Goal: Task Accomplishment & Management: Complete application form

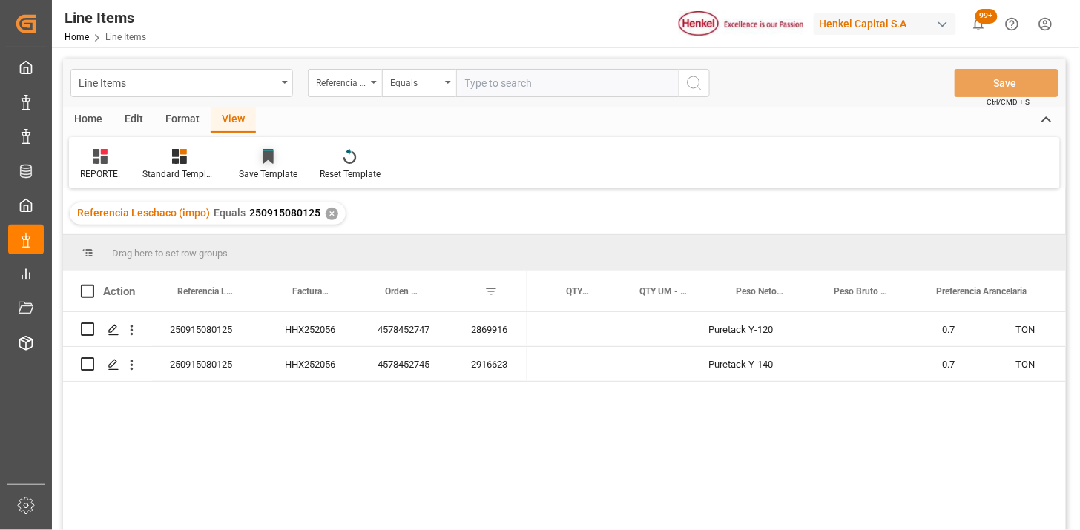
scroll to position [0, 376]
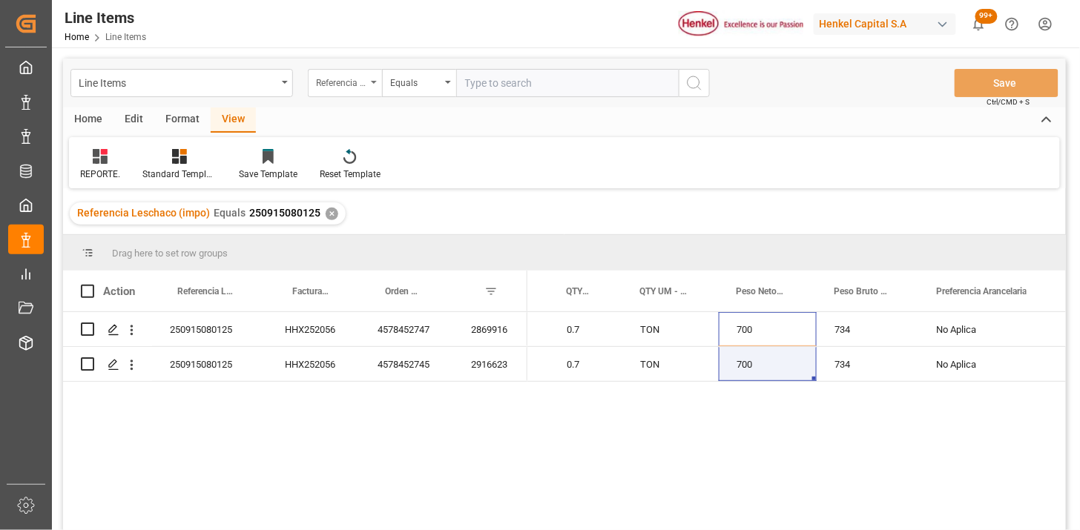
click at [331, 90] on div "Referencia Leschaco (impo)" at bounding box center [345, 83] width 74 height 28
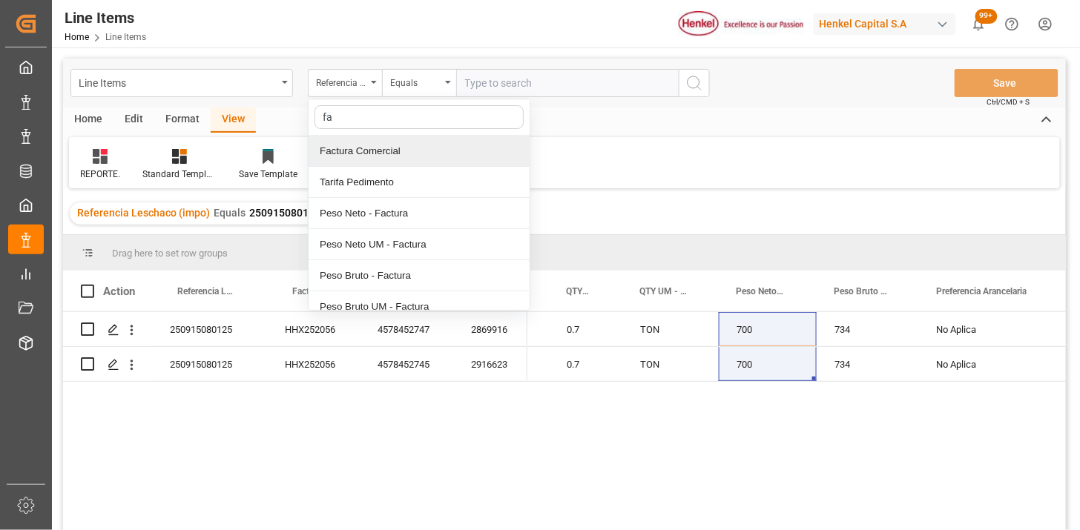
type input "fac"
drag, startPoint x: 374, startPoint y: 153, endPoint x: 383, endPoint y: 151, distance: 9.2
click at [378, 152] on div "Factura Comercial" at bounding box center [418, 151] width 221 height 31
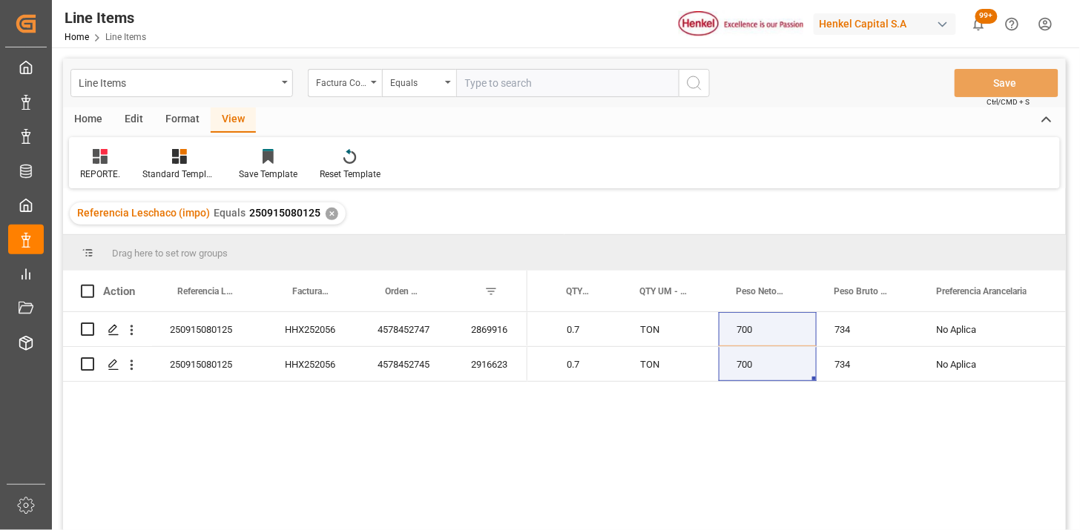
click at [509, 82] on input "text" at bounding box center [567, 83] width 222 height 28
paste input "EX-25-Y315B"
type input "EX-25-Y315B"
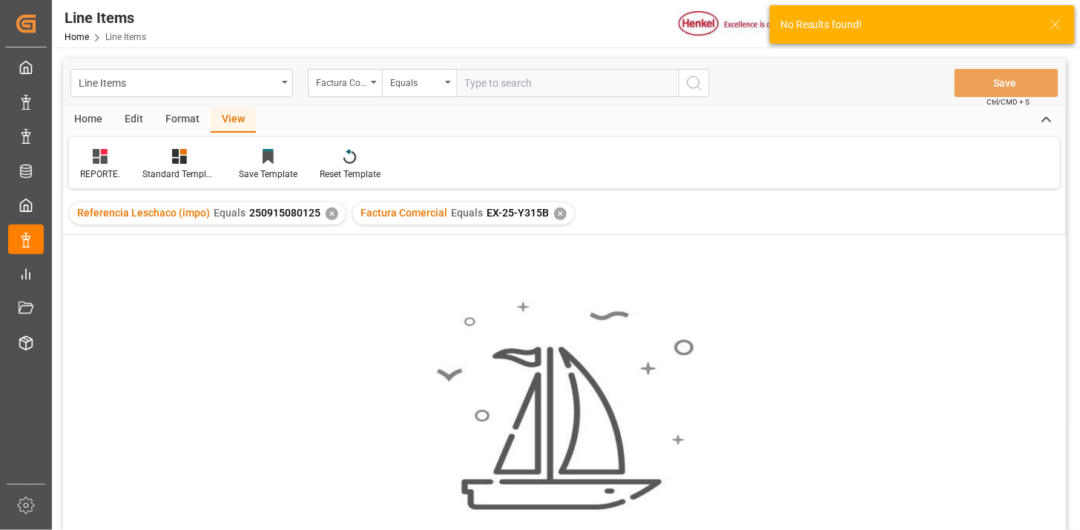
click at [325, 211] on div "✕" at bounding box center [331, 214] width 13 height 13
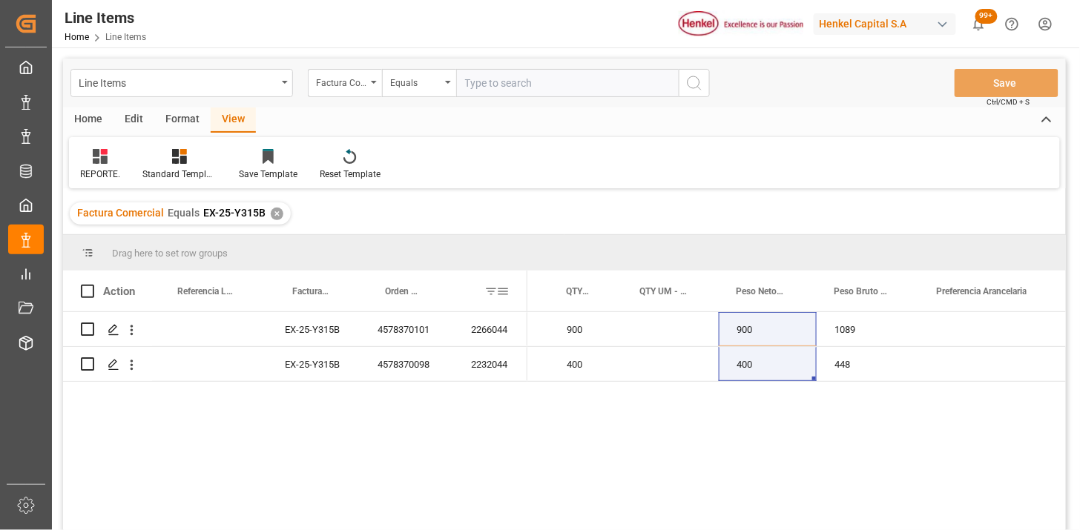
click at [506, 291] on span at bounding box center [502, 291] width 13 height 13
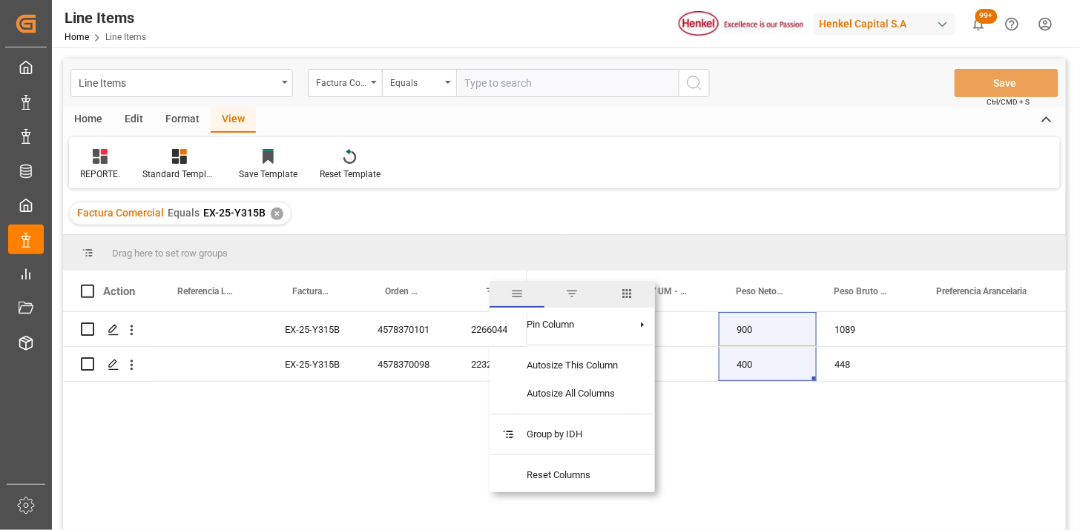
click at [624, 294] on span "columns" at bounding box center [627, 293] width 13 height 13
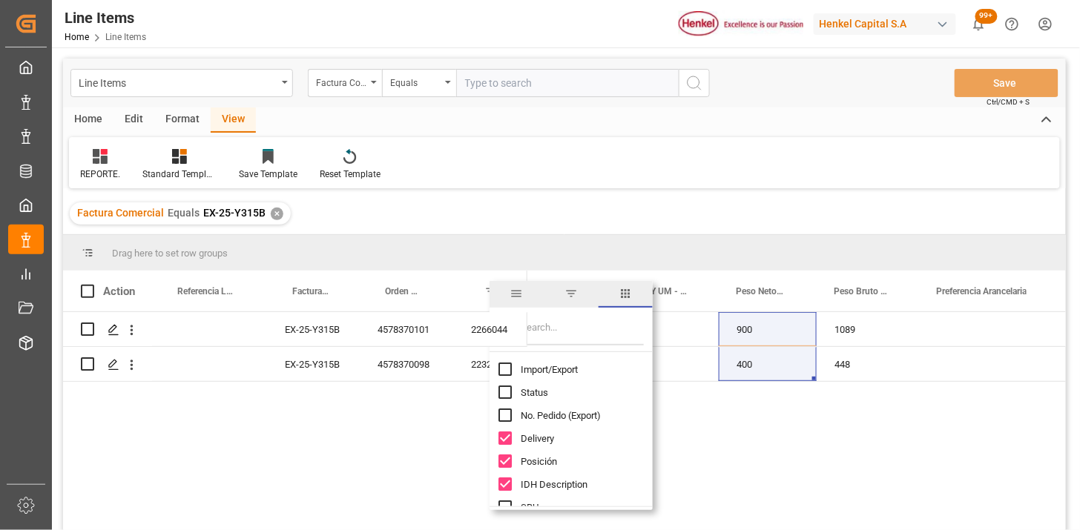
drag, startPoint x: 601, startPoint y: 308, endPoint x: 571, endPoint y: 317, distance: 31.9
click at [564, 320] on input "Filter Columns Input" at bounding box center [581, 331] width 123 height 30
drag, startPoint x: 569, startPoint y: 371, endPoint x: 561, endPoint y: 358, distance: 15.4
click at [569, 373] on span "Import/Export" at bounding box center [548, 369] width 57 height 11
checkbox input "true"
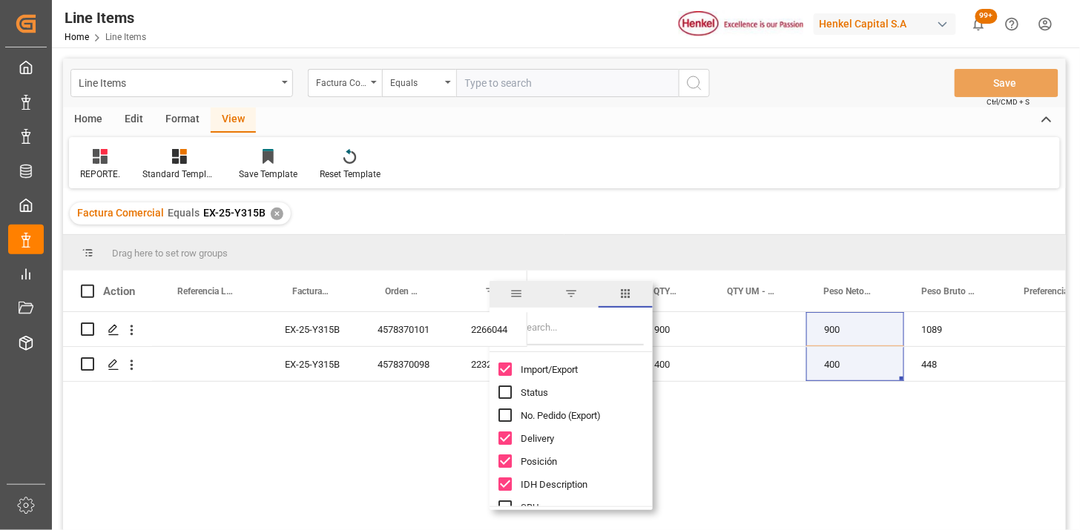
click at [557, 343] on input "Filter Columns Input" at bounding box center [581, 331] width 123 height 30
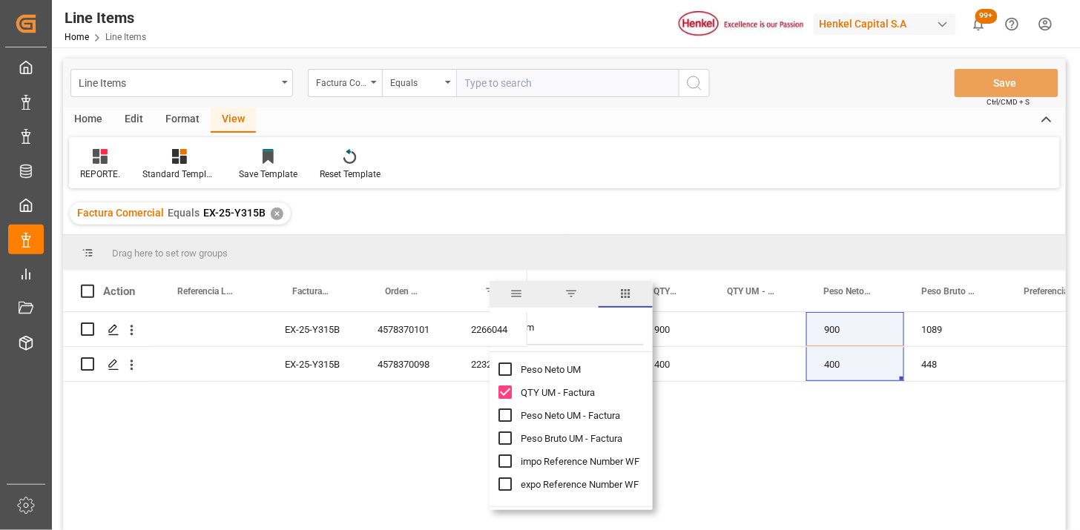
type input "um"
click at [567, 420] on span "Peso Neto UM - Factura" at bounding box center [569, 415] width 99 height 11
checkbox input "true"
click at [568, 435] on span "Peso Bruto UM - Factura" at bounding box center [571, 438] width 102 height 11
checkbox input "true"
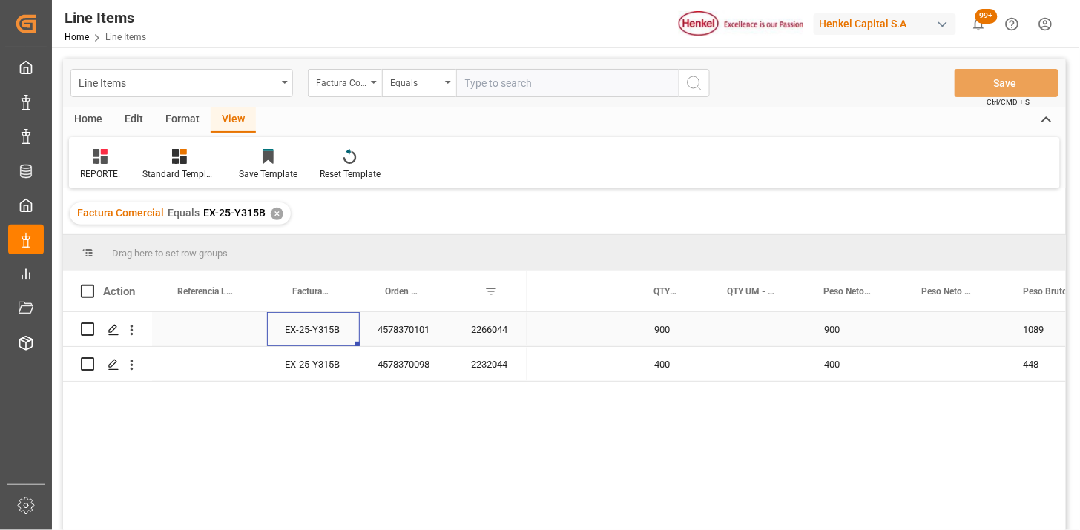
drag, startPoint x: 325, startPoint y: 343, endPoint x: 324, endPoint y: 353, distance: 10.4
click at [325, 343] on div "EX-25-Y315B" at bounding box center [313, 329] width 93 height 34
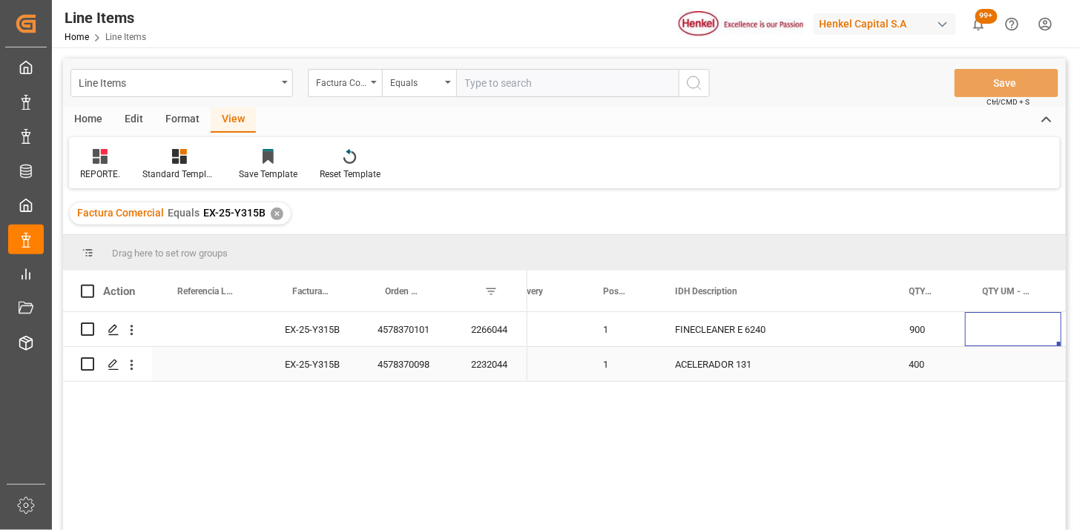
scroll to position [0, 219]
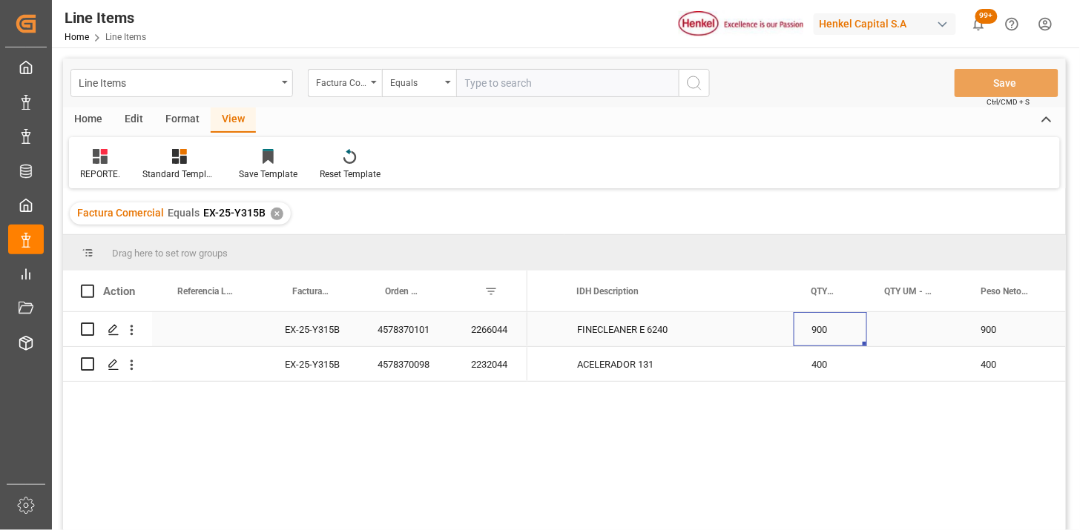
click at [839, 336] on div "900" at bounding box center [829, 329] width 73 height 34
click at [839, 336] on input "900" at bounding box center [830, 338] width 50 height 28
type input "45"
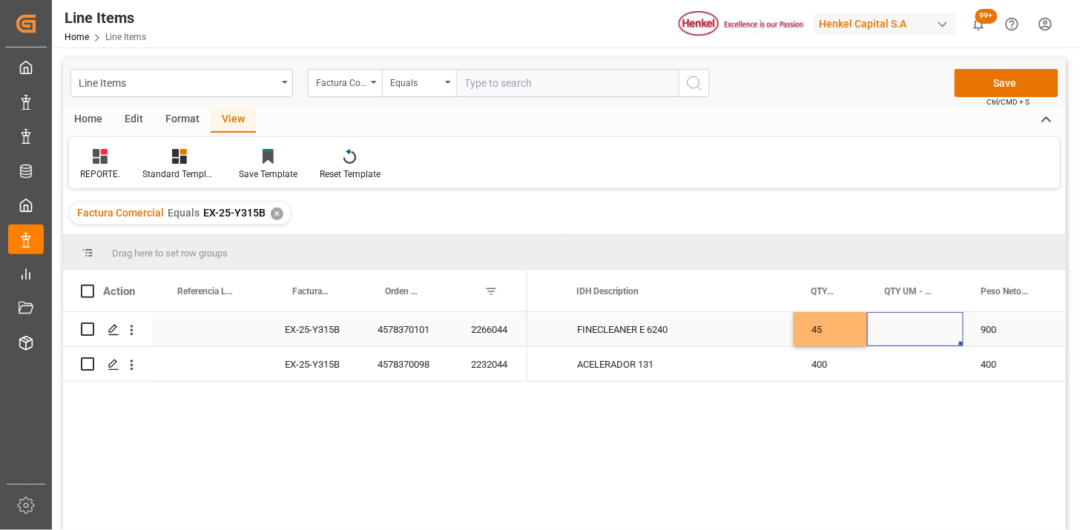
click at [912, 330] on div "Press SPACE to select this row." at bounding box center [915, 329] width 96 height 34
click at [912, 330] on input "Press SPACE to select this row." at bounding box center [915, 338] width 73 height 28
type input "DR"
click at [832, 365] on div "400" at bounding box center [829, 364] width 73 height 34
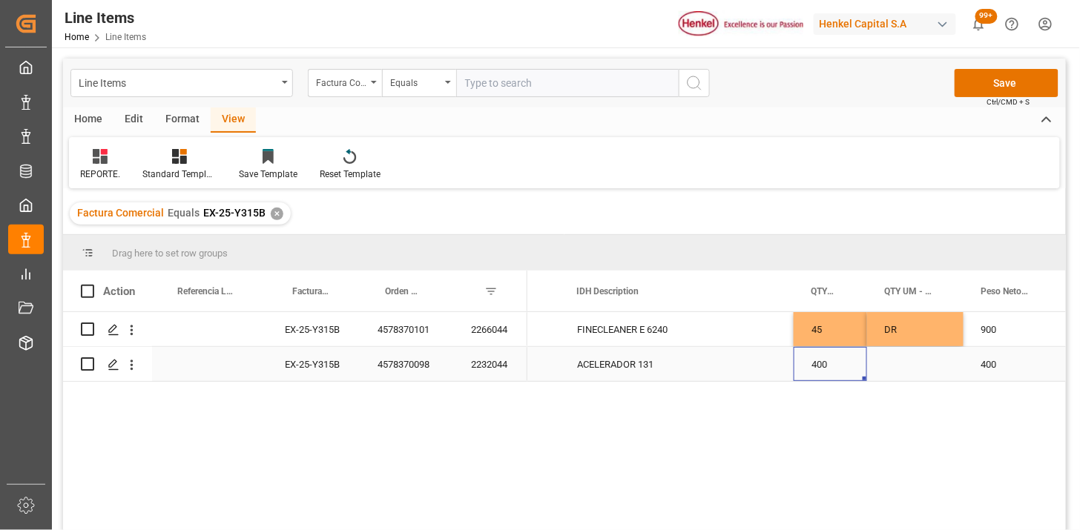
click at [832, 365] on div "400" at bounding box center [829, 364] width 73 height 34
click at [832, 365] on input "400" at bounding box center [830, 355] width 50 height 28
type input "20"
click at [920, 366] on div "Press SPACE to select this row." at bounding box center [915, 364] width 96 height 34
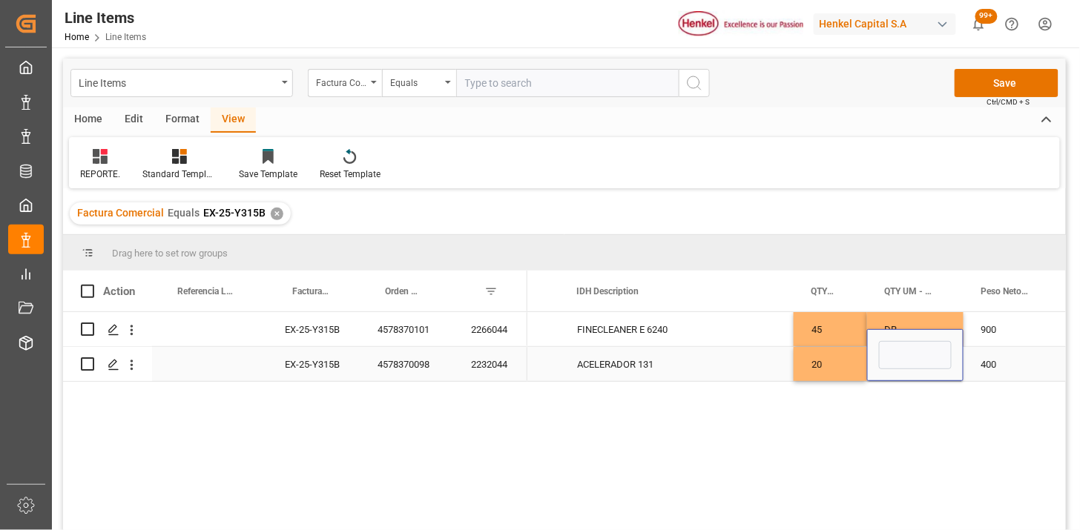
click at [920, 366] on input "Press SPACE to select this row." at bounding box center [915, 355] width 73 height 28
type input "CAN"
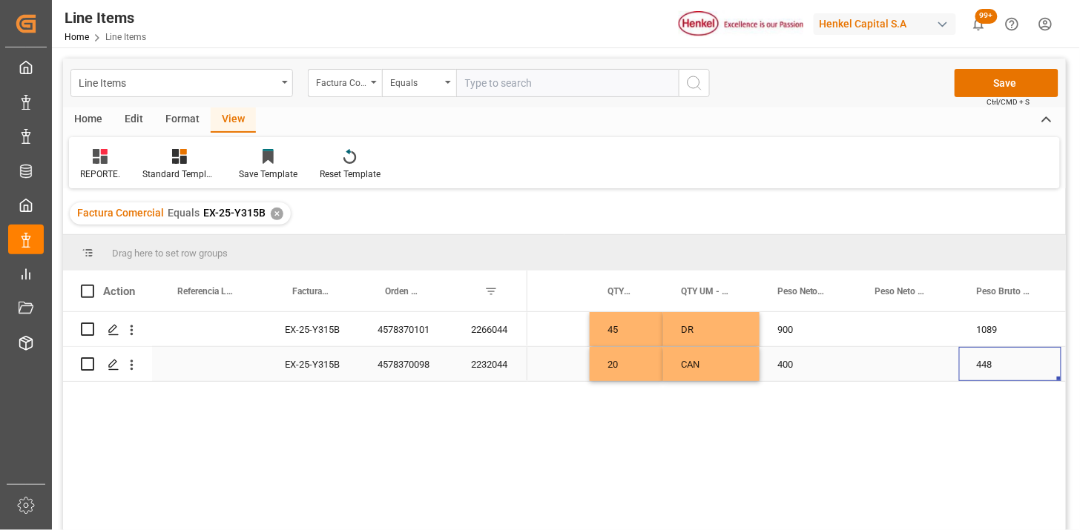
scroll to position [0, 531]
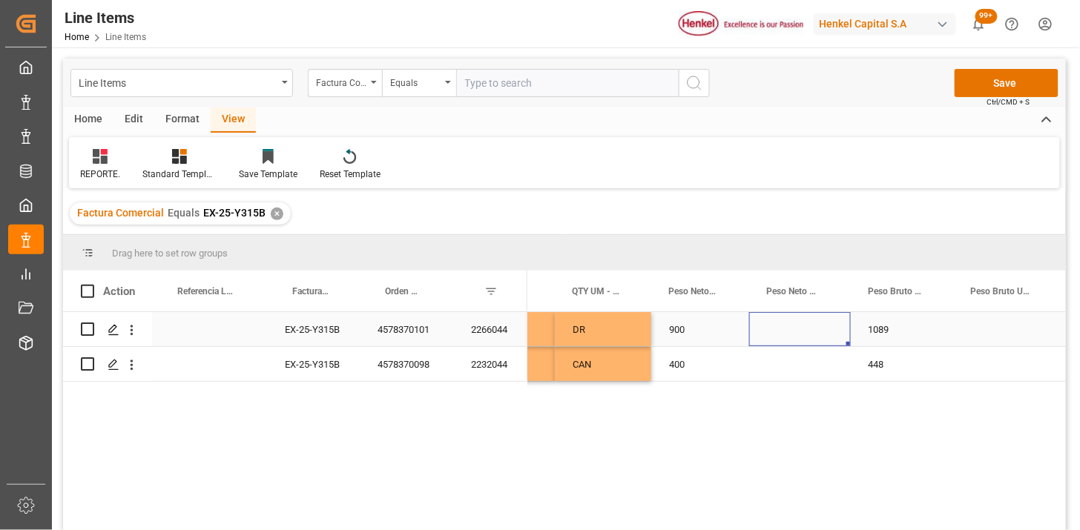
click at [808, 328] on div "Press SPACE to select this row." at bounding box center [800, 329] width 102 height 34
click at [807, 328] on div "Press SPACE to select this row." at bounding box center [800, 329] width 102 height 34
click at [802, 337] on input "Press SPACE to select this row." at bounding box center [800, 338] width 78 height 28
type input "KG"
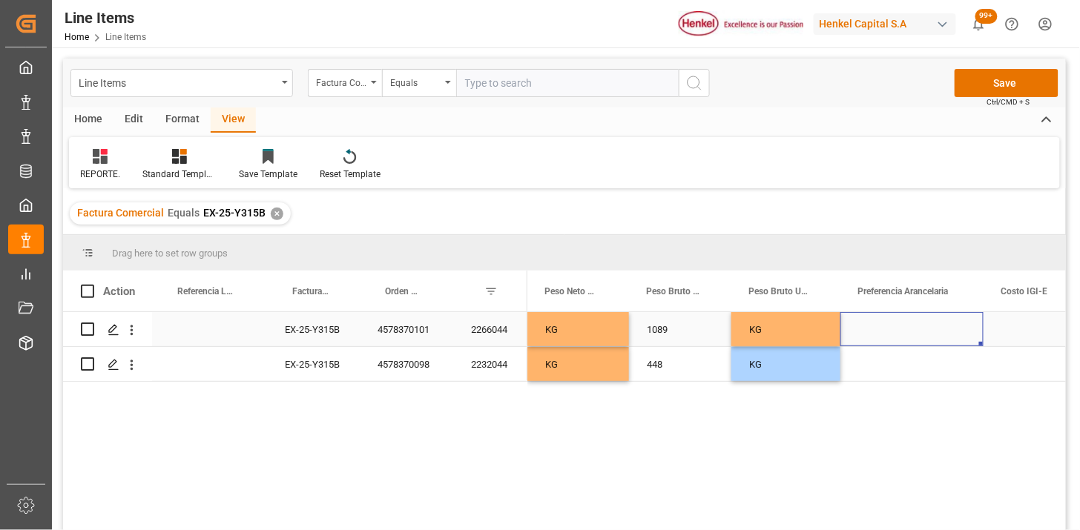
scroll to position [0, 787]
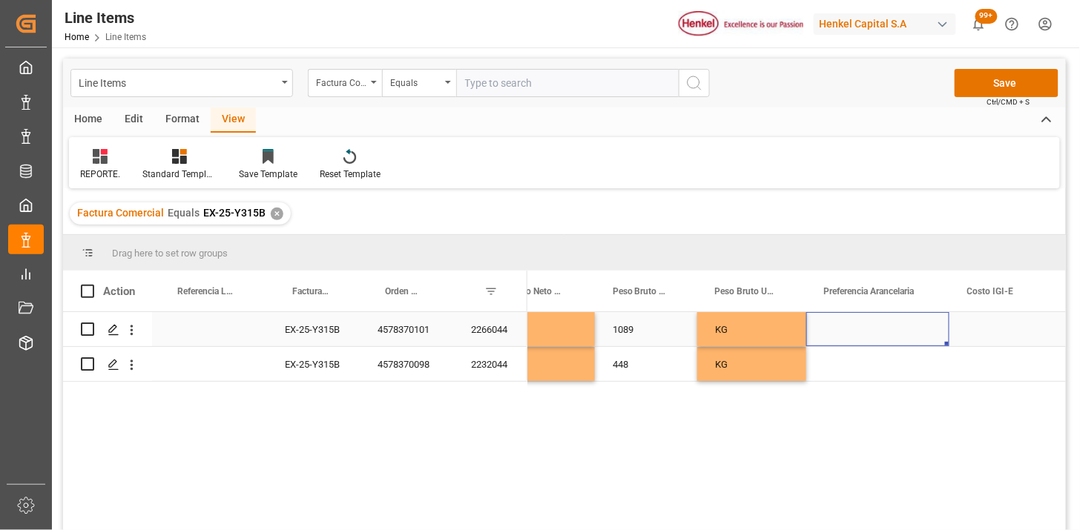
click at [882, 334] on div "Press SPACE to select this row." at bounding box center [877, 329] width 143 height 34
click at [922, 345] on button "Select" at bounding box center [877, 338] width 119 height 28
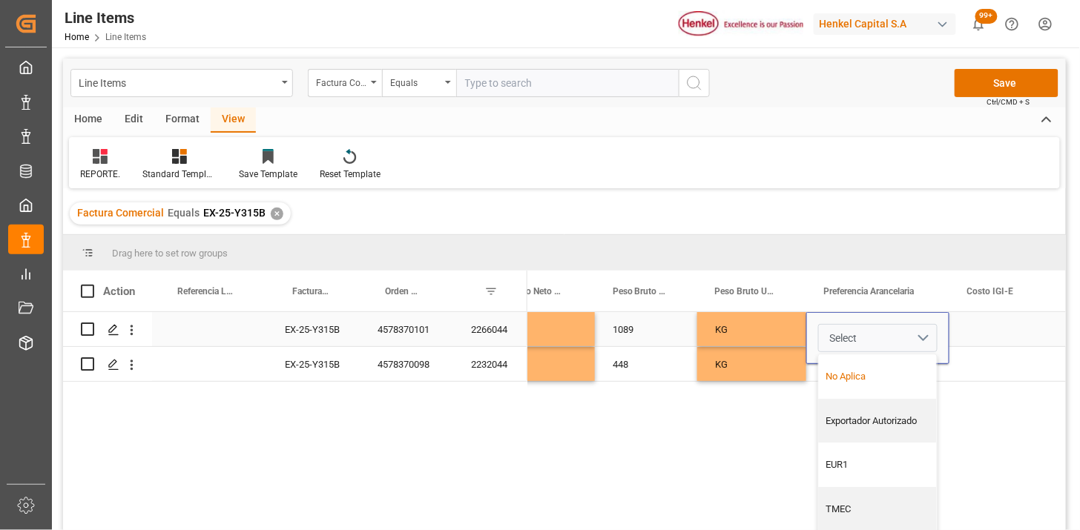
drag, startPoint x: 913, startPoint y: 351, endPoint x: 790, endPoint y: 354, distance: 123.1
click at [860, 369] on div "No Aplica" at bounding box center [878, 376] width 102 height 15
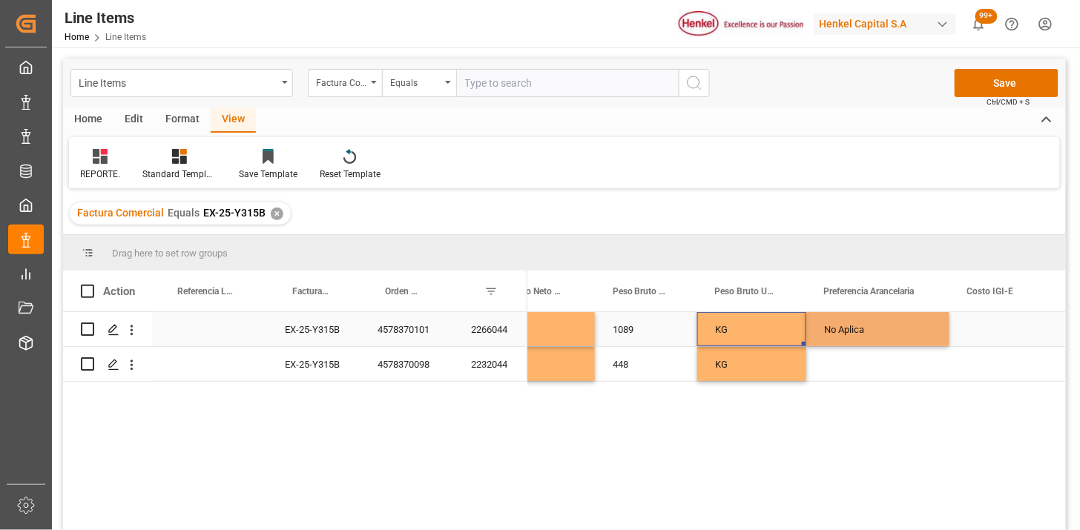
click at [766, 328] on div "KG" at bounding box center [751, 329] width 109 height 34
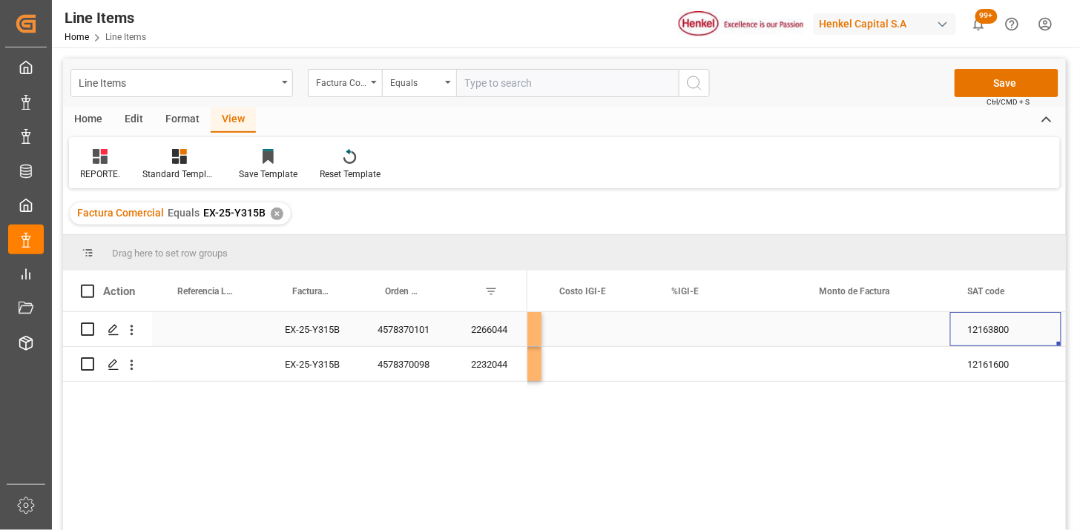
scroll to position [0, 1343]
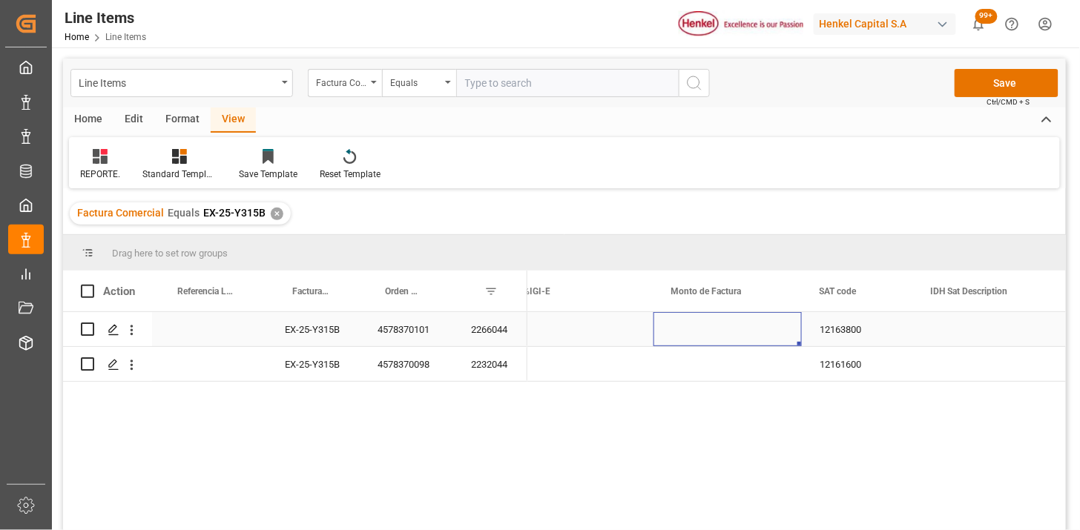
click at [692, 324] on div "Press SPACE to select this row." at bounding box center [727, 329] width 148 height 34
click at [707, 334] on div "Press SPACE to select this row." at bounding box center [727, 329] width 148 height 34
click at [707, 334] on input "Press SPACE to select this row." at bounding box center [727, 338] width 125 height 28
type input "1179900"
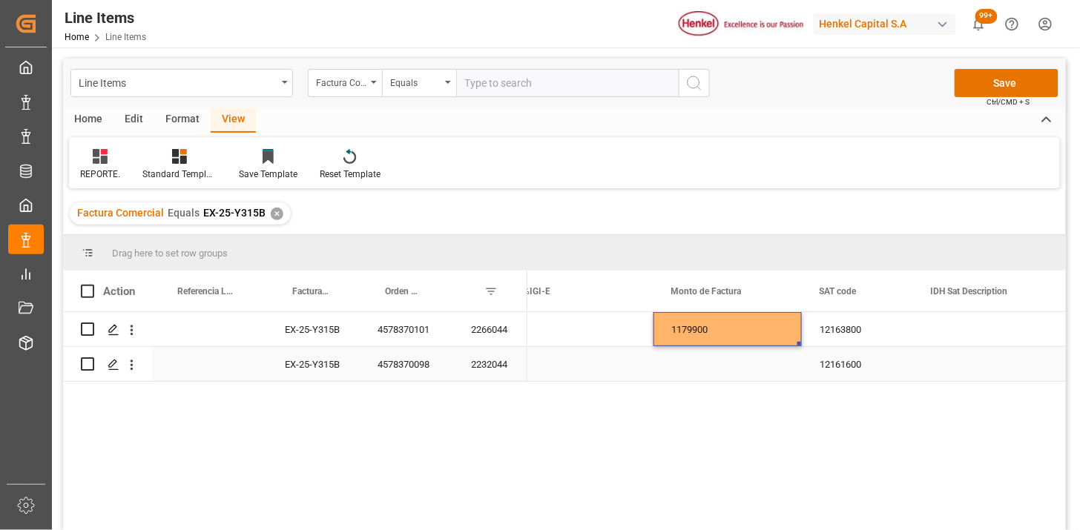
click at [704, 369] on div "Press SPACE to select this row." at bounding box center [727, 364] width 148 height 34
click at [704, 369] on div "Press SPACE to select this row." at bounding box center [727, 355] width 148 height 52
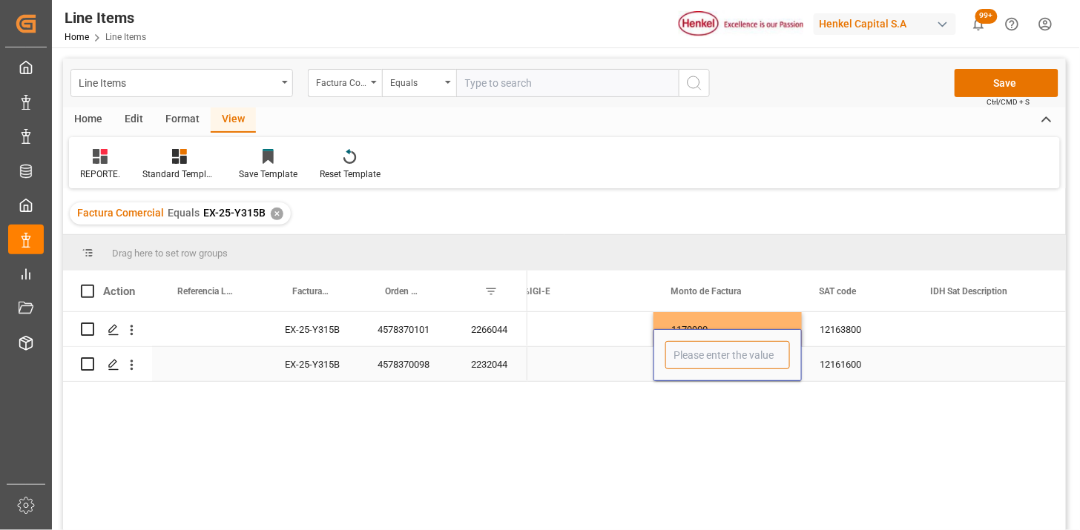
click at [702, 357] on input "Press SPACE to select this row." at bounding box center [727, 355] width 125 height 28
type input "386400"
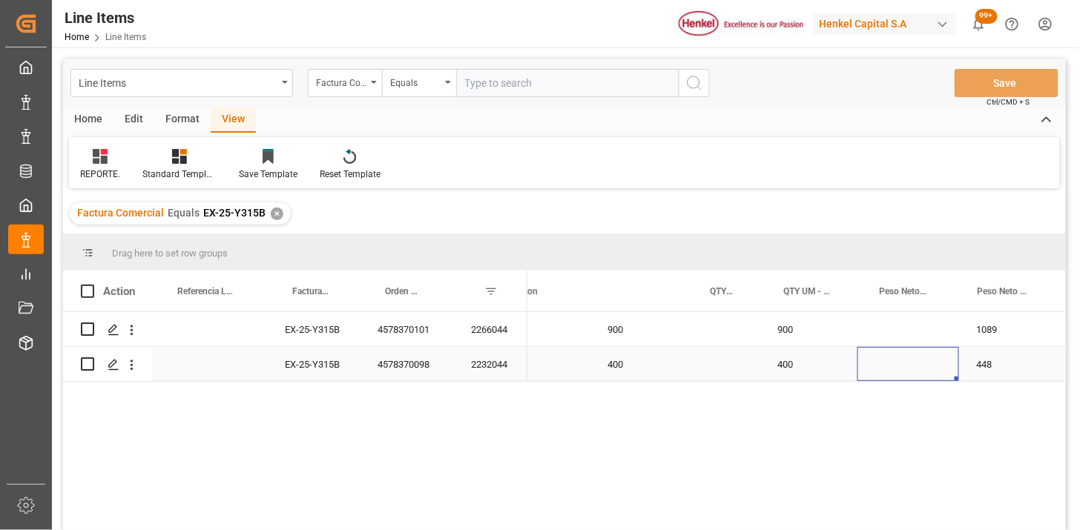
scroll to position [0, 423]
click at [623, 329] on div "900" at bounding box center [625, 329] width 73 height 34
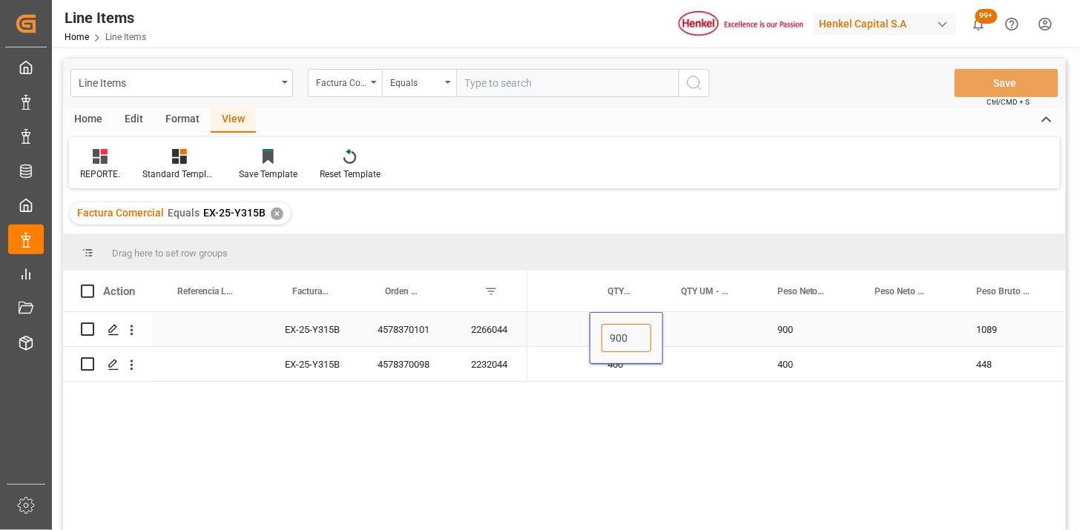
click at [623, 329] on input "900" at bounding box center [626, 338] width 50 height 28
type input "45"
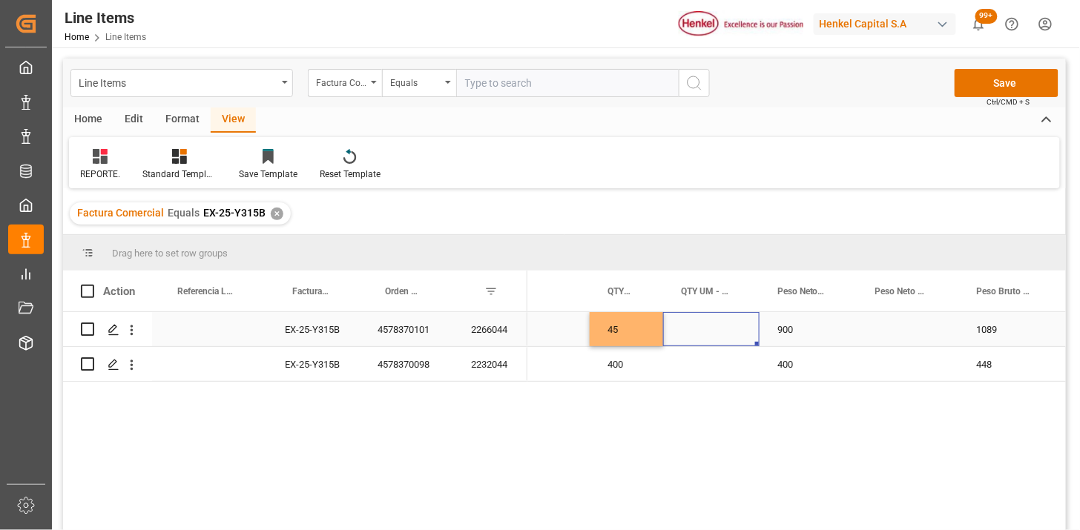
click at [709, 331] on div "Press SPACE to select this row." at bounding box center [711, 329] width 96 height 34
click at [709, 331] on input "Press SPACE to select this row." at bounding box center [711, 338] width 73 height 28
type input "DR"
click at [631, 365] on div "400" at bounding box center [625, 364] width 73 height 34
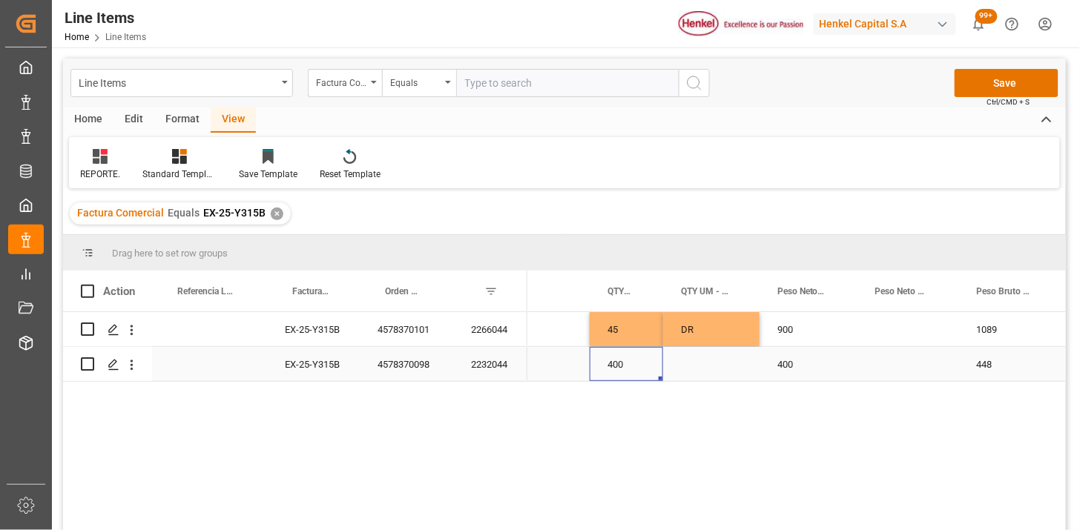
click at [631, 365] on div "400" at bounding box center [625, 364] width 73 height 34
click at [631, 365] on input "400" at bounding box center [626, 355] width 50 height 28
type input "10"
click at [631, 365] on div "10" at bounding box center [625, 364] width 73 height 34
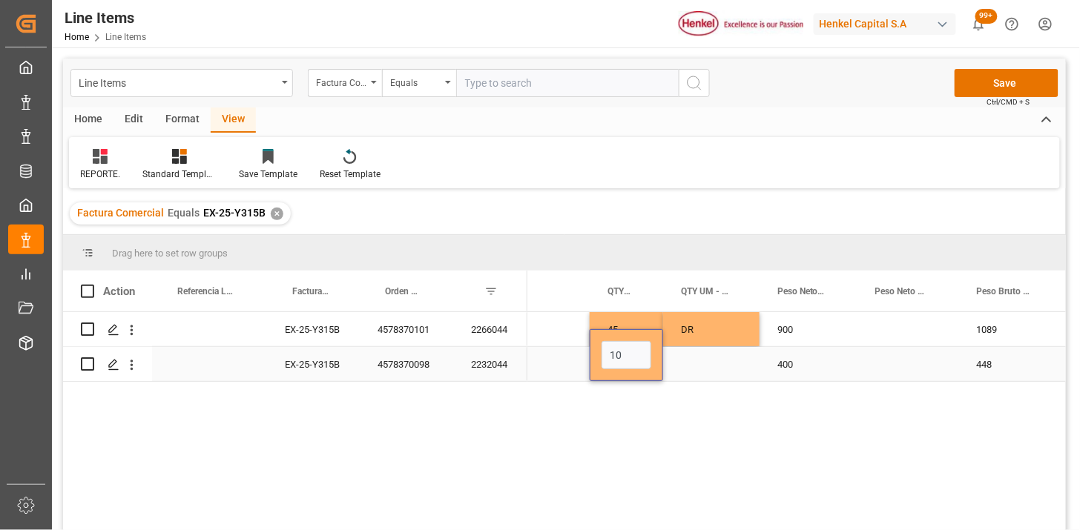
click at [631, 365] on input "10" at bounding box center [626, 355] width 50 height 28
type input "20"
click at [698, 366] on div "Press SPACE to select this row." at bounding box center [711, 364] width 96 height 34
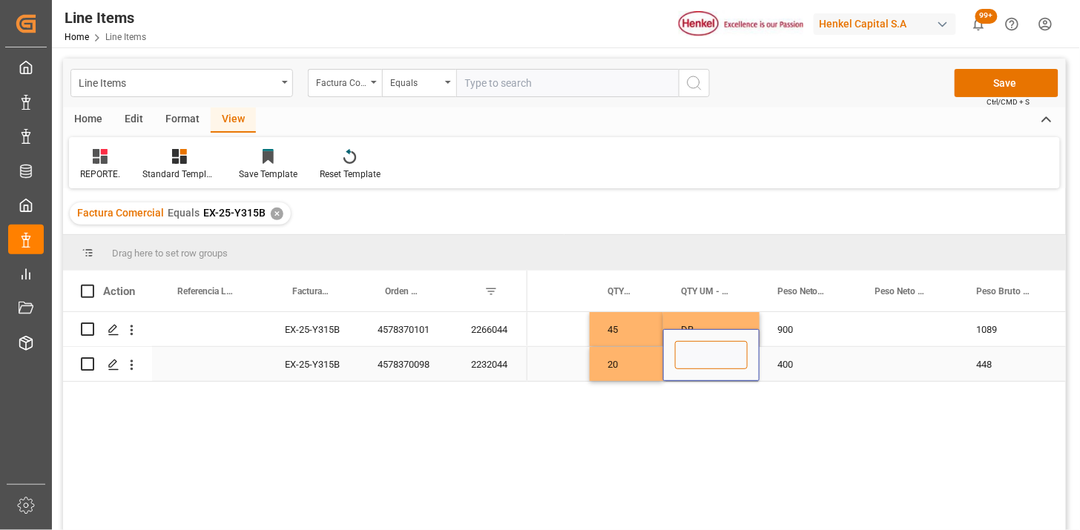
click at [698, 366] on input "Press SPACE to select this row." at bounding box center [711, 355] width 73 height 28
type input "CAN"
click at [888, 331] on div "Press SPACE to select this row." at bounding box center [908, 329] width 102 height 34
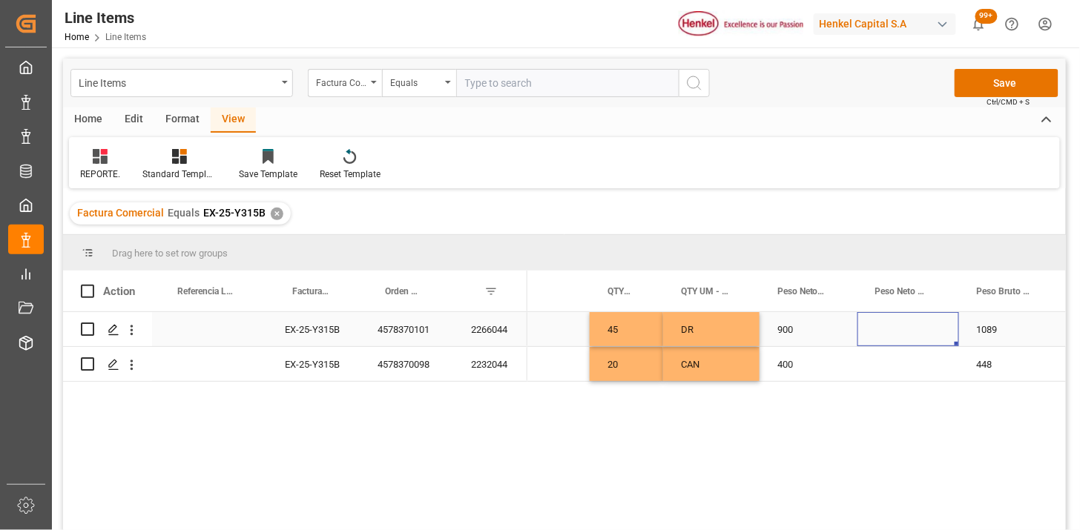
click at [888, 331] on div "Press SPACE to select this row." at bounding box center [908, 329] width 102 height 34
click at [888, 331] on input "Press SPACE to select this row." at bounding box center [908, 338] width 78 height 28
type input "KG"
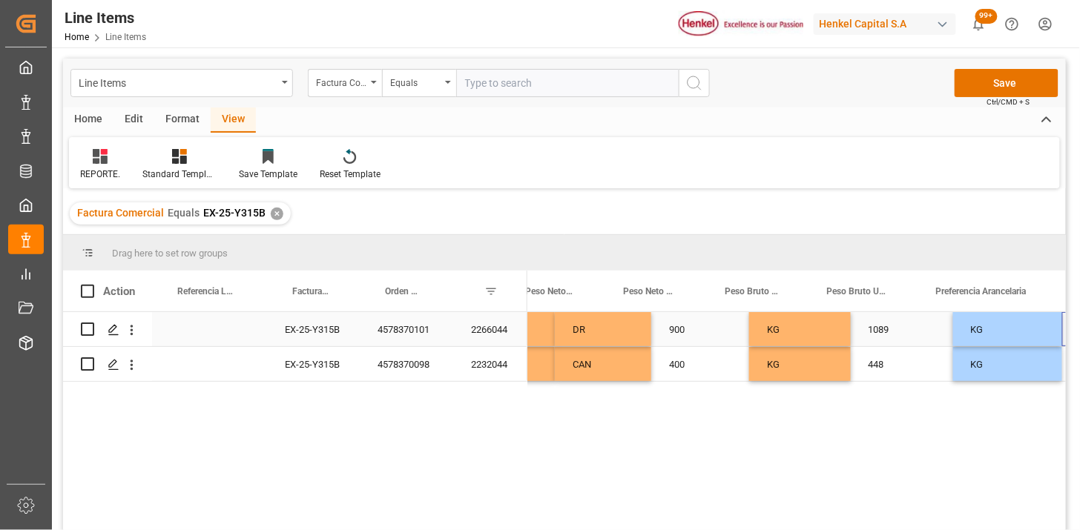
scroll to position [0, 787]
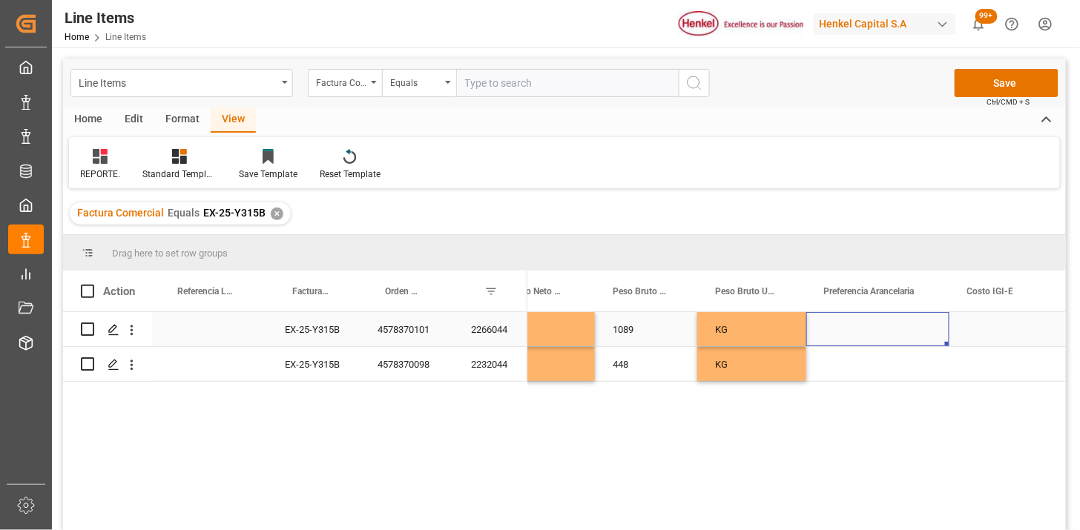
click at [888, 331] on div "Press SPACE to select this row." at bounding box center [877, 329] width 143 height 34
click at [930, 343] on button "Select" at bounding box center [877, 338] width 119 height 28
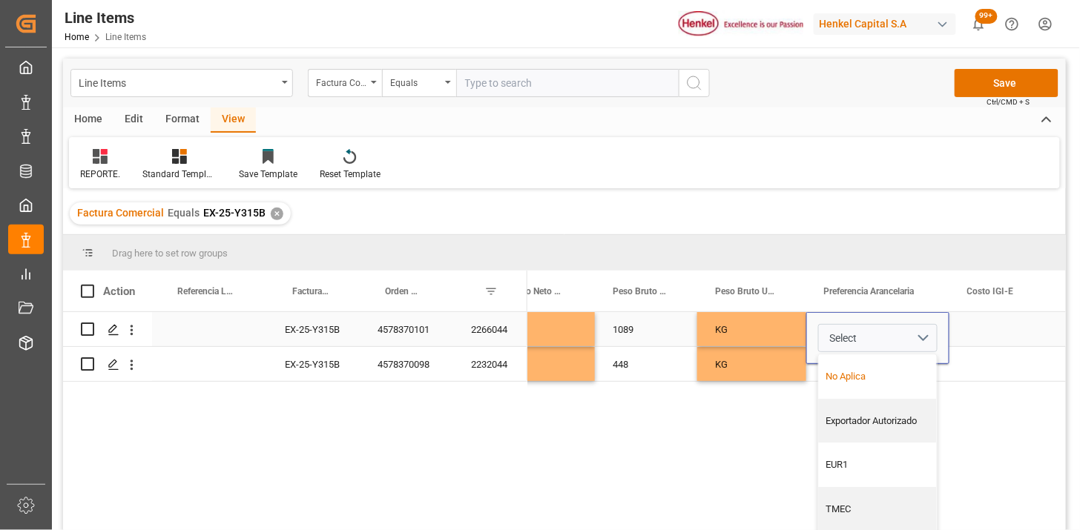
click at [858, 373] on div "No Aplica" at bounding box center [878, 376] width 102 height 15
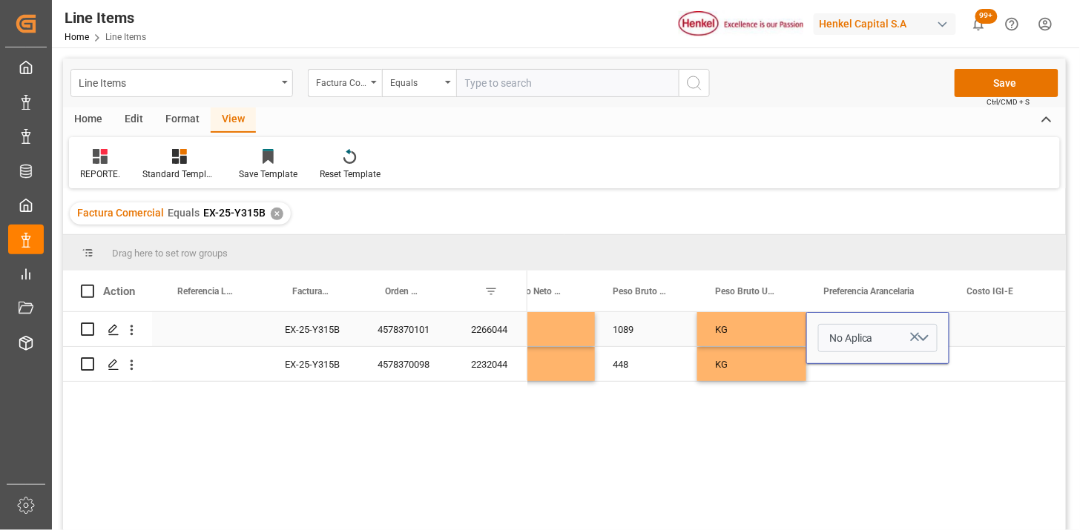
click at [755, 332] on div "KG" at bounding box center [751, 329] width 109 height 34
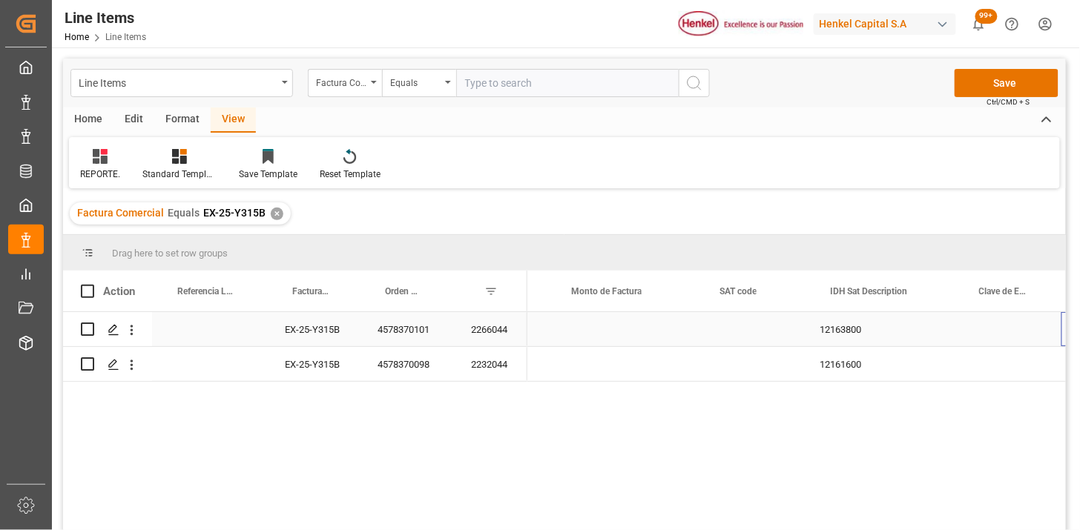
scroll to position [0, 0]
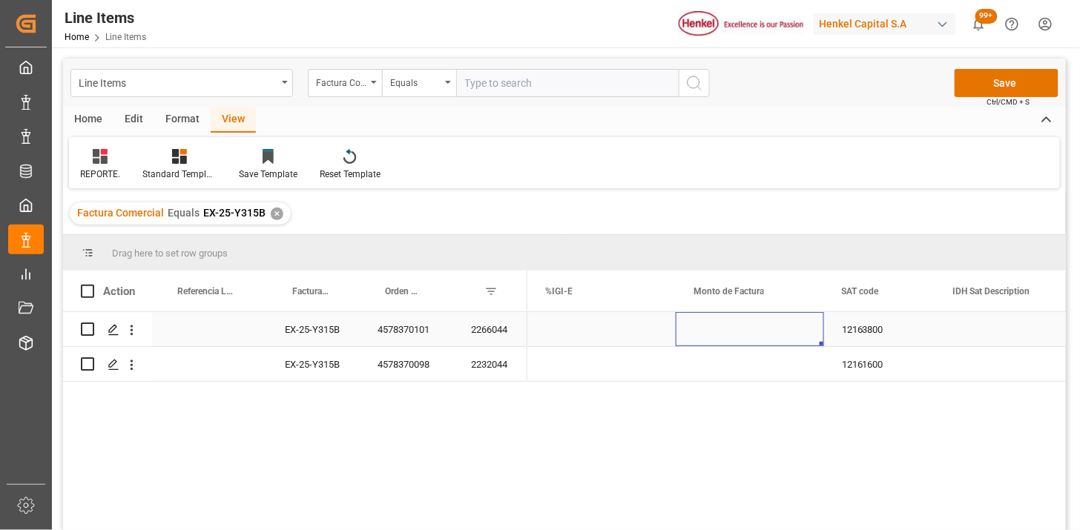
click at [737, 334] on div "Press SPACE to select this row." at bounding box center [749, 329] width 148 height 34
click at [737, 332] on div "Press SPACE to select this row." at bounding box center [749, 329] width 148 height 34
click at [737, 332] on input "Press SPACE to select this row." at bounding box center [749, 338] width 125 height 28
type input "1179900"
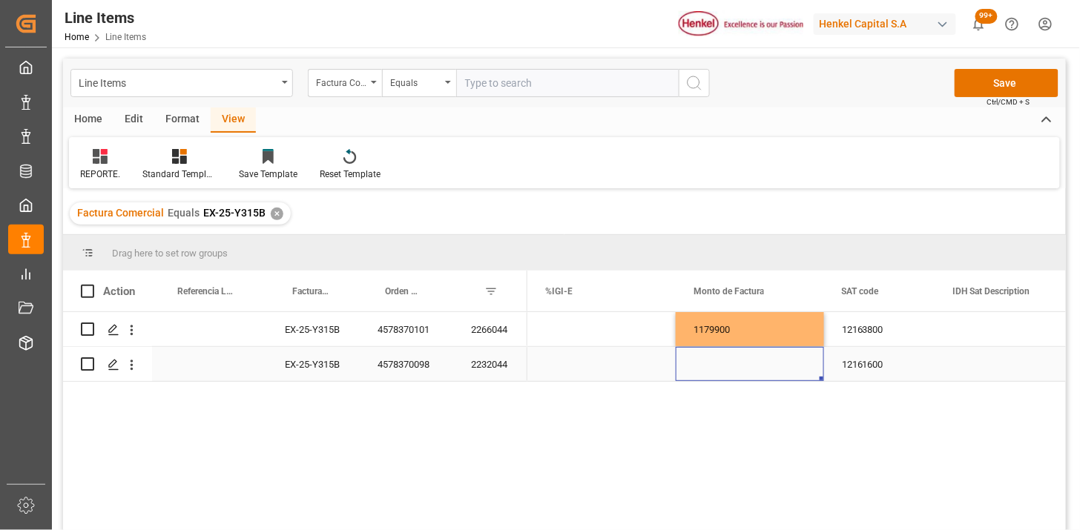
click at [710, 372] on div "Press SPACE to select this row." at bounding box center [749, 364] width 148 height 34
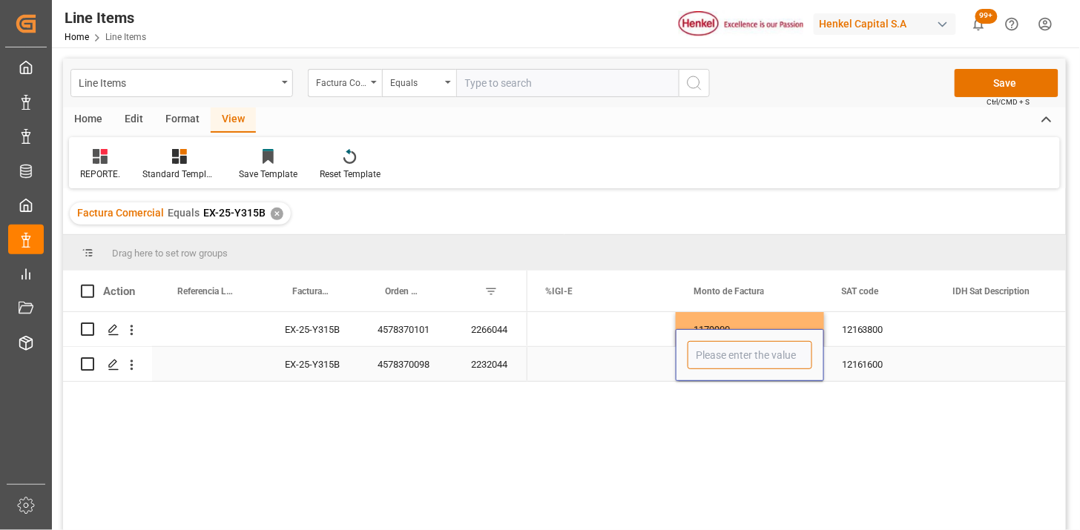
click at [715, 357] on input "Press SPACE to select this row." at bounding box center [749, 355] width 125 height 28
type input "386400"
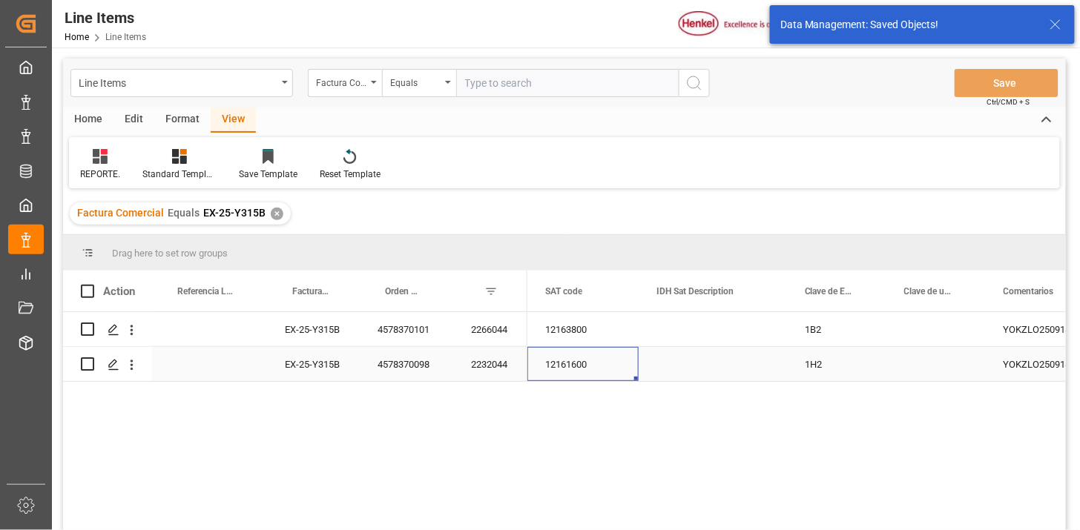
scroll to position [0, 1617]
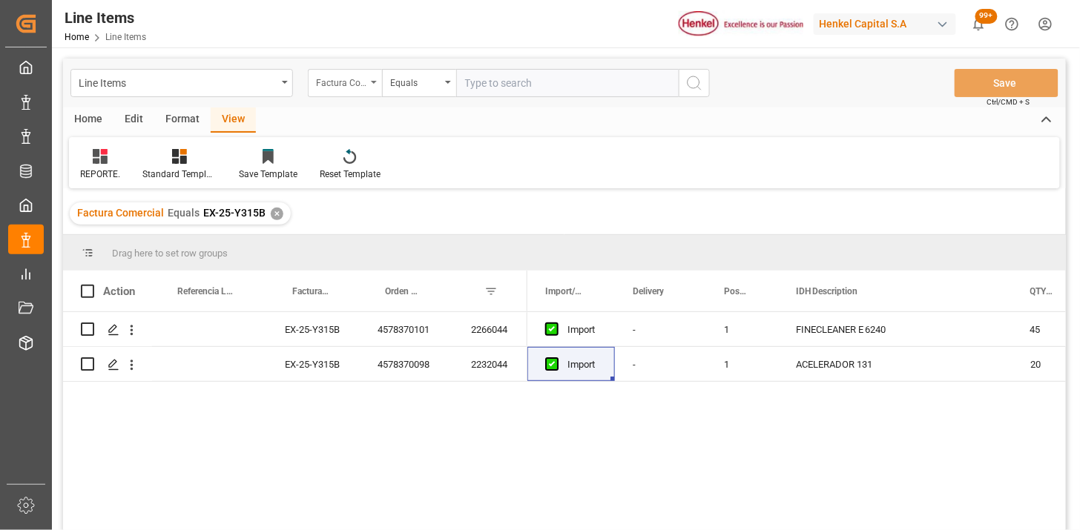
click at [351, 85] on div "Factura Comercial" at bounding box center [341, 81] width 50 height 17
type input "come"
click at [378, 183] on div "Comentarios" at bounding box center [418, 182] width 221 height 31
click at [462, 86] on input "text" at bounding box center [567, 83] width 222 height 28
paste input "DUS0189351"
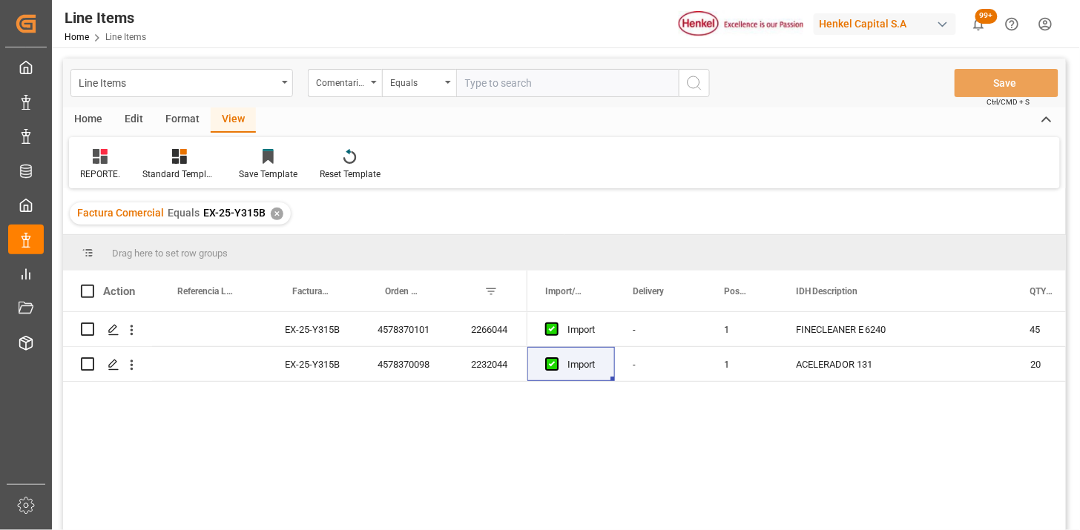
type input "DUS0189351"
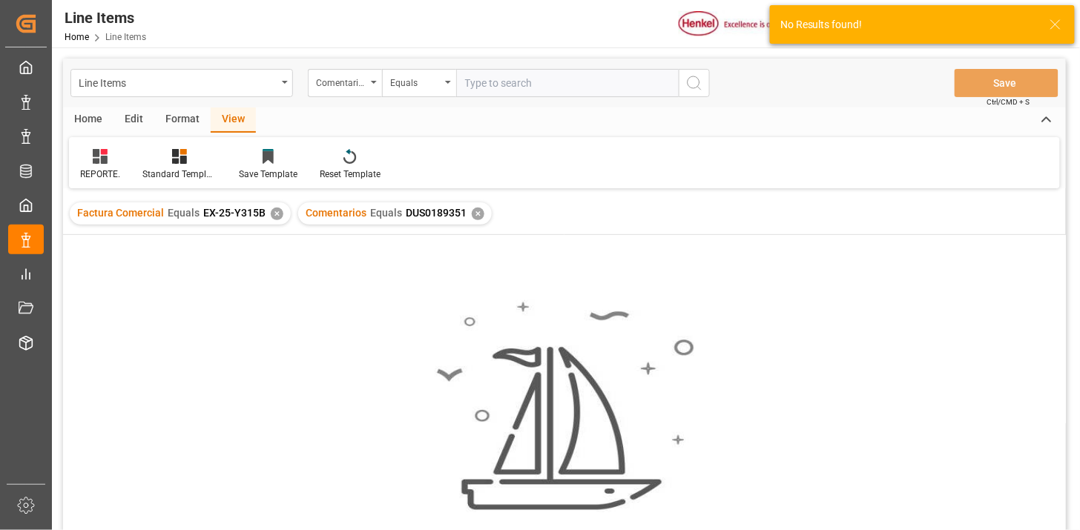
click at [271, 218] on div "✕" at bounding box center [277, 214] width 13 height 13
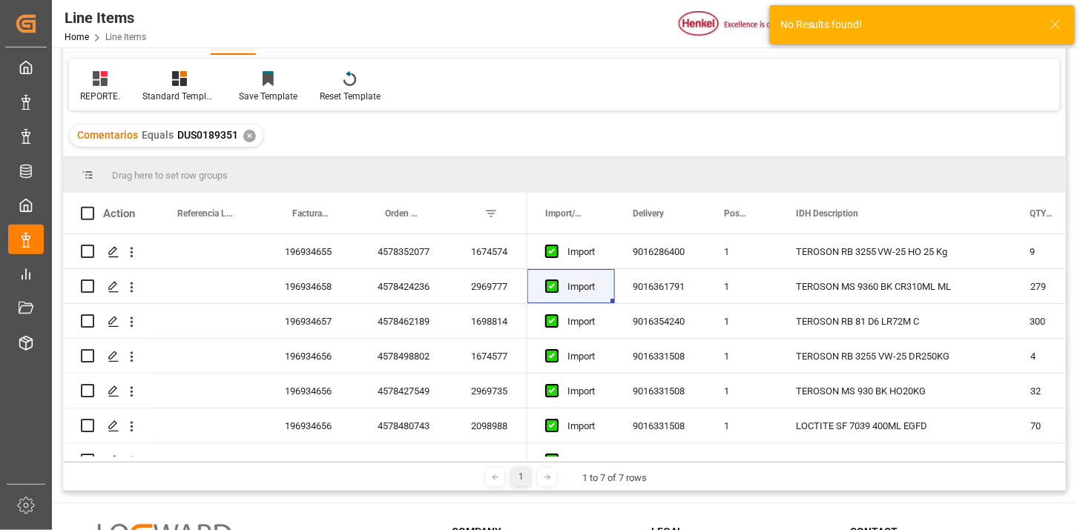
scroll to position [82, 0]
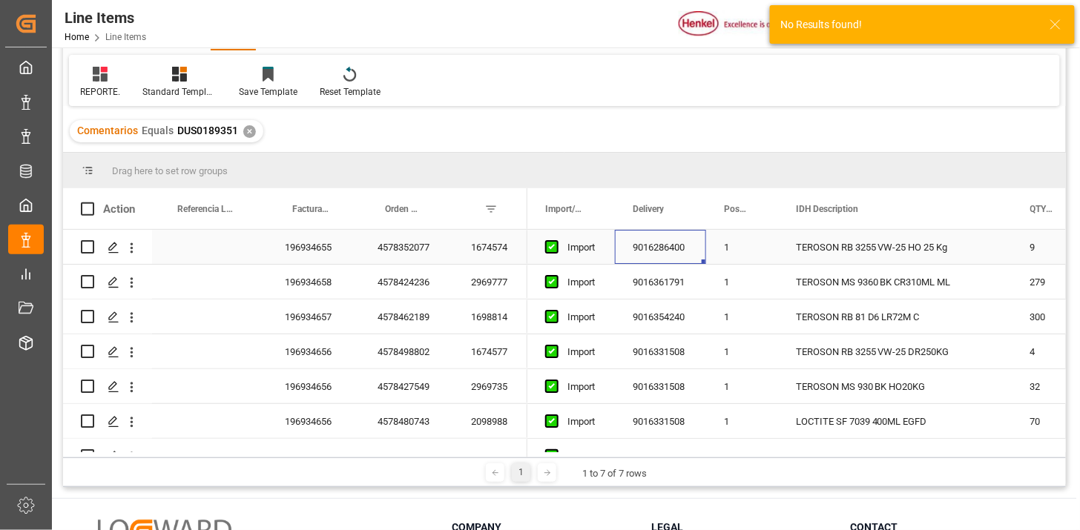
drag, startPoint x: 670, startPoint y: 254, endPoint x: 661, endPoint y: 254, distance: 8.2
click at [667, 254] on div "9016286400" at bounding box center [660, 247] width 91 height 34
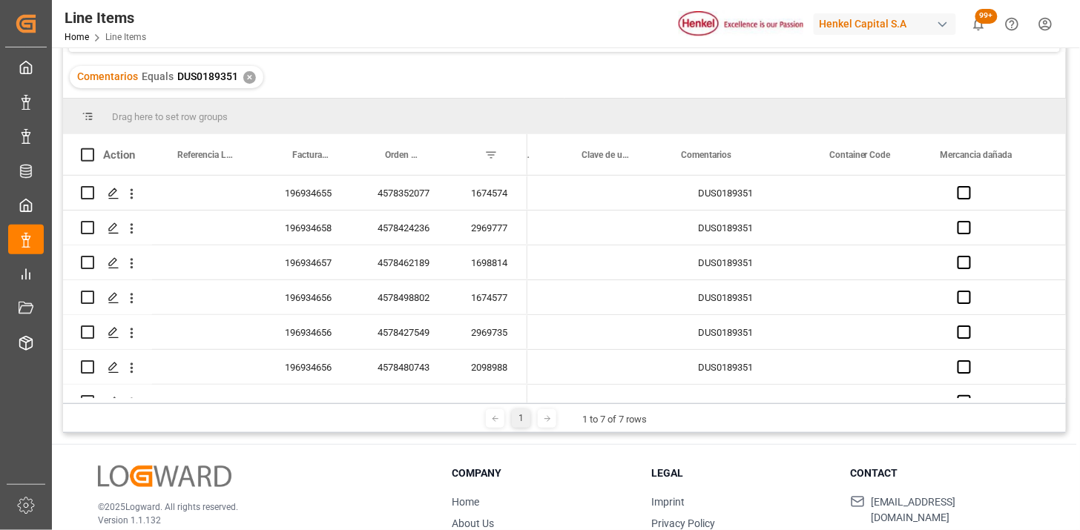
scroll to position [0, 1963]
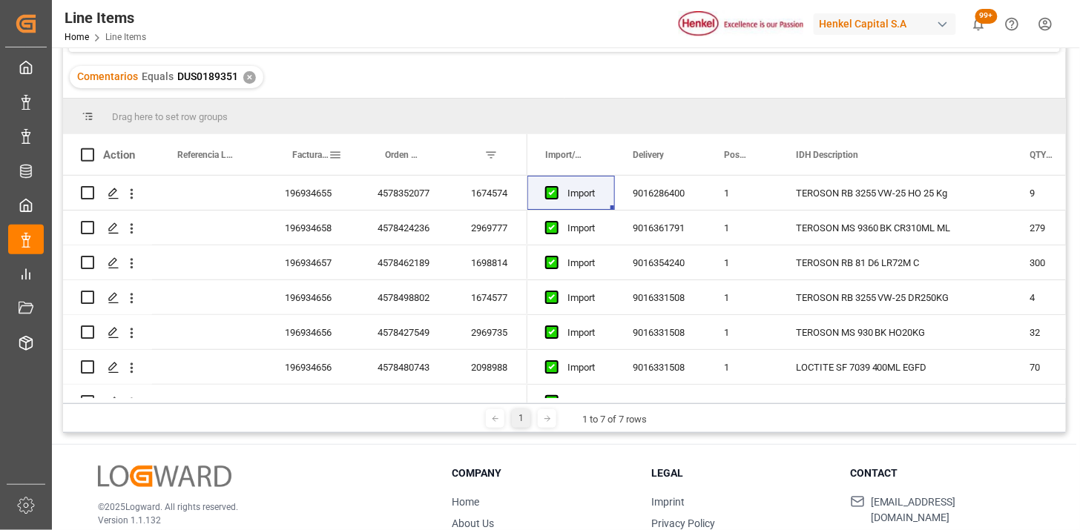
click at [306, 164] on div "Factura Comercial" at bounding box center [310, 154] width 36 height 41
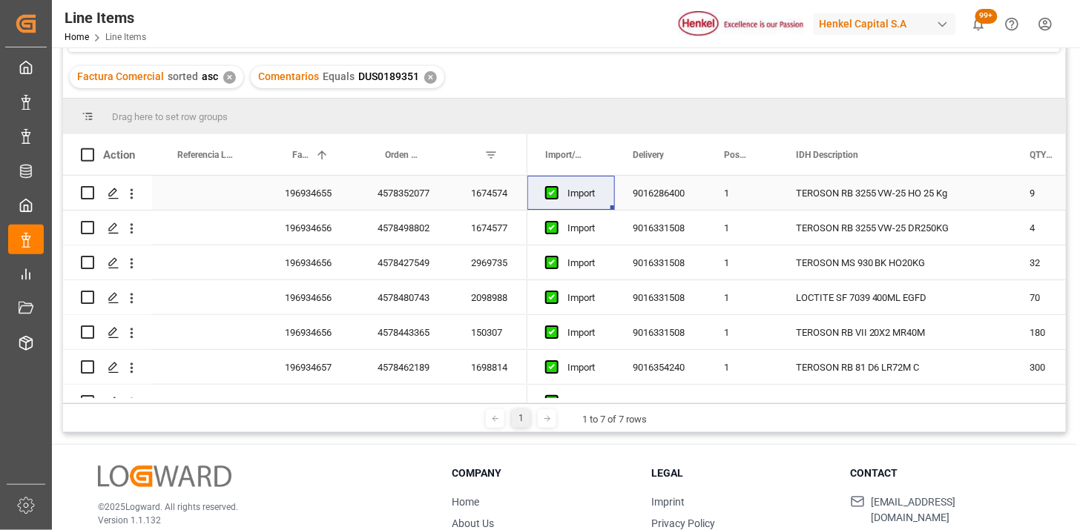
click at [313, 202] on div "196934655" at bounding box center [313, 193] width 93 height 34
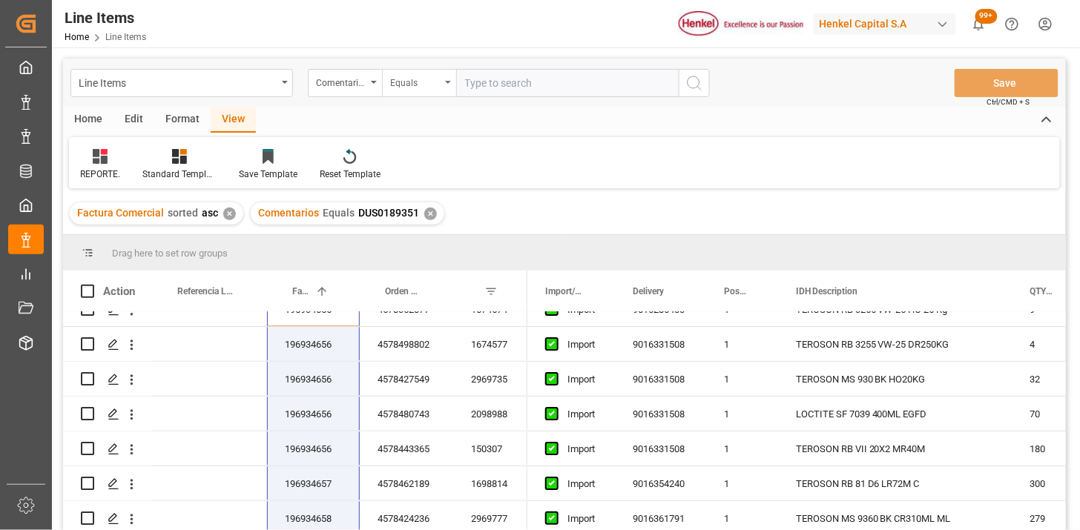
click at [397, 90] on div "Equals" at bounding box center [419, 83] width 74 height 28
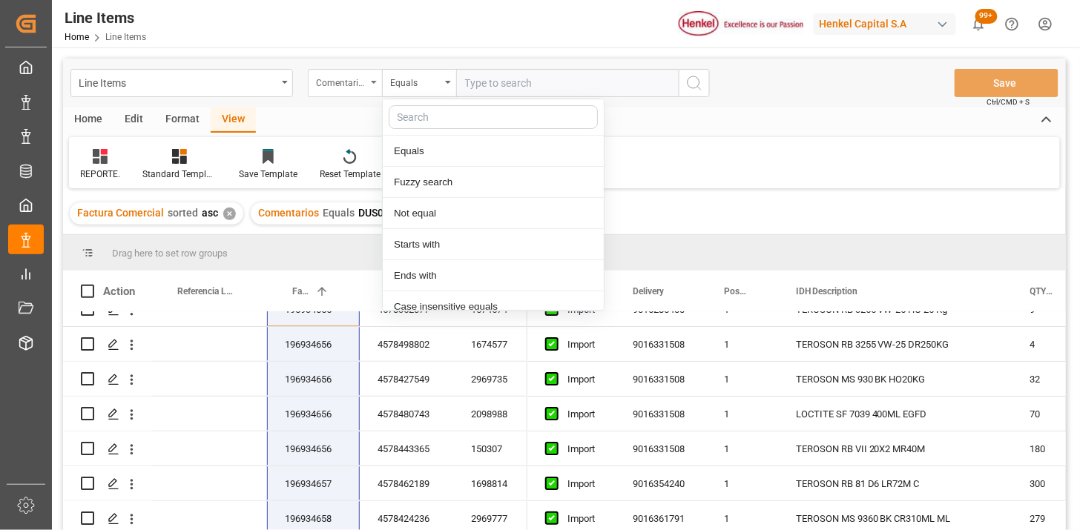
click at [363, 90] on div "Comentarios" at bounding box center [345, 83] width 74 height 28
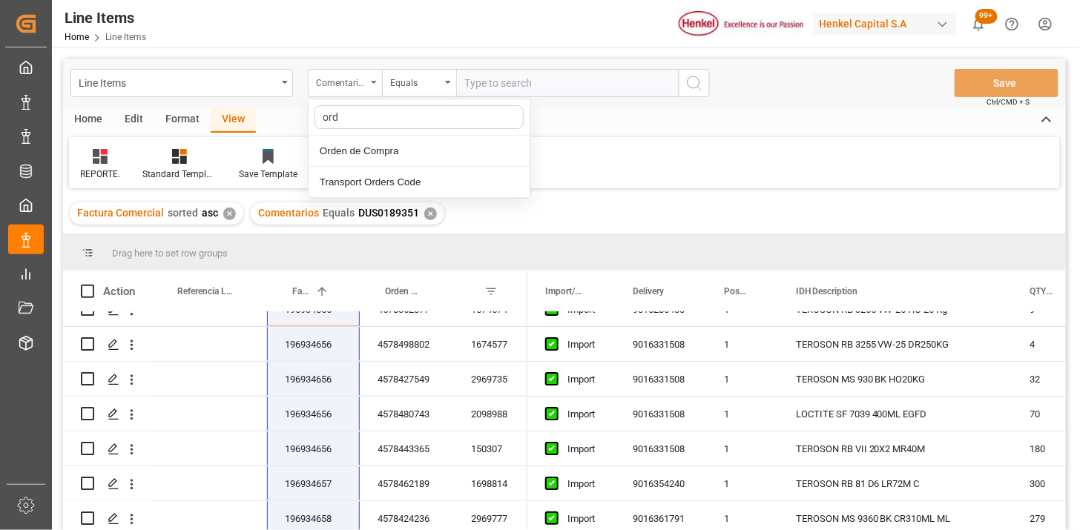
type input "orde"
click at [424, 93] on div "Equals" at bounding box center [419, 83] width 74 height 28
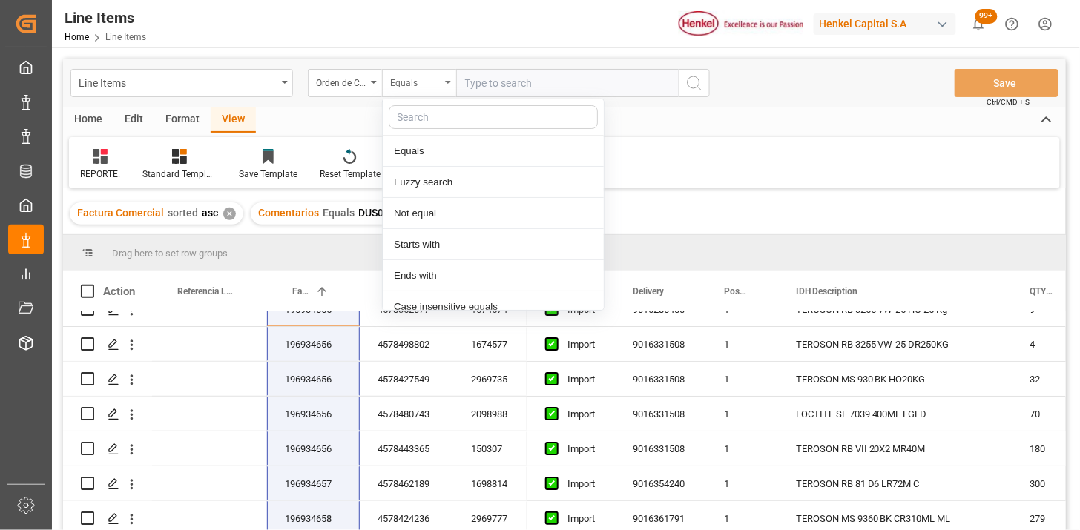
scroll to position [74, 0]
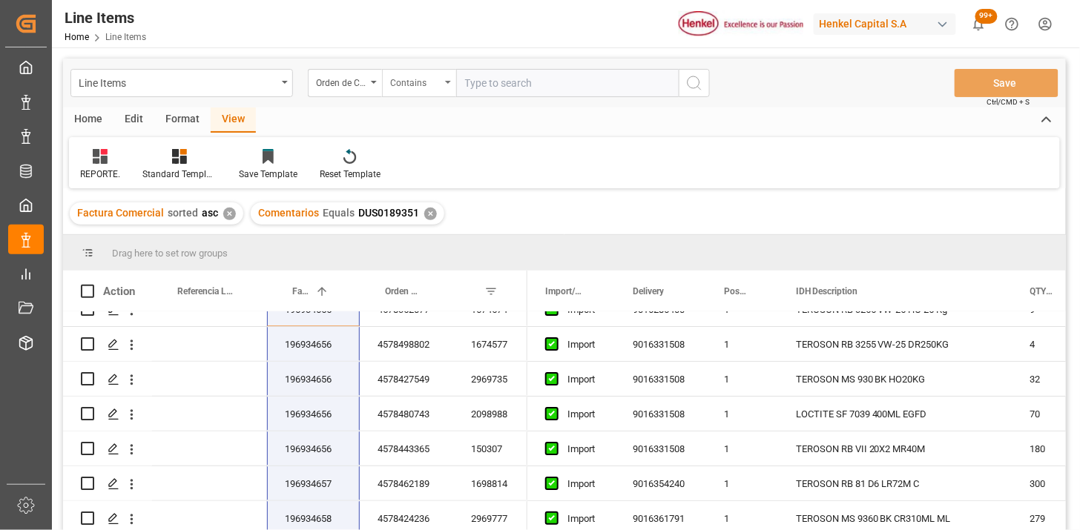
paste input "4578421060 4578421061 4578421062 4578421063"
type input "4578421060,4578421061,4578421062,4578421063"
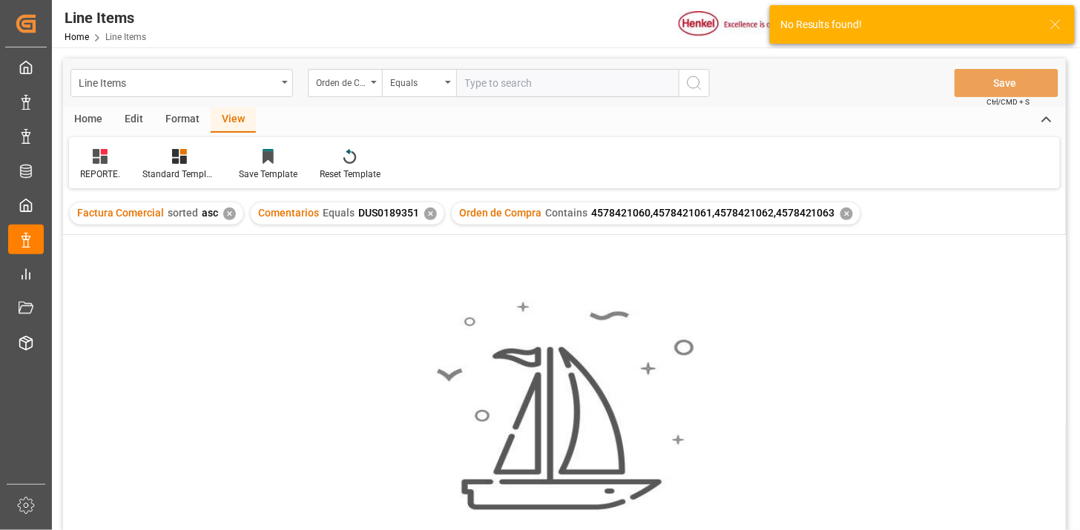
click at [429, 217] on div "✕" at bounding box center [430, 214] width 13 height 13
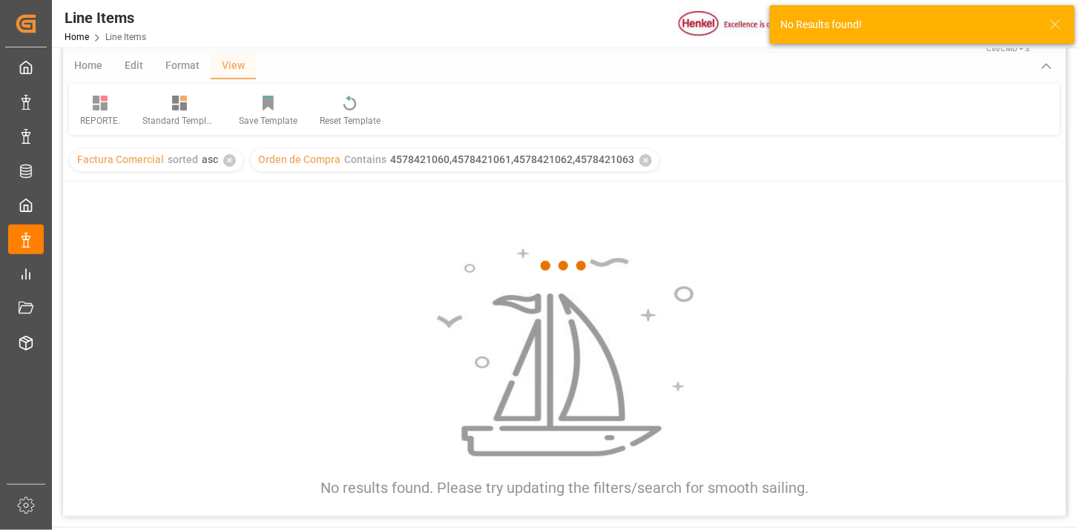
scroll to position [82, 0]
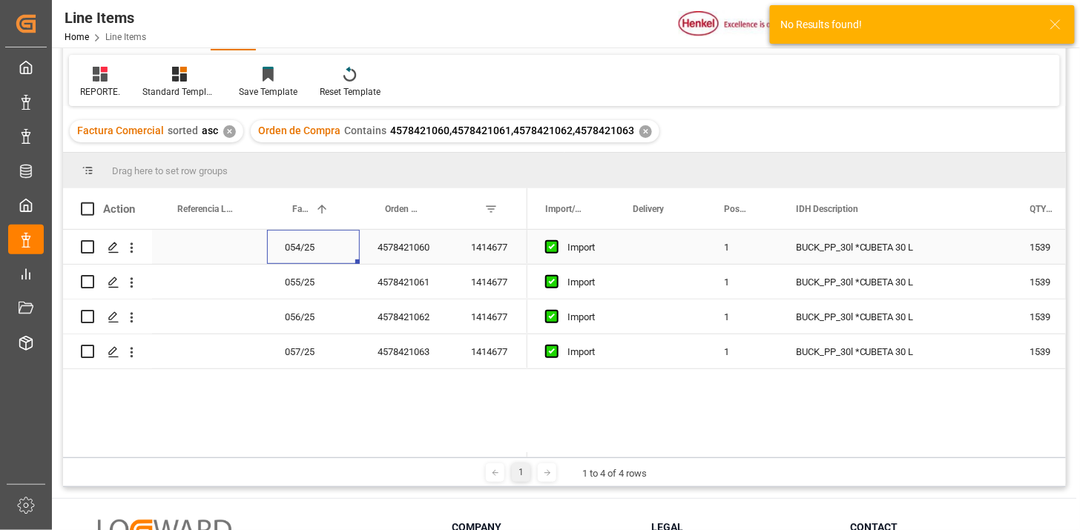
click at [299, 249] on div "054/25" at bounding box center [313, 247] width 93 height 34
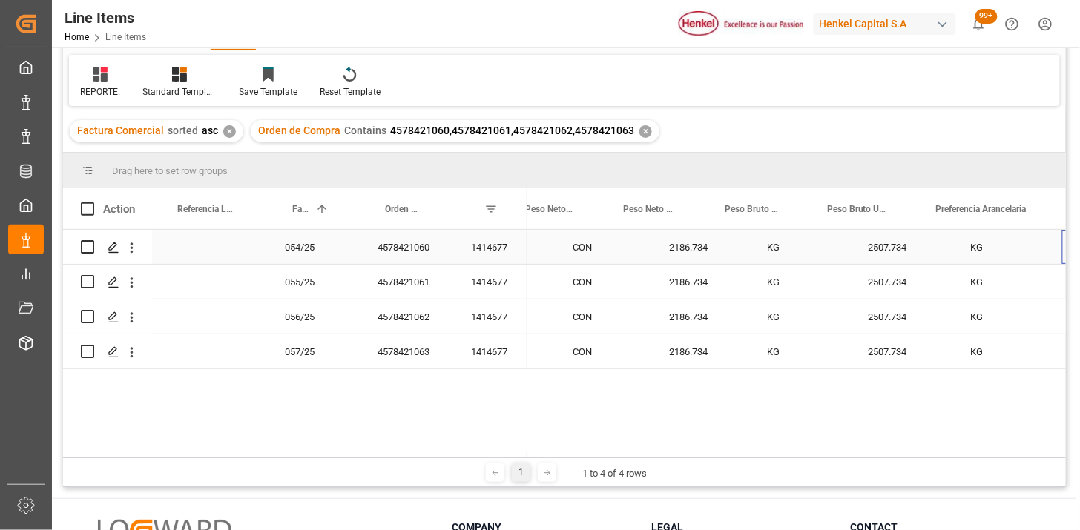
scroll to position [0, 787]
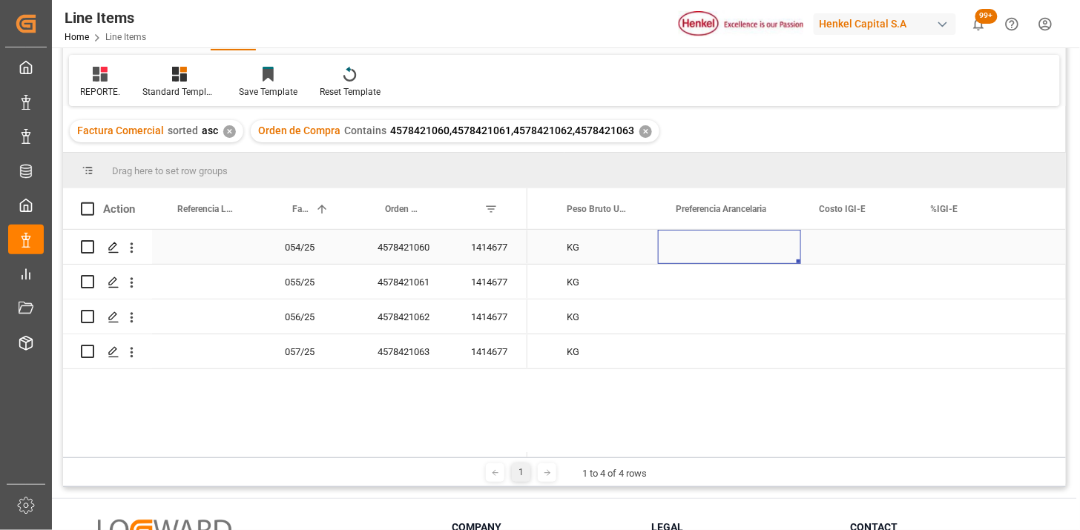
click at [729, 248] on div "Press SPACE to select this row." at bounding box center [729, 247] width 143 height 34
drag, startPoint x: 772, startPoint y: 248, endPoint x: 757, endPoint y: 268, distance: 24.9
click at [773, 248] on button "Select" at bounding box center [729, 256] width 119 height 28
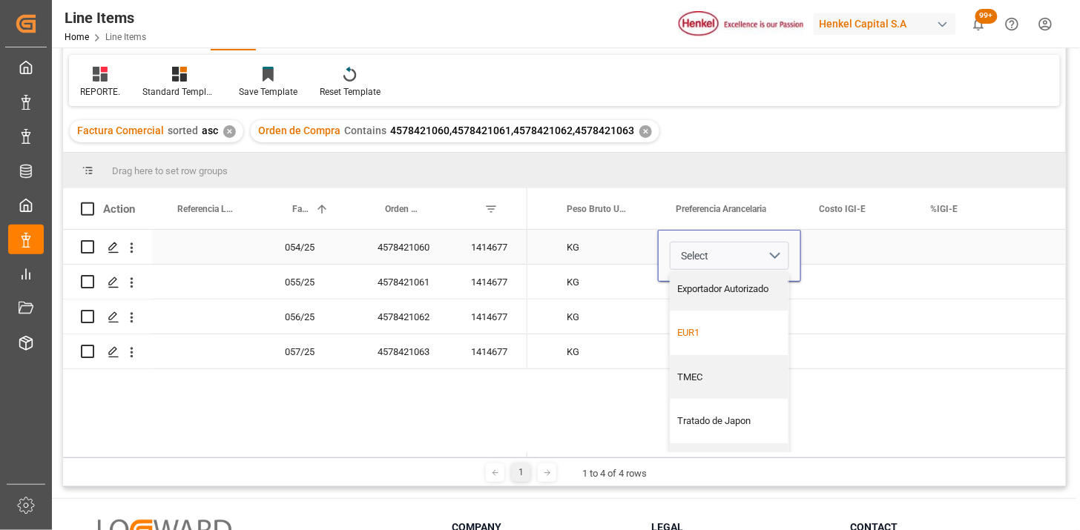
scroll to position [98, 0]
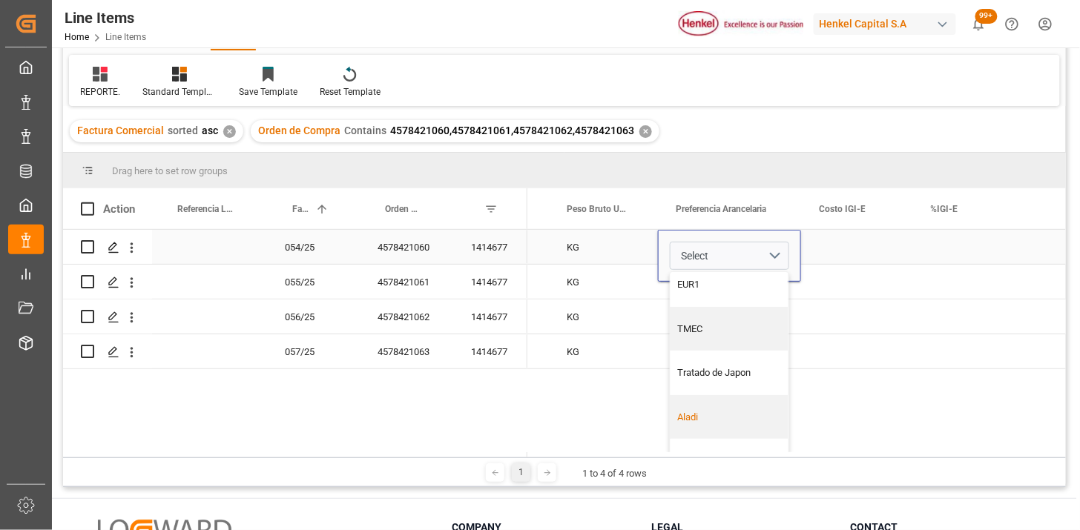
drag, startPoint x: 705, startPoint y: 409, endPoint x: 797, endPoint y: 308, distance: 136.5
click at [705, 408] on div "Aladi" at bounding box center [729, 417] width 118 height 44
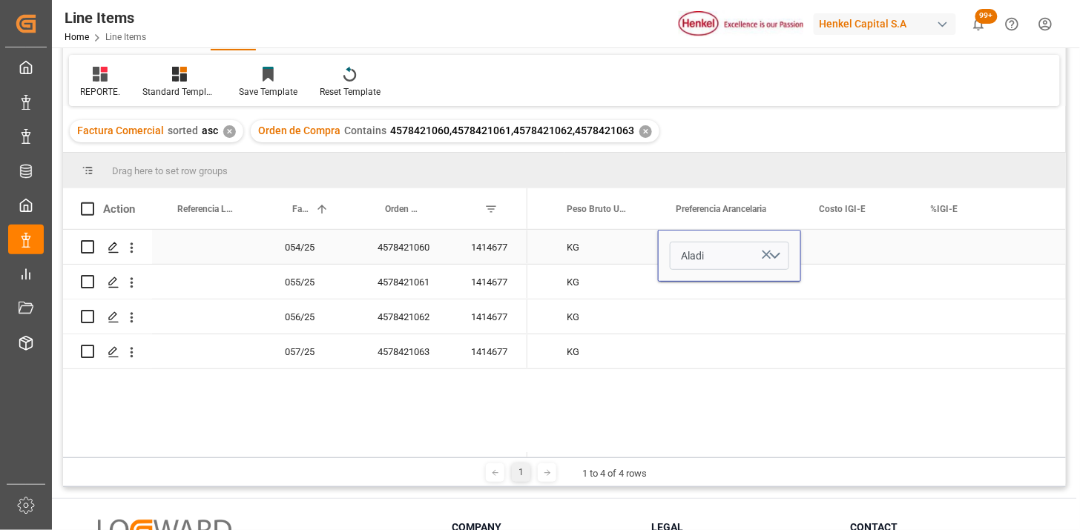
click at [833, 255] on div "Press SPACE to select this row." at bounding box center [857, 247] width 112 height 34
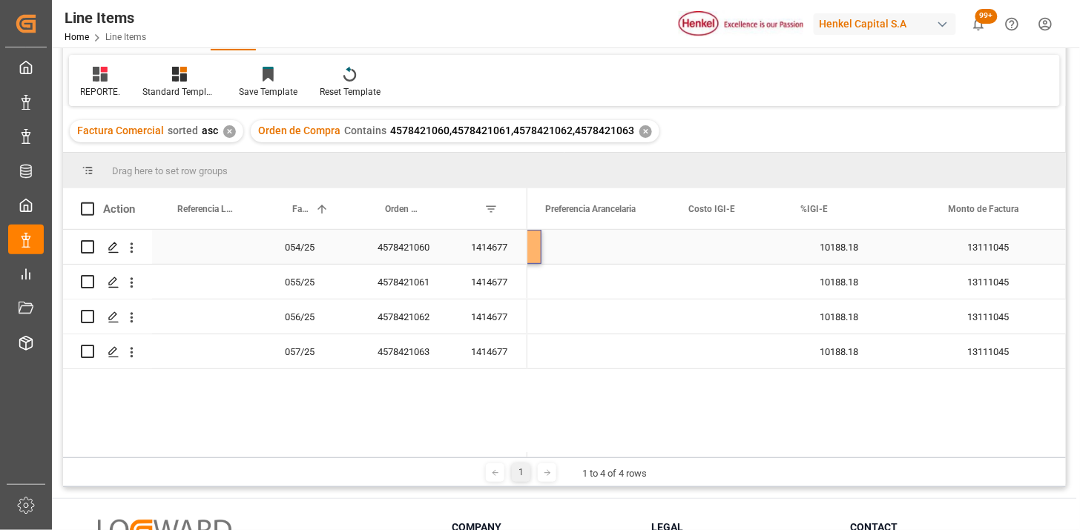
scroll to position [0, 1065]
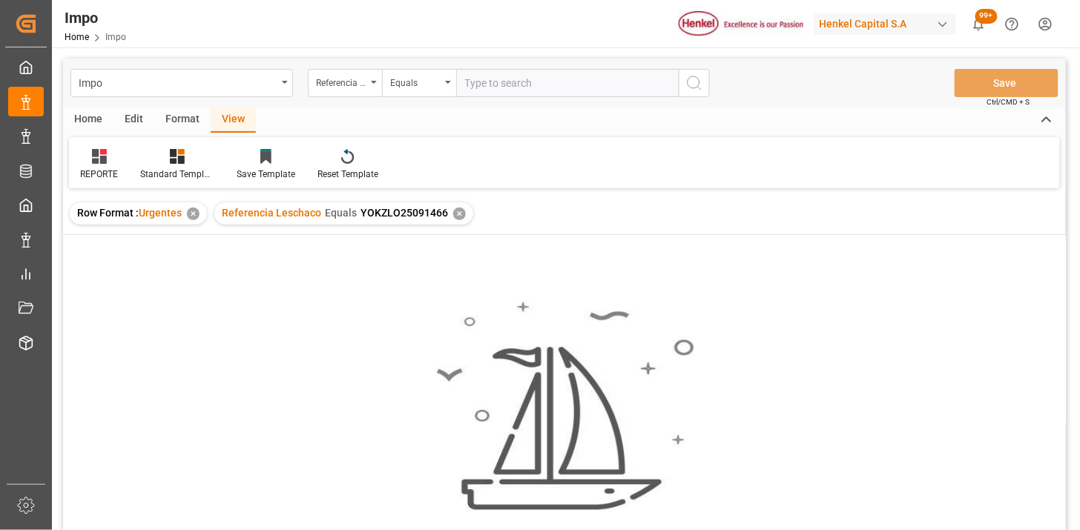
scroll to position [0, 2683]
click at [323, 82] on div "Referencia Leschaco" at bounding box center [341, 81] width 50 height 17
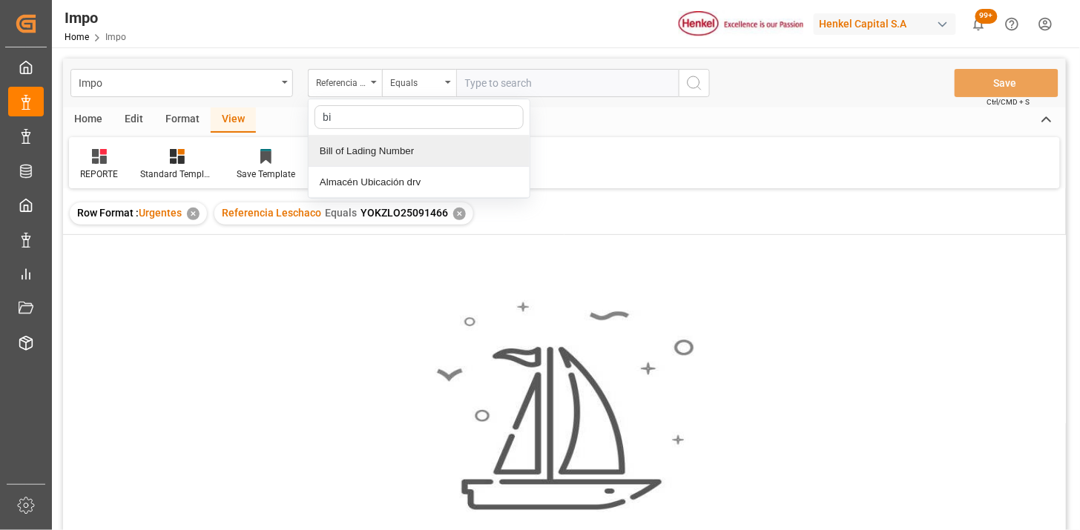
type input "bil"
click at [409, 151] on div "Bill of Lading Number" at bounding box center [418, 151] width 221 height 31
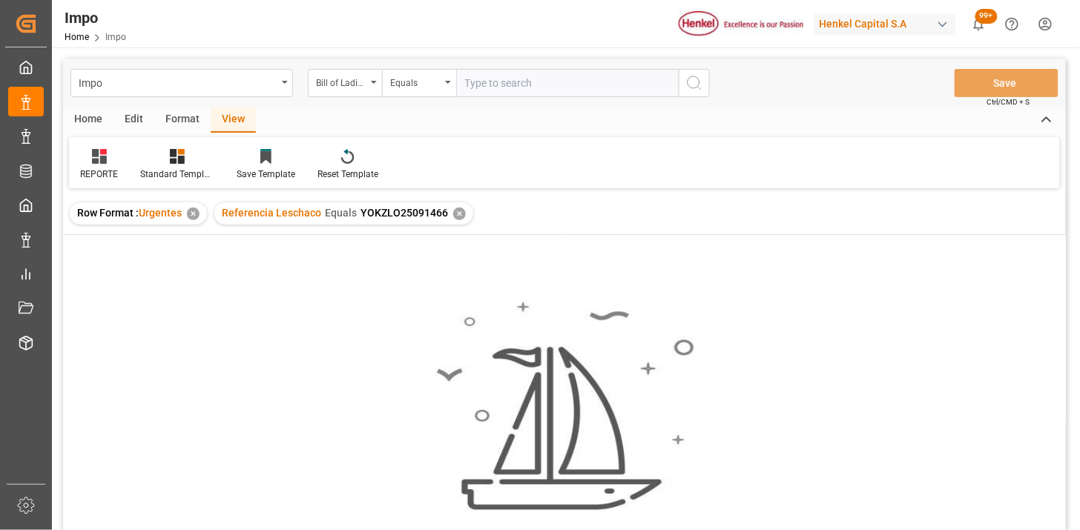
click at [503, 85] on input "text" at bounding box center [567, 83] width 222 height 28
paste input "YOKZLO25091466"
type input "YOKZLO25091466"
click at [455, 217] on div "✕" at bounding box center [459, 214] width 13 height 13
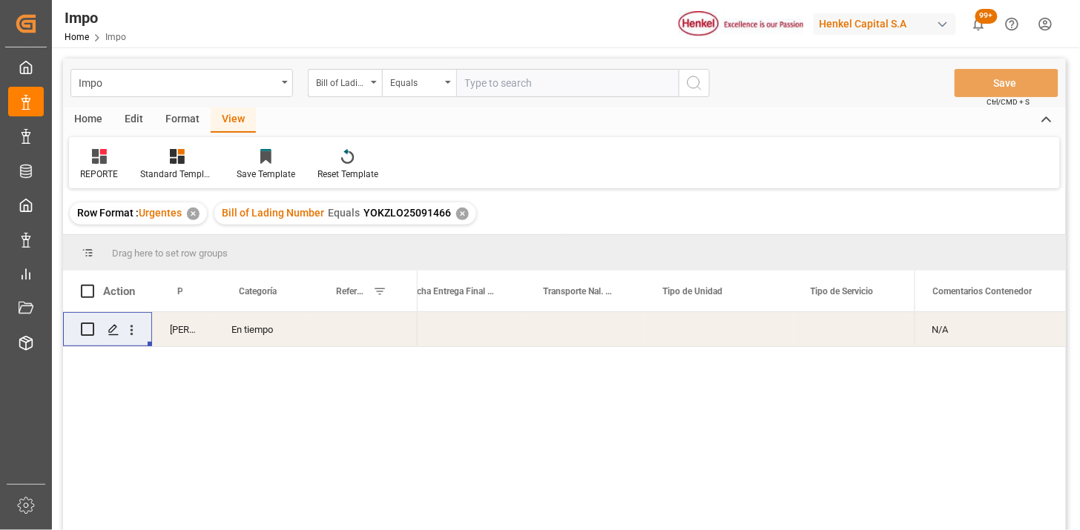
drag, startPoint x: 134, startPoint y: 334, endPoint x: 148, endPoint y: 342, distance: 15.9
click at [135, 334] on icon "open menu" at bounding box center [132, 331] width 16 height 16
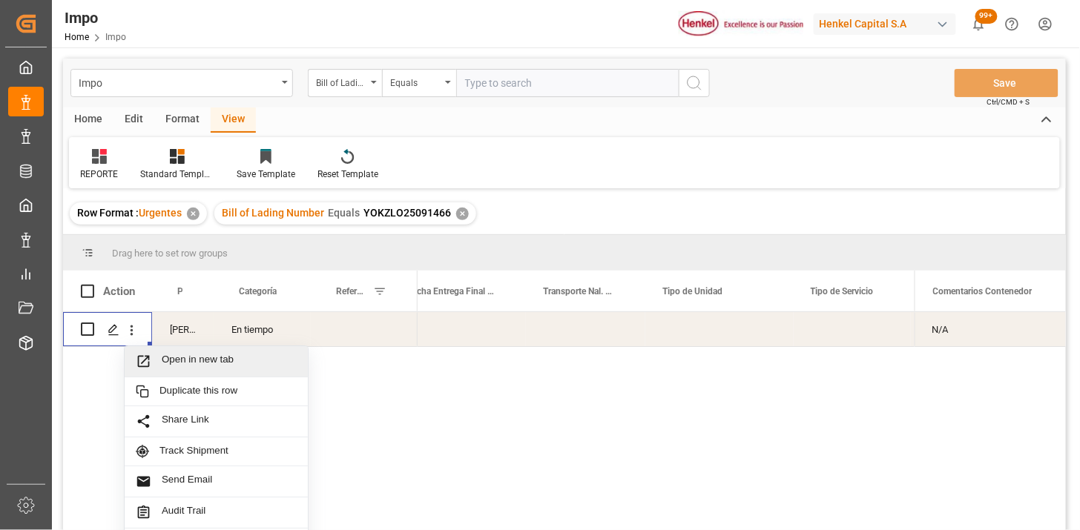
click at [165, 354] on span "Open in new tab" at bounding box center [229, 362] width 135 height 16
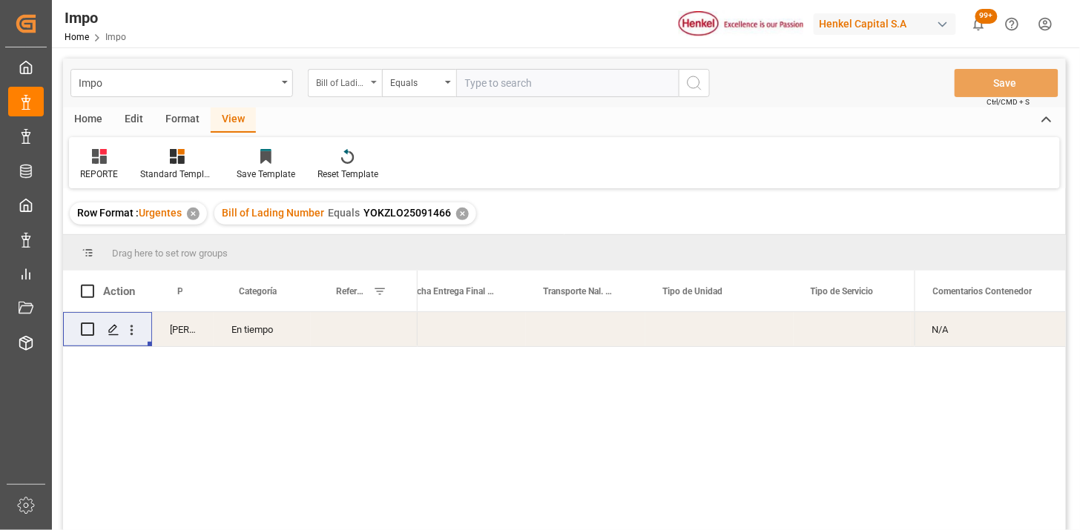
click at [345, 90] on div "Bill of Lading Number" at bounding box center [345, 83] width 74 height 28
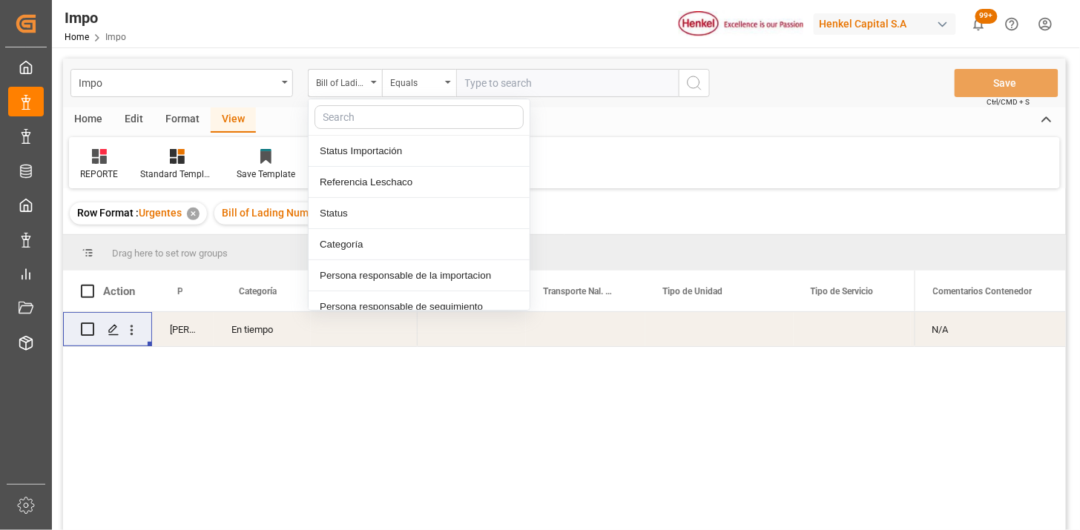
click at [506, 70] on input "text" at bounding box center [567, 83] width 222 height 28
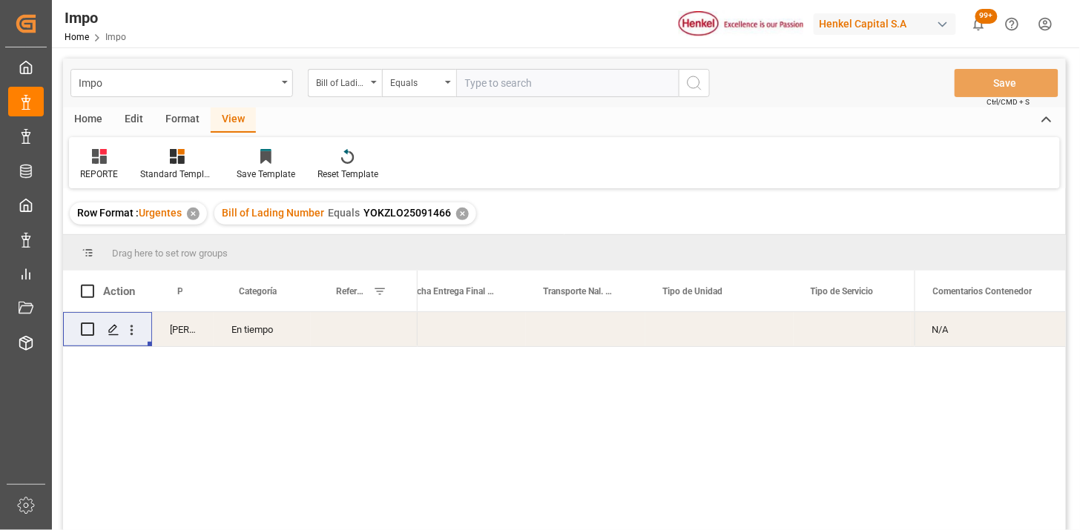
paste input "DUS0189351"
type input "DUS0189351"
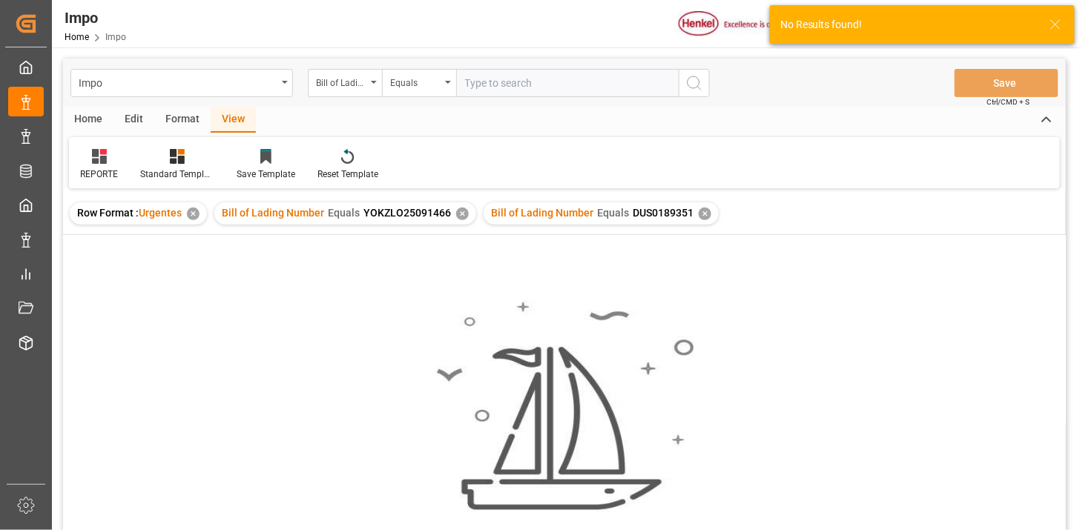
click at [457, 208] on div "✕" at bounding box center [462, 214] width 13 height 13
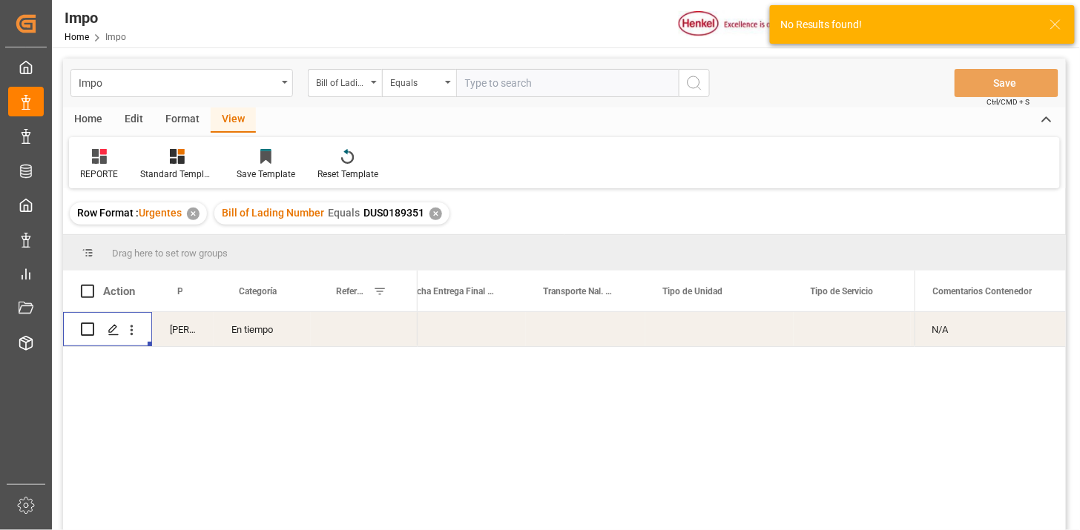
click at [141, 338] on div "Press SPACE to select this row." at bounding box center [132, 330] width 38 height 28
click at [139, 330] on icon "open menu" at bounding box center [132, 331] width 16 height 16
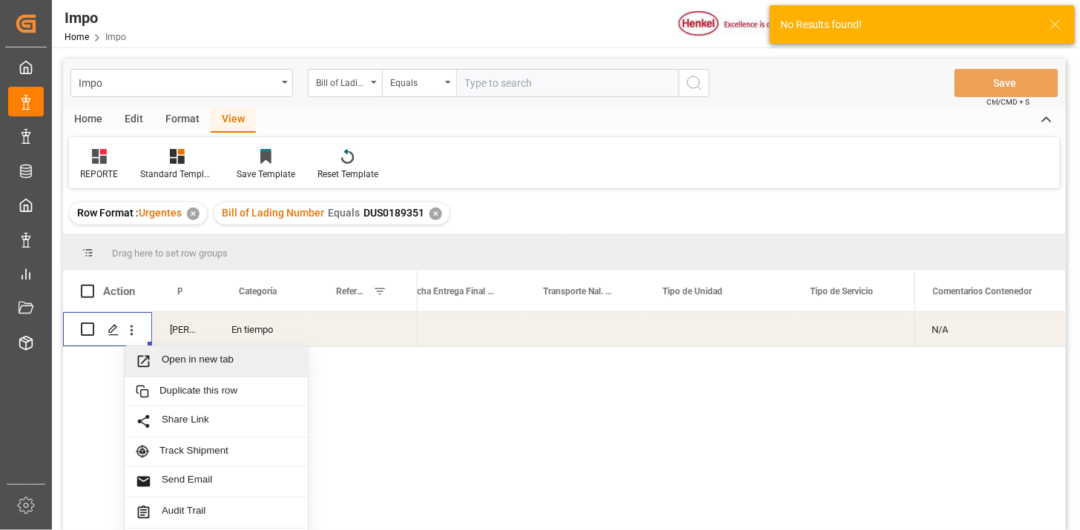
click at [163, 349] on div "Open in new tab" at bounding box center [216, 361] width 183 height 31
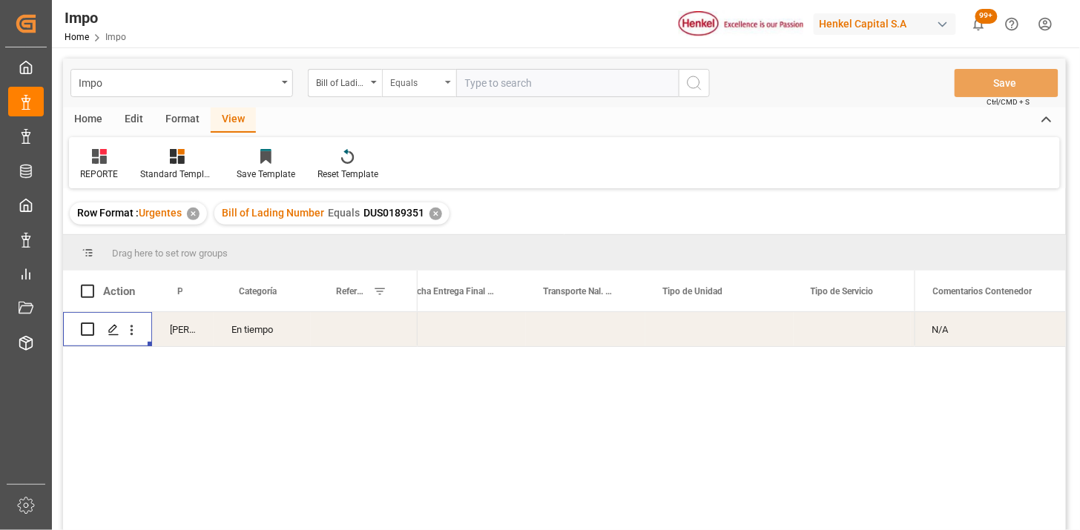
click at [417, 93] on div "Equals" at bounding box center [419, 83] width 74 height 28
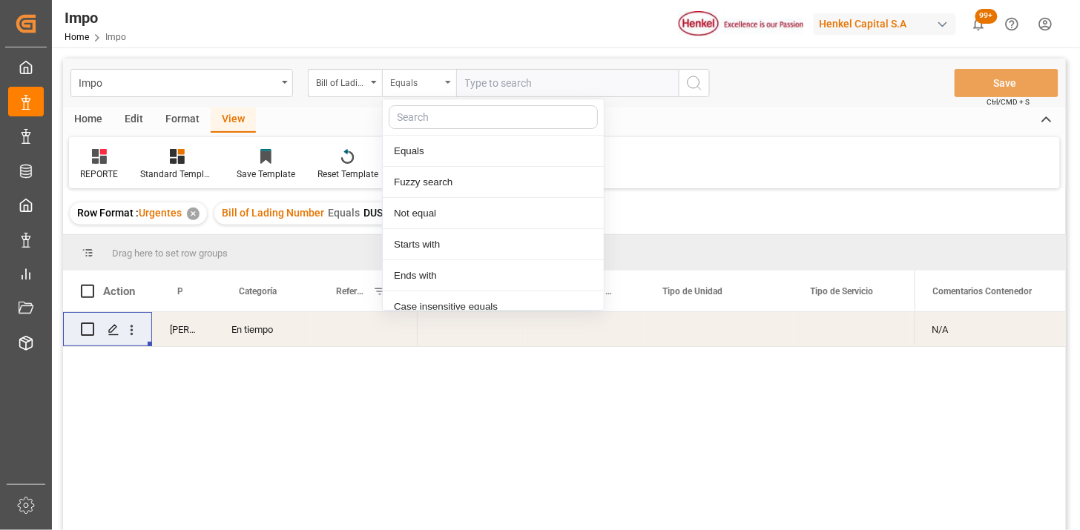
scroll to position [74, 0]
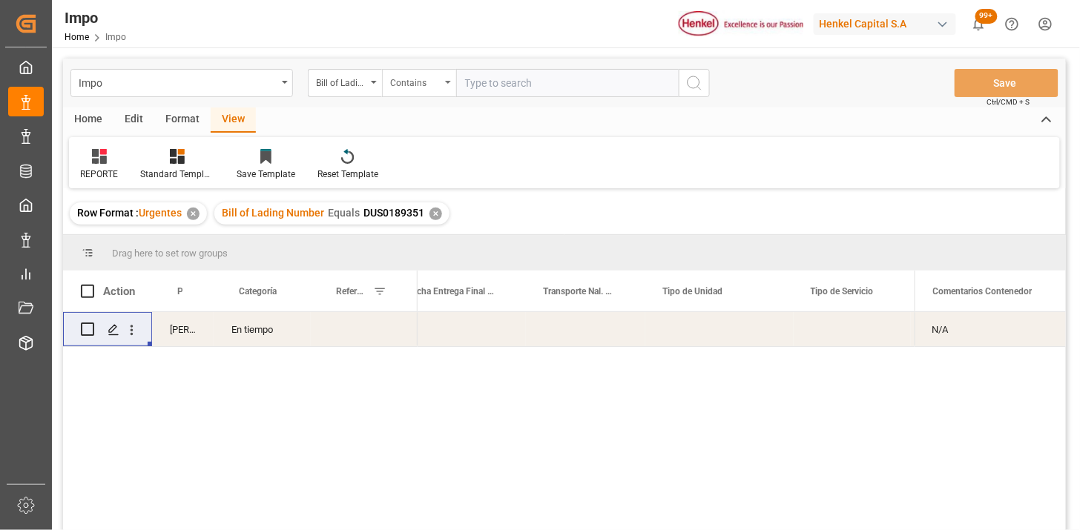
paste input "250940000018 250940000017 250940000016 250940000015"
type input "250940000018,250940000017,250940000016,250940000015"
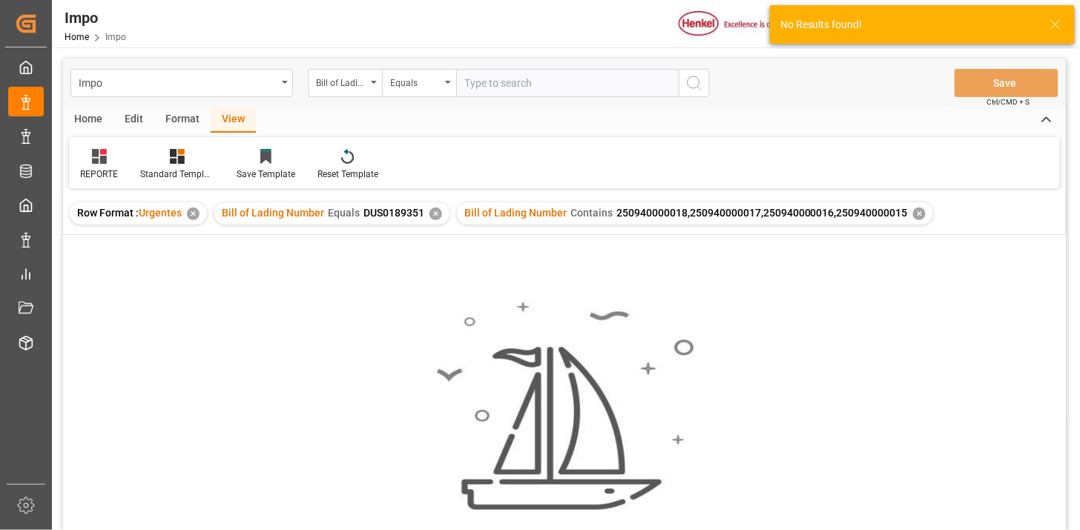
click at [434, 211] on div "✕" at bounding box center [435, 214] width 13 height 13
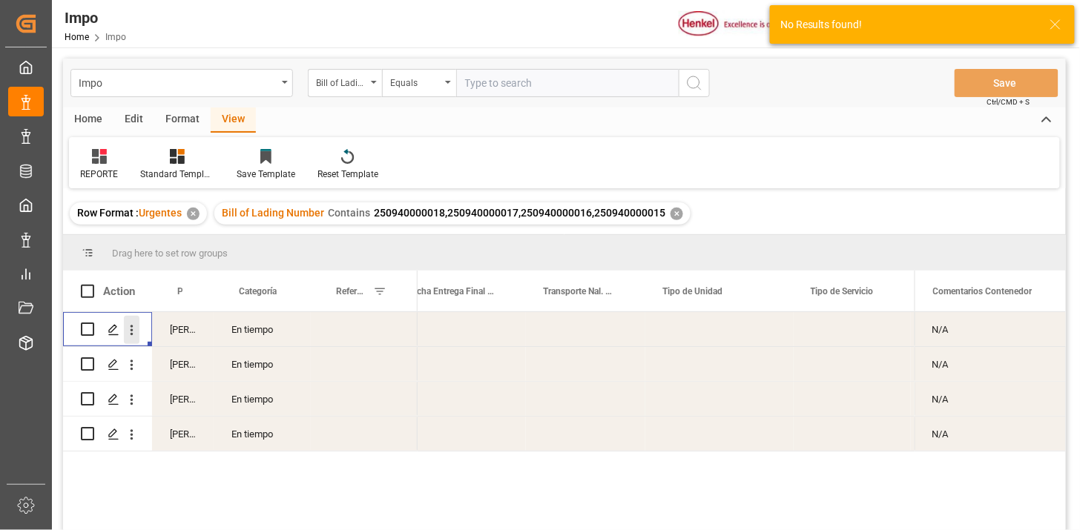
click at [136, 340] on button "open menu" at bounding box center [132, 330] width 16 height 28
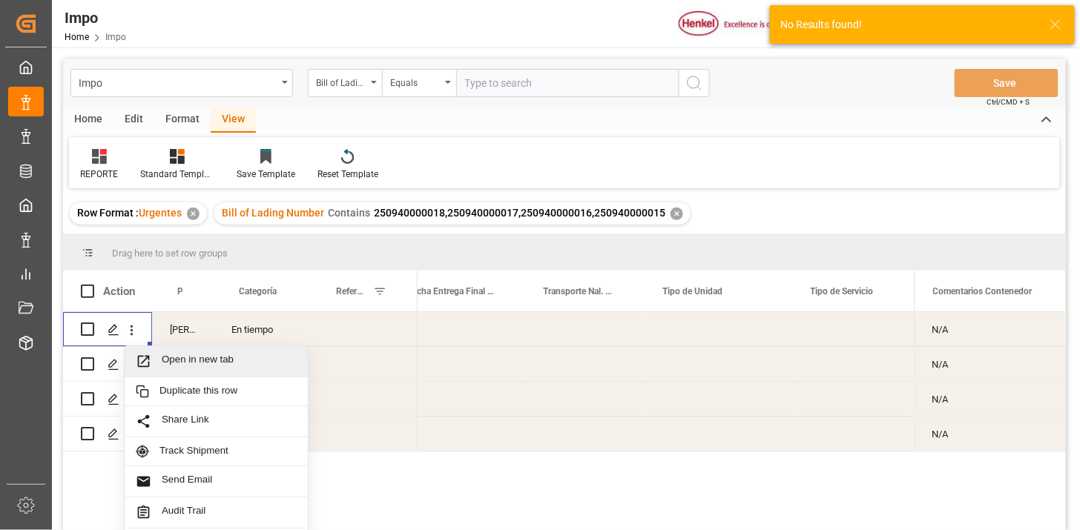
click at [187, 357] on span "Open in new tab" at bounding box center [229, 362] width 135 height 16
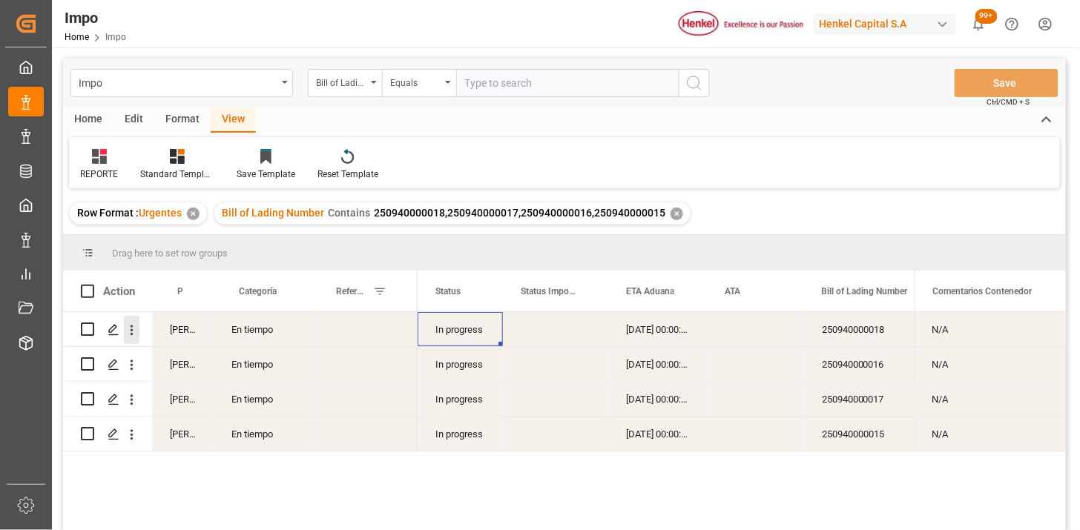
click at [139, 328] on icon "open menu" at bounding box center [132, 331] width 16 height 16
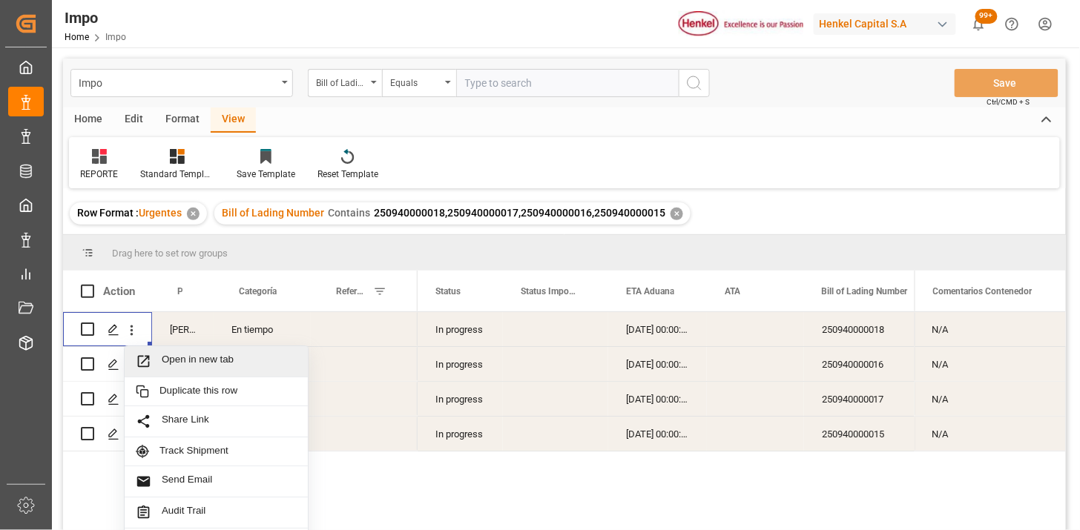
drag, startPoint x: 171, startPoint y: 359, endPoint x: 185, endPoint y: 359, distance: 14.1
click at [175, 359] on span "Open in new tab" at bounding box center [229, 362] width 135 height 16
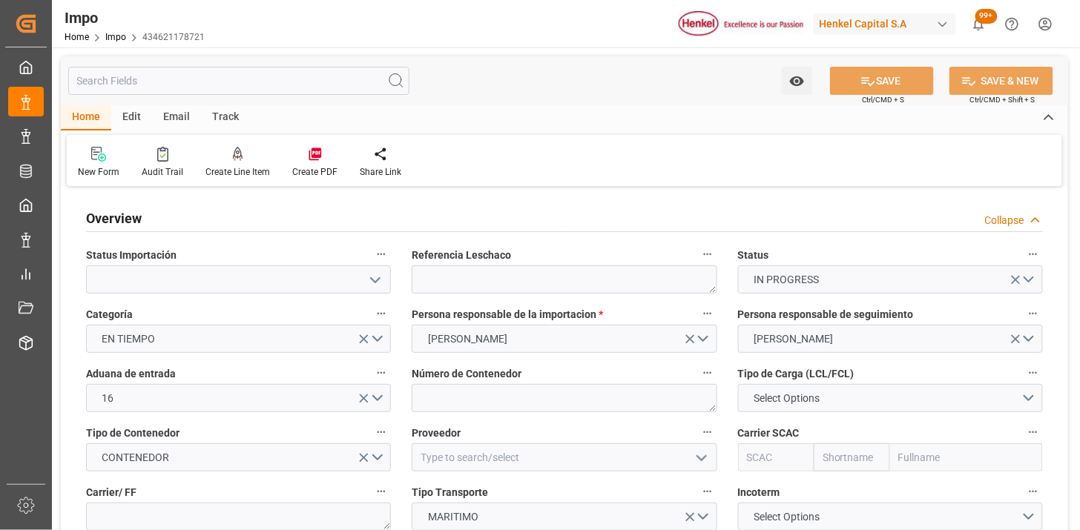
type input "[DATE]"
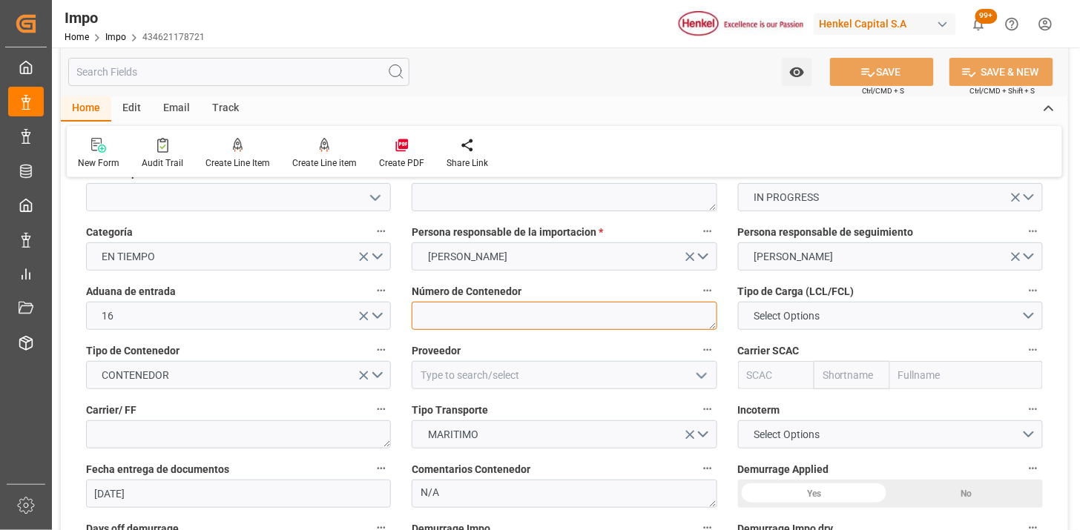
click at [441, 307] on textarea at bounding box center [564, 316] width 305 height 28
paste textarea "NYKU0850317"
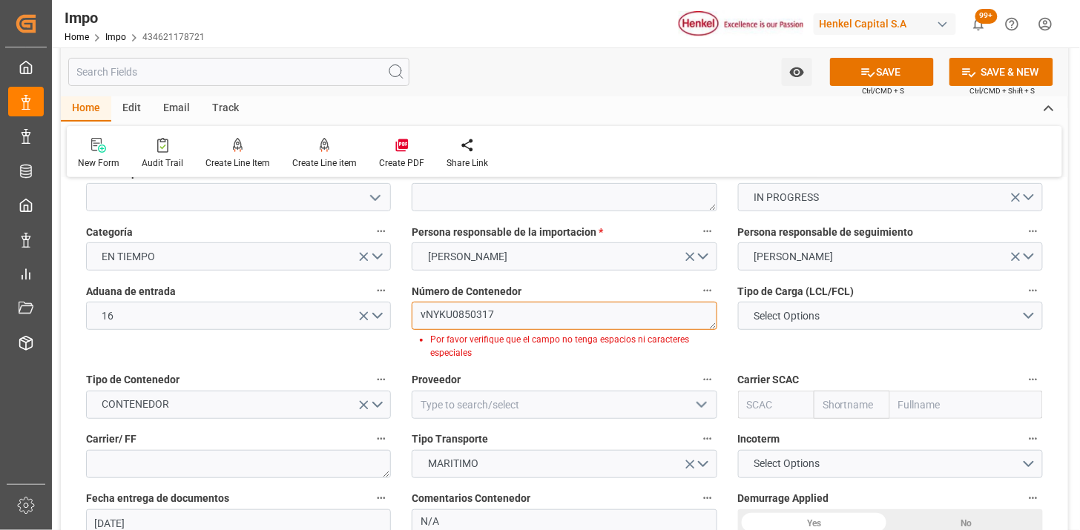
paste textarea
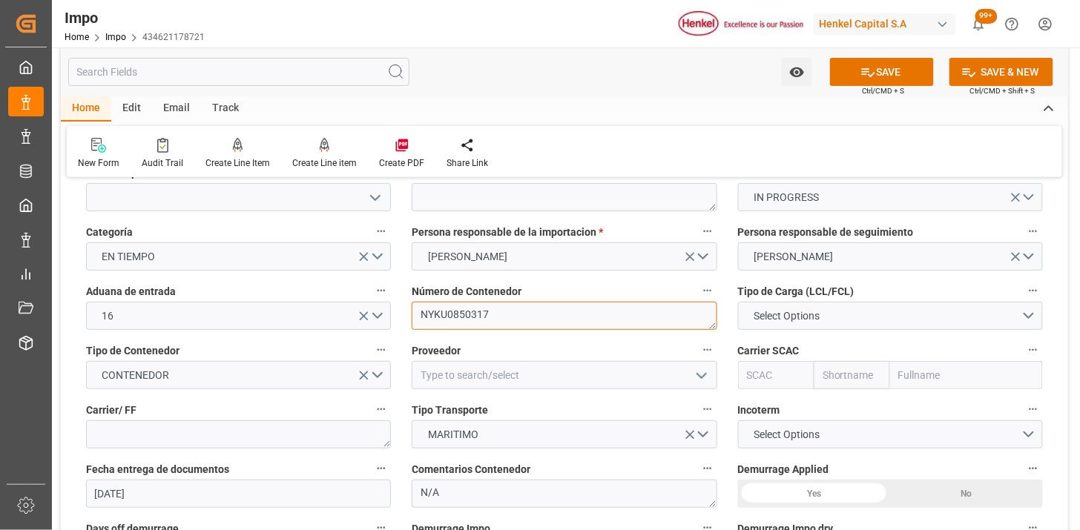
type textarea "NYKU0850317"
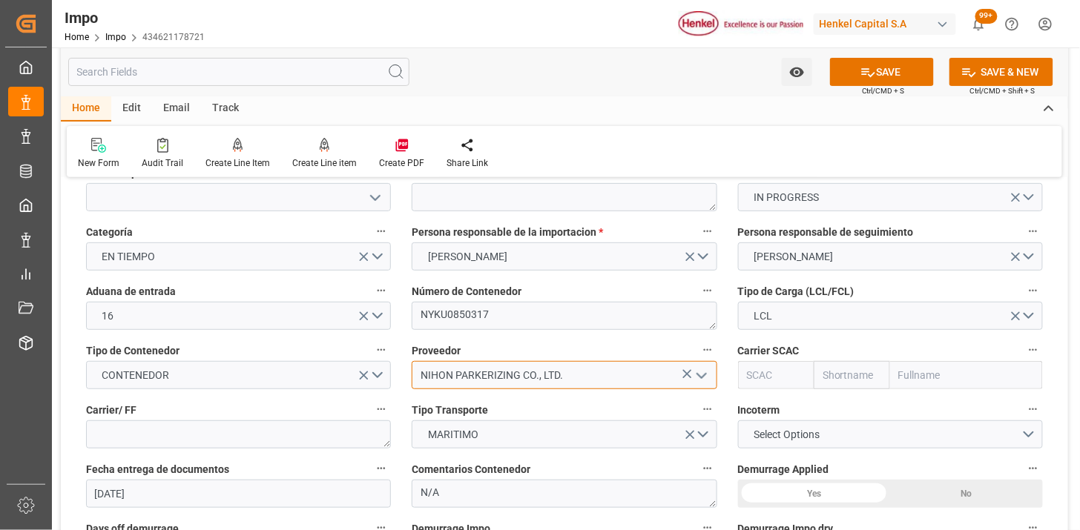
type input "NIHON PARKERIZING CO., LTD."
type input "ONEY"
type input "ONE"
type input "Ocean Network Express"
type input "ONEY"
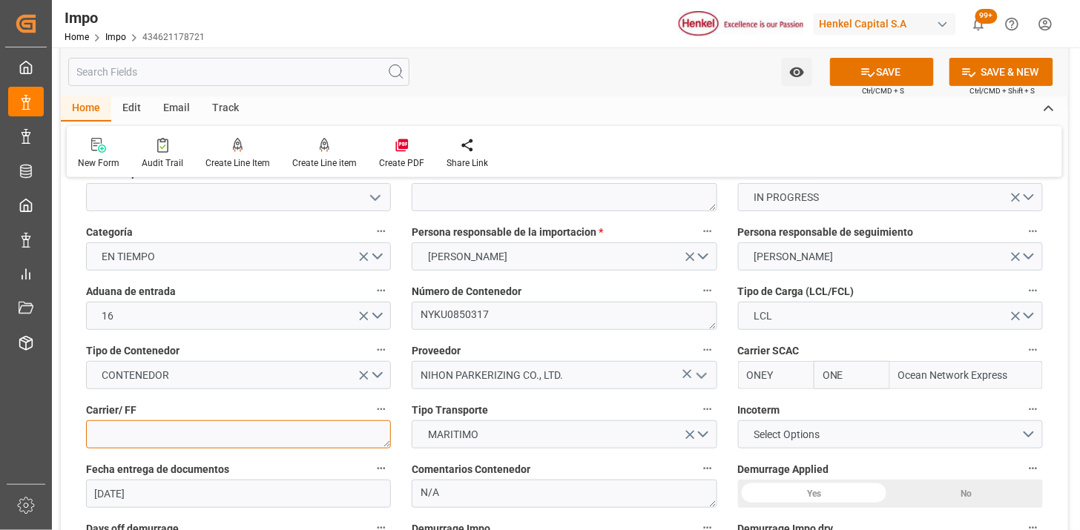
paste textarea "FAST FORWARD"
type textarea "FAST FORWARD"
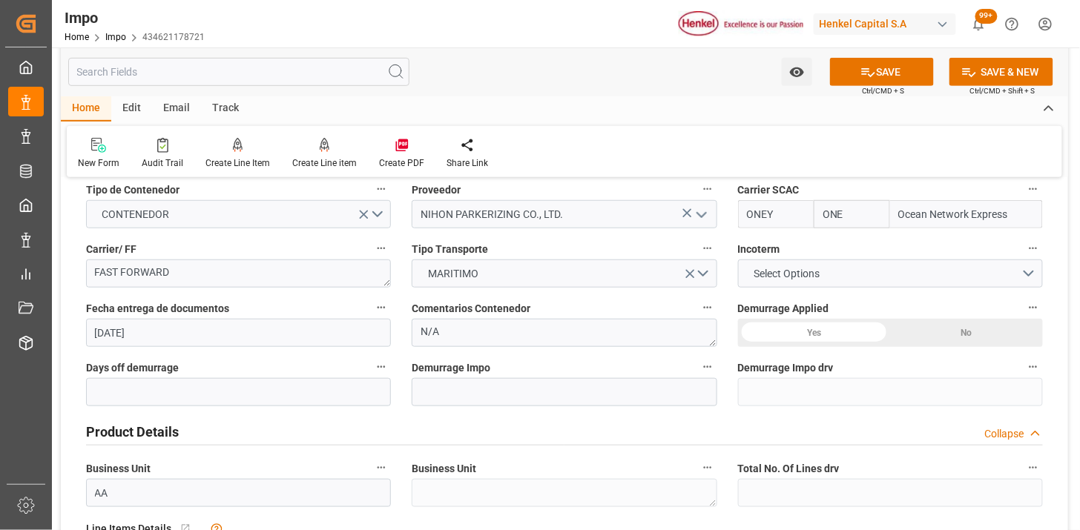
scroll to position [247, 0]
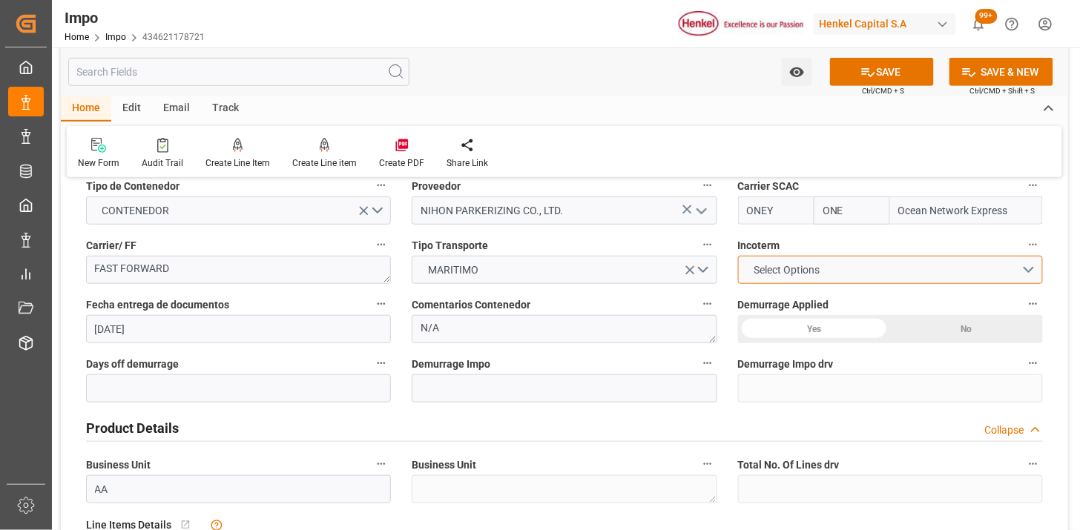
drag, startPoint x: 746, startPoint y: 268, endPoint x: 801, endPoint y: 322, distance: 77.1
click at [747, 268] on span "Select Options" at bounding box center [786, 270] width 81 height 16
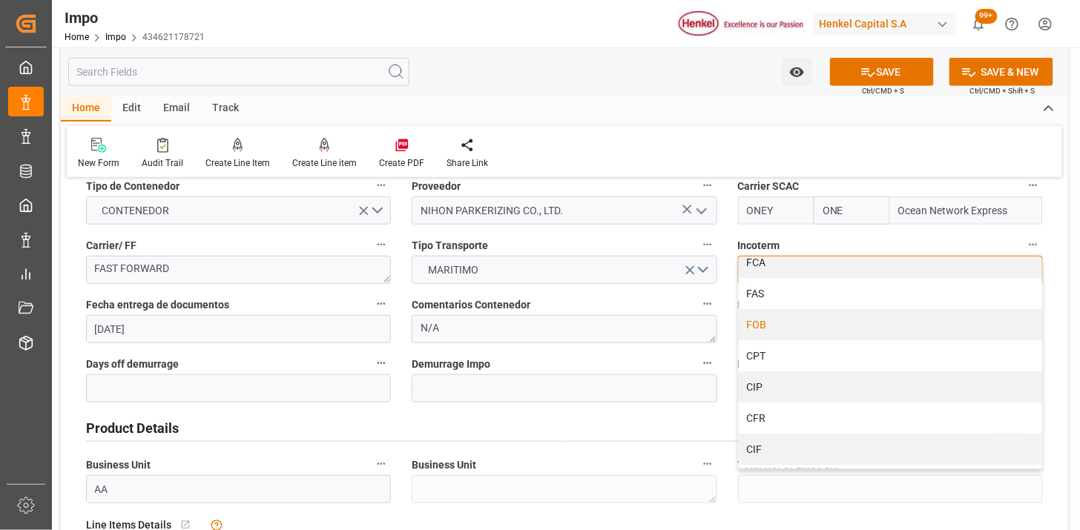
scroll to position [82, 0]
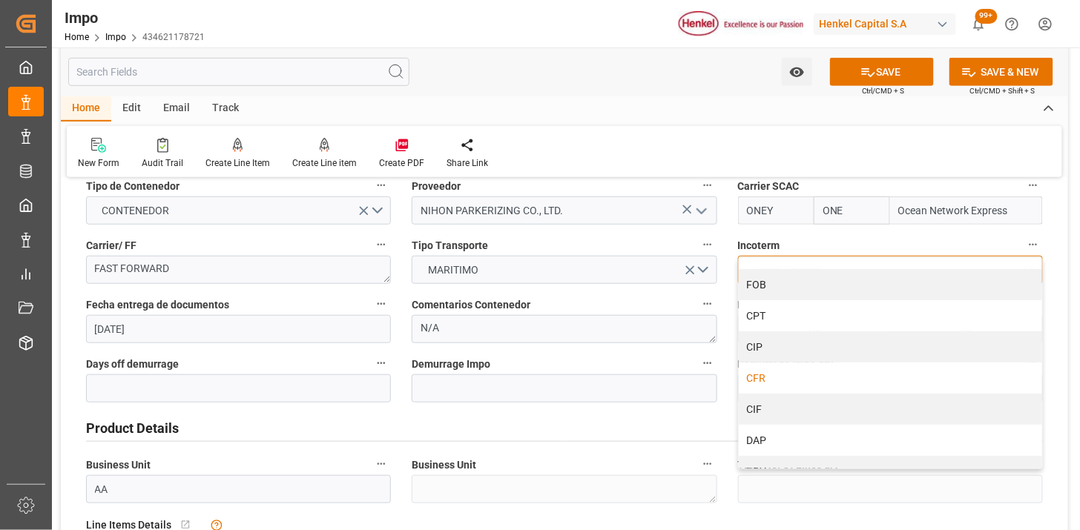
click at [784, 374] on div "CFR" at bounding box center [889, 378] width 303 height 31
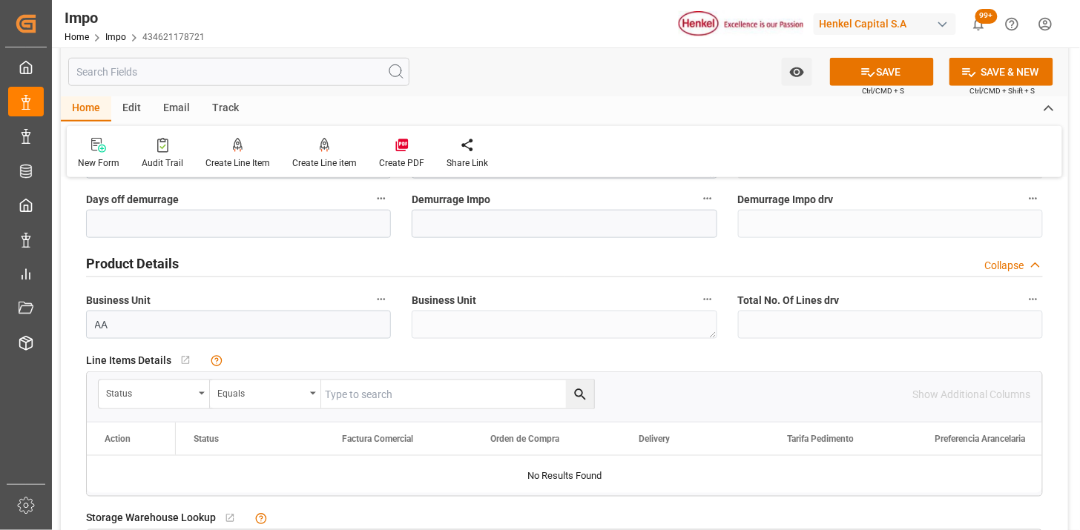
scroll to position [494, 0]
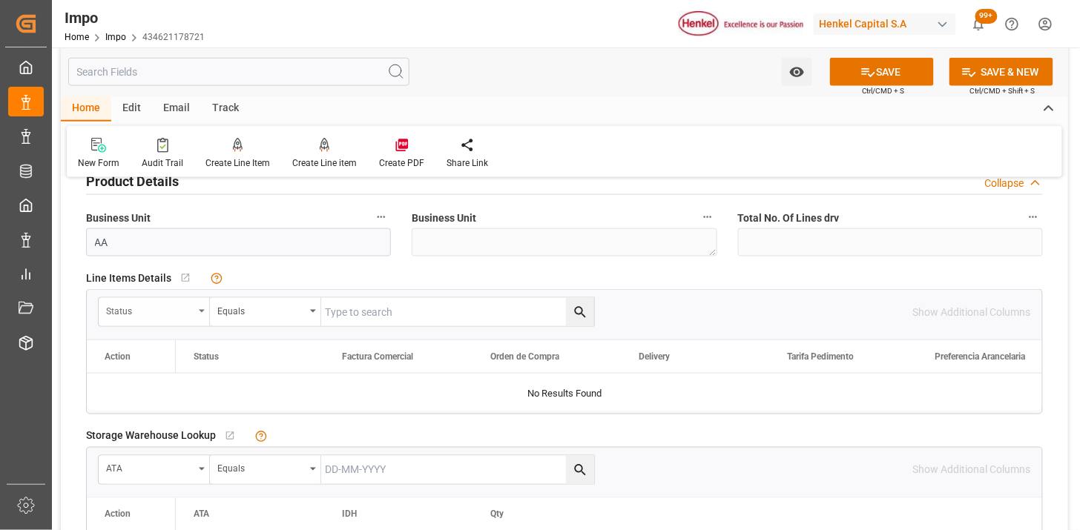
click at [171, 314] on div "Status" at bounding box center [149, 309] width 87 height 17
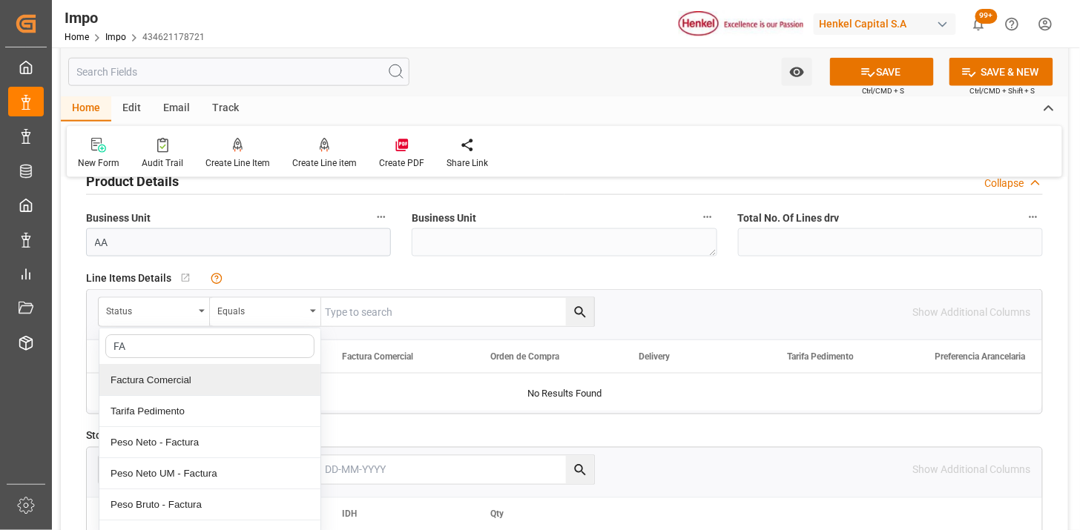
type input "FAC"
drag, startPoint x: 198, startPoint y: 386, endPoint x: 248, endPoint y: 380, distance: 49.9
click at [204, 383] on div "Factura Comercial" at bounding box center [209, 380] width 221 height 31
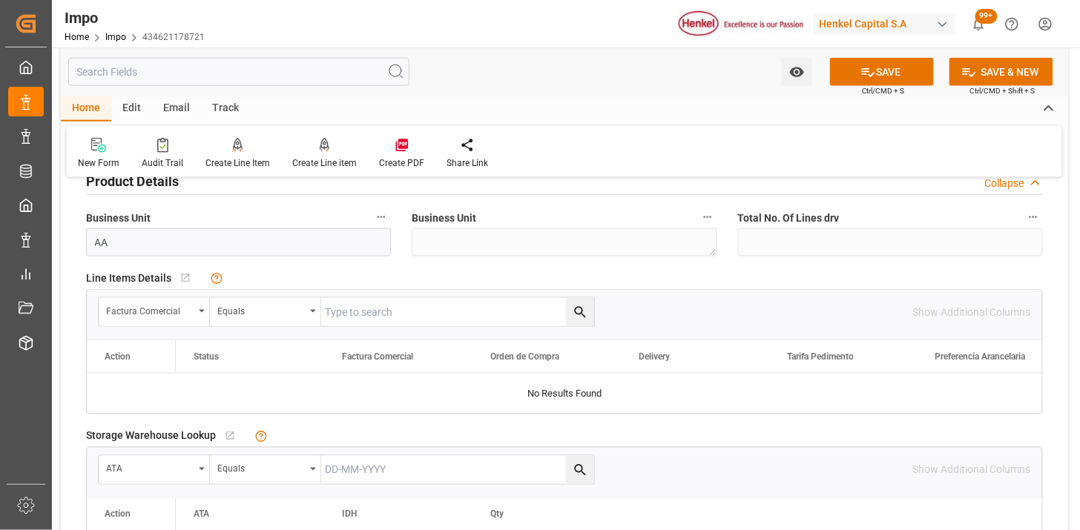
click at [374, 322] on input "text" at bounding box center [457, 312] width 273 height 28
paste input "EX-25-Y315B"
type input "EX-25-Y315B"
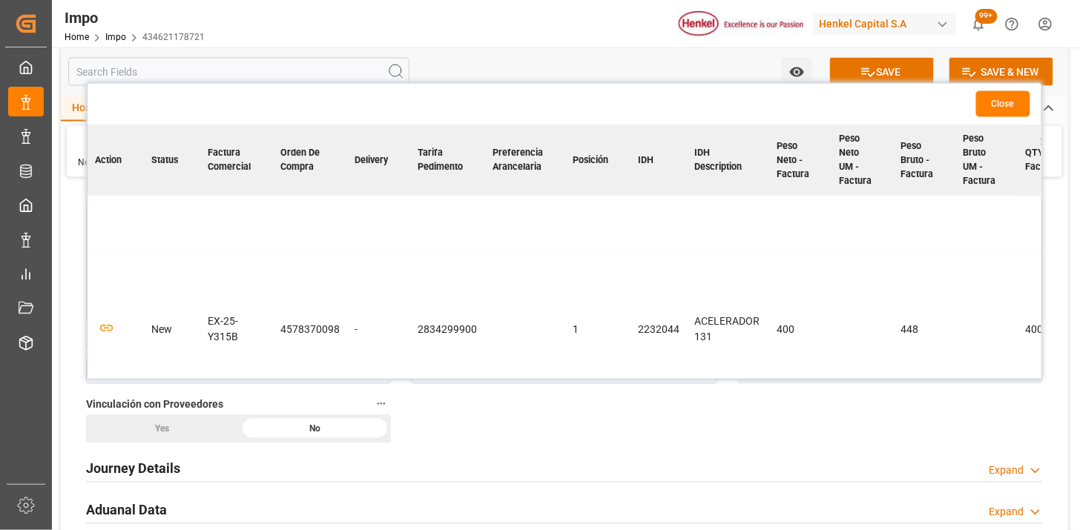
scroll to position [211, 0]
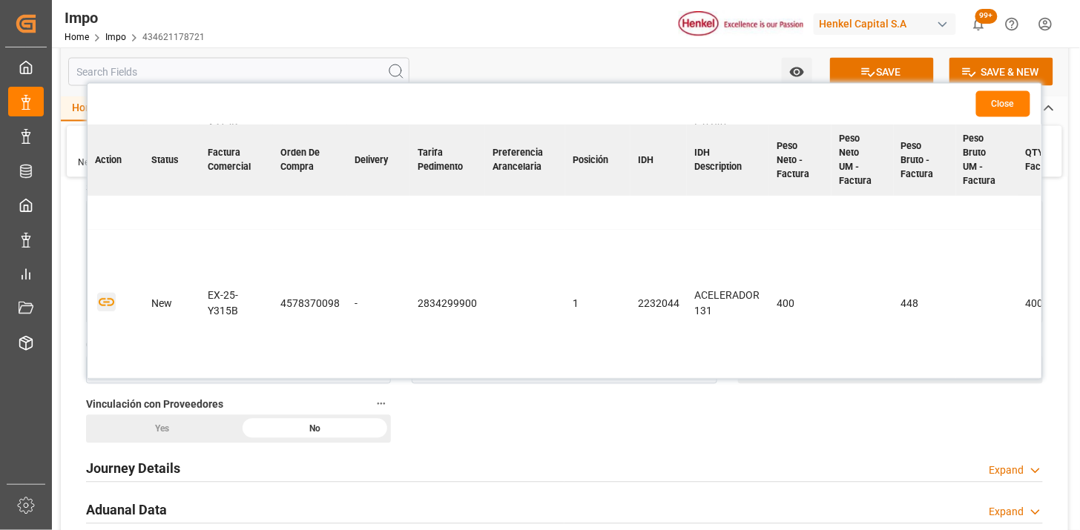
click at [106, 293] on icon "button" at bounding box center [106, 302] width 19 height 19
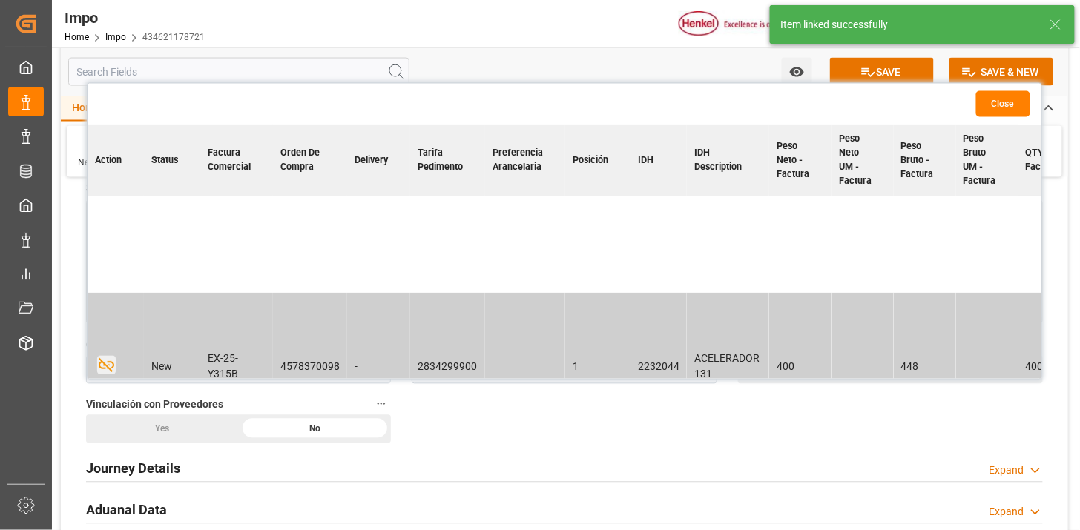
scroll to position [46, 0]
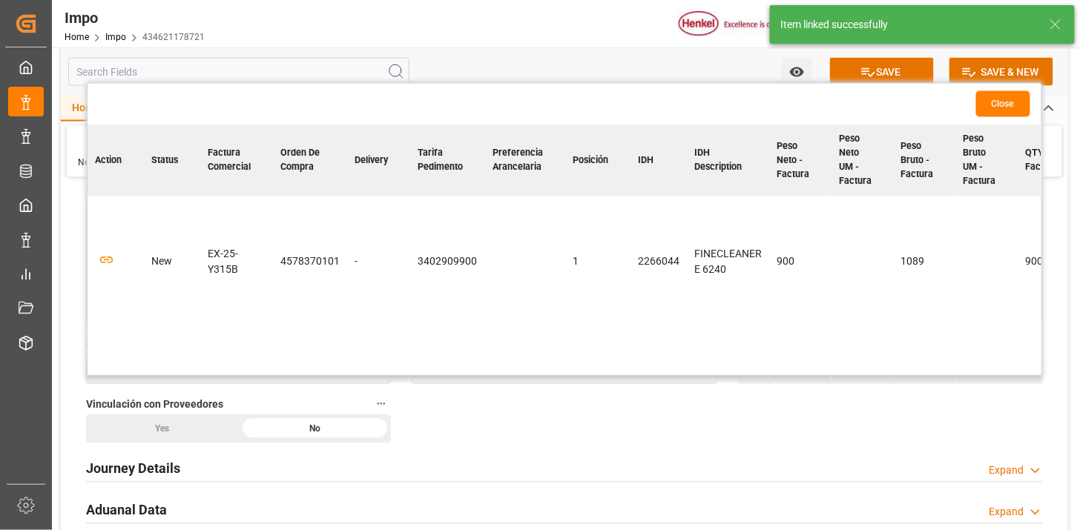
click at [116, 263] on td at bounding box center [115, 263] width 56 height 226
click at [109, 260] on icon "button" at bounding box center [107, 261] width 16 height 8
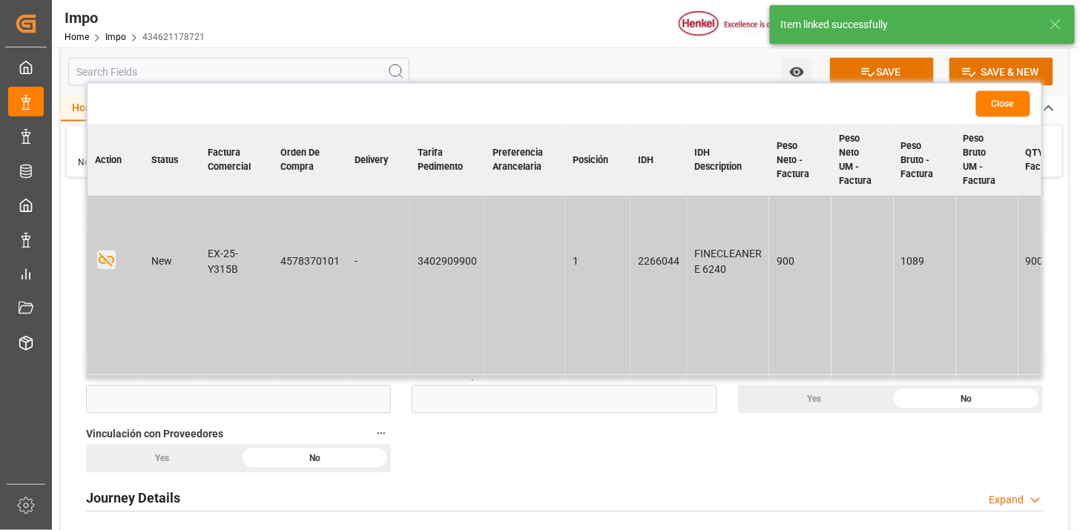
click at [1004, 107] on button "Close" at bounding box center [1003, 104] width 54 height 26
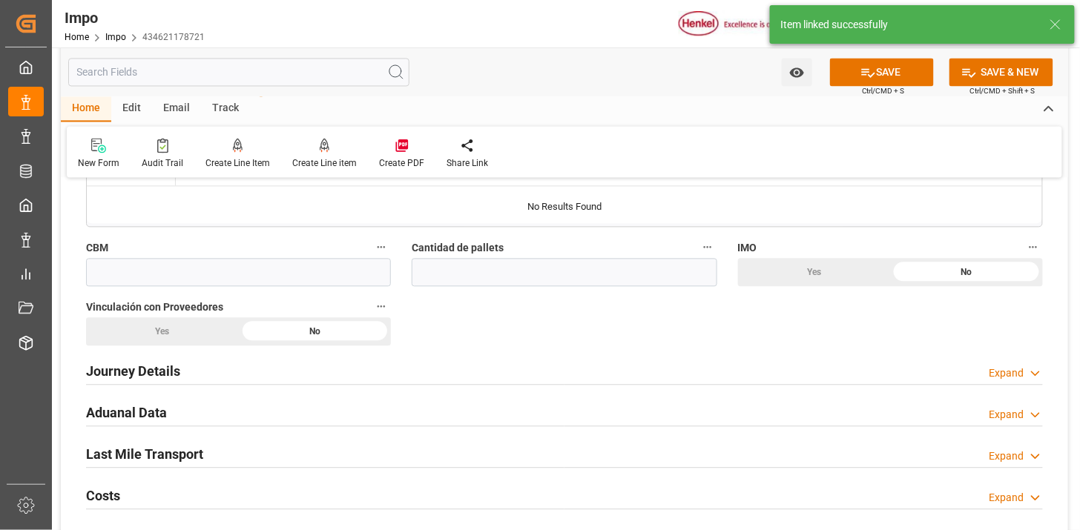
scroll to position [906, 0]
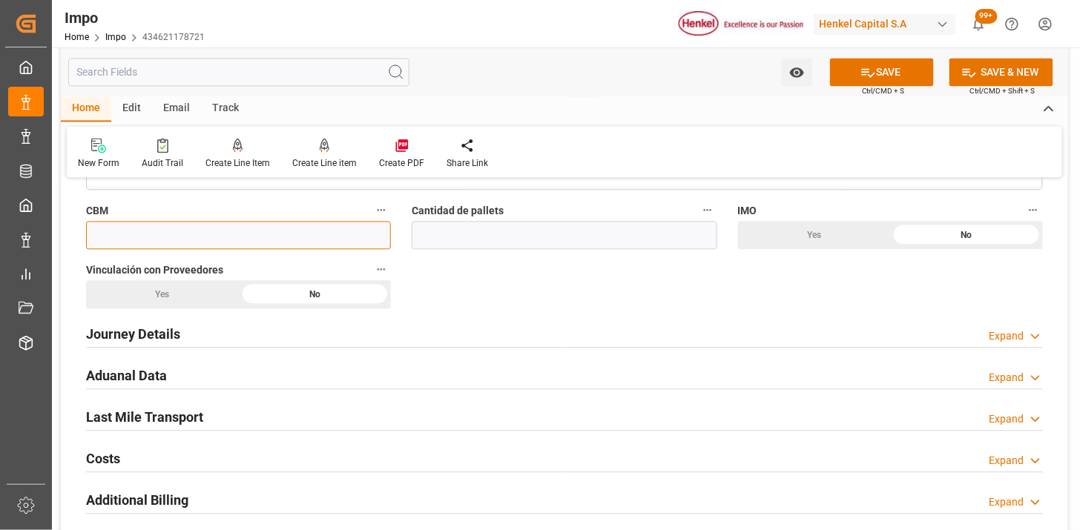
click at [211, 239] on input "text" at bounding box center [238, 235] width 305 height 28
paste input "4.609"
type input "4.609"
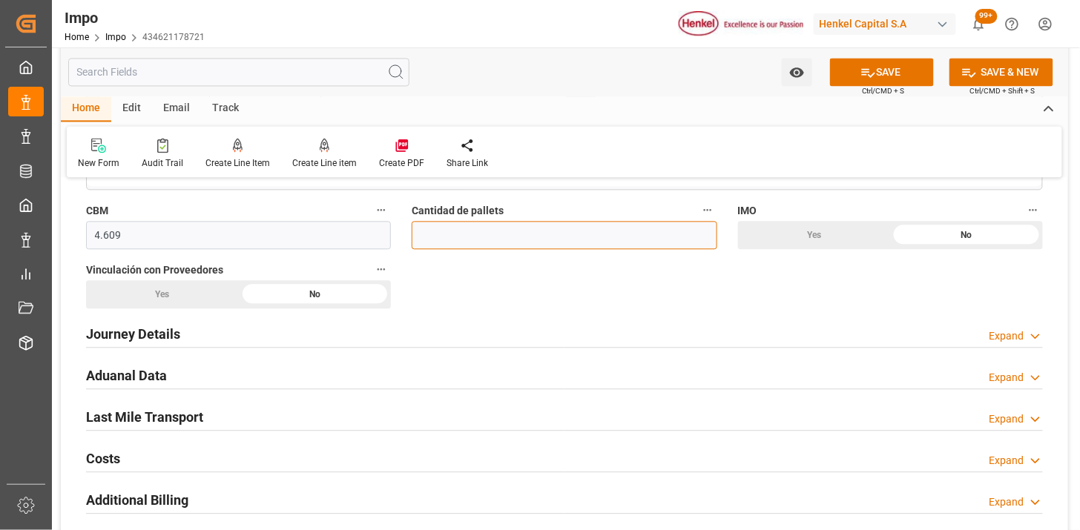
click at [514, 231] on input "text" at bounding box center [564, 235] width 305 height 28
type input "4"
click at [806, 239] on div "Yes" at bounding box center [814, 235] width 153 height 28
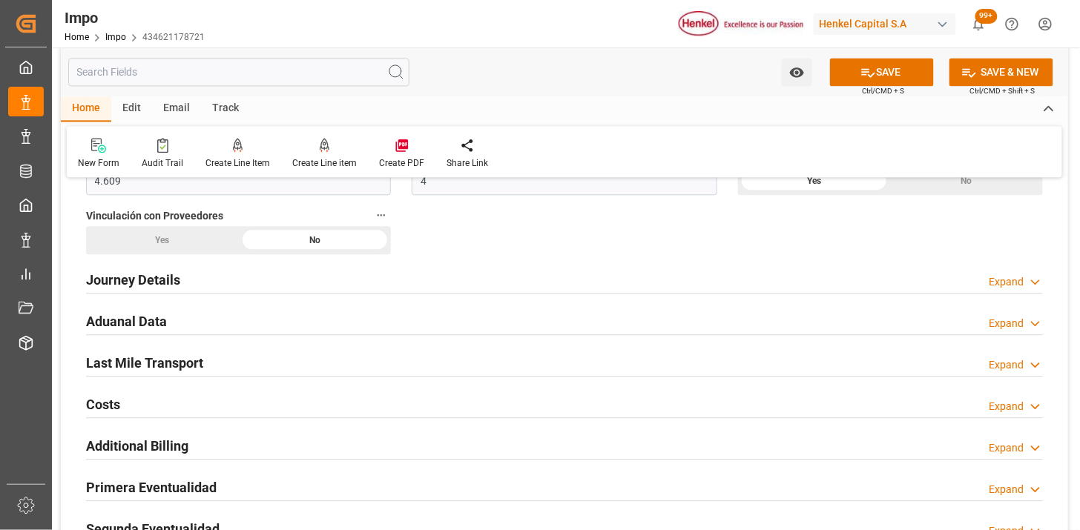
scroll to position [988, 0]
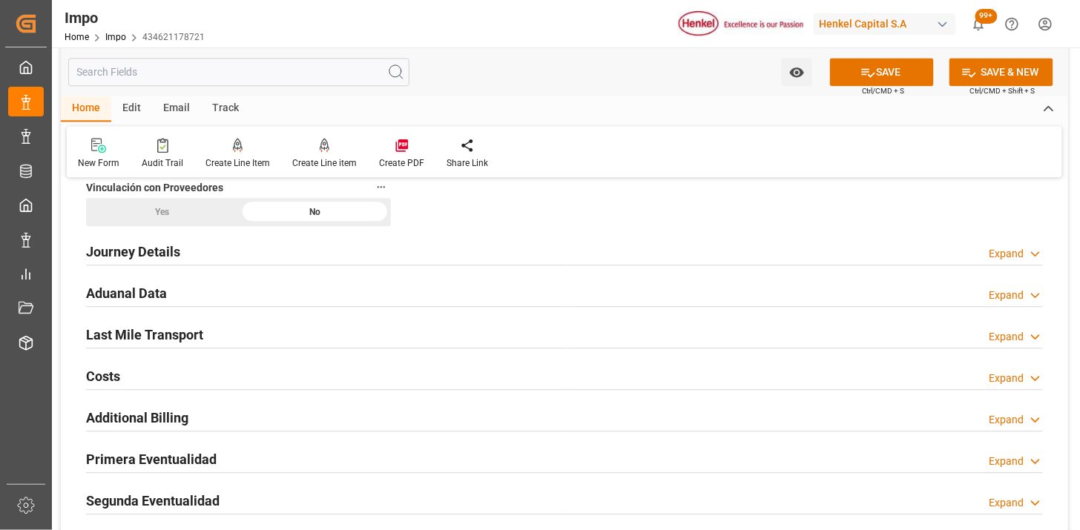
click at [165, 253] on h2 "Journey Details" at bounding box center [133, 252] width 94 height 20
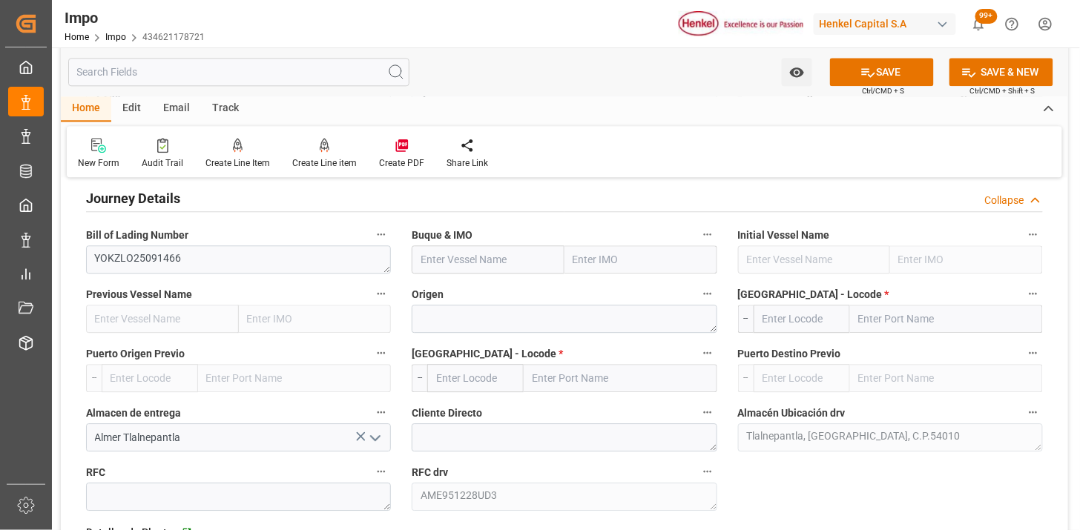
scroll to position [1071, 0]
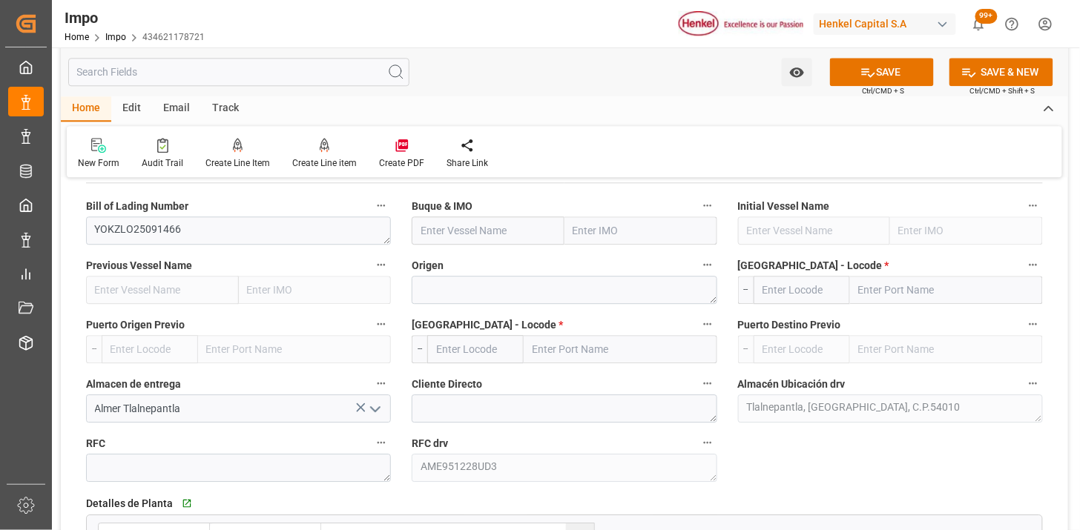
click at [453, 233] on input "text" at bounding box center [488, 231] width 153 height 28
paste input "SEASPAN BRAVO"
type input "Seaspan Bravo"
type input "9685322"
type input "Seaspan Bravo"
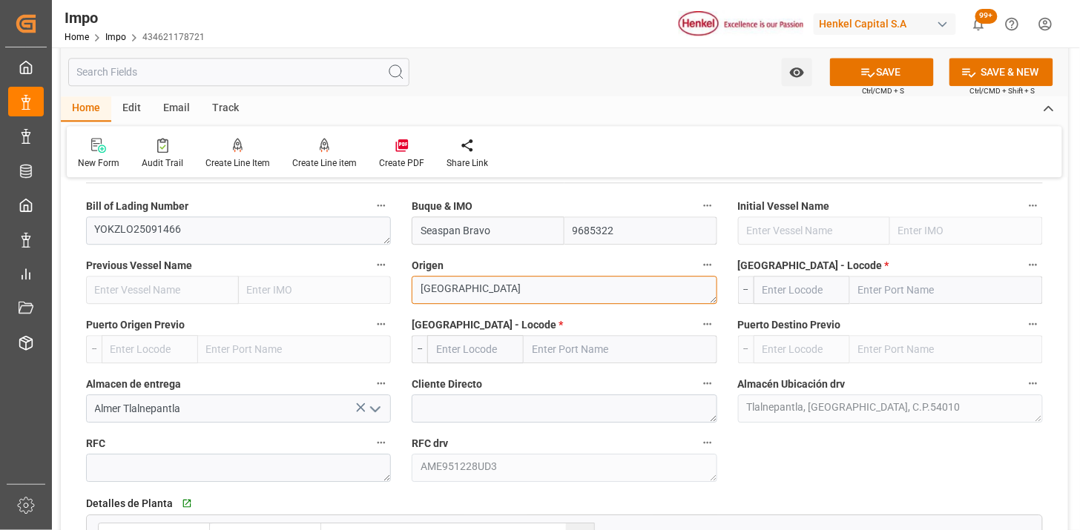
type textarea "JAPON"
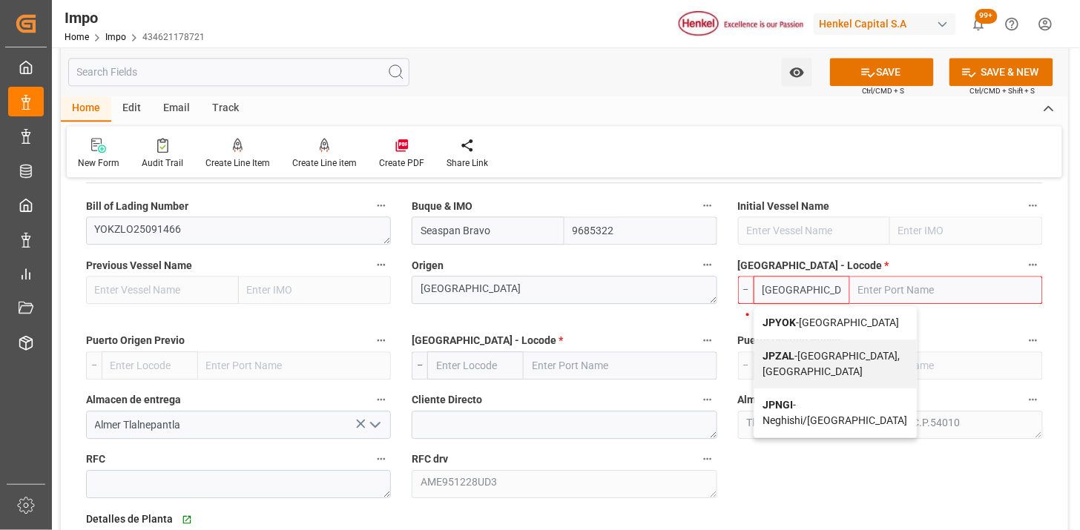
type input "JPYOK"
type input "Yokohama"
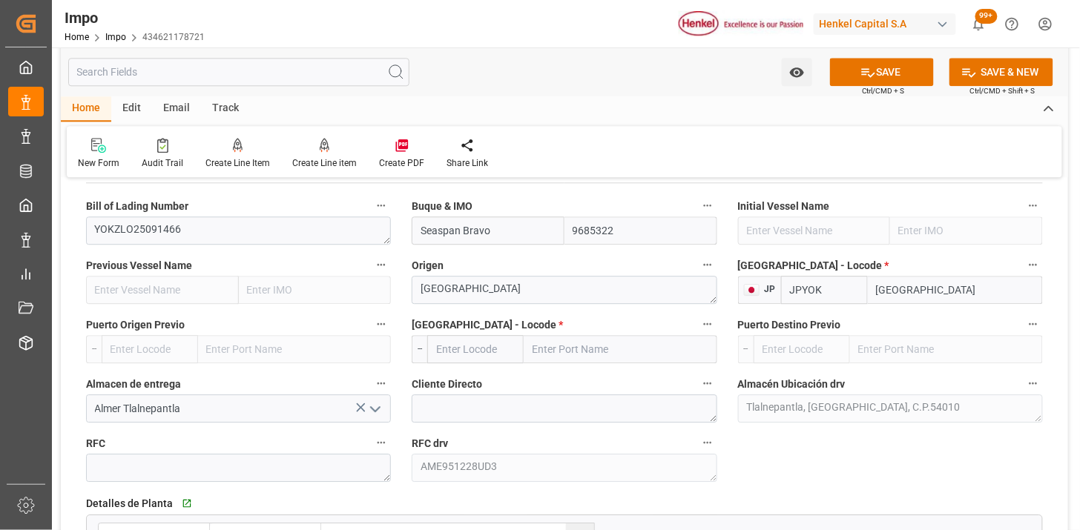
type input "JPYOK"
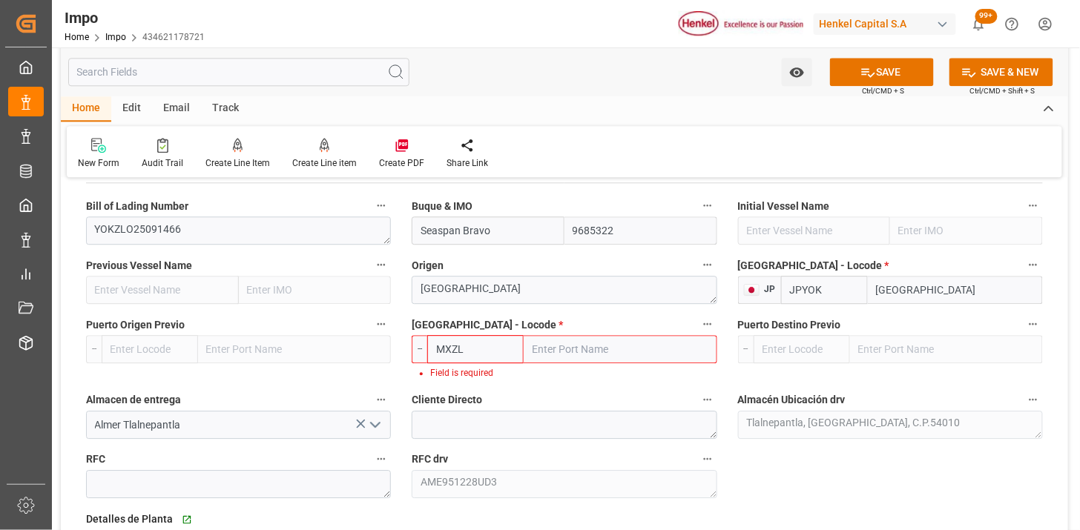
type input "MXZLO"
type input "Manzanillo"
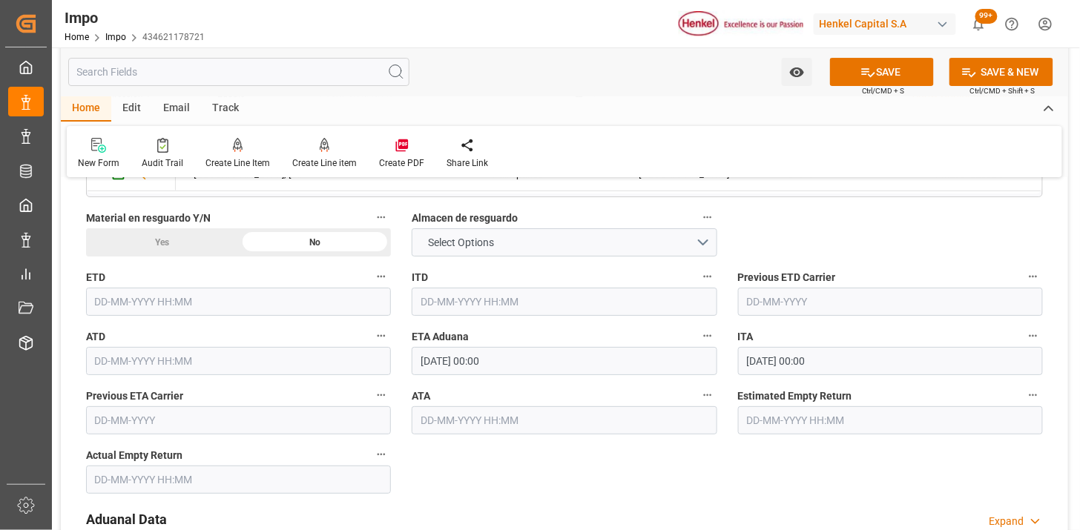
scroll to position [1565, 0]
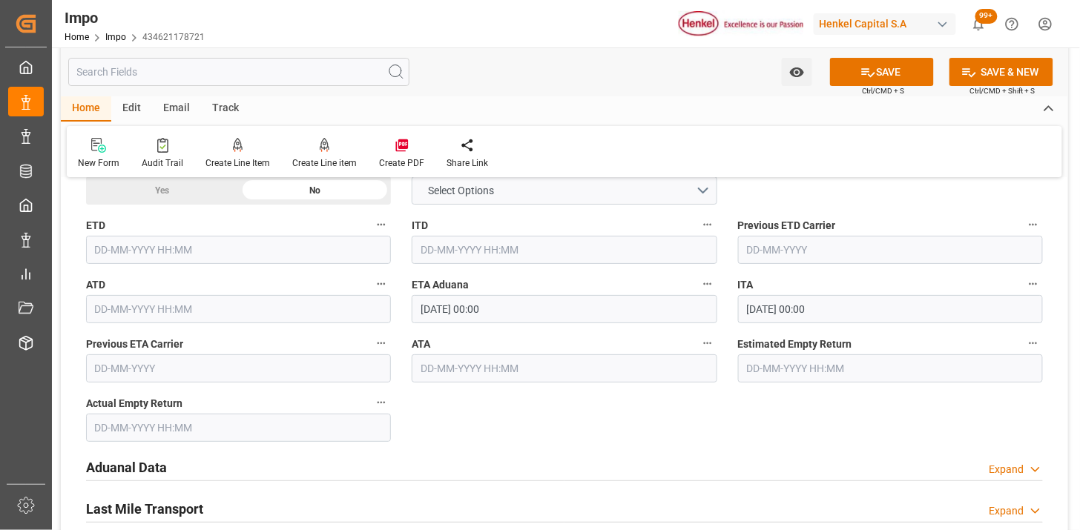
type input "MXZLO"
click at [487, 308] on input "[DATE] 00:00" at bounding box center [564, 309] width 305 height 28
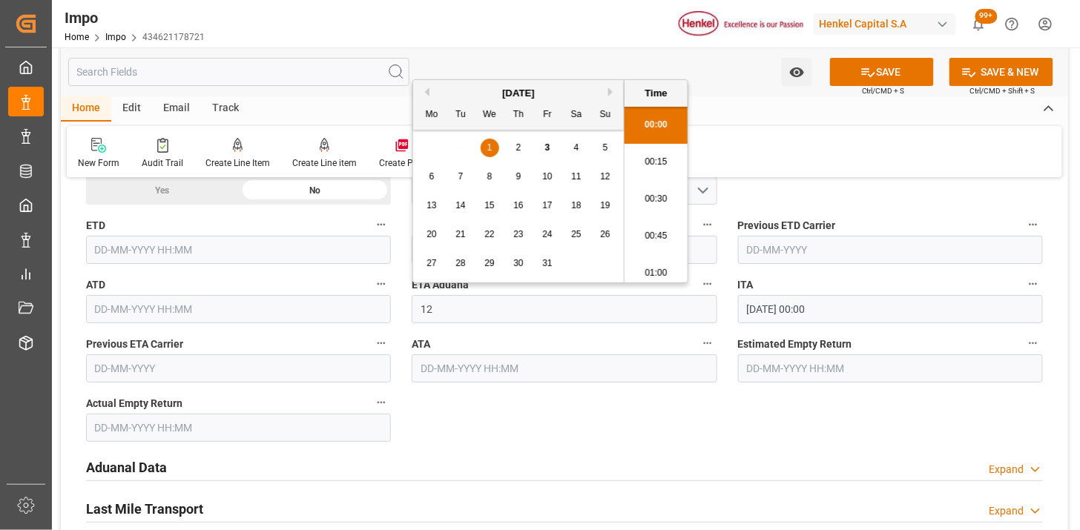
type input "12-10-2025 00:00"
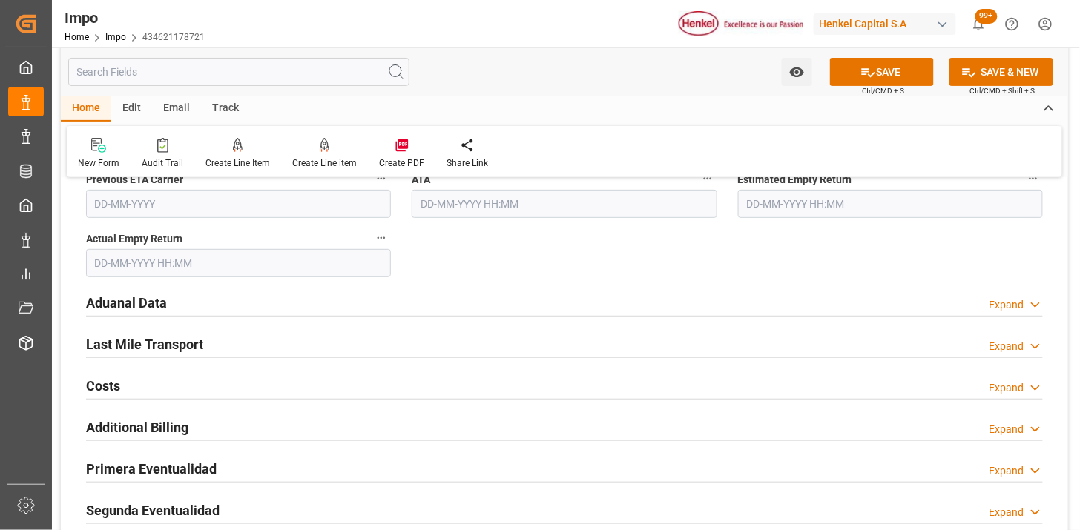
drag, startPoint x: 330, startPoint y: 305, endPoint x: 391, endPoint y: 293, distance: 62.7
click at [329, 305] on div "Aduanal Data Expand" at bounding box center [564, 302] width 956 height 28
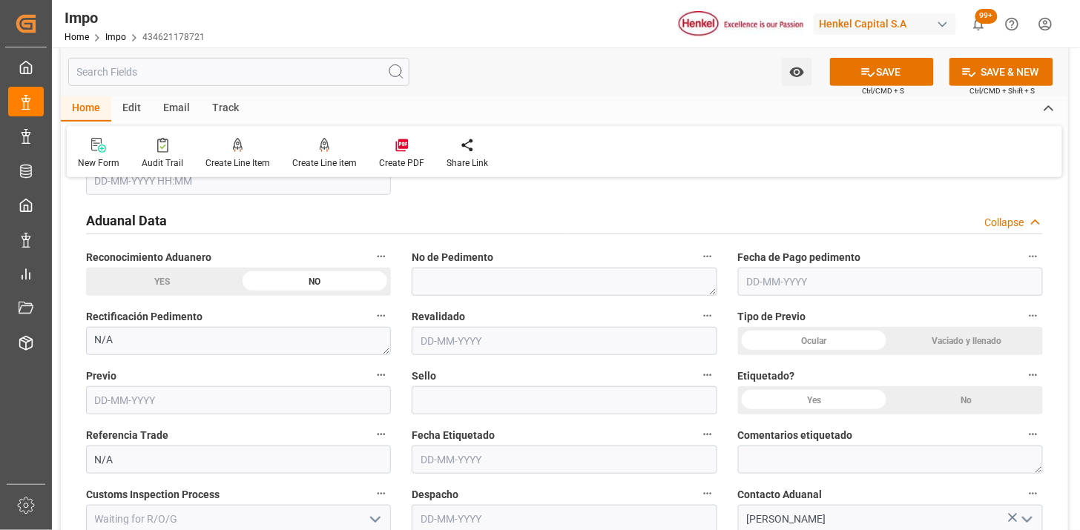
scroll to position [1894, 0]
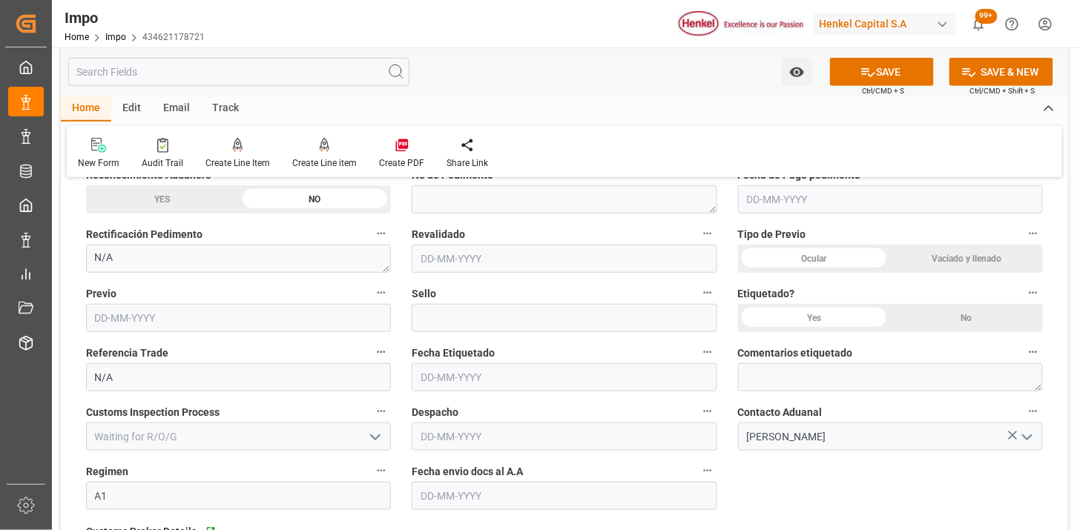
click at [865, 257] on div "Ocular" at bounding box center [814, 259] width 153 height 28
click at [991, 322] on div "No" at bounding box center [966, 318] width 153 height 28
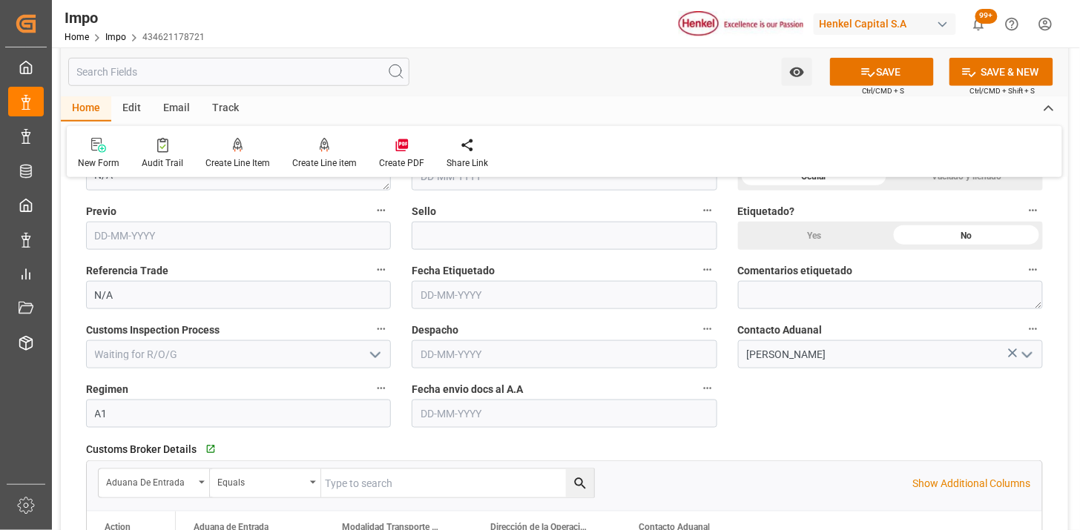
click at [519, 418] on input "text" at bounding box center [564, 414] width 305 height 28
type input "[DATE]"
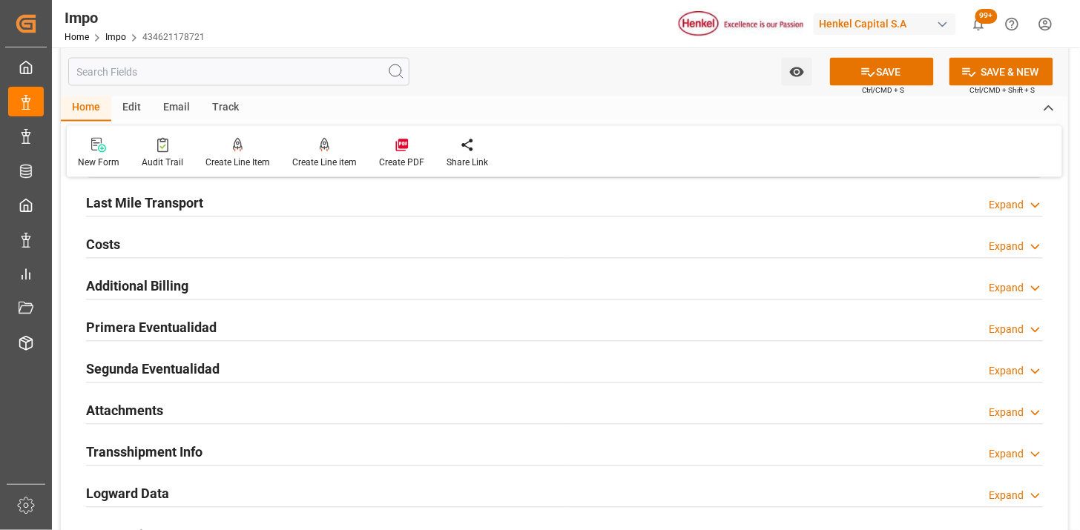
scroll to position [2389, 0]
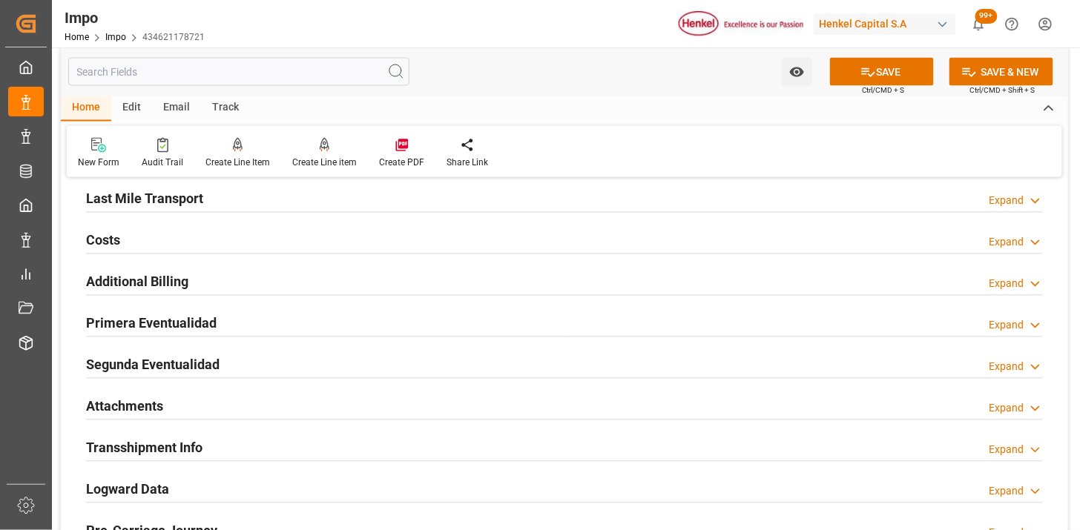
click at [248, 395] on div "Attachments Expand" at bounding box center [564, 405] width 956 height 28
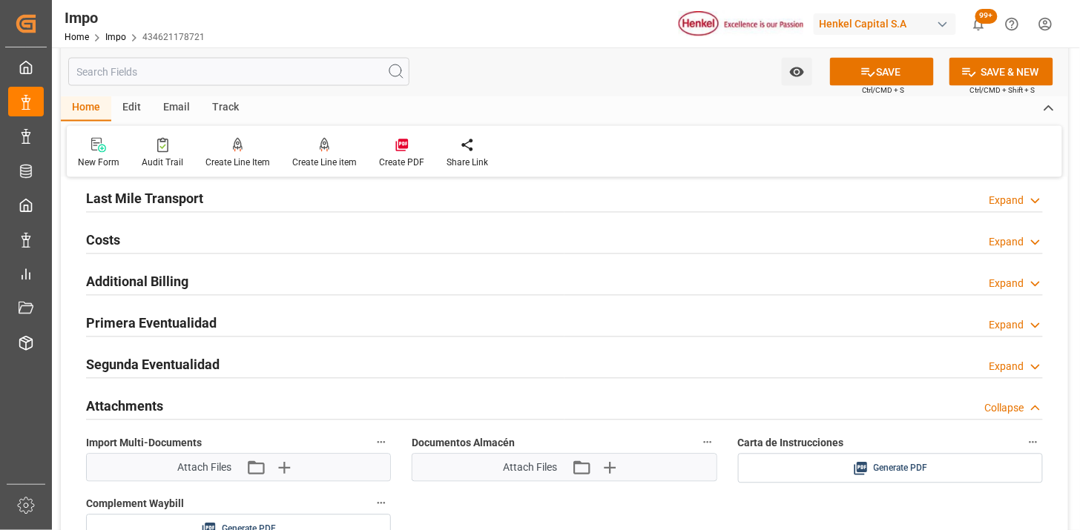
scroll to position [2471, 0]
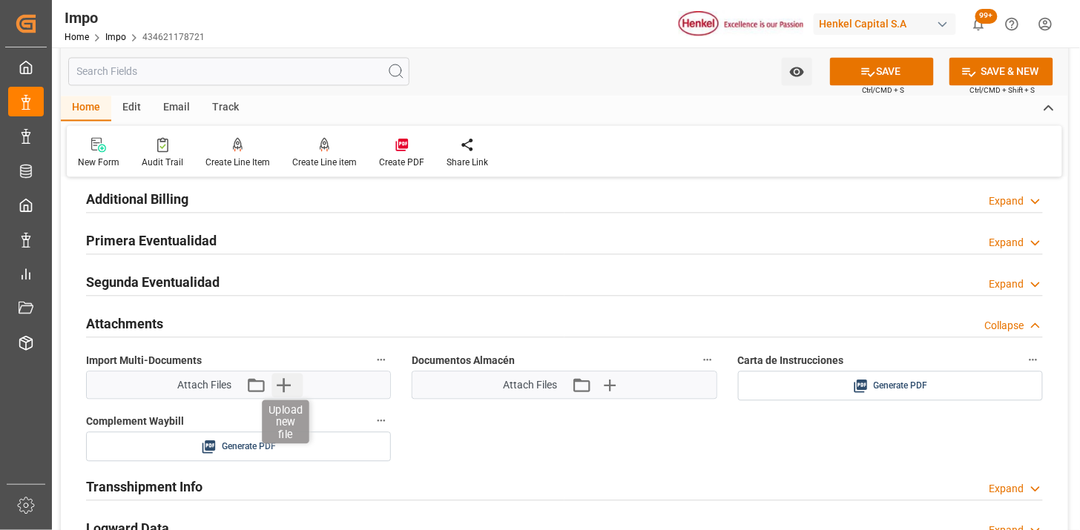
click at [280, 386] on icon "button" at bounding box center [284, 386] width 14 height 14
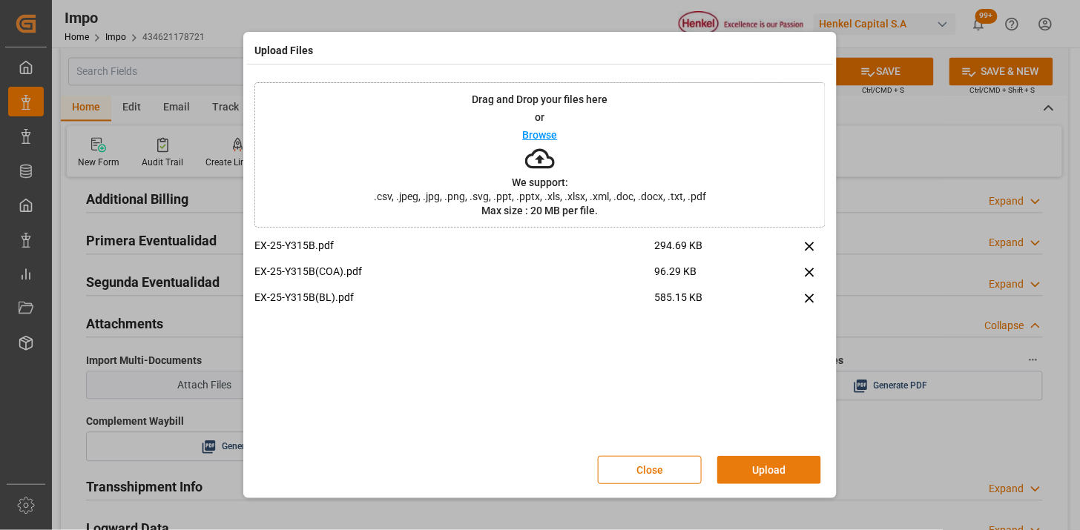
click at [740, 469] on button "Upload" at bounding box center [769, 470] width 104 height 28
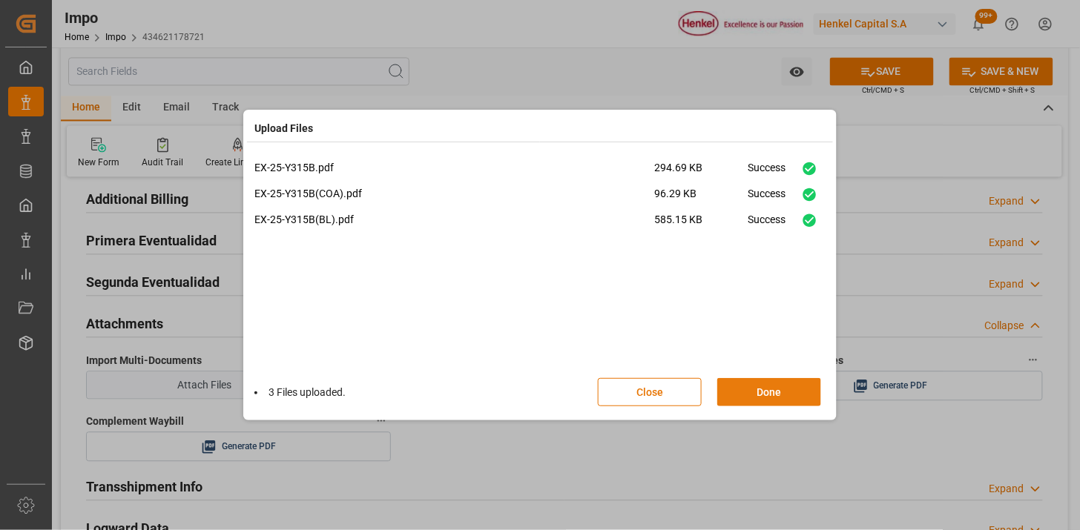
click at [761, 395] on button "Done" at bounding box center [769, 392] width 104 height 28
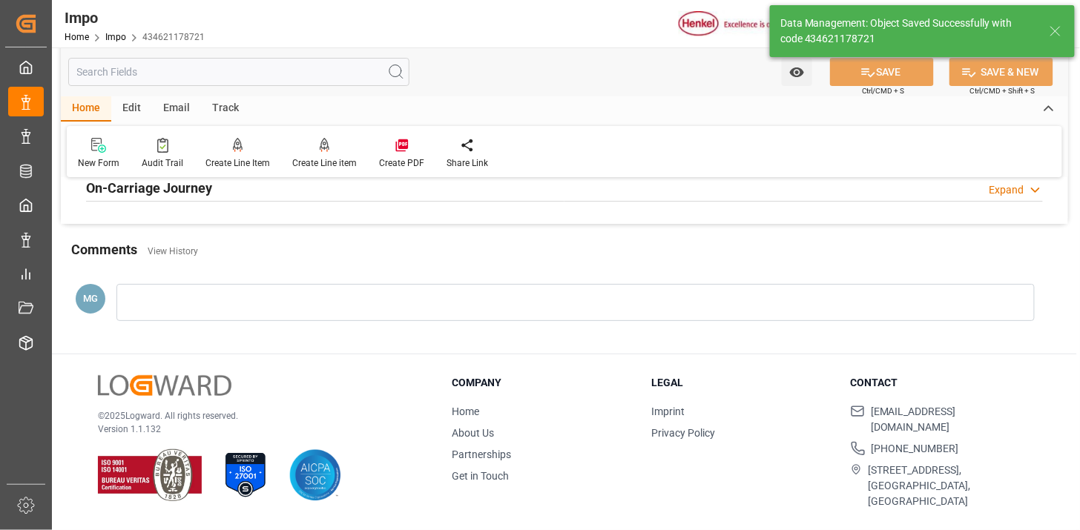
type textarea "AA"
type input "2"
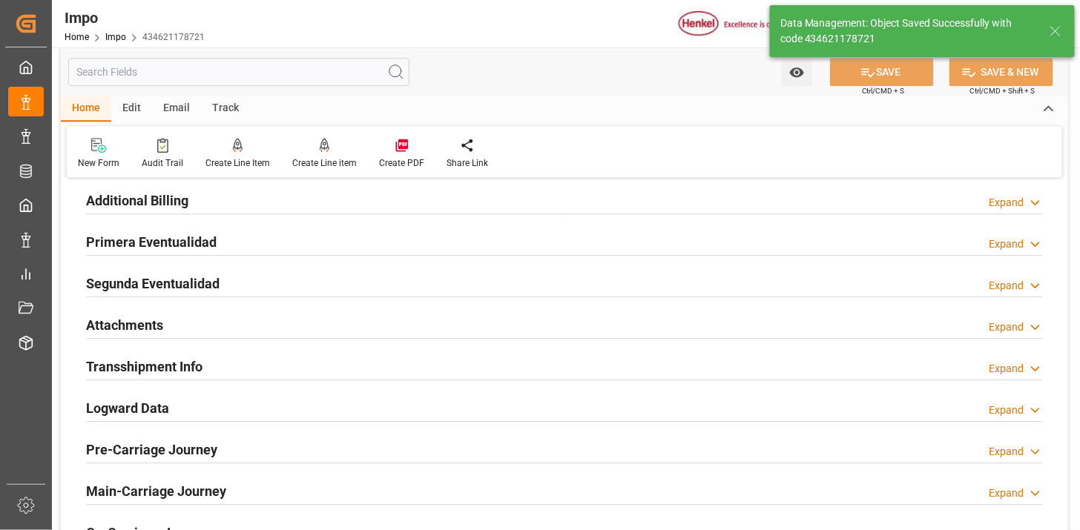
click at [359, 323] on div "Attachments Expand" at bounding box center [564, 324] width 956 height 28
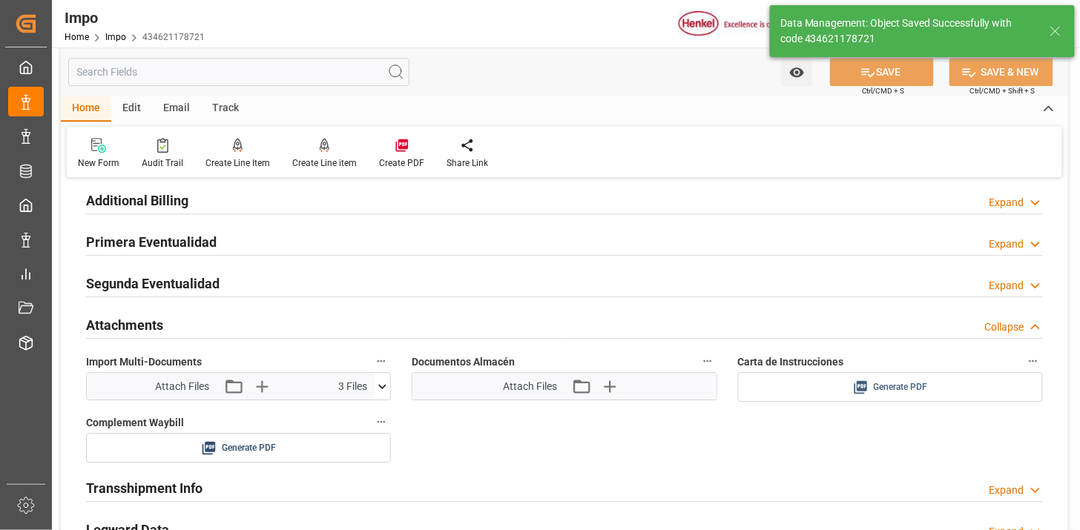
click at [887, 394] on span "Generate PDF" at bounding box center [900, 387] width 54 height 19
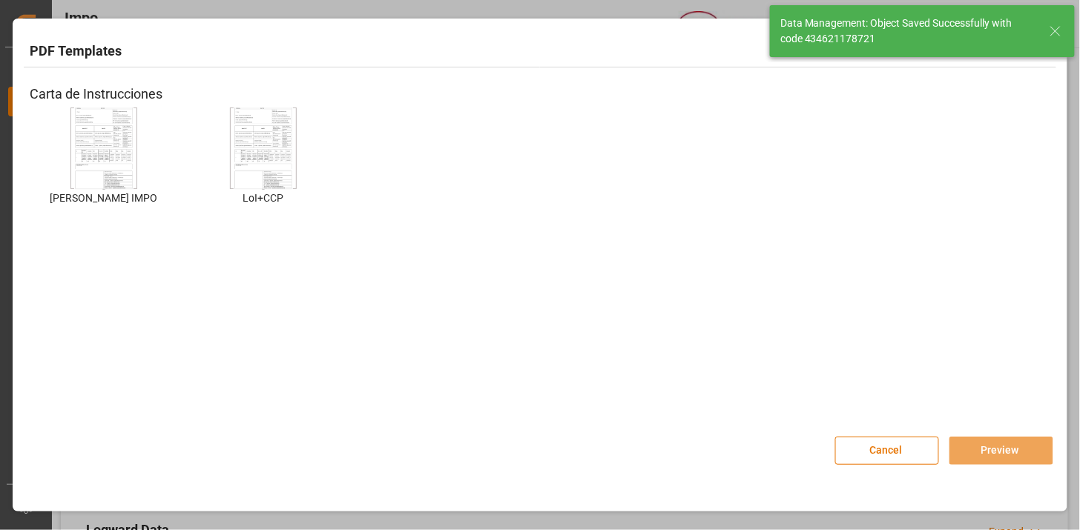
click at [97, 161] on img at bounding box center [103, 149] width 59 height 84
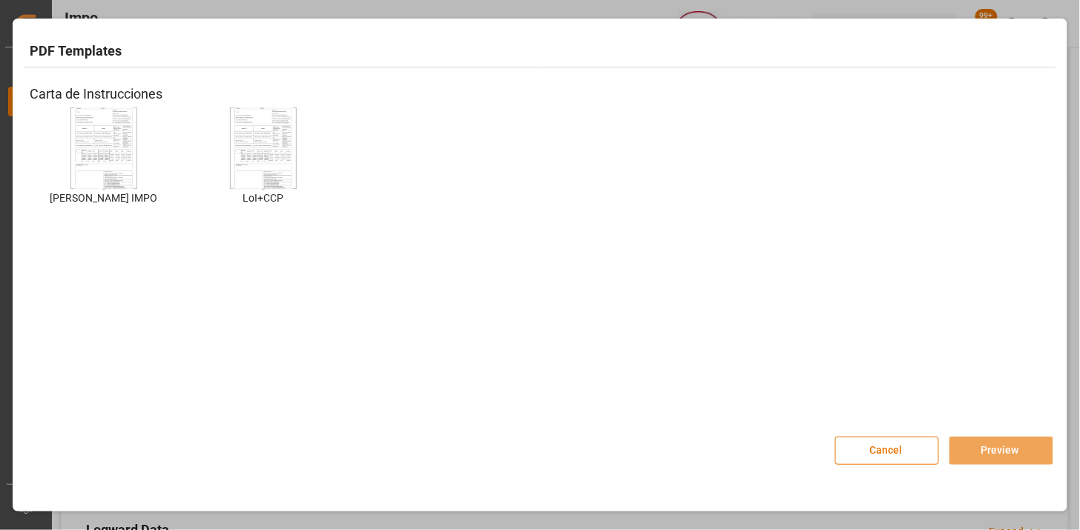
click at [98, 161] on img at bounding box center [103, 149] width 59 height 84
click at [1005, 449] on button "Preview" at bounding box center [1001, 451] width 104 height 28
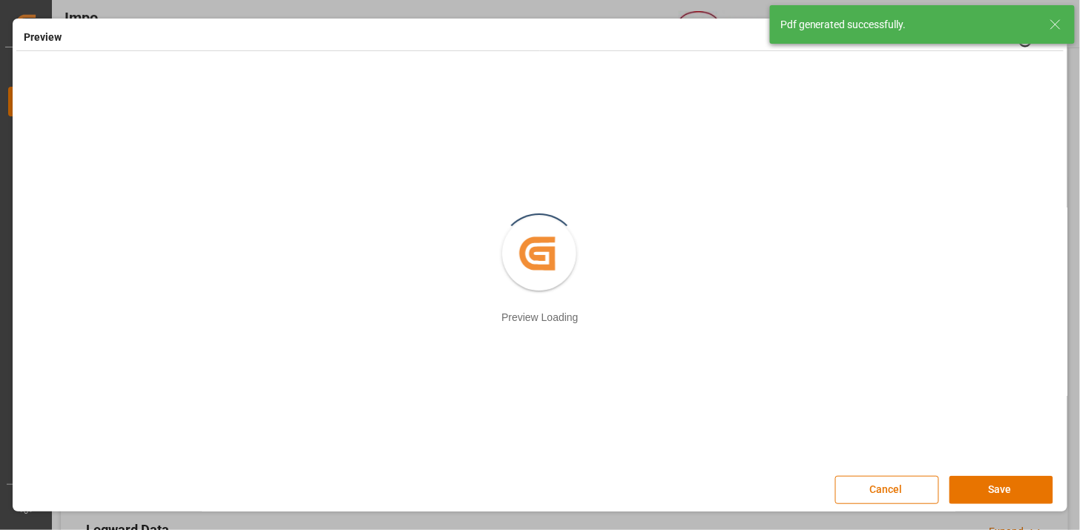
scroll to position [2, 0]
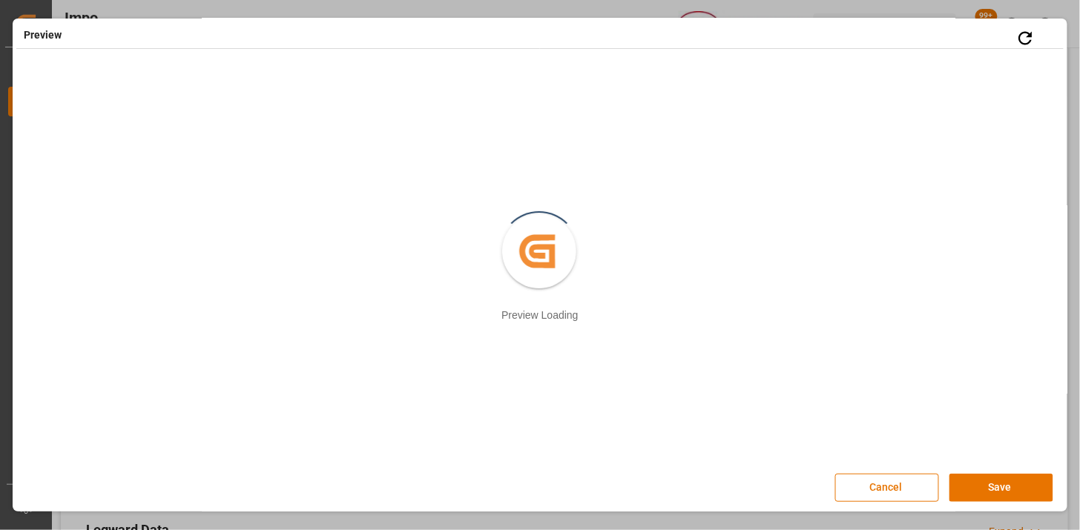
click at [995, 490] on button "Save" at bounding box center [1001, 488] width 104 height 28
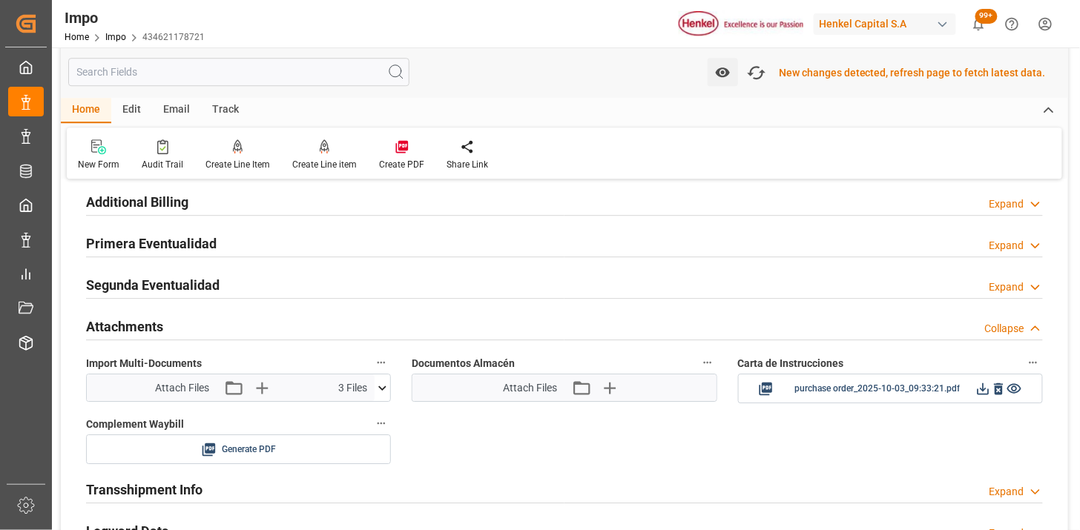
scroll to position [1206, 0]
click at [983, 390] on icon at bounding box center [983, 389] width 12 height 12
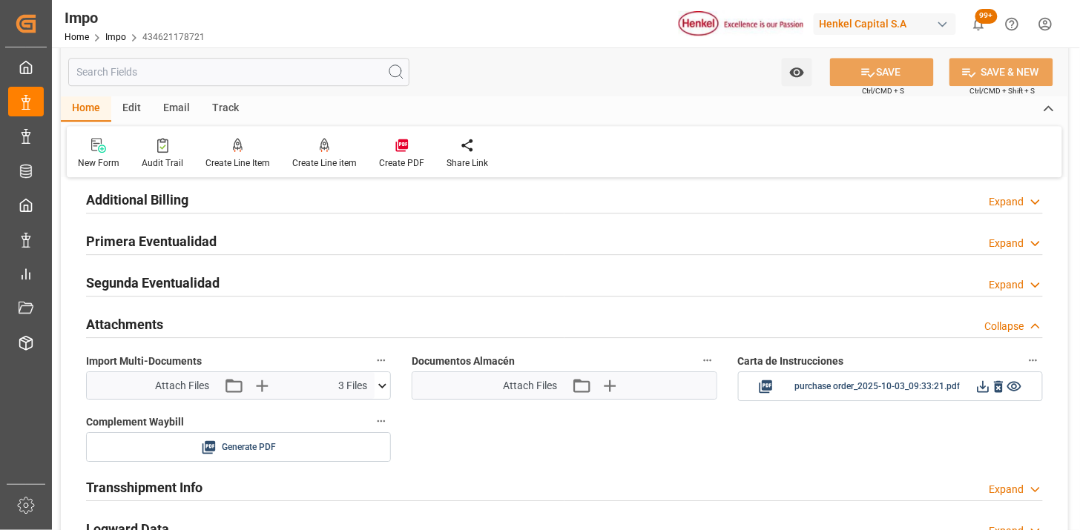
scroll to position [1205, 0]
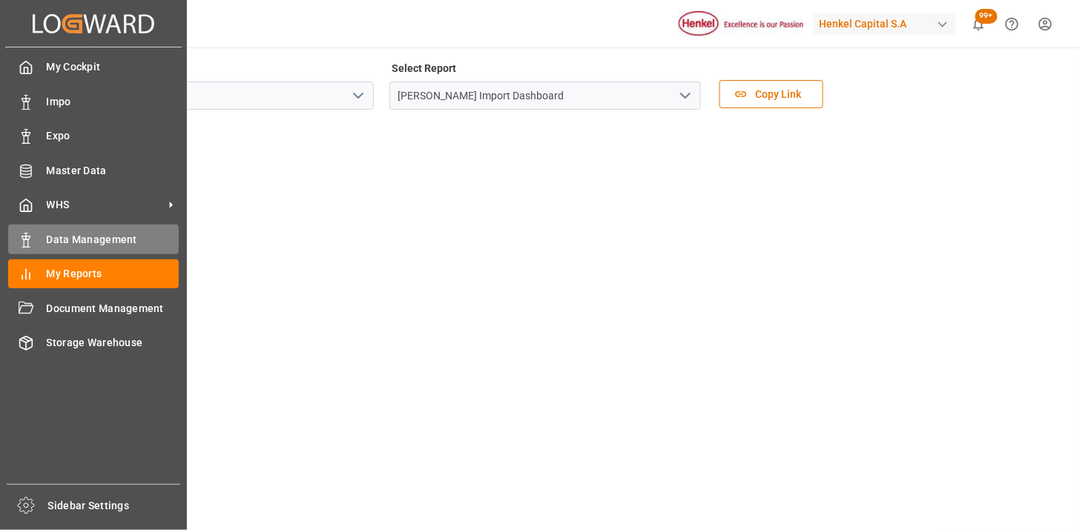
click at [82, 232] on span "Data Management" at bounding box center [113, 240] width 133 height 16
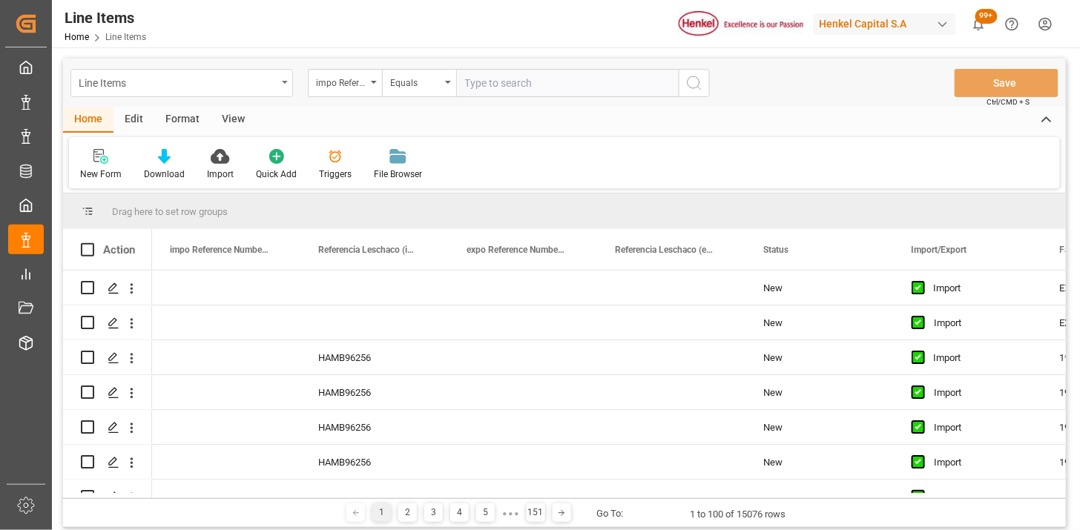
click at [225, 80] on div "Line Items" at bounding box center [178, 82] width 198 height 19
type input "IDH"
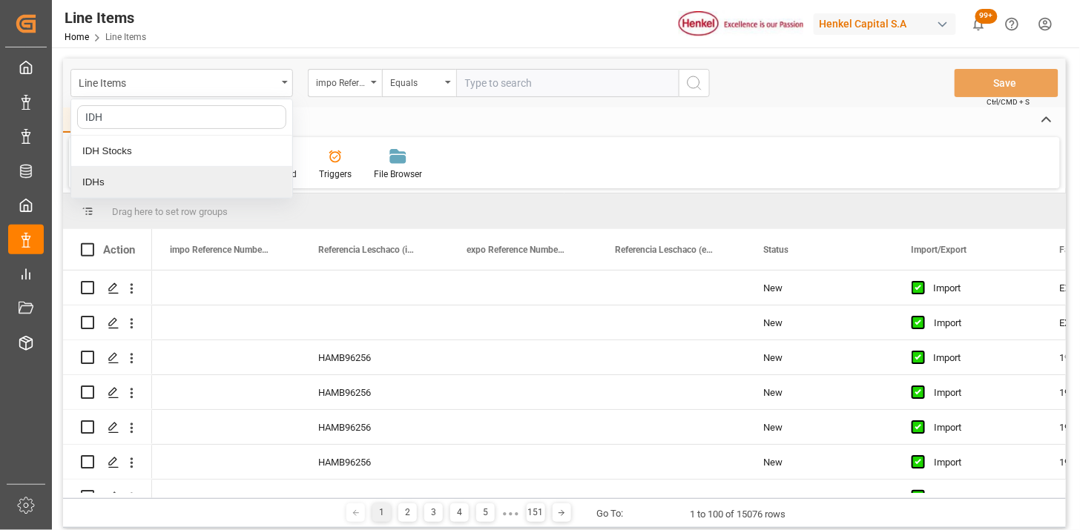
click at [151, 187] on div "IDHs" at bounding box center [181, 182] width 221 height 31
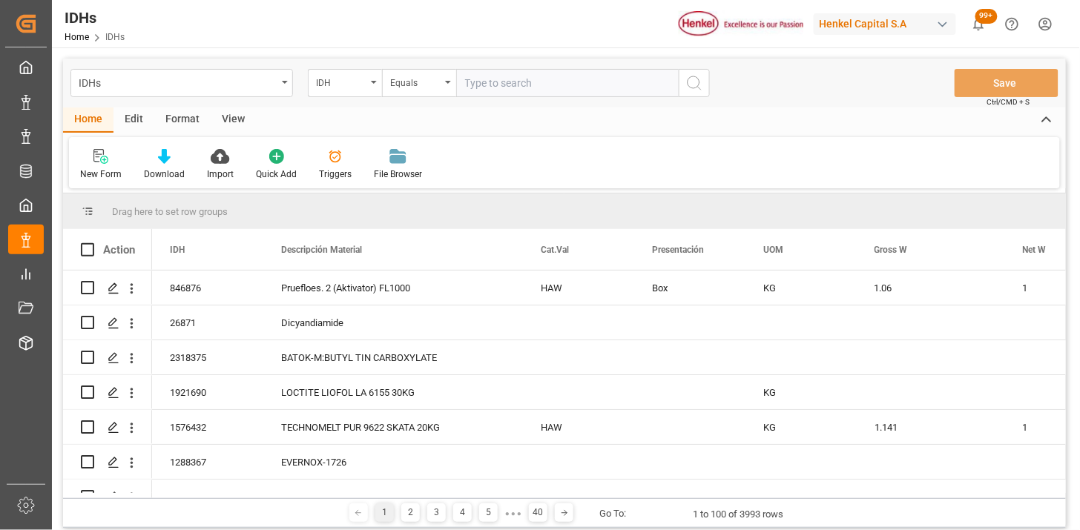
click at [490, 84] on input "text" at bounding box center [567, 83] width 222 height 28
paste input "2969777"
type input "2969777"
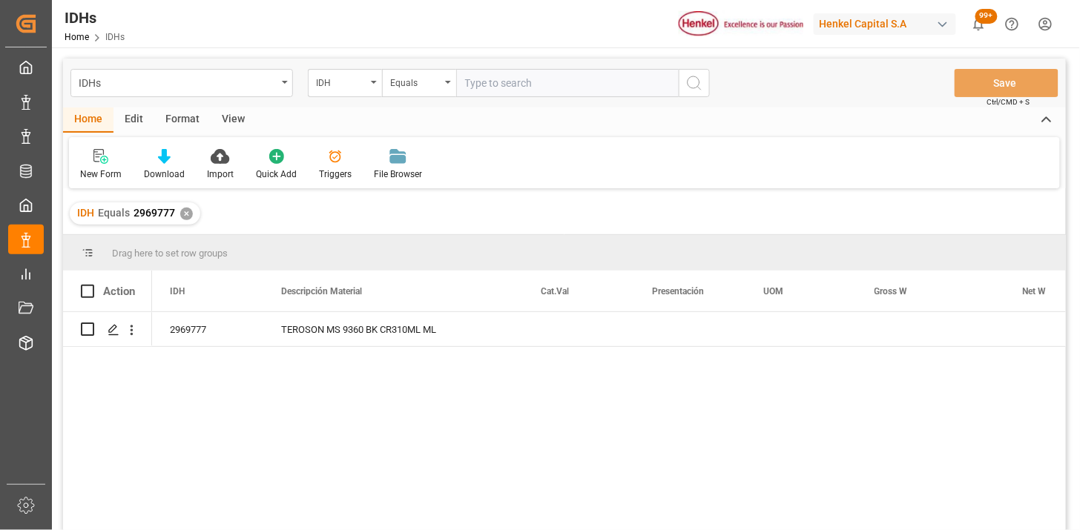
click at [239, 123] on div "View" at bounding box center [233, 120] width 45 height 25
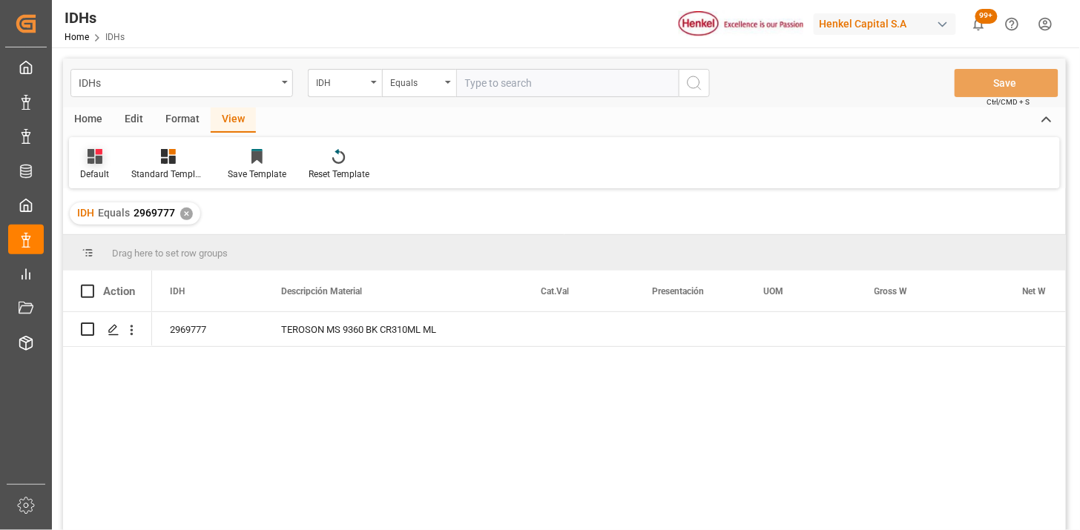
click at [89, 175] on div "Default" at bounding box center [94, 174] width 29 height 13
click at [116, 239] on div "IDH" at bounding box center [152, 240] width 130 height 16
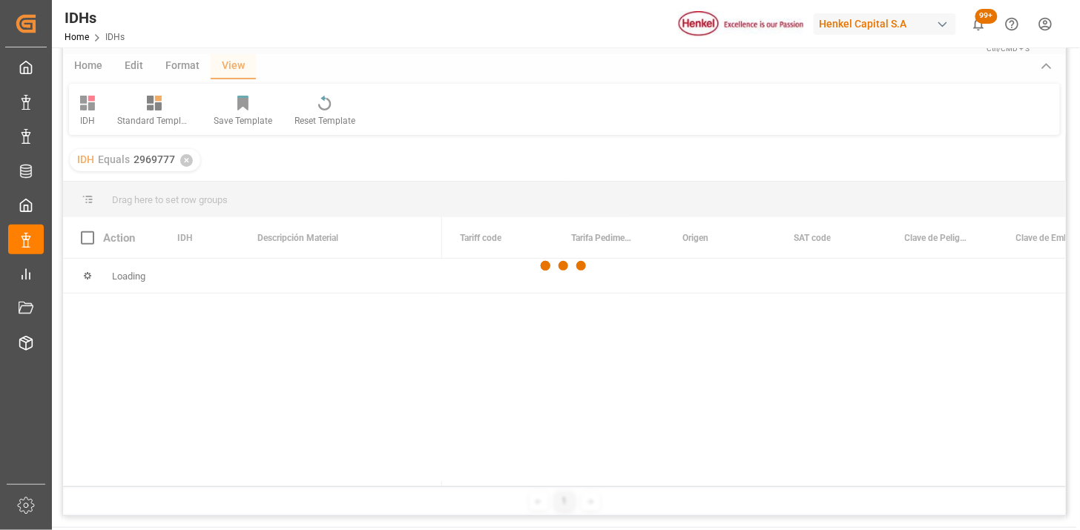
scroll to position [82, 0]
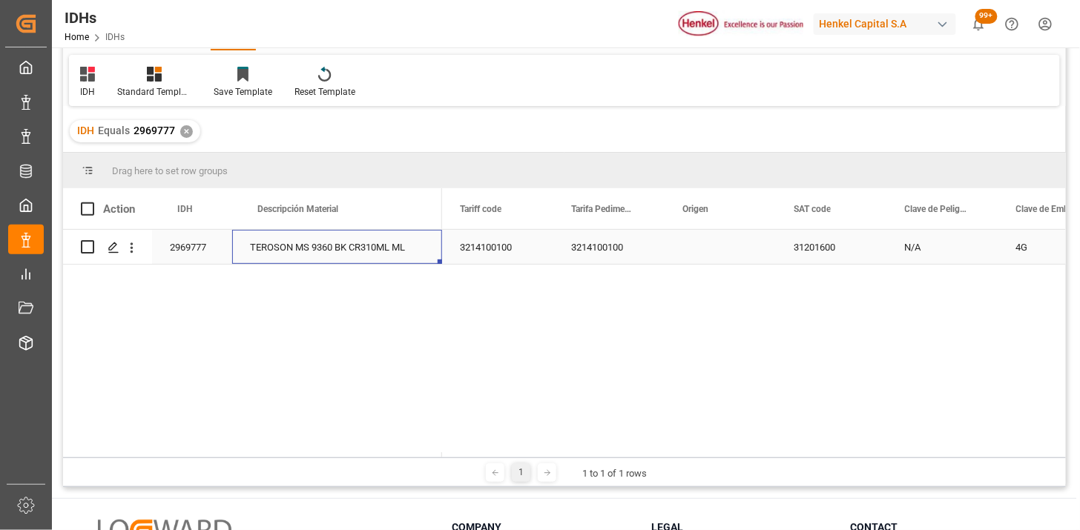
click at [354, 246] on div "TEROSON MS 9360 BK CR310ML ML" at bounding box center [337, 247] width 210 height 34
click at [697, 248] on div "Press SPACE to select this row." at bounding box center [719, 247] width 111 height 34
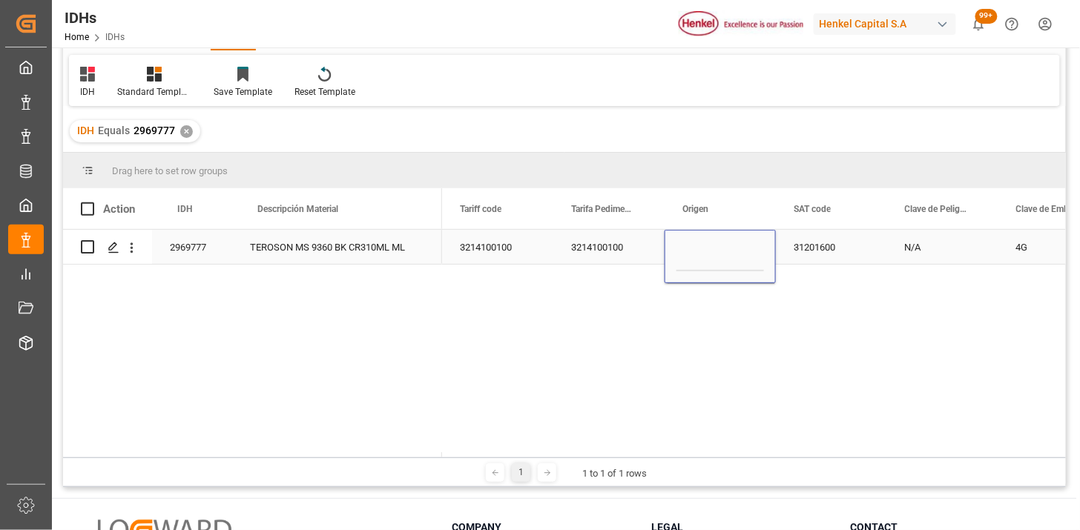
click at [697, 248] on input "Input Editor" at bounding box center [719, 257] width 87 height 30
type input "[GEOGRAPHIC_DATA]"
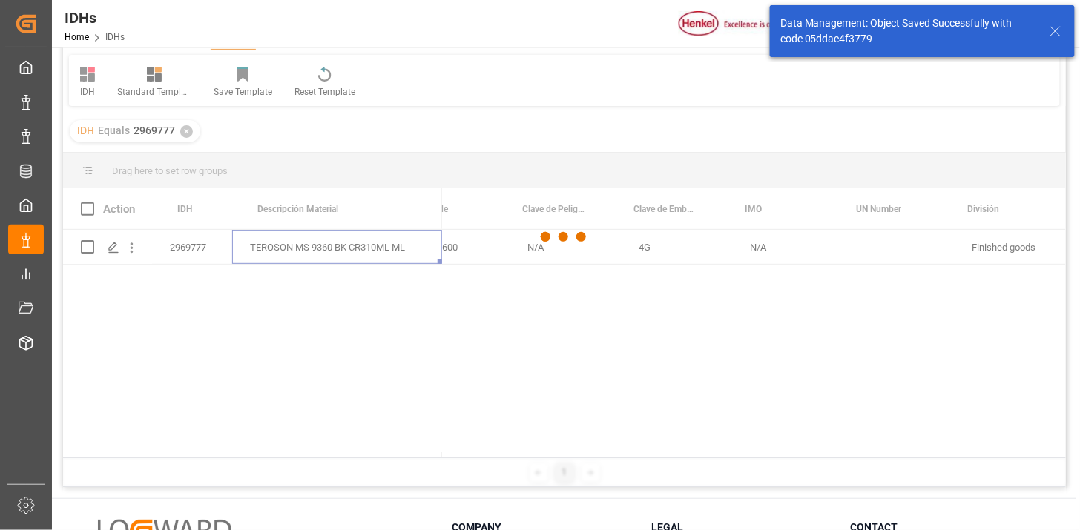
scroll to position [0, 0]
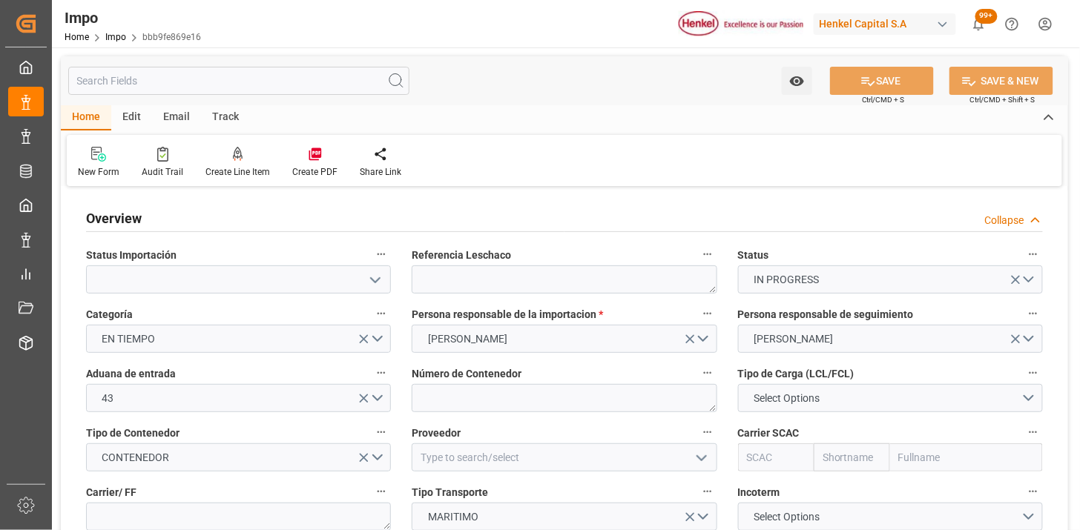
type input "[DATE]"
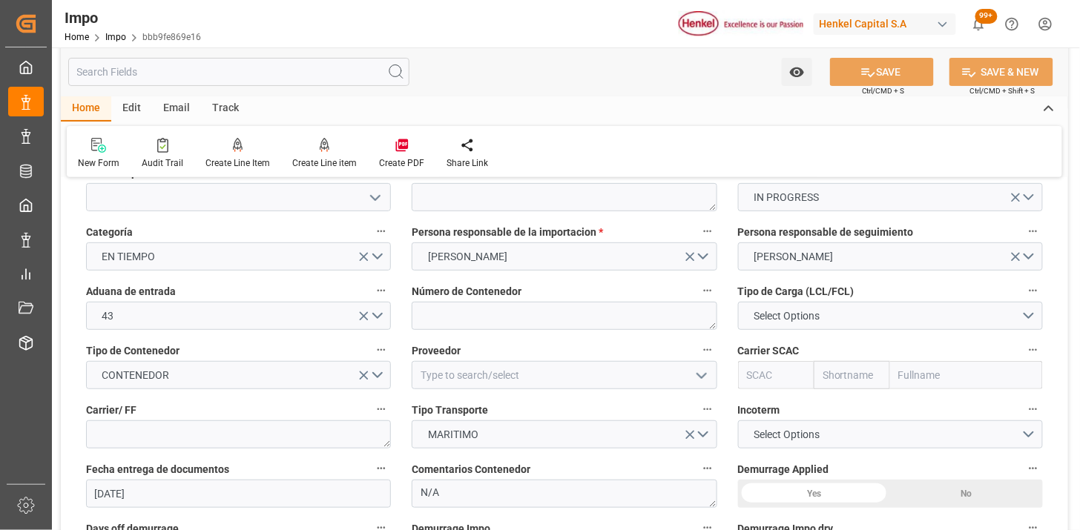
scroll to position [165, 0]
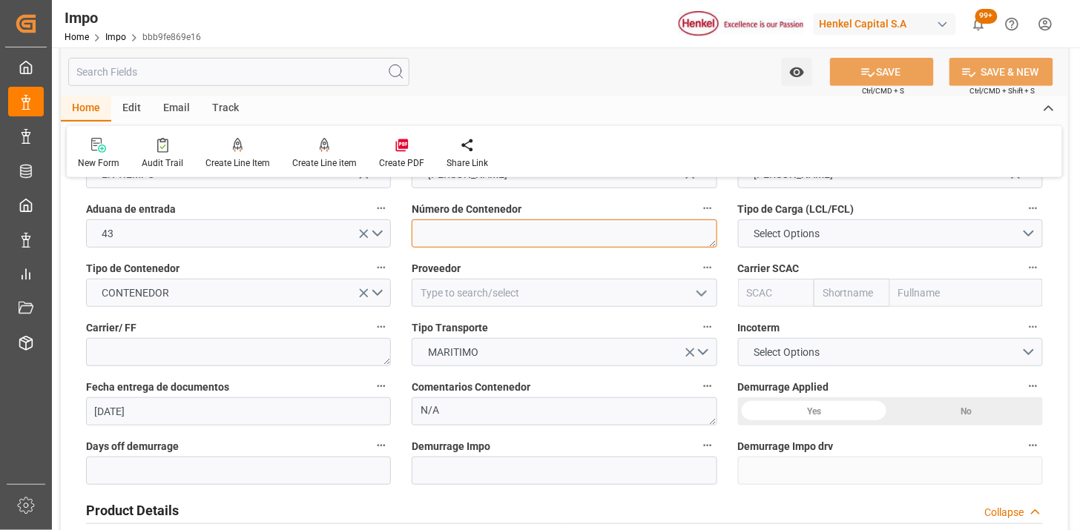
click at [489, 228] on textarea at bounding box center [564, 233] width 305 height 28
paste textarea "MSNU9733098"
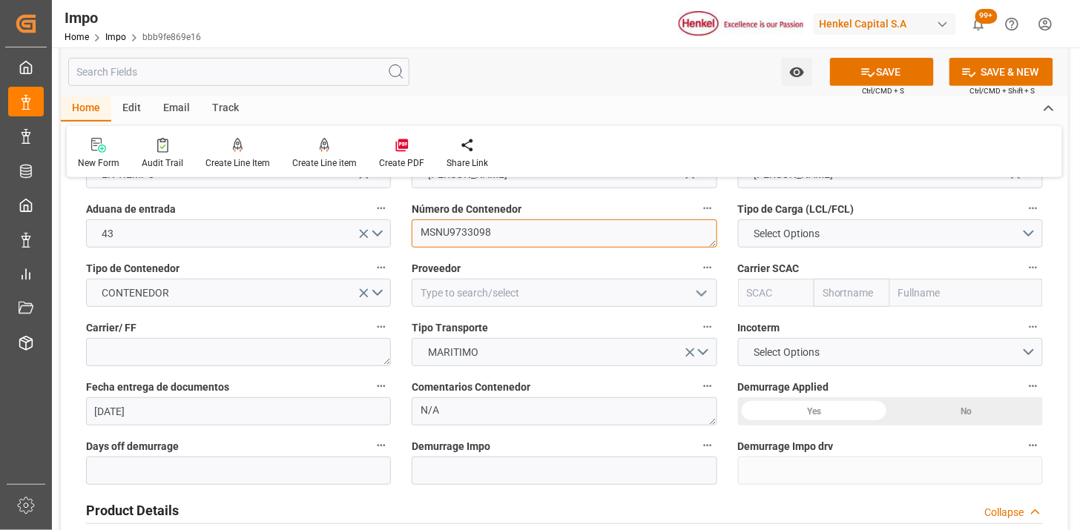
type textarea "MSNU9733098"
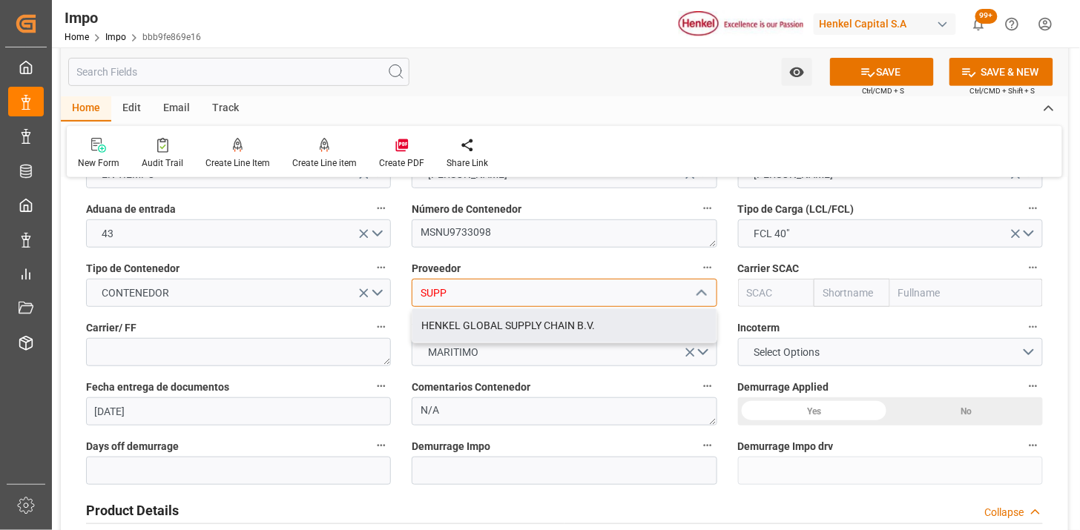
type input "HENKEL GLOBAL SUPPLY CHAIN B.V."
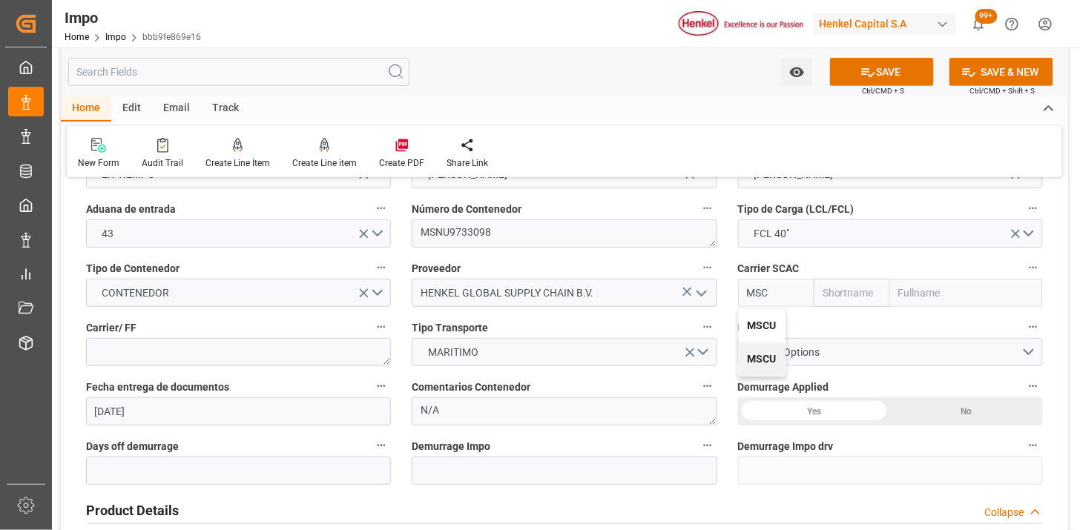
type input "MSCU"
type input "MSC"
type input "Mediterranean Shipping Company"
type input "MSCU"
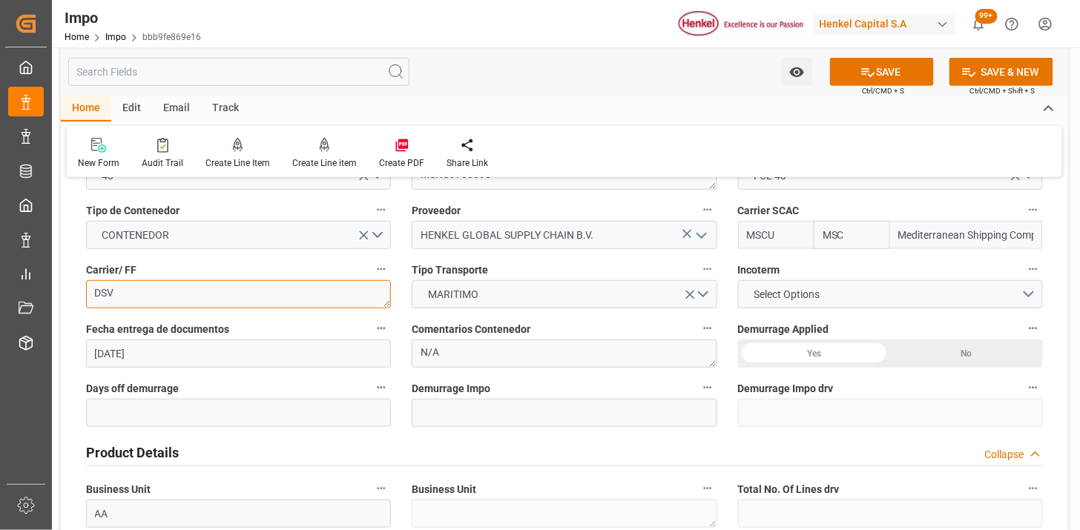
scroll to position [247, 0]
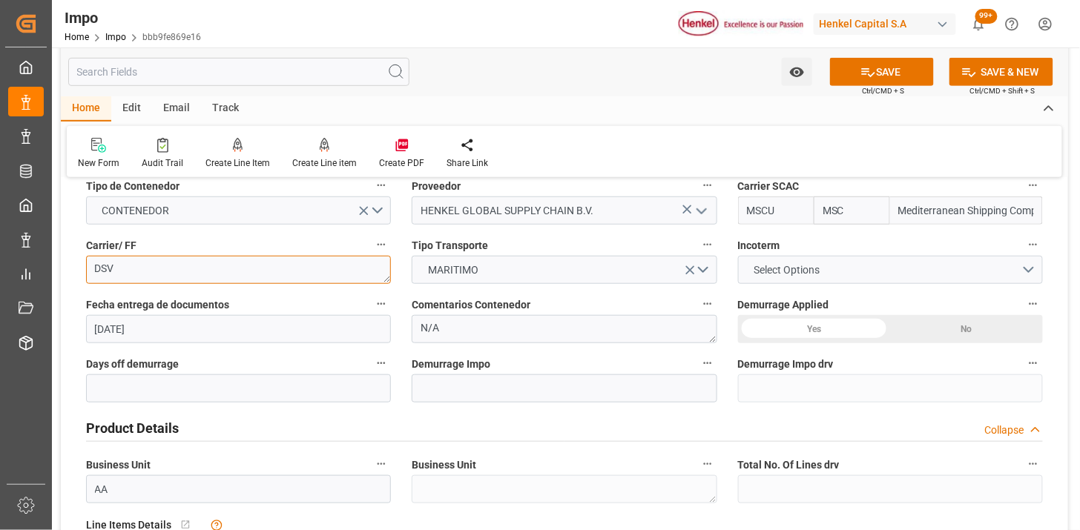
type textarea "DSV"
click at [773, 269] on span "Select Options" at bounding box center [786, 270] width 81 height 16
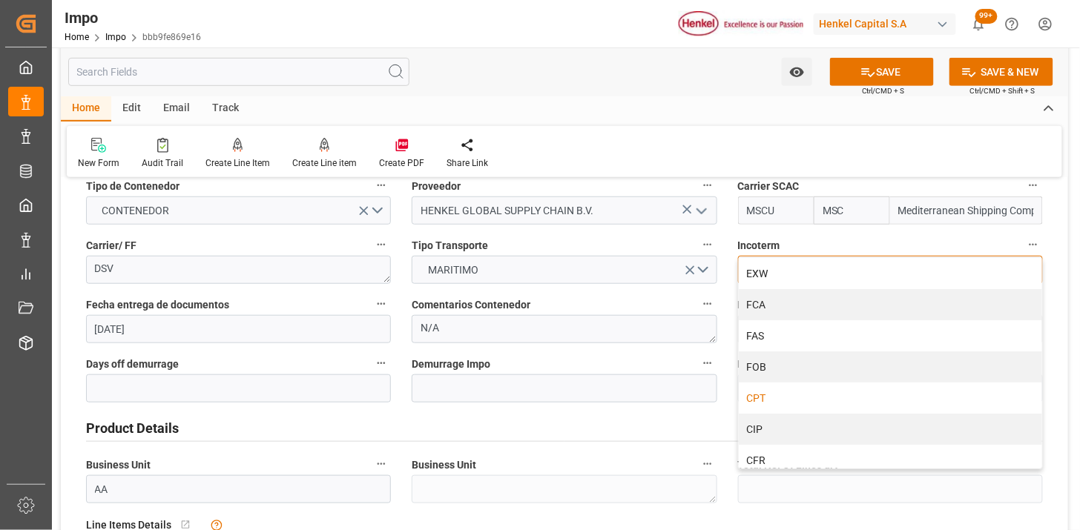
click at [771, 402] on div "CPT" at bounding box center [889, 398] width 303 height 31
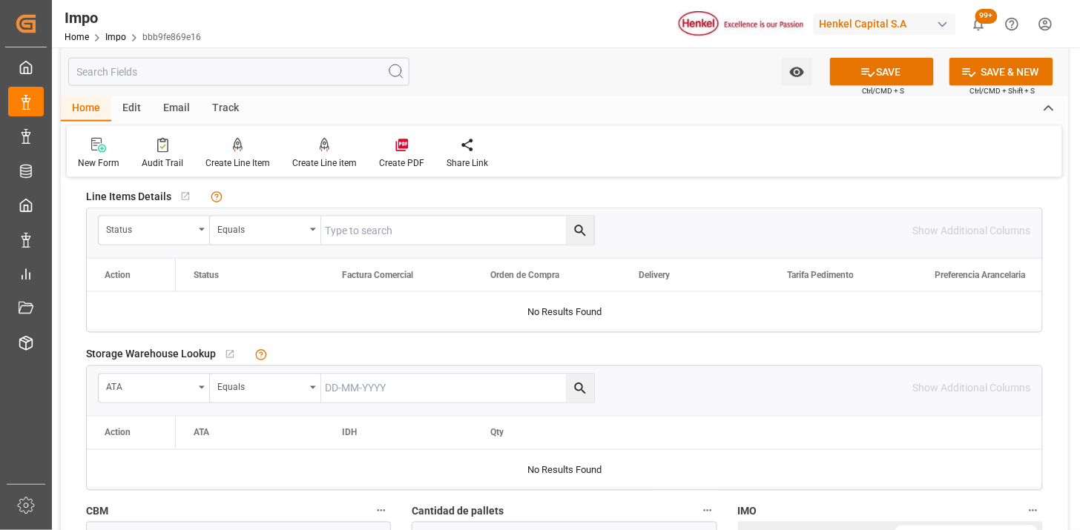
scroll to position [576, 0]
click at [165, 234] on div "Status" at bounding box center [149, 227] width 87 height 17
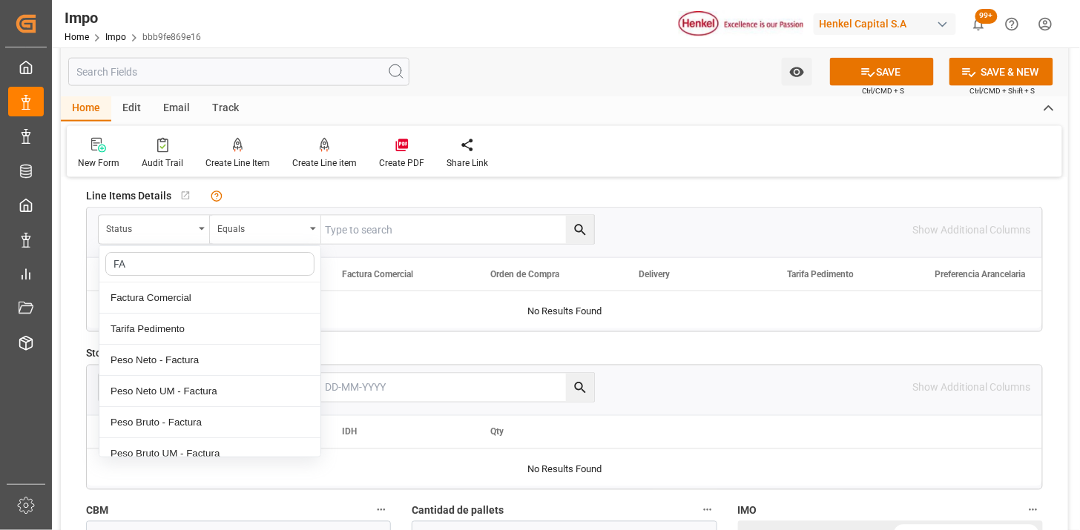
type input "FAC"
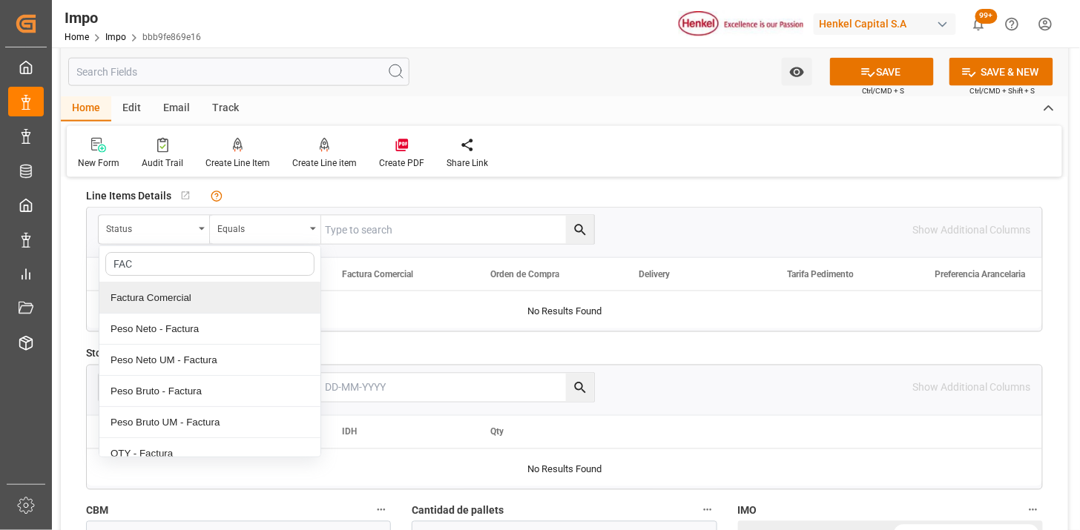
click at [191, 289] on div "Factura Comercial" at bounding box center [209, 297] width 221 height 31
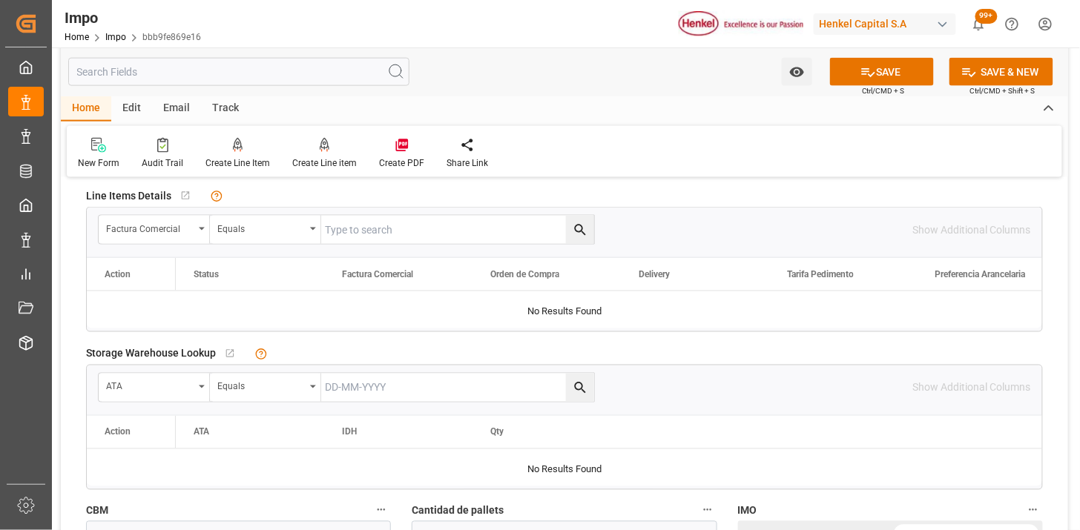
click at [352, 219] on input "text" at bounding box center [457, 230] width 273 height 28
paste input "196934658"
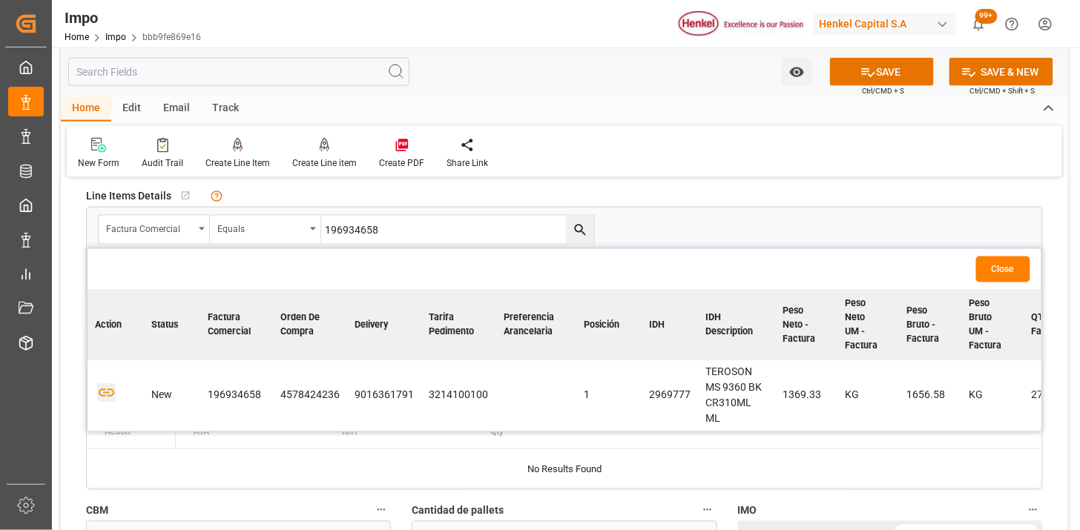
click at [107, 393] on icon "button" at bounding box center [107, 394] width 16 height 8
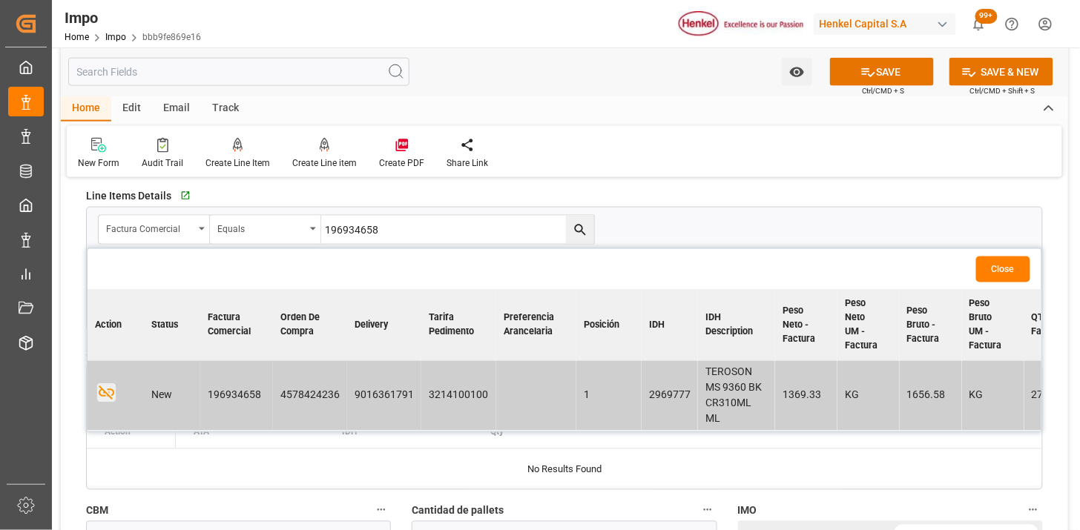
click at [359, 227] on input "196934658" at bounding box center [457, 230] width 273 height 28
paste input "7"
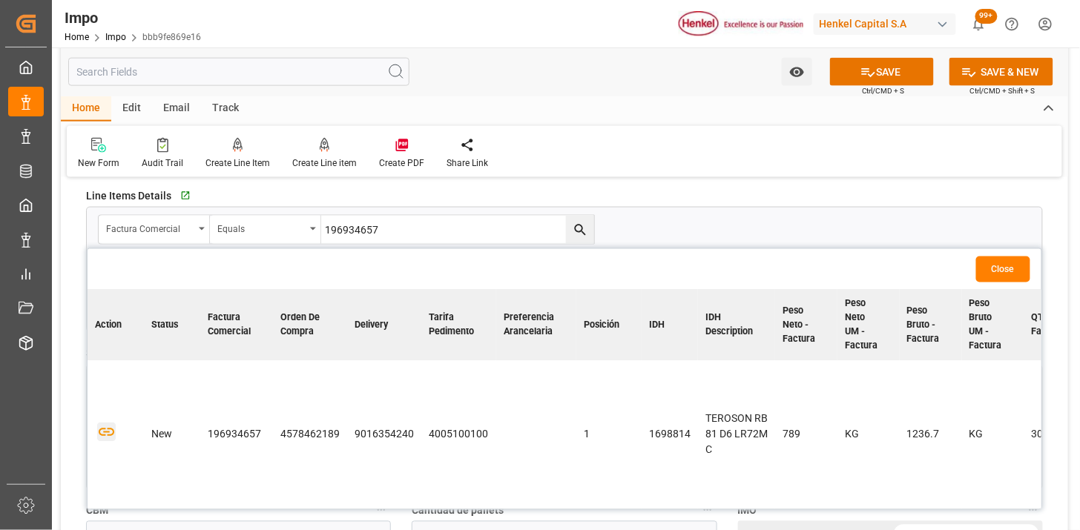
click at [102, 428] on icon "button" at bounding box center [106, 432] width 19 height 19
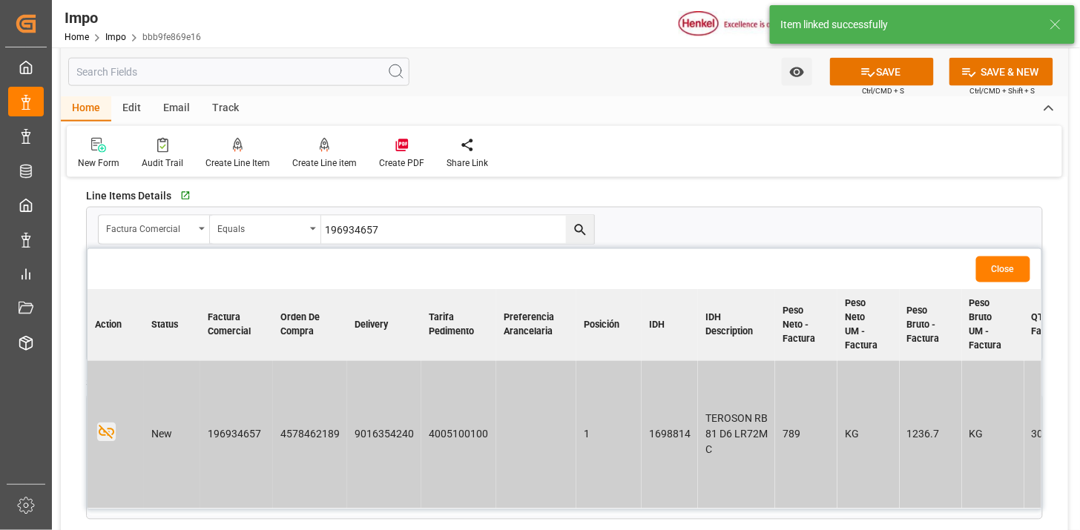
click at [469, 224] on input "196934657" at bounding box center [457, 230] width 273 height 28
paste input "6"
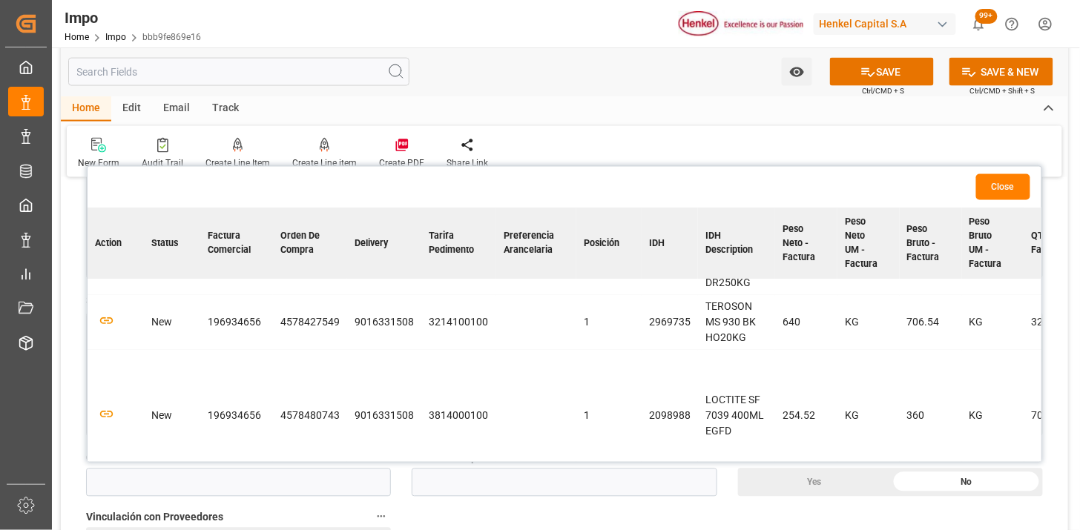
scroll to position [0, 0]
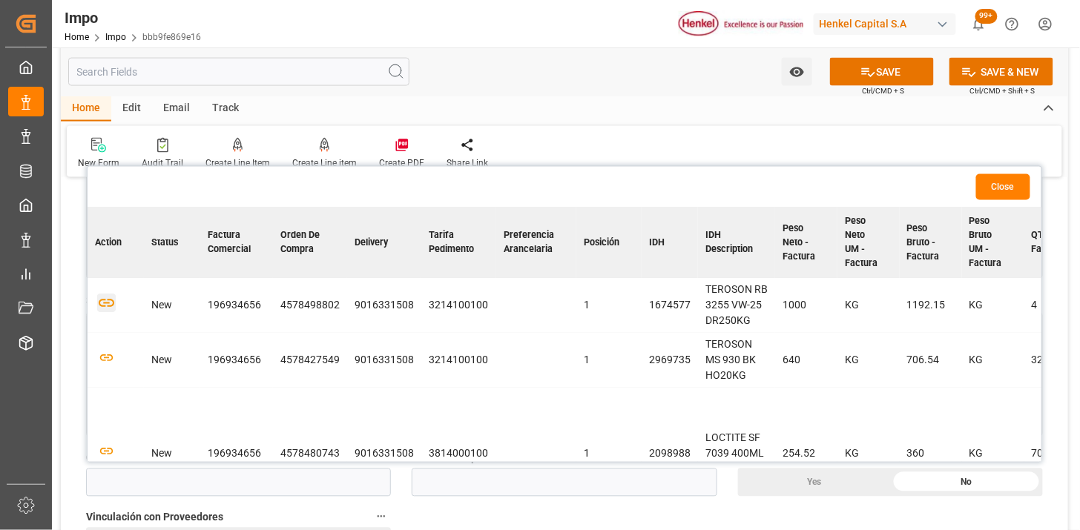
click at [113, 301] on icon "button" at bounding box center [107, 304] width 16 height 8
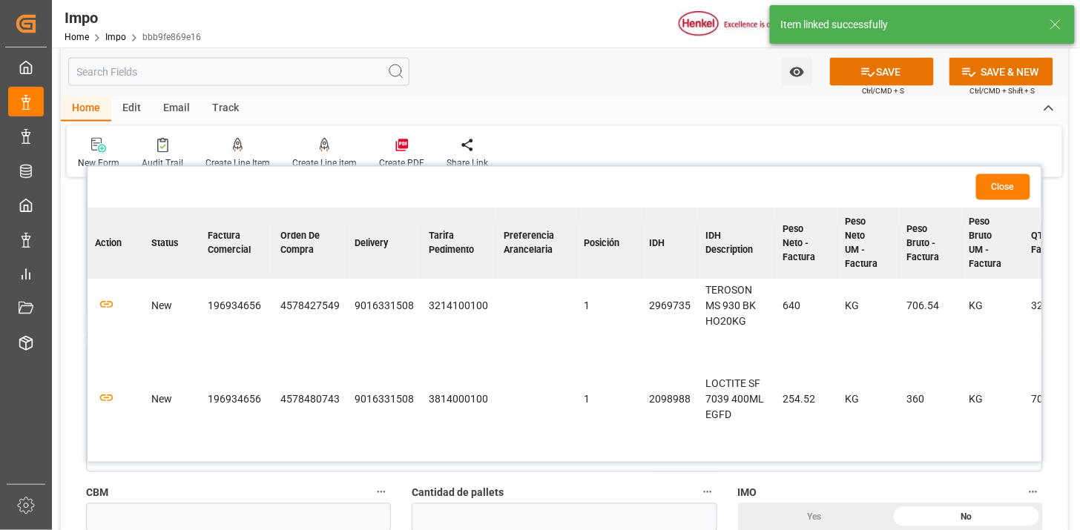
scroll to position [82, 0]
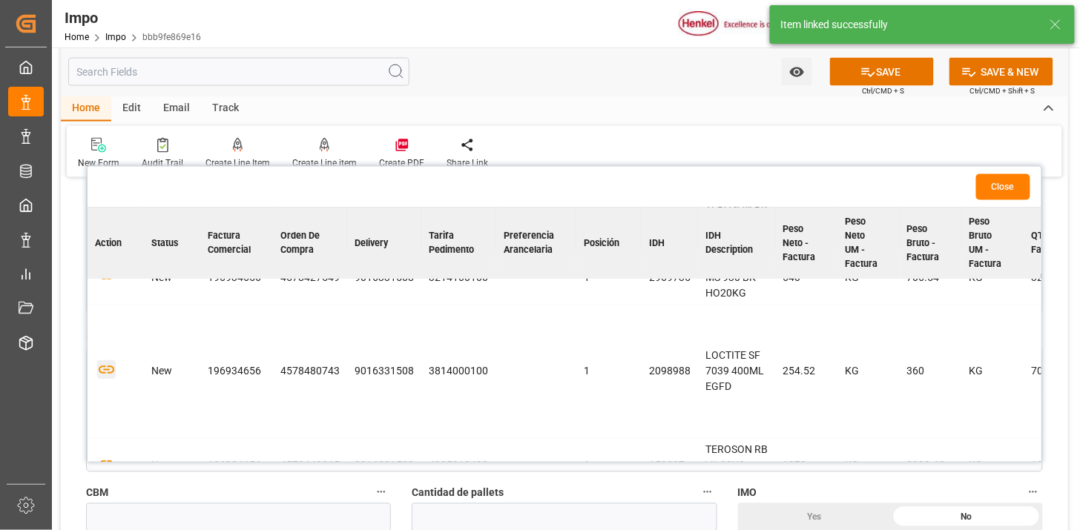
click at [106, 365] on icon "button" at bounding box center [106, 369] width 19 height 19
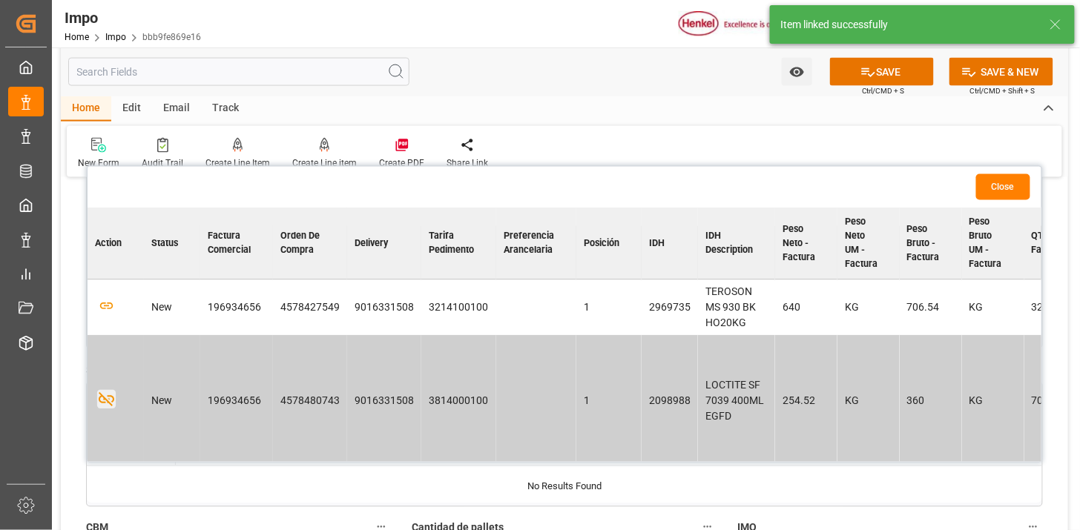
scroll to position [119, 0]
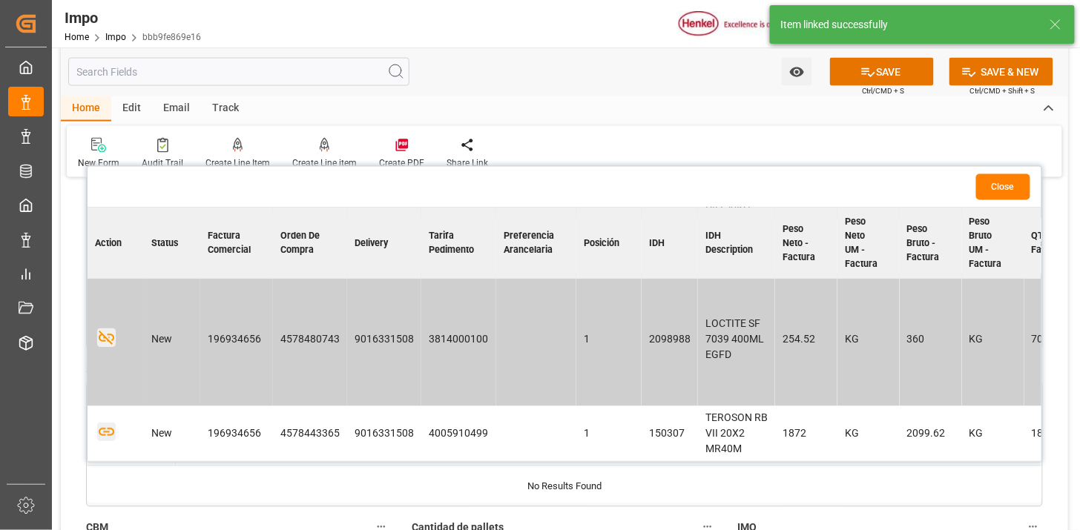
click at [108, 424] on icon "button" at bounding box center [106, 432] width 19 height 19
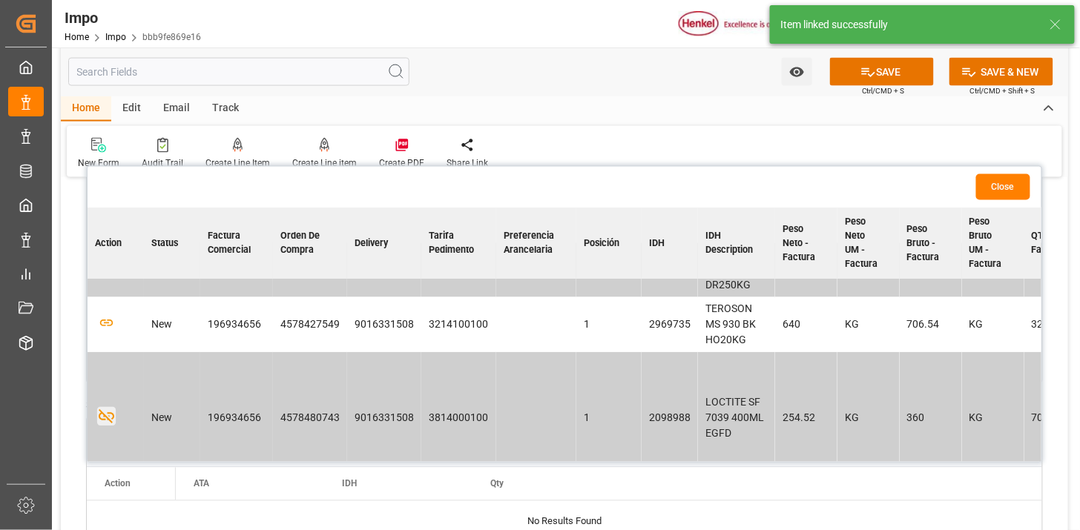
scroll to position [0, 0]
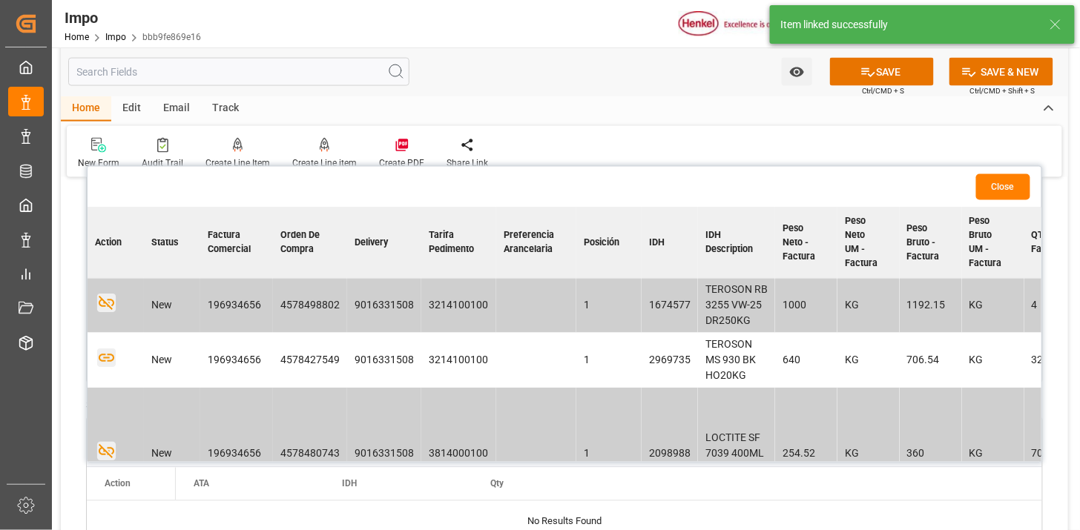
click at [105, 363] on icon "button" at bounding box center [106, 358] width 19 height 19
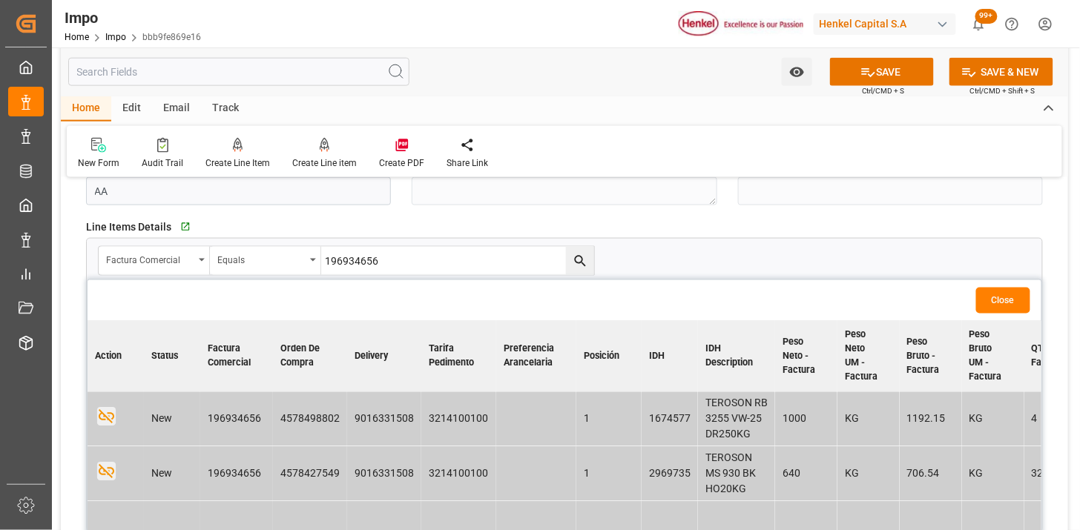
scroll to position [576, 0]
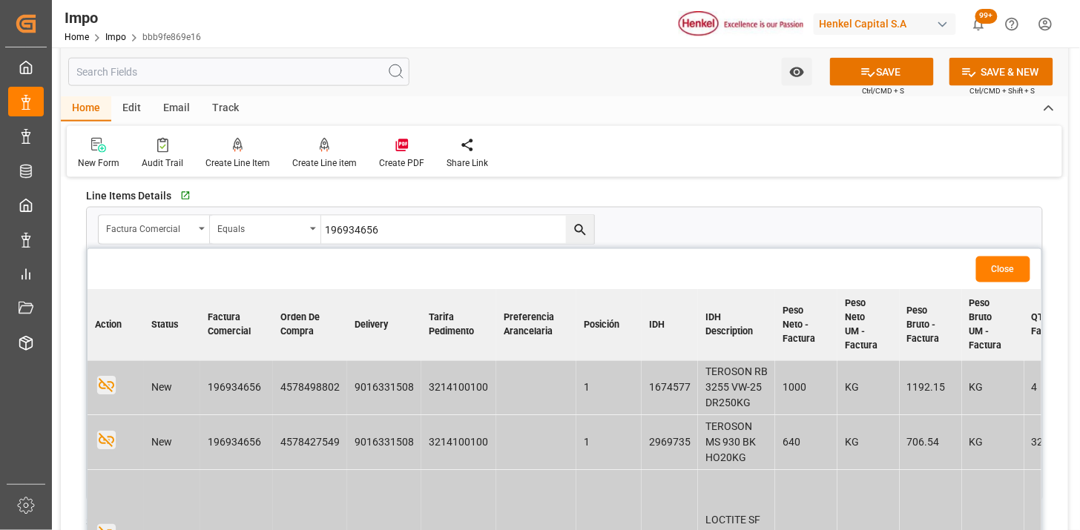
click at [367, 234] on input "196934656" at bounding box center [457, 230] width 273 height 28
paste input "5"
type input "196934655"
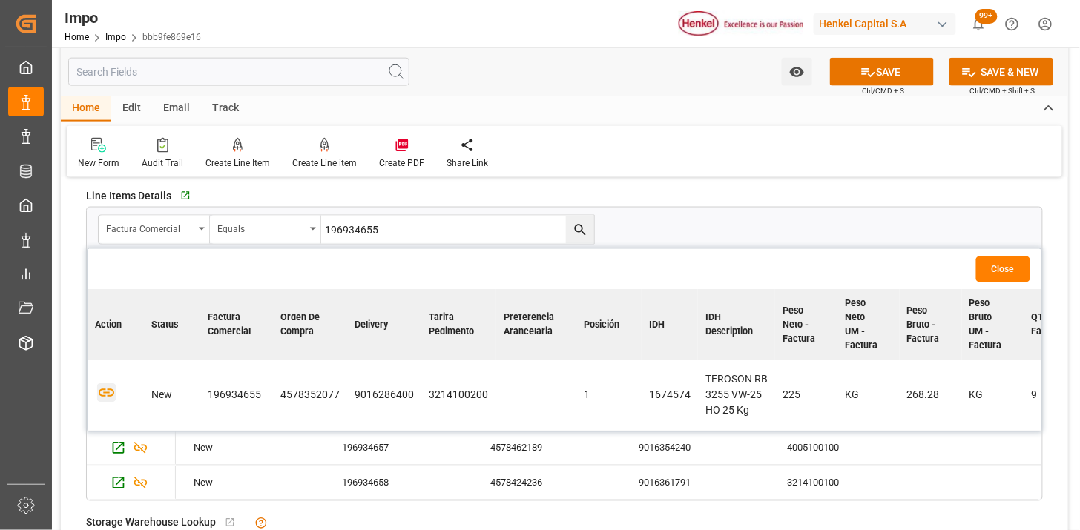
click at [107, 395] on icon "button" at bounding box center [106, 393] width 19 height 19
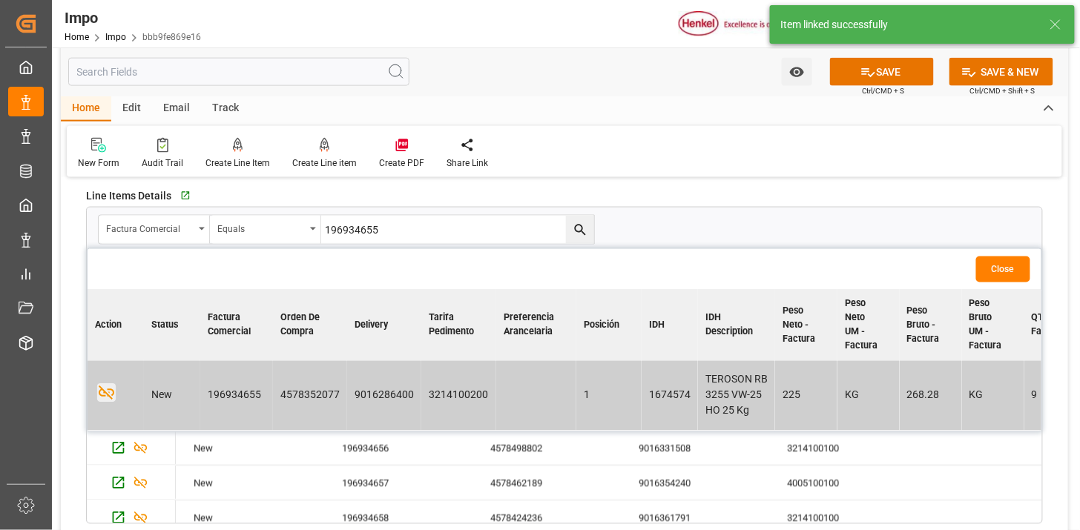
click at [994, 269] on button "Close" at bounding box center [1003, 270] width 54 height 26
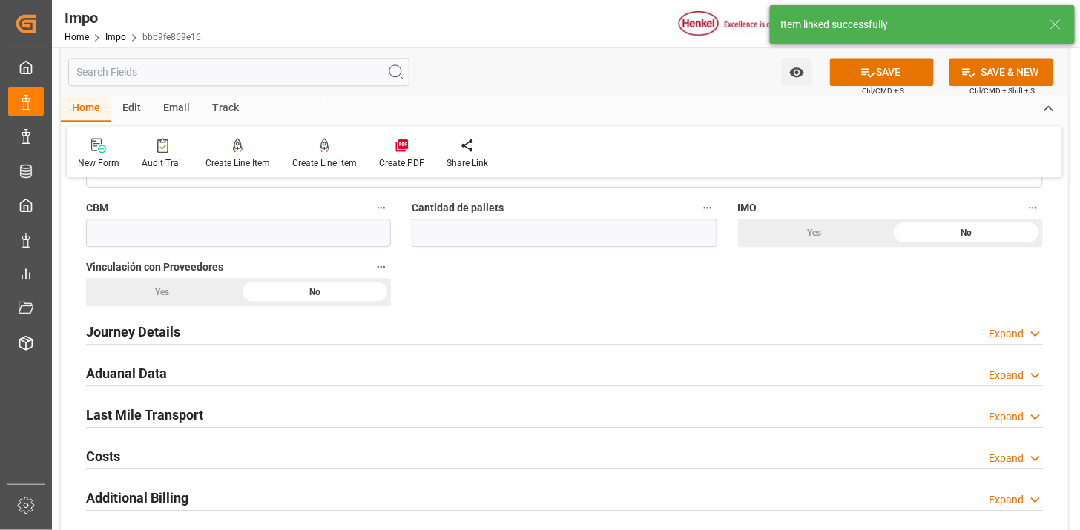
scroll to position [988, 0]
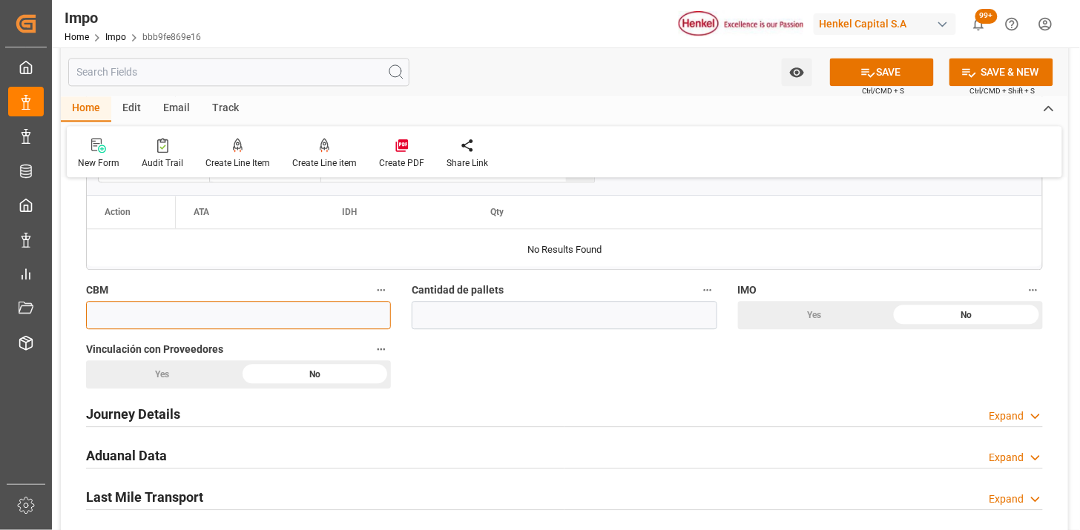
click at [173, 320] on input "text" at bounding box center [238, 315] width 305 height 28
paste input "40.000"
type input "40"
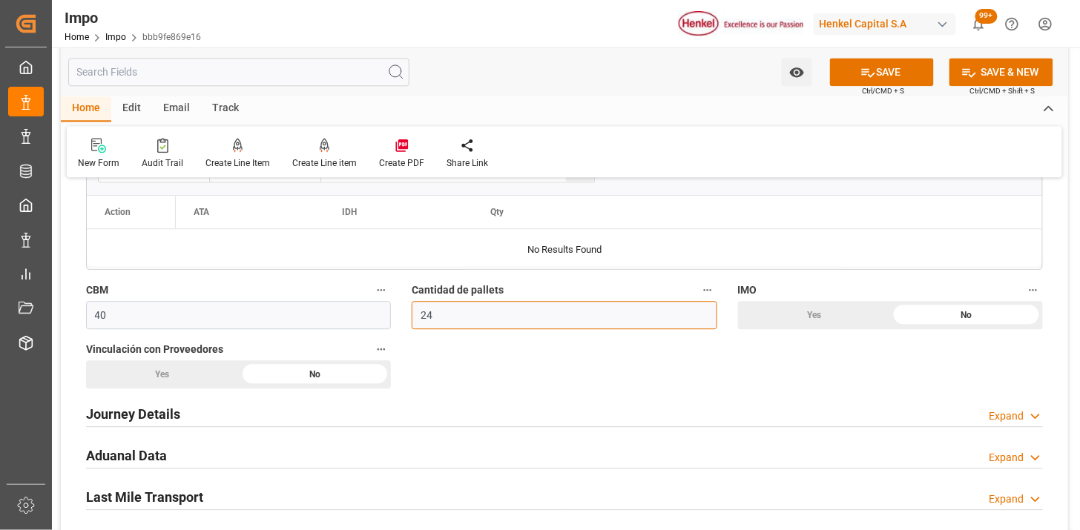
type input "24"
click at [799, 326] on div "Yes" at bounding box center [814, 315] width 153 height 28
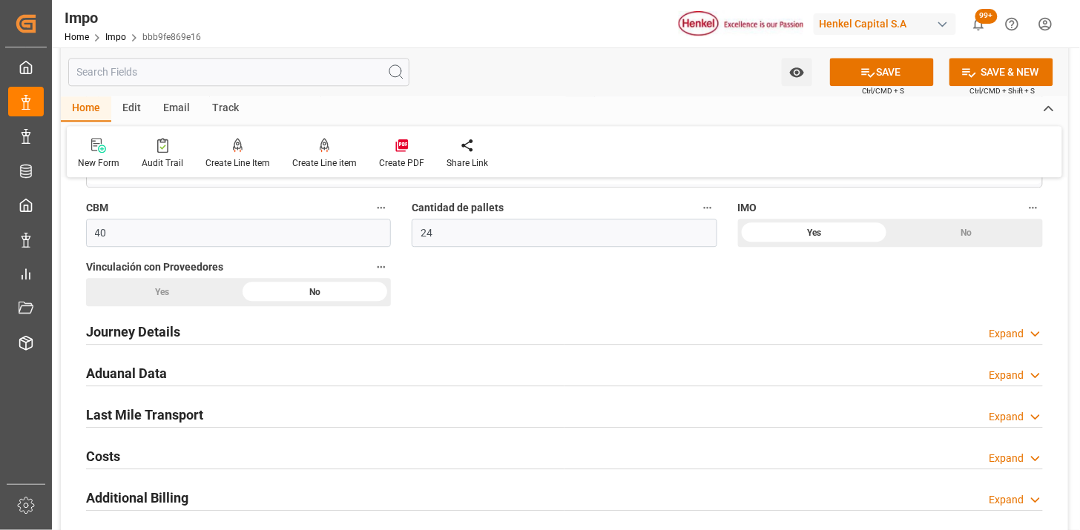
scroll to position [1153, 0]
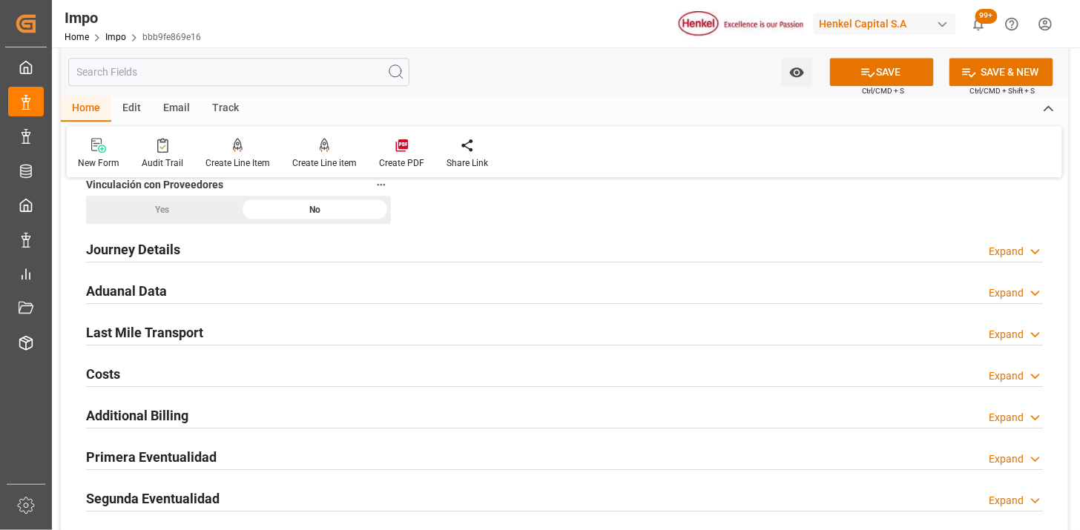
click at [188, 251] on div "Journey Details Expand" at bounding box center [564, 248] width 956 height 28
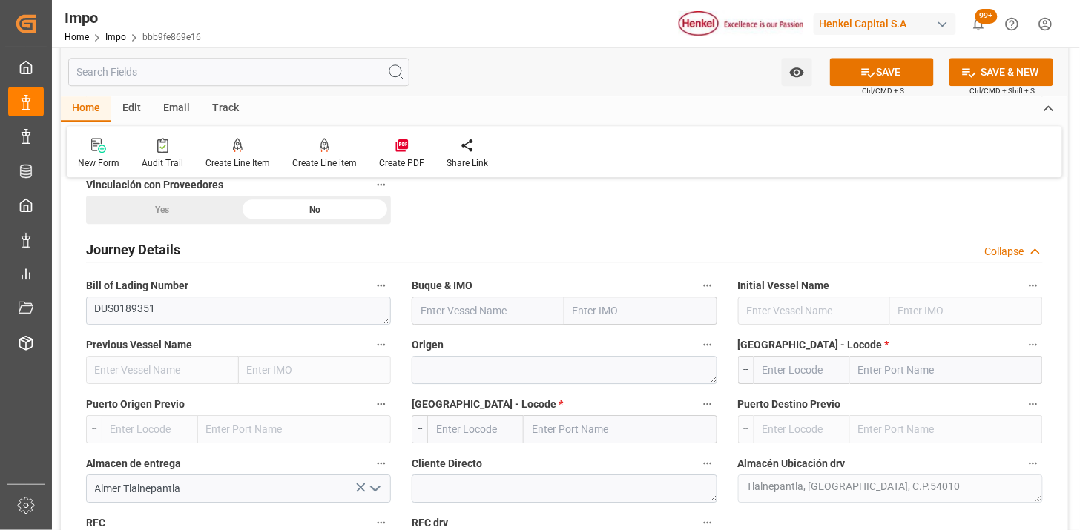
click at [196, 214] on div "Yes" at bounding box center [162, 210] width 153 height 28
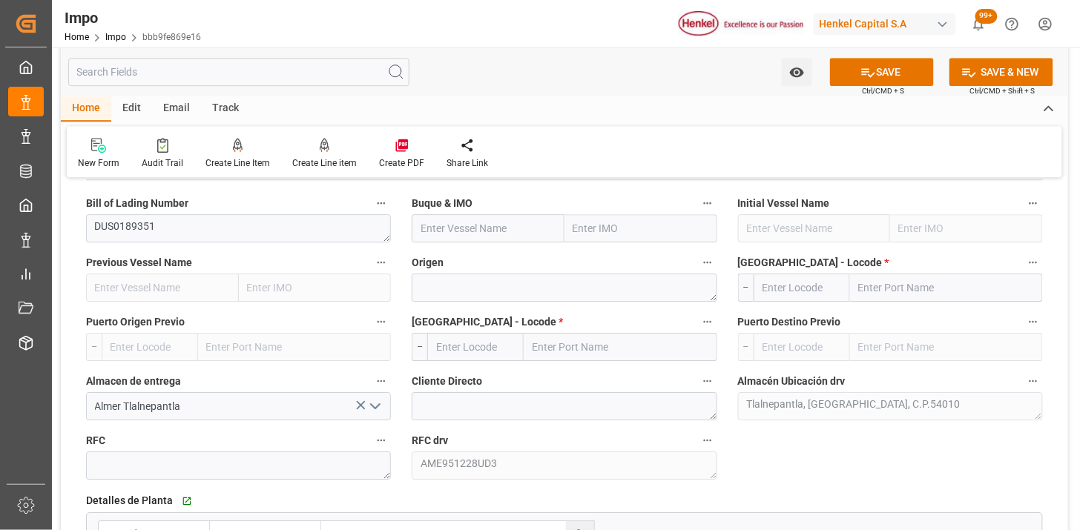
click at [486, 219] on input "text" at bounding box center [488, 228] width 153 height 28
paste input "MSC ELA"
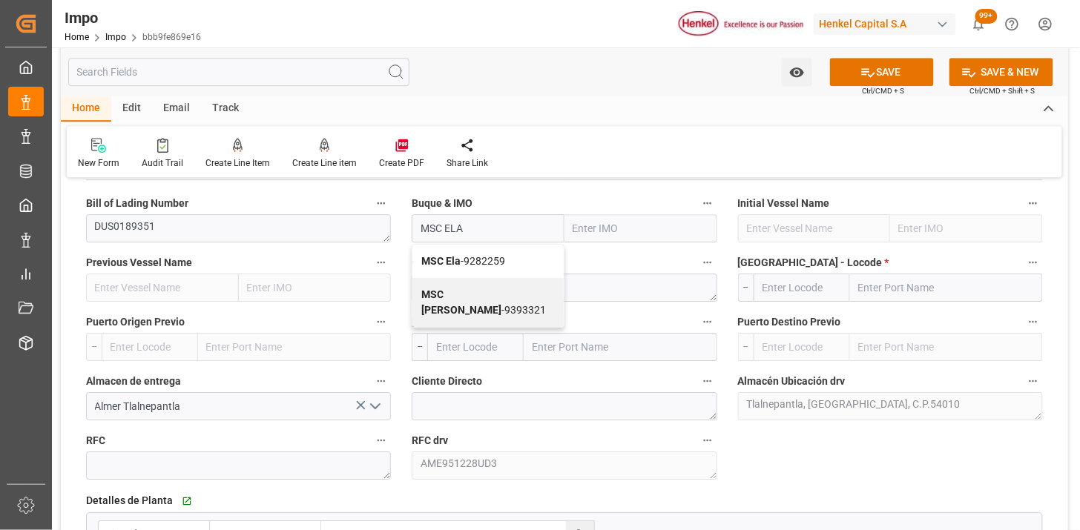
type input "MSC Ela"
type input "9282259"
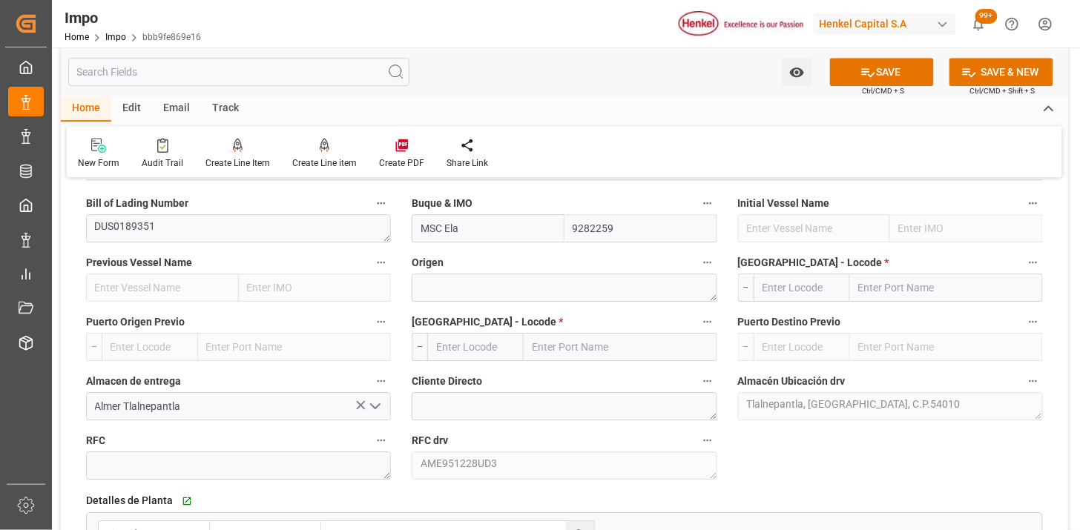
type input "MSC Ela"
type textarea "NETHERLANDS"
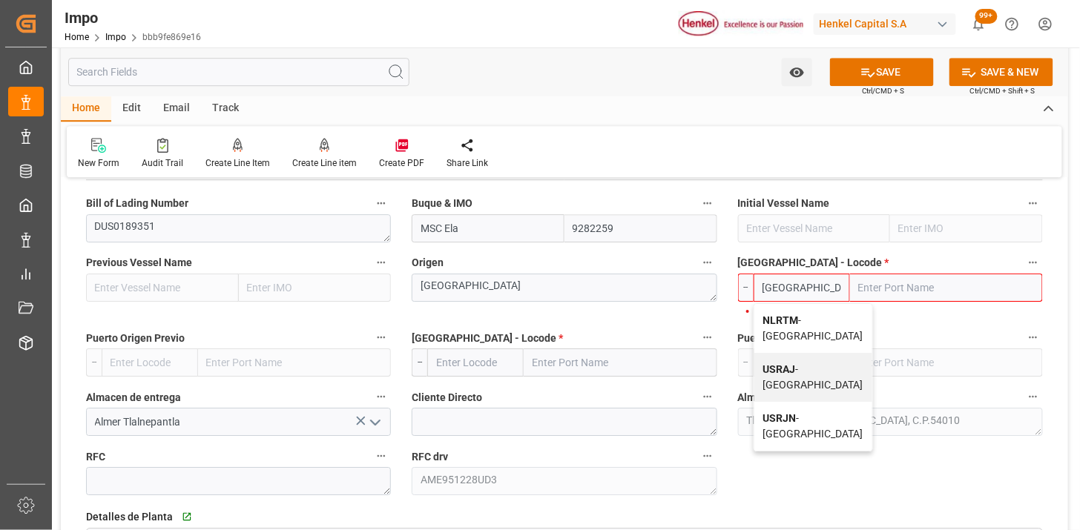
type input "NLRTM"
type input "Rotterdam"
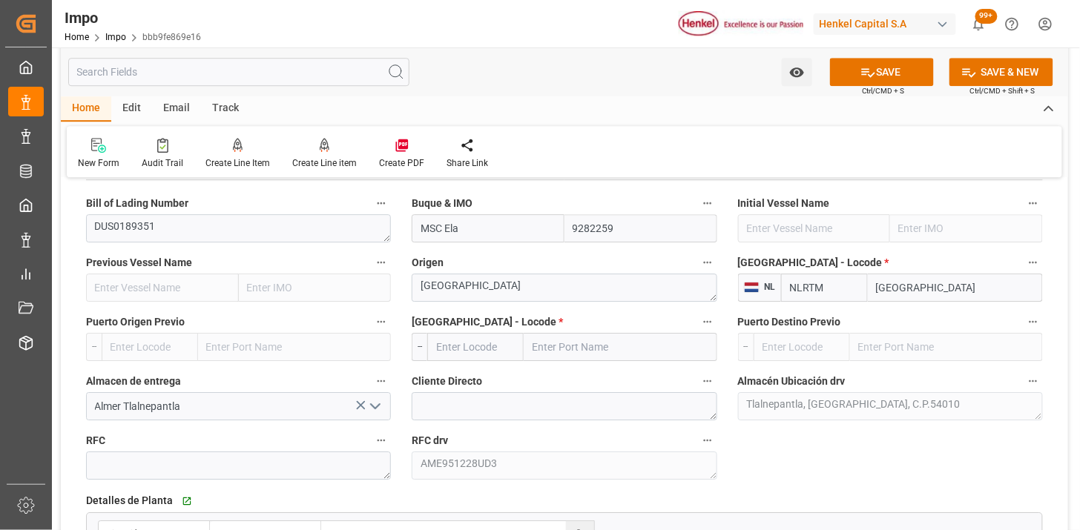
type input "NLRTM"
type input "MXVER"
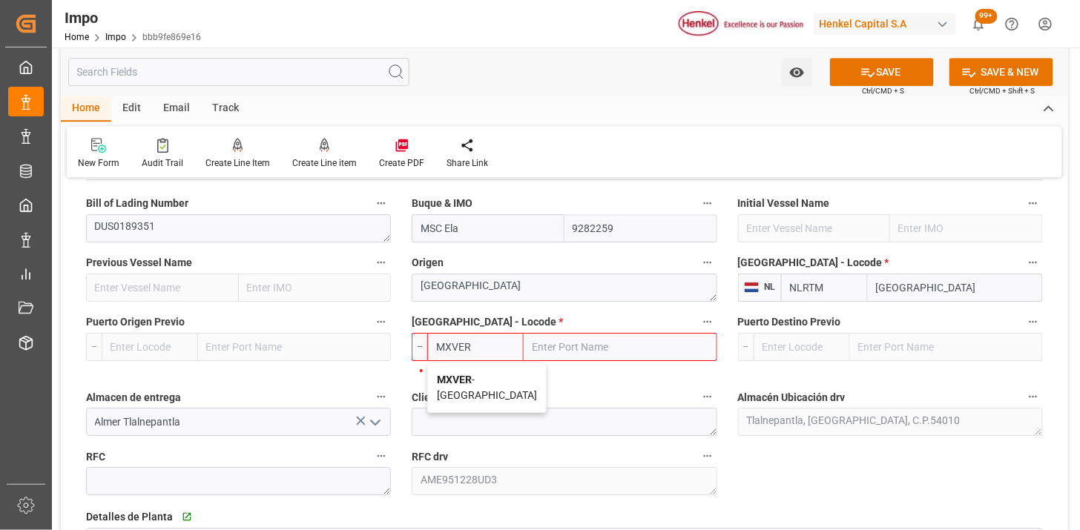
type input "[GEOGRAPHIC_DATA]"
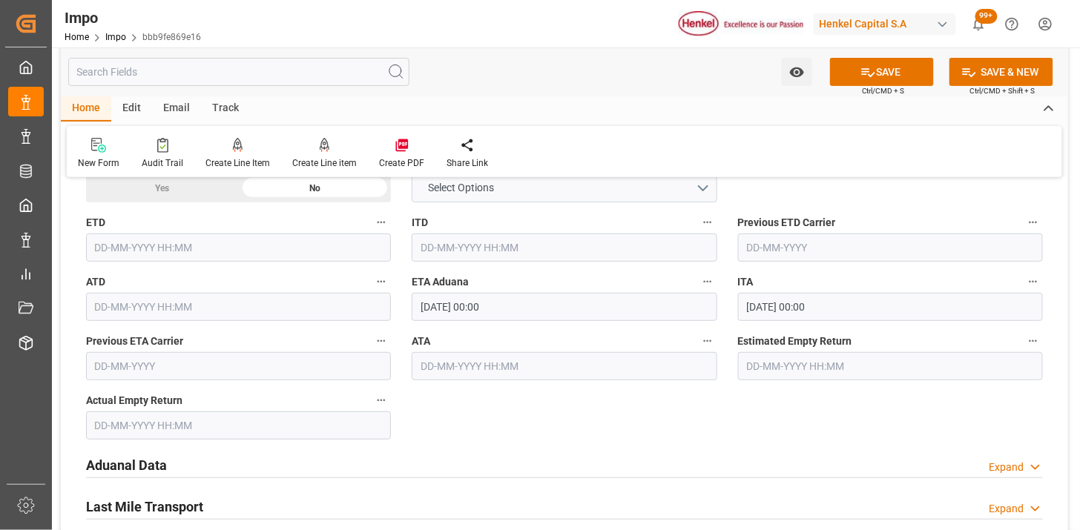
scroll to position [1812, 0]
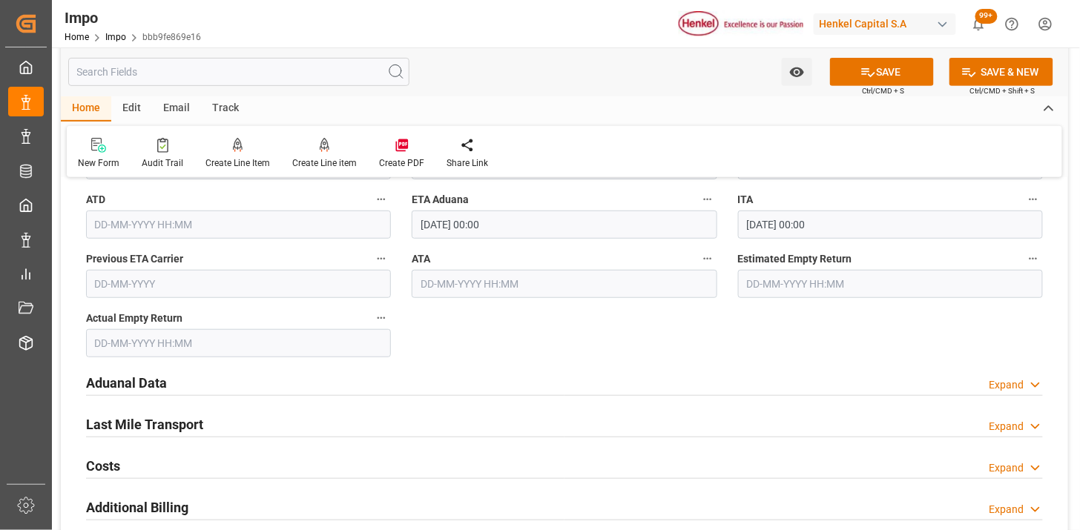
type input "MXVER"
click at [523, 228] on input "[DATE] 00:00" at bounding box center [564, 225] width 305 height 28
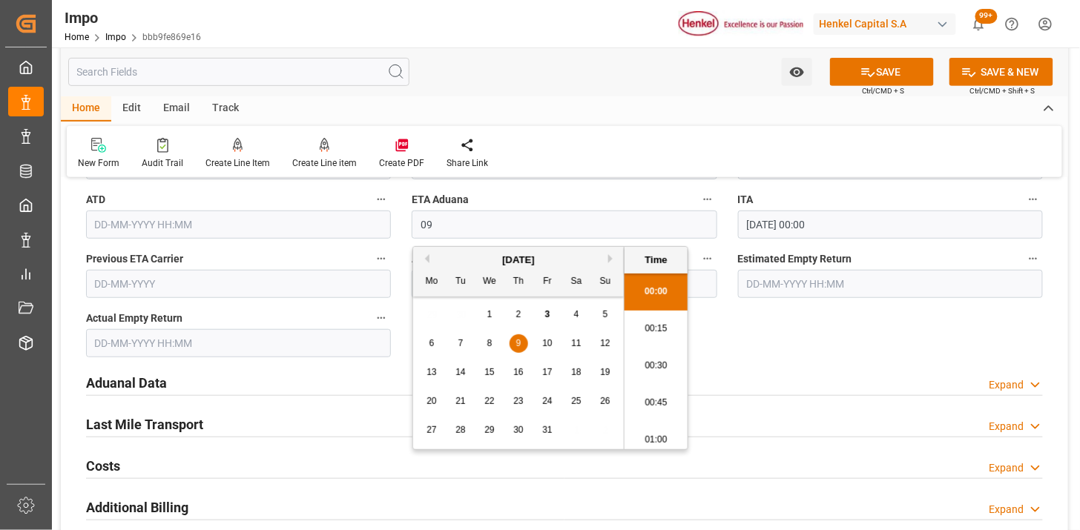
type input "09-10-2025 00:00"
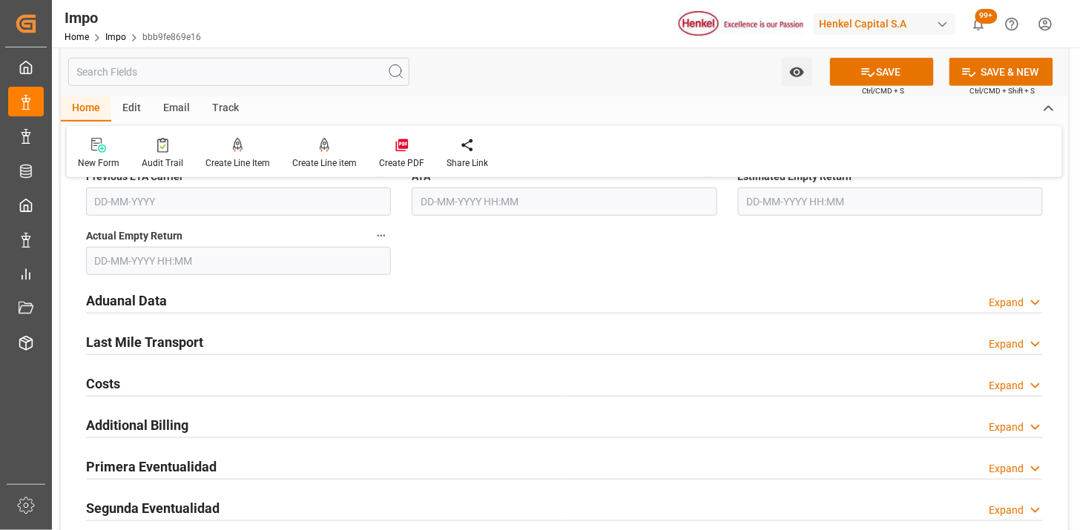
scroll to position [1977, 0]
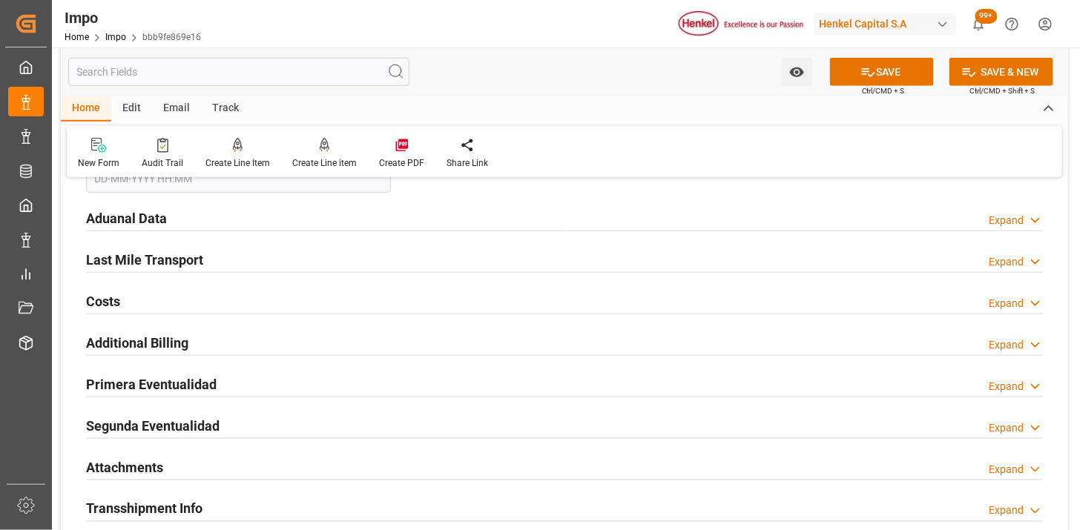
click at [295, 221] on div "Aduanal Data Expand" at bounding box center [564, 217] width 956 height 28
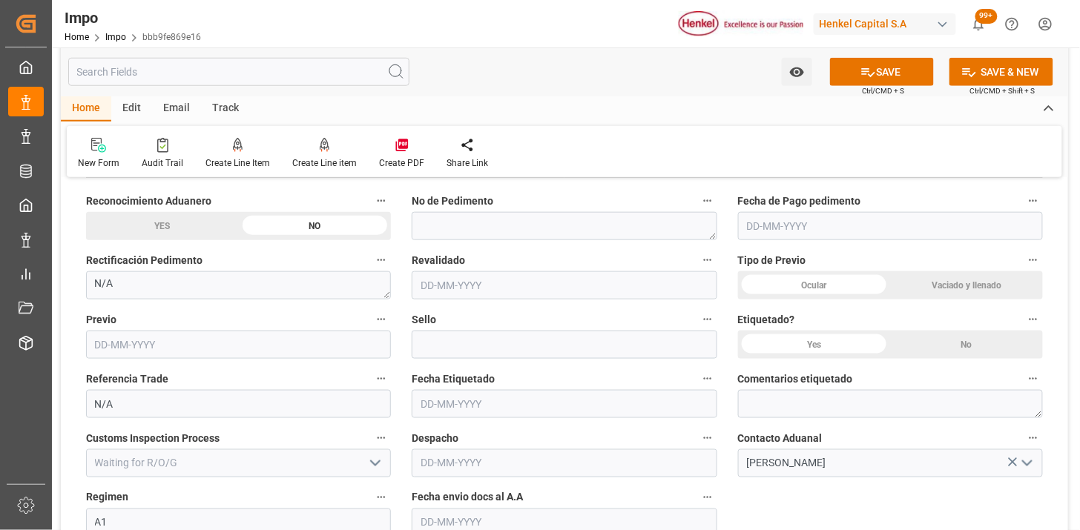
scroll to position [2059, 0]
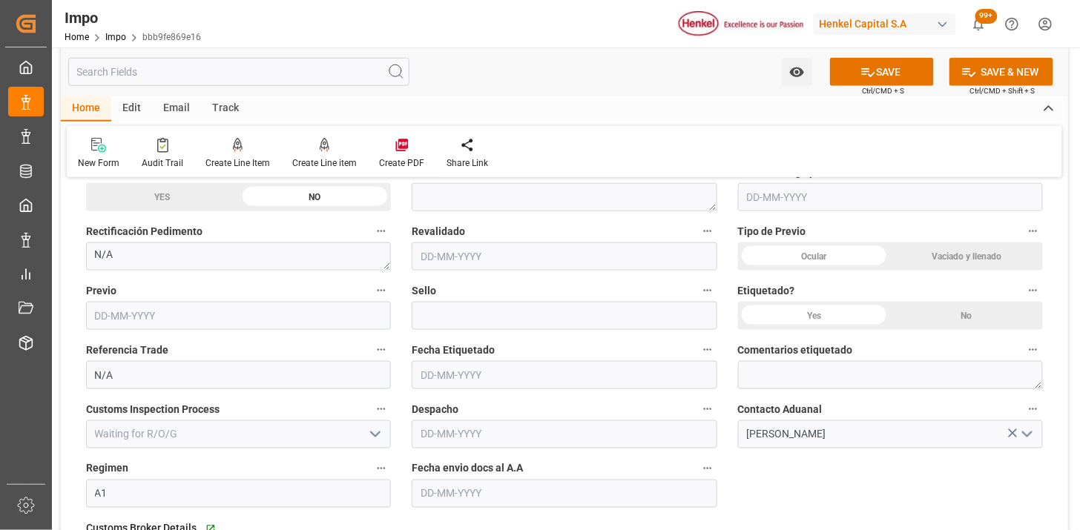
click at [925, 256] on div "Vaciado y llenado" at bounding box center [966, 256] width 153 height 28
drag, startPoint x: 929, startPoint y: 321, endPoint x: 712, endPoint y: 312, distance: 217.4
click at [930, 321] on div "No" at bounding box center [966, 316] width 153 height 28
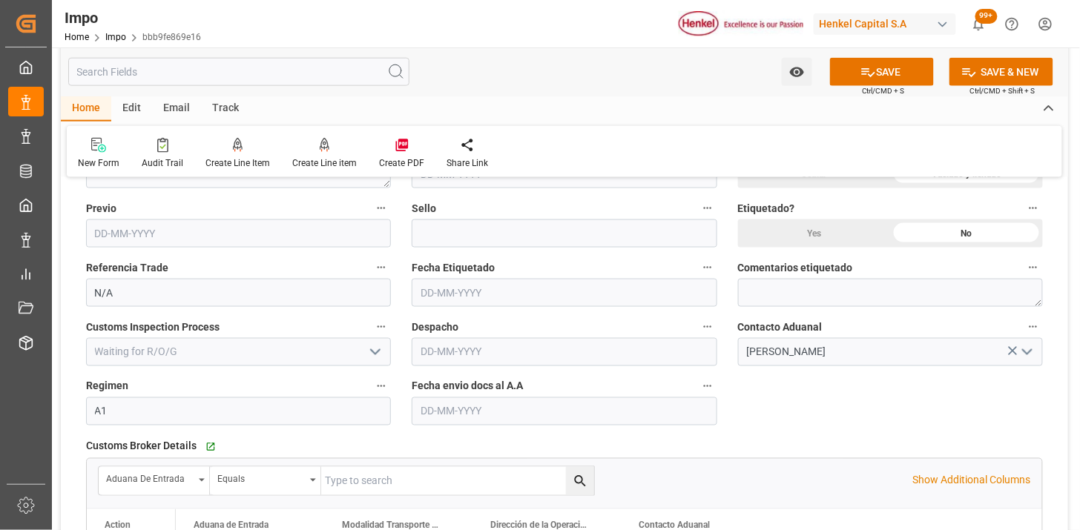
click at [816, 239] on div "Yes" at bounding box center [814, 233] width 153 height 28
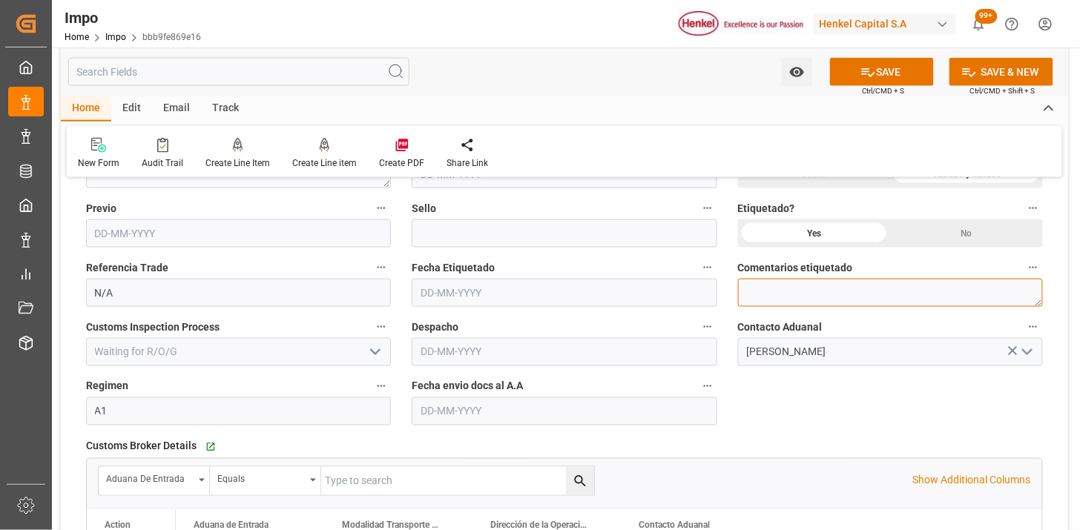
click at [767, 299] on textarea at bounding box center [890, 293] width 305 height 28
click at [779, 291] on textarea "NOM 003" at bounding box center [890, 293] width 305 height 28
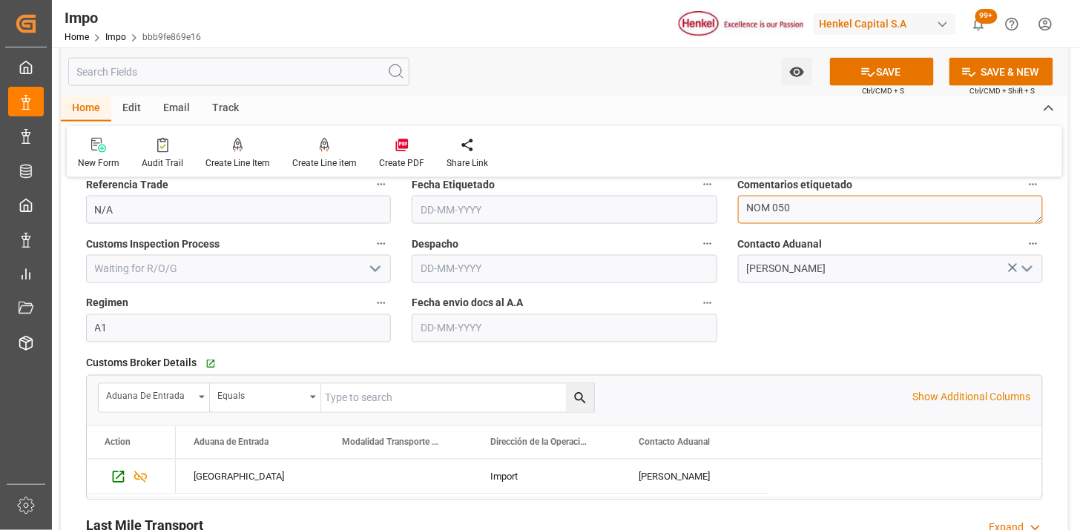
type textarea "NOM 050"
click at [461, 327] on input "text" at bounding box center [564, 328] width 305 height 28
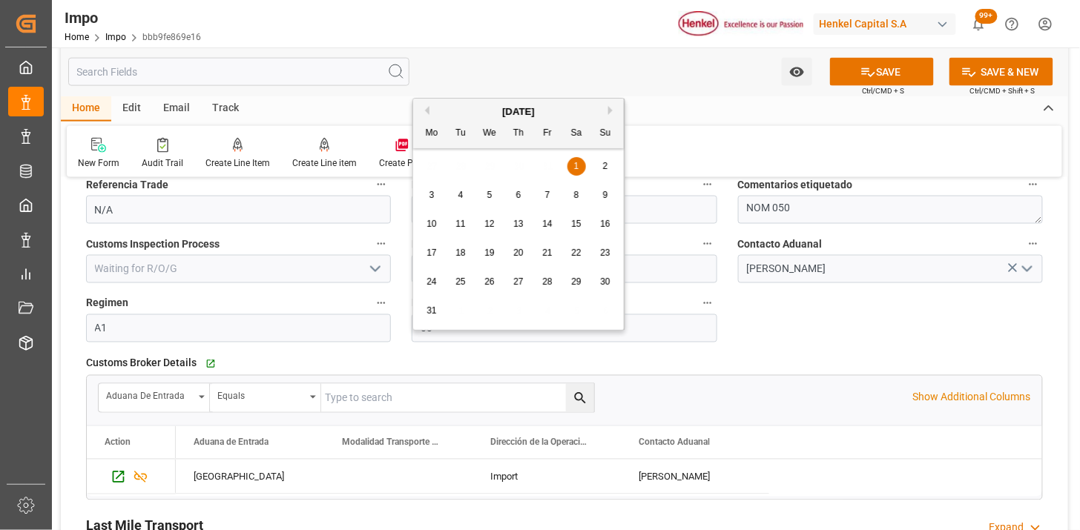
type input "[DATE]"
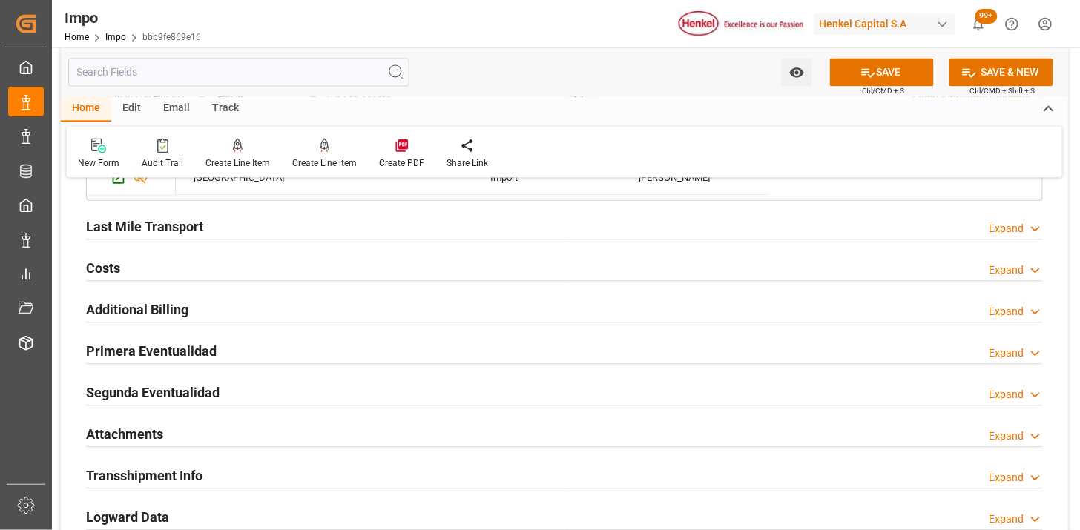
scroll to position [2636, 0]
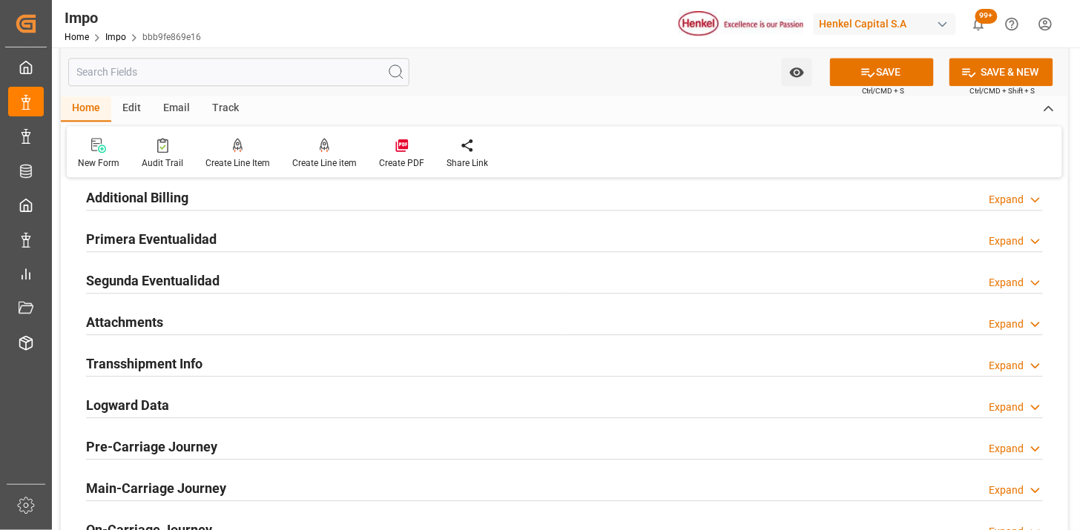
click at [320, 328] on div "Attachments Expand" at bounding box center [564, 321] width 956 height 28
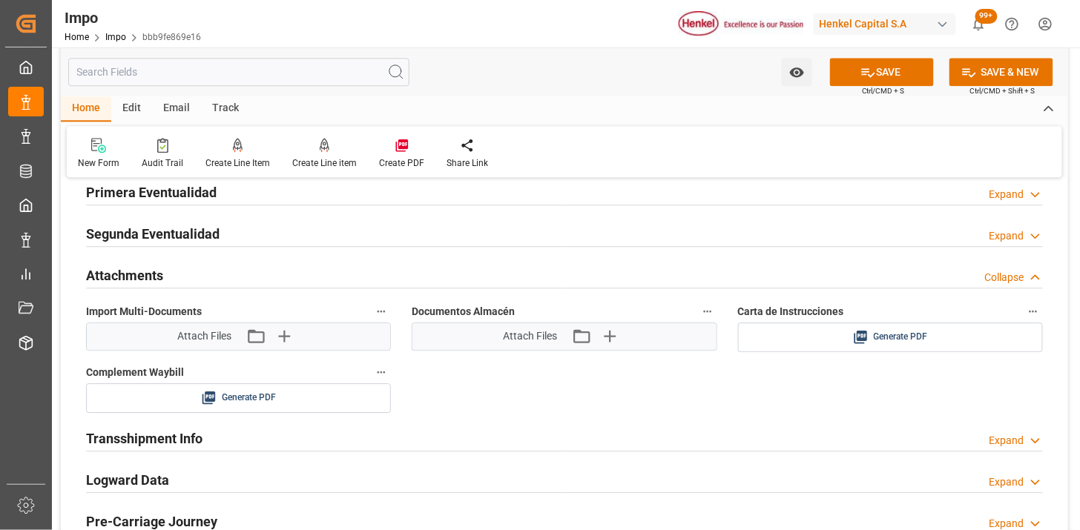
scroll to position [2718, 0]
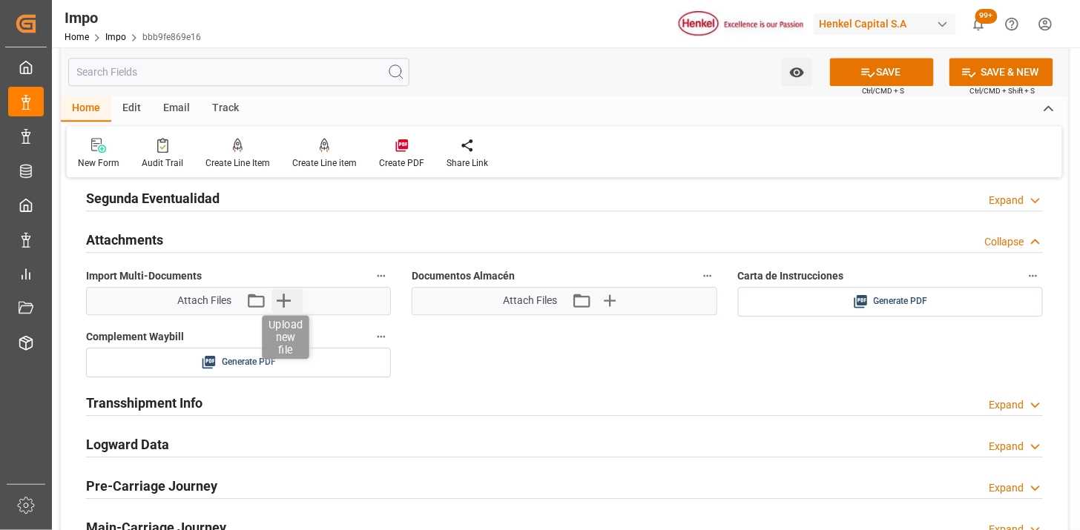
click at [282, 302] on icon "button" at bounding box center [284, 301] width 14 height 14
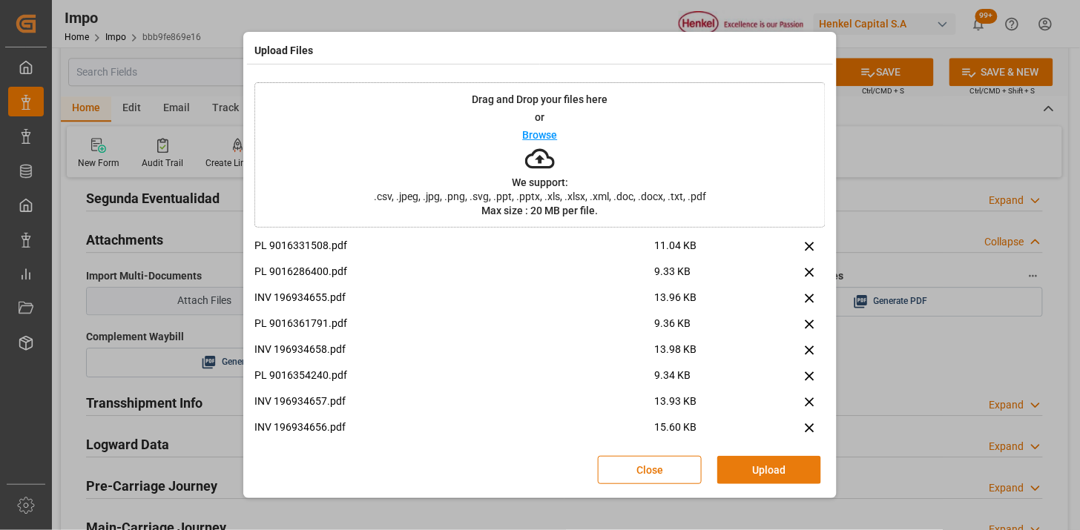
drag, startPoint x: 747, startPoint y: 477, endPoint x: 668, endPoint y: 412, distance: 102.3
click at [747, 477] on button "Upload" at bounding box center [769, 470] width 104 height 28
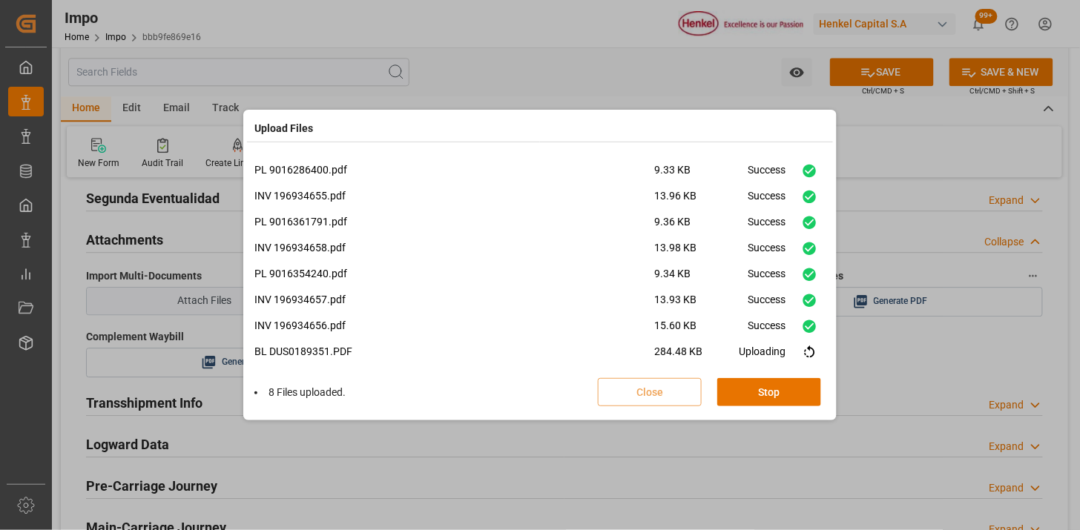
scroll to position [36, 0]
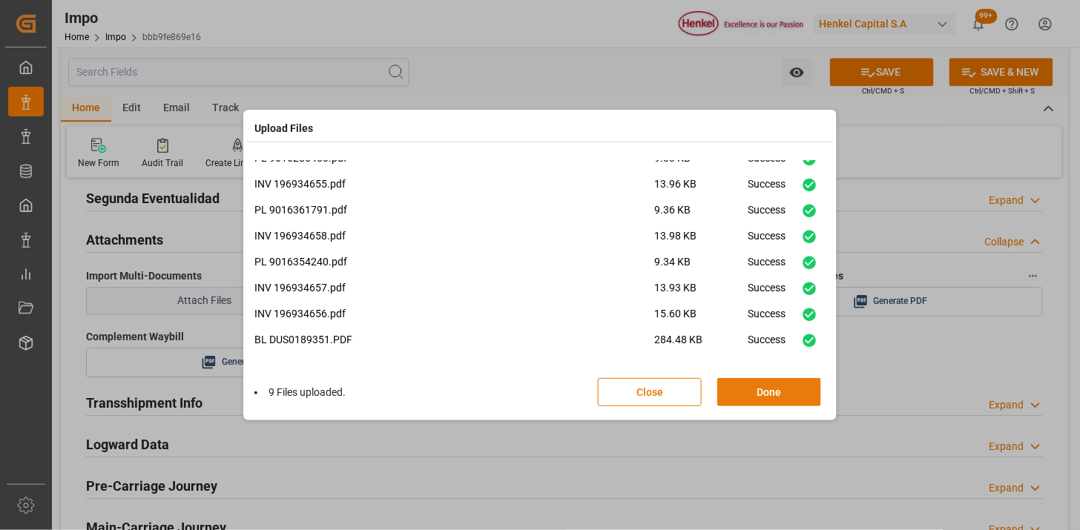
click at [771, 394] on button "Done" at bounding box center [769, 392] width 104 height 28
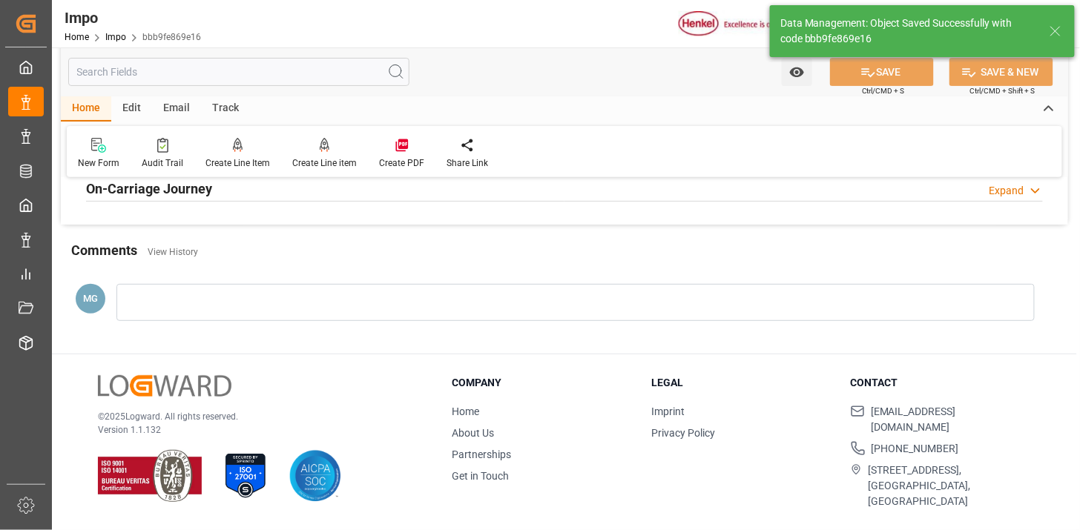
type textarea "AA"
type input "7"
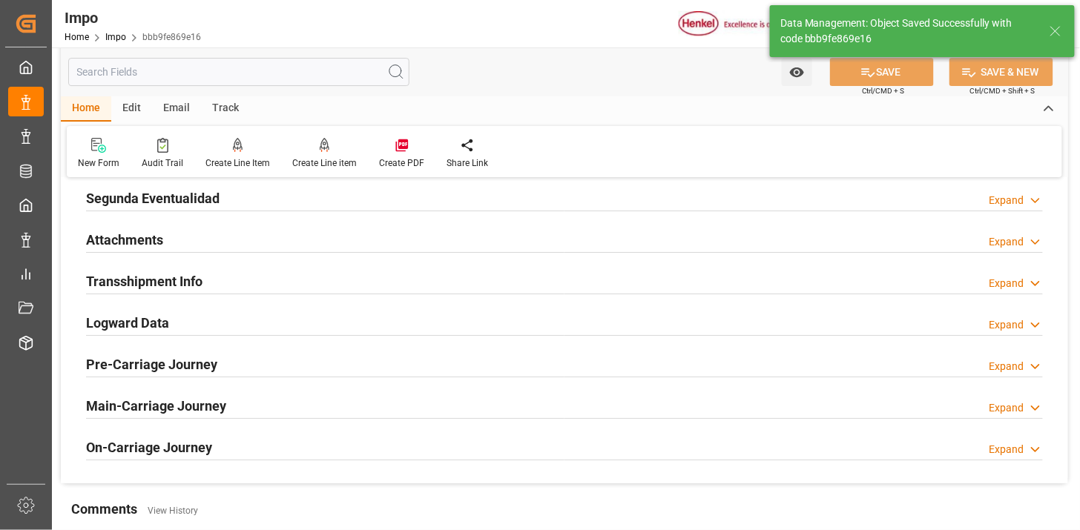
click at [630, 228] on div "Attachments Expand" at bounding box center [564, 239] width 956 height 28
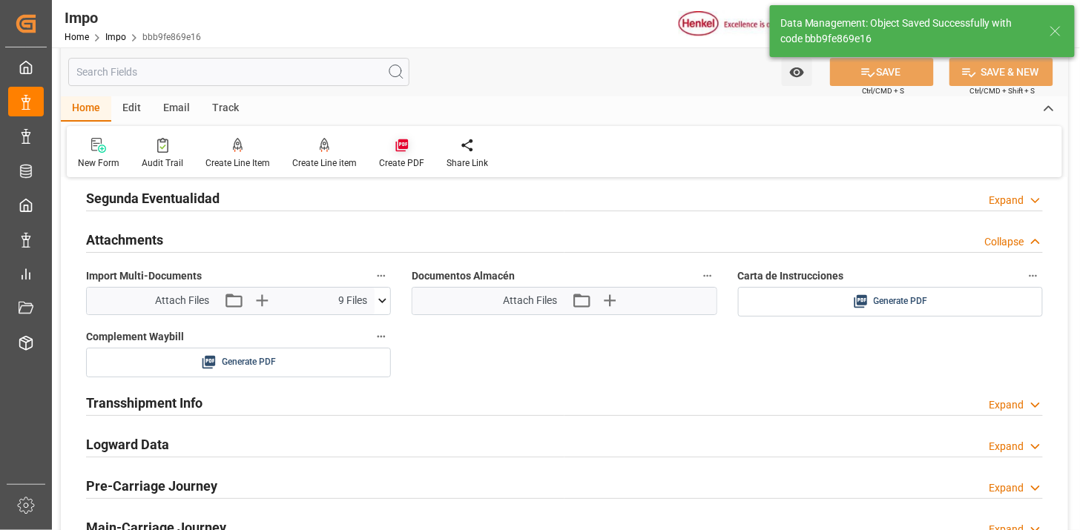
click at [397, 142] on icon at bounding box center [401, 145] width 15 height 15
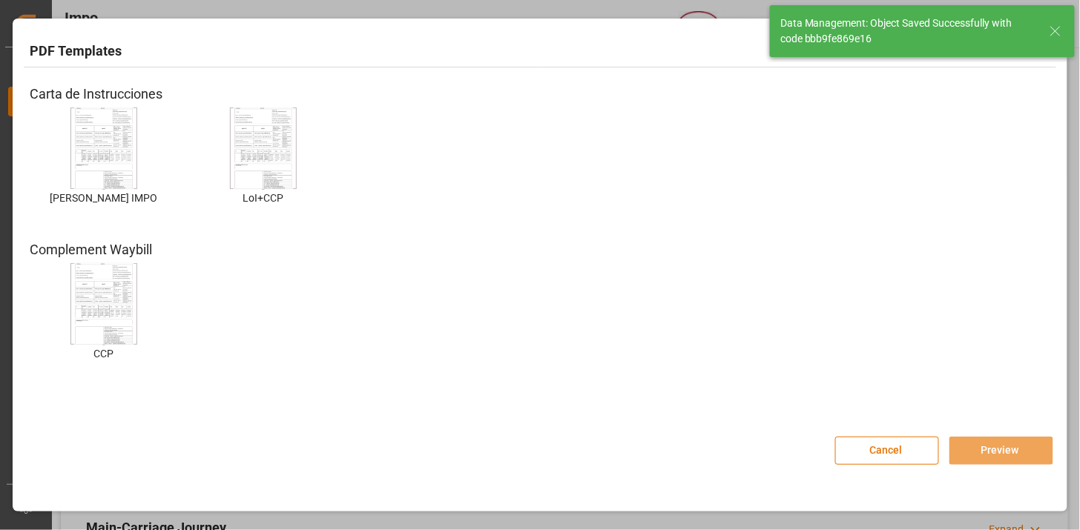
click at [96, 156] on img at bounding box center [103, 149] width 59 height 84
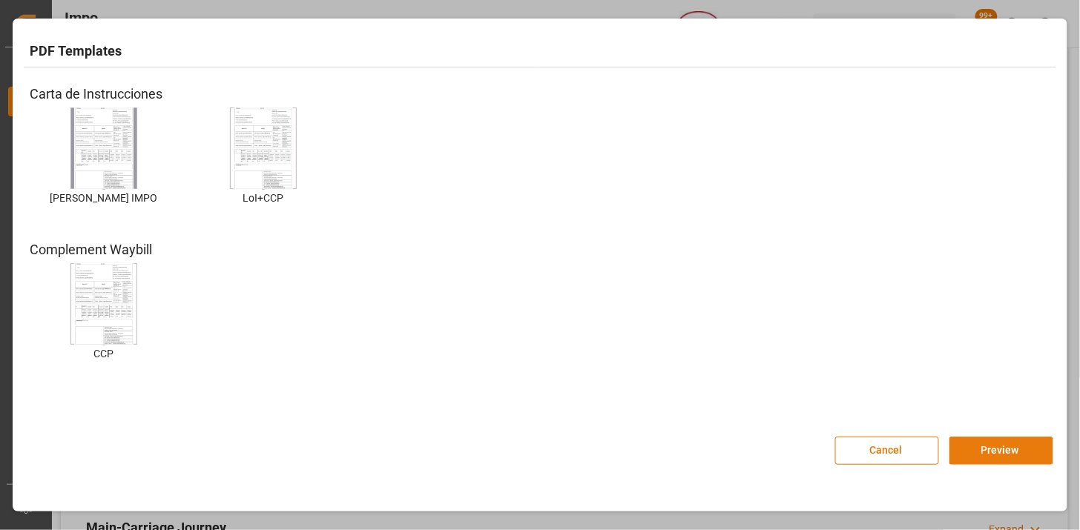
click at [1007, 443] on button "Preview" at bounding box center [1001, 451] width 104 height 28
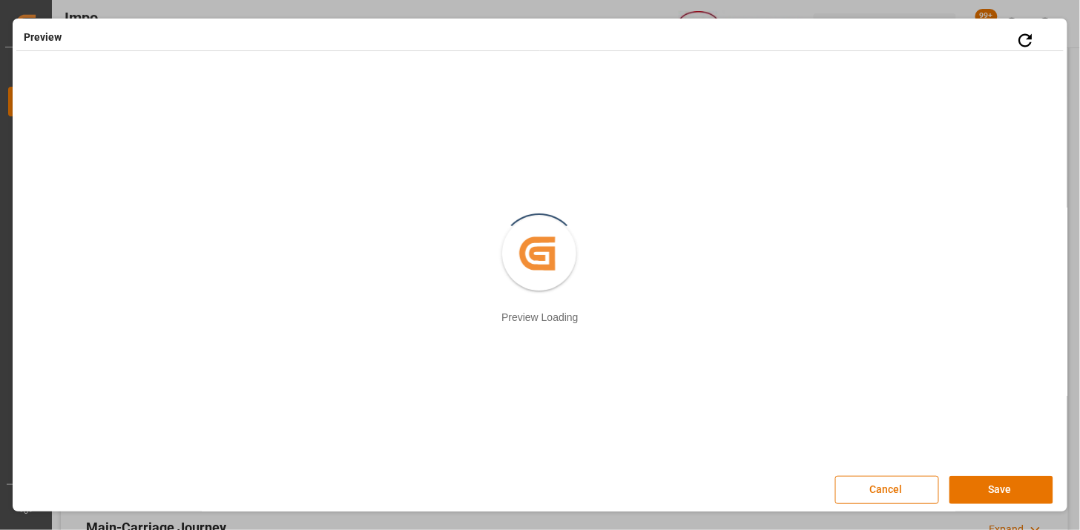
drag, startPoint x: 1002, startPoint y: 492, endPoint x: 792, endPoint y: 454, distance: 213.9
click at [1003, 492] on button "Save" at bounding box center [1001, 490] width 104 height 28
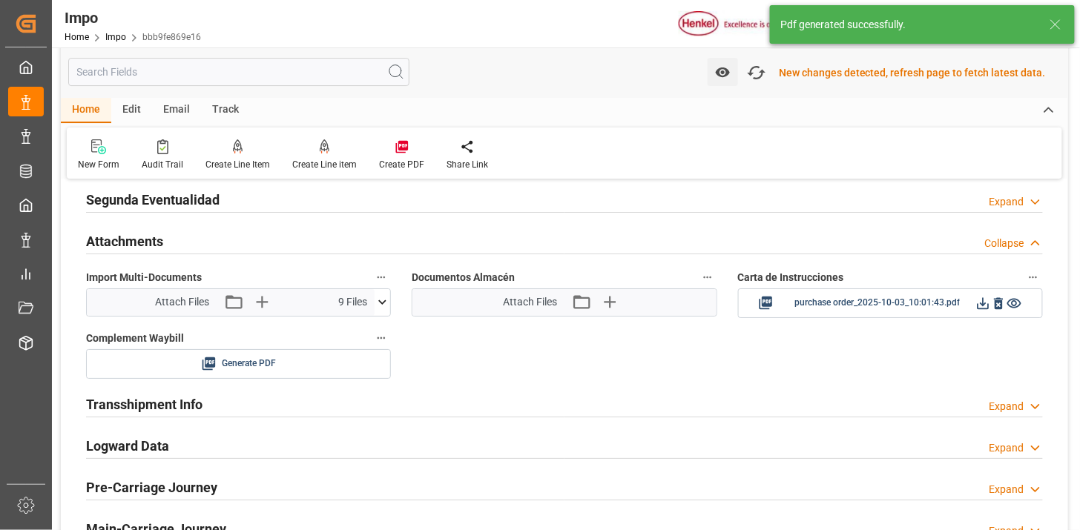
scroll to position [1455, 0]
click at [987, 304] on icon at bounding box center [983, 302] width 16 height 16
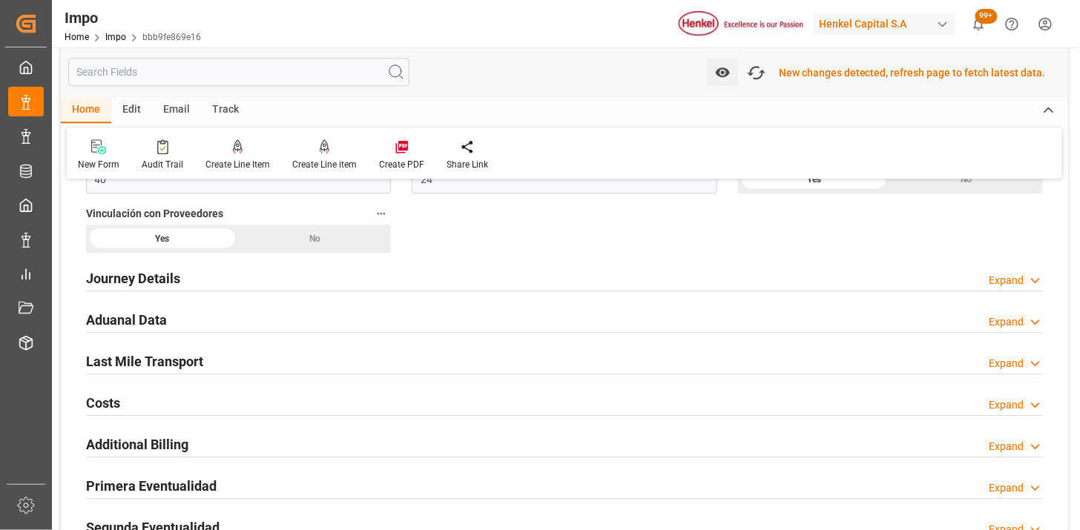
scroll to position [1125, 0]
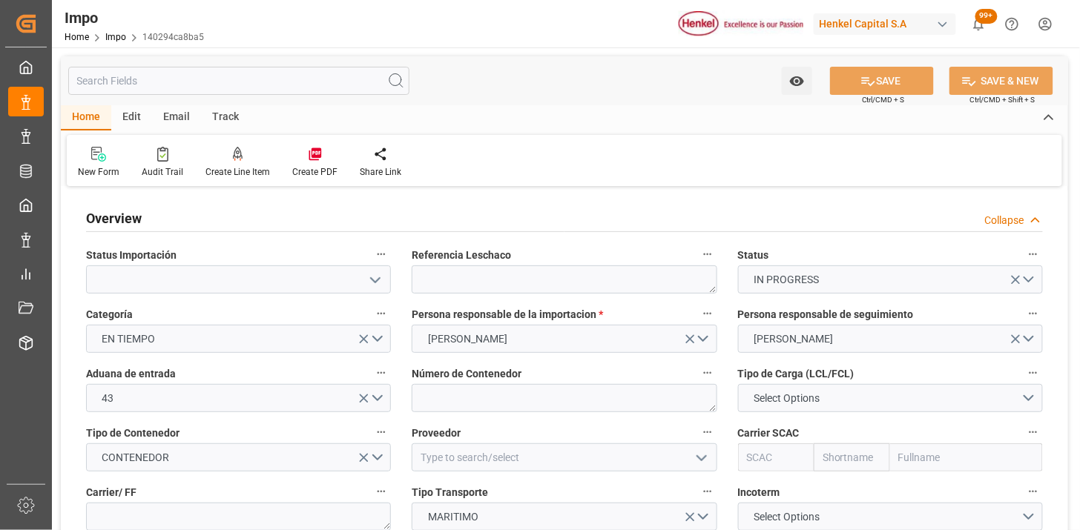
type input "[DATE]"
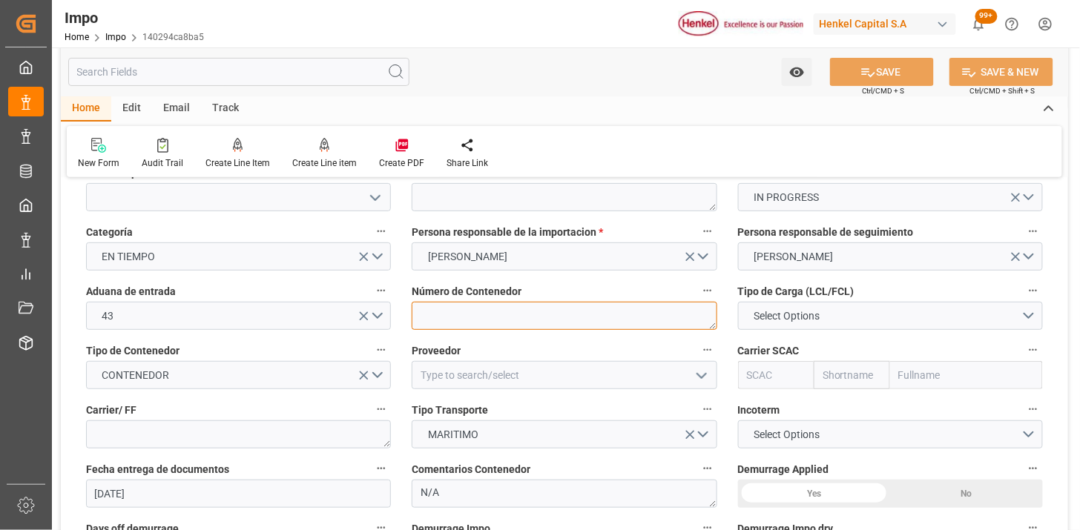
click at [468, 317] on textarea at bounding box center [564, 316] width 305 height 28
paste textarea "HLBU1772678"
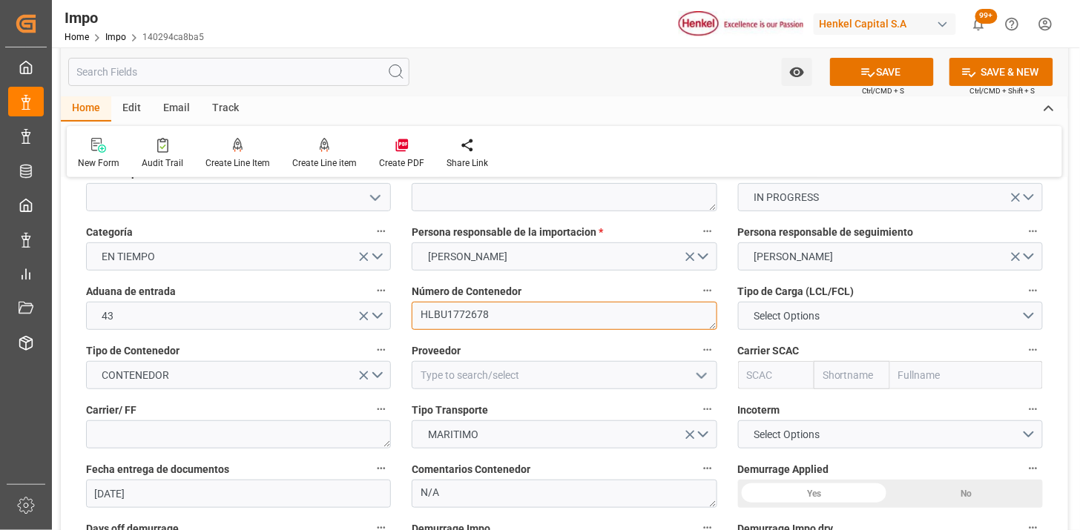
type textarea "HLBU1772678"
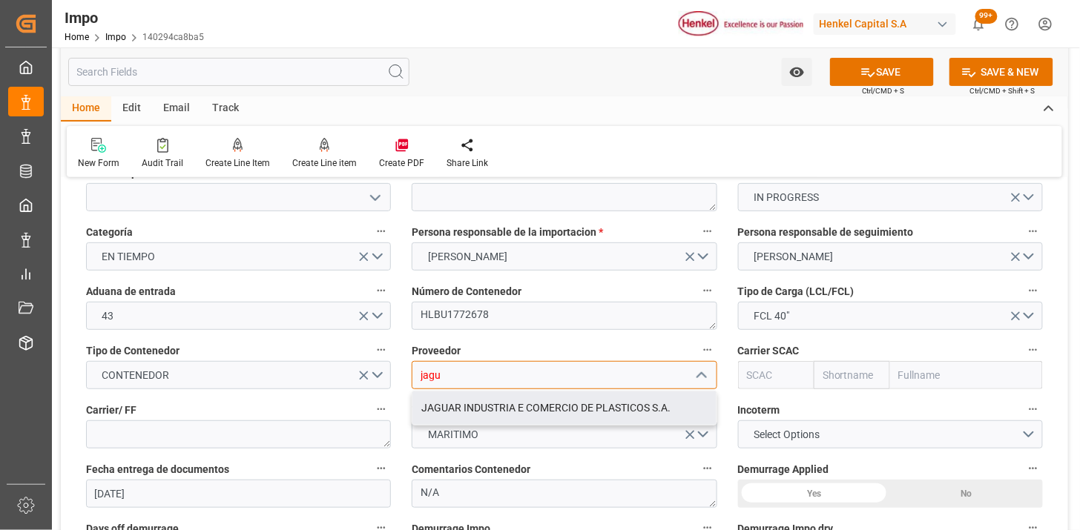
type input "JAGUAR INDUSTRIA E COMERCIO DE PLASTICOS S.A."
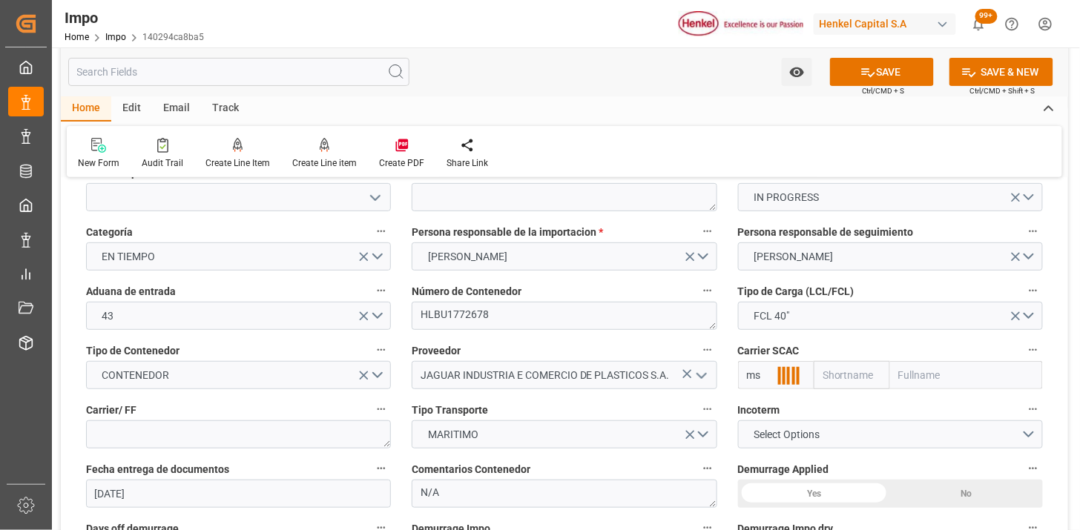
type input "m"
type input "HLCU"
type input "Hapag [PERSON_NAME]"
type input "Hapag [PERSON_NAME] Aktiengesellschaft"
type input "HLCU"
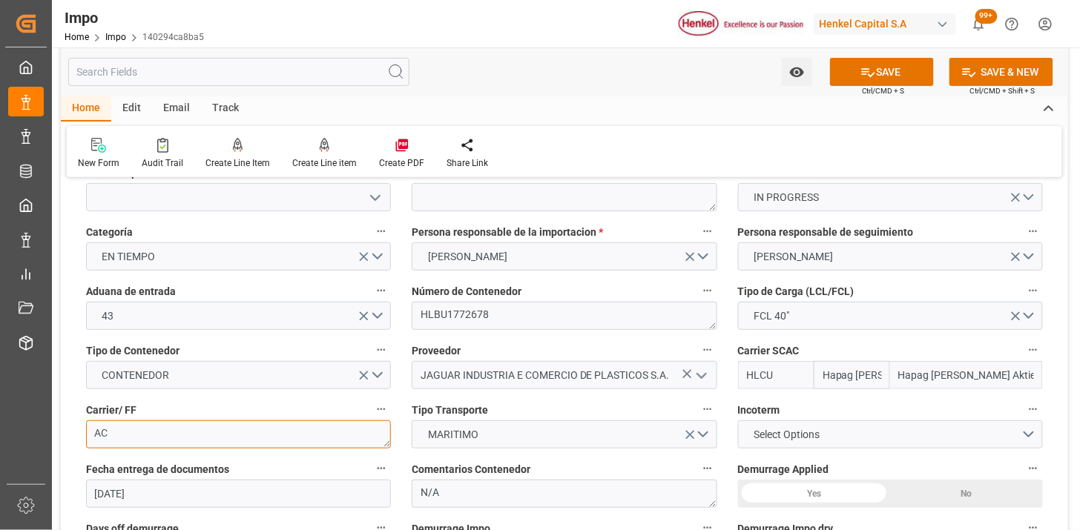
type textarea "A"
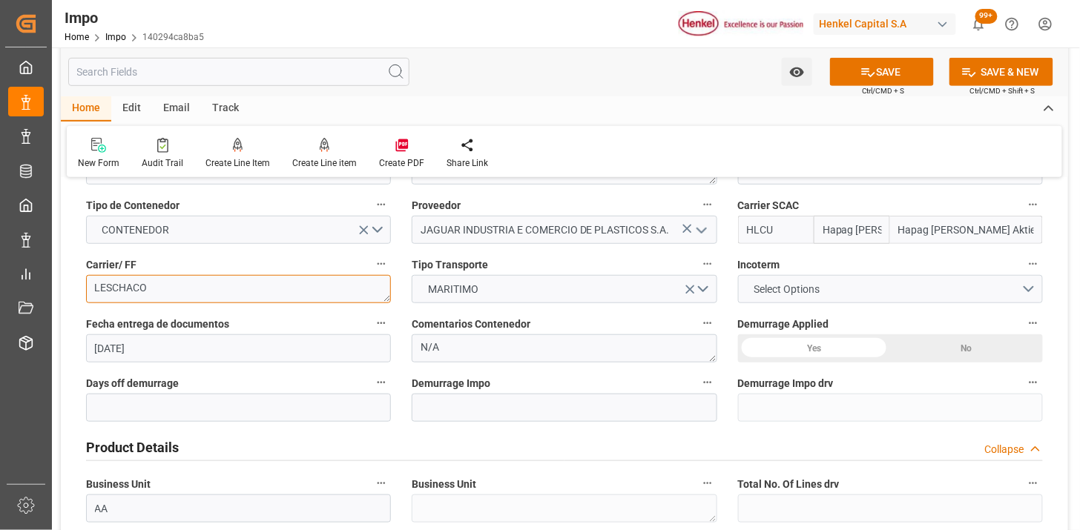
scroll to position [247, 0]
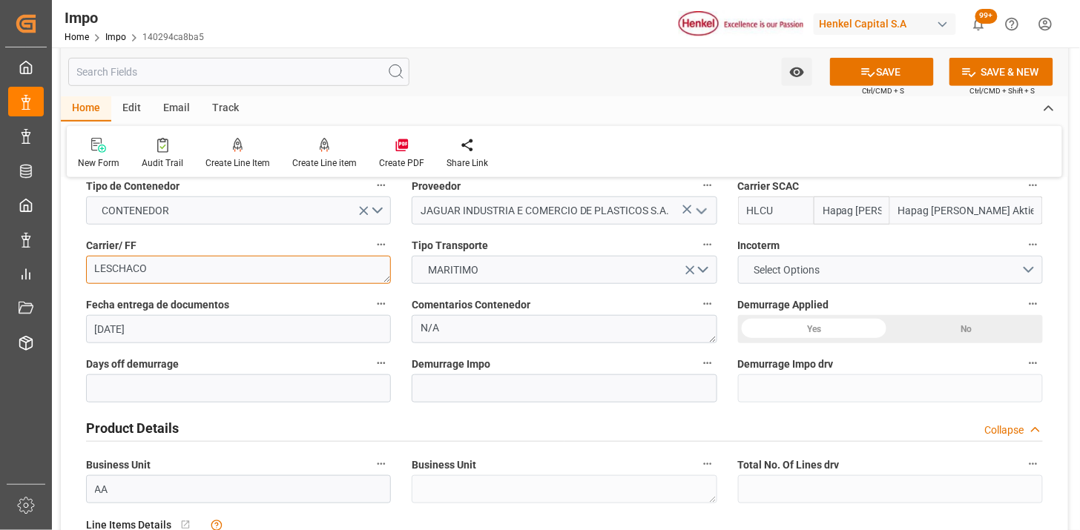
type textarea "LESCHACO"
click at [773, 273] on span "Select Options" at bounding box center [786, 270] width 81 height 16
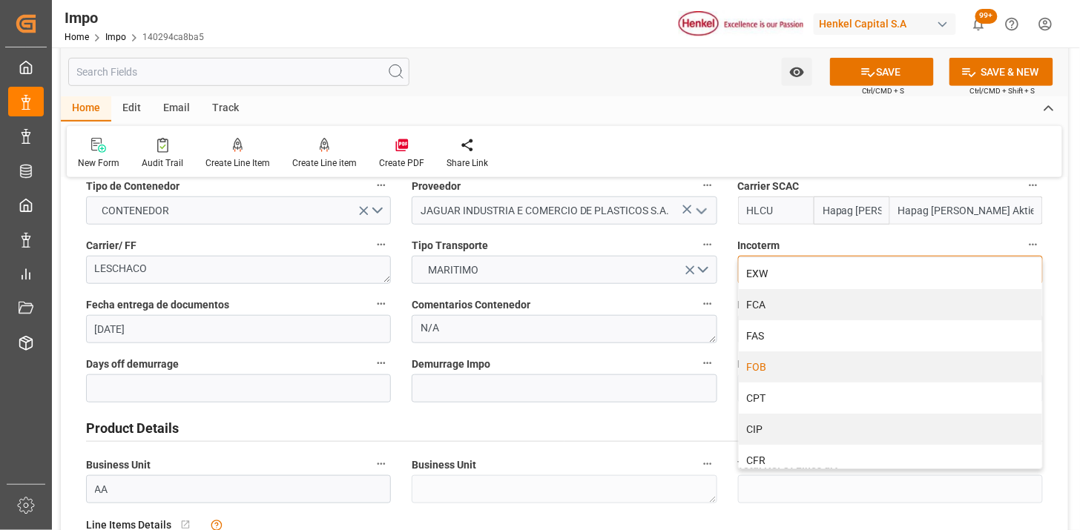
click at [775, 371] on div "FOB" at bounding box center [889, 366] width 303 height 31
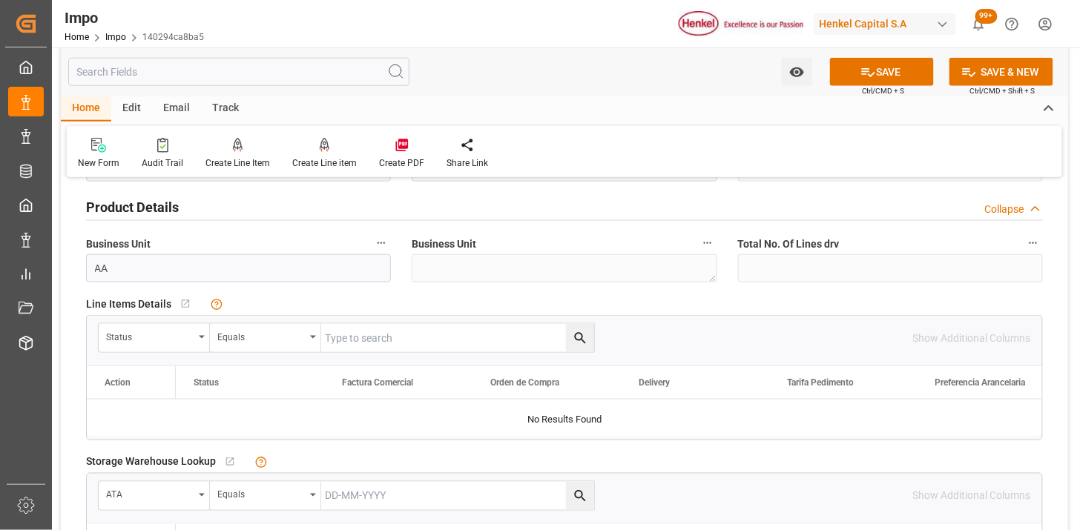
scroll to position [494, 0]
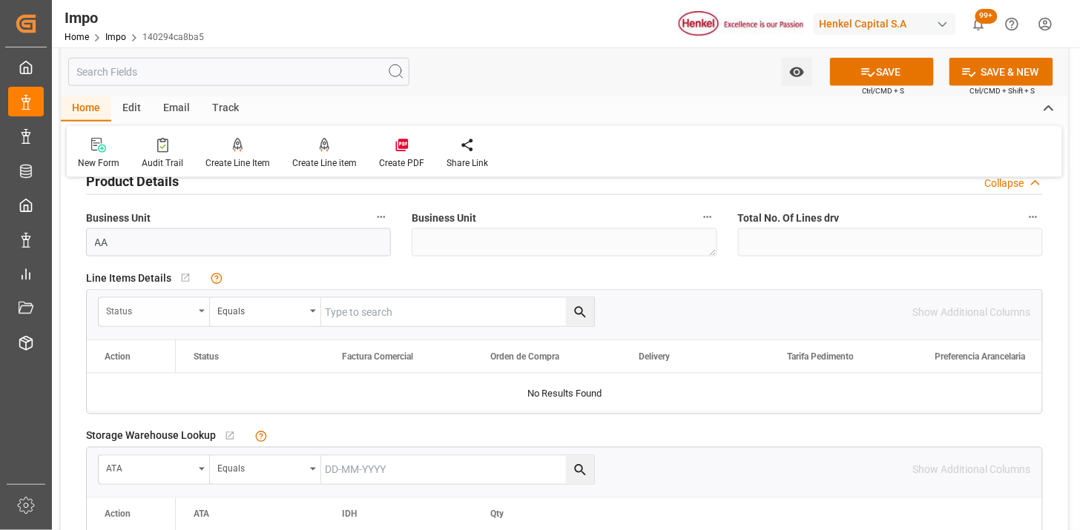
click at [126, 314] on div "Status" at bounding box center [149, 309] width 87 height 17
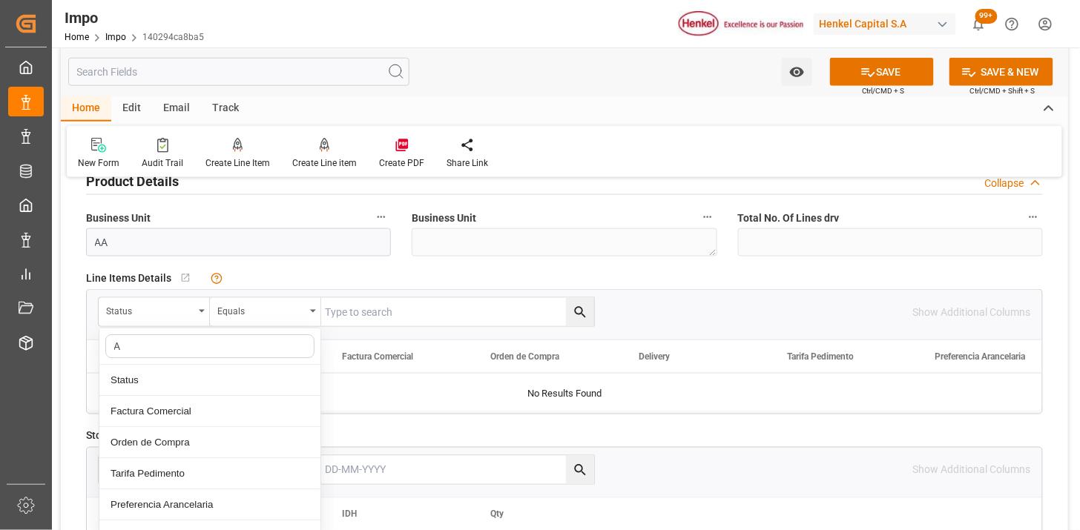
type input "AC"
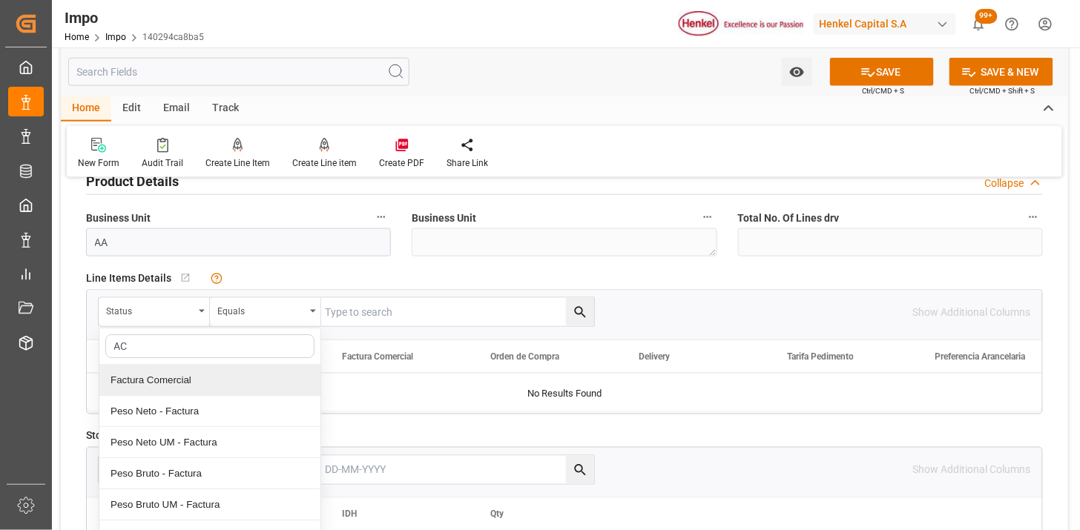
click at [168, 374] on div "Factura Comercial" at bounding box center [209, 380] width 221 height 31
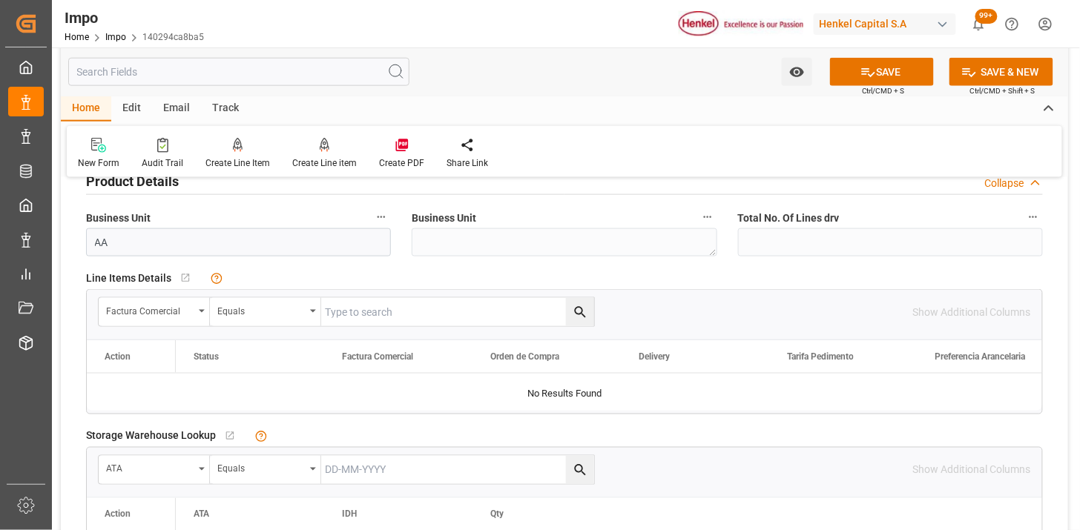
click at [362, 313] on input "text" at bounding box center [457, 312] width 273 height 28
paste input "054/25"
type input "054/25"
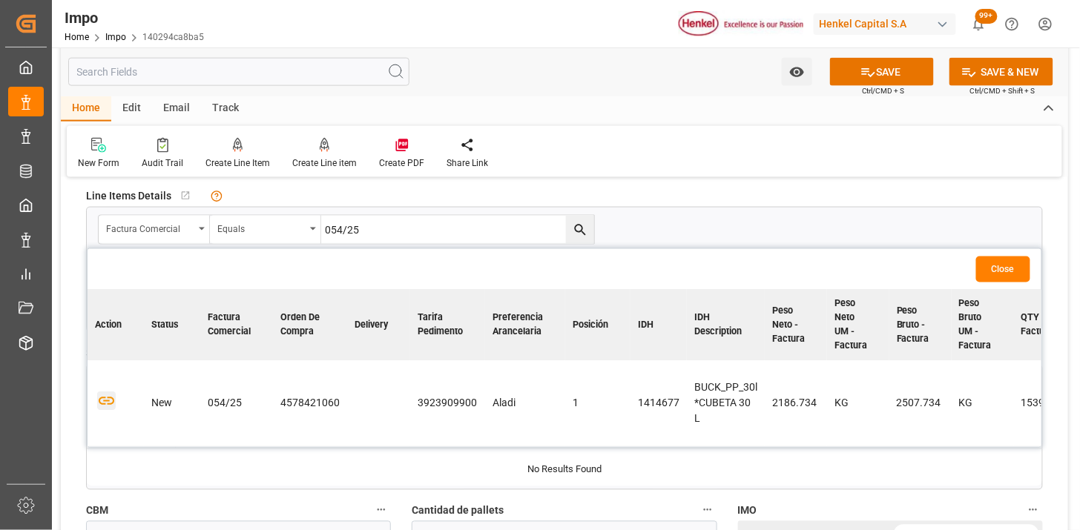
click at [104, 406] on icon "button" at bounding box center [106, 401] width 19 height 19
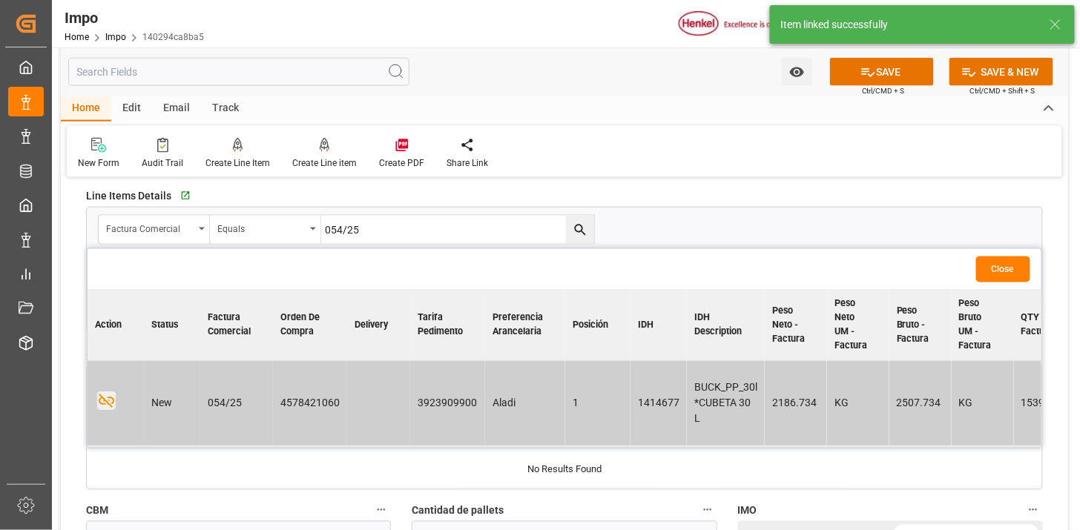
click at [990, 272] on button "Close" at bounding box center [1003, 270] width 54 height 26
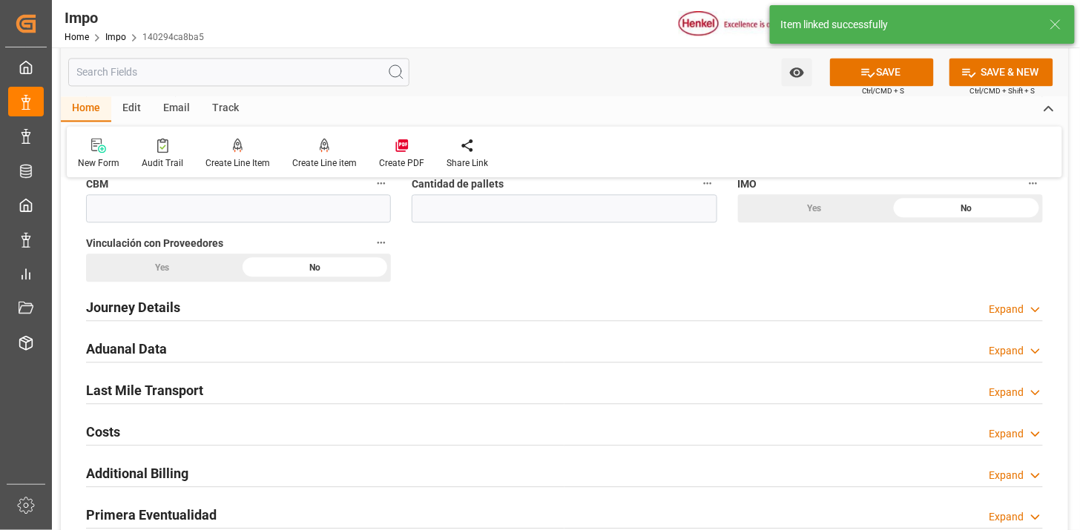
scroll to position [906, 0]
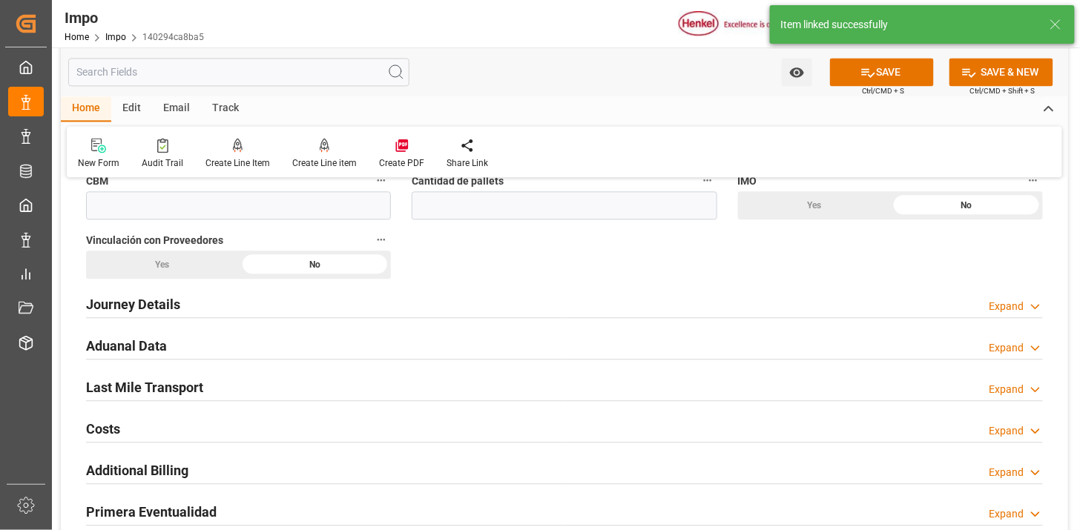
drag, startPoint x: 278, startPoint y: 294, endPoint x: 383, endPoint y: 297, distance: 105.3
click at [277, 294] on div "Journey Details Expand" at bounding box center [564, 303] width 956 height 28
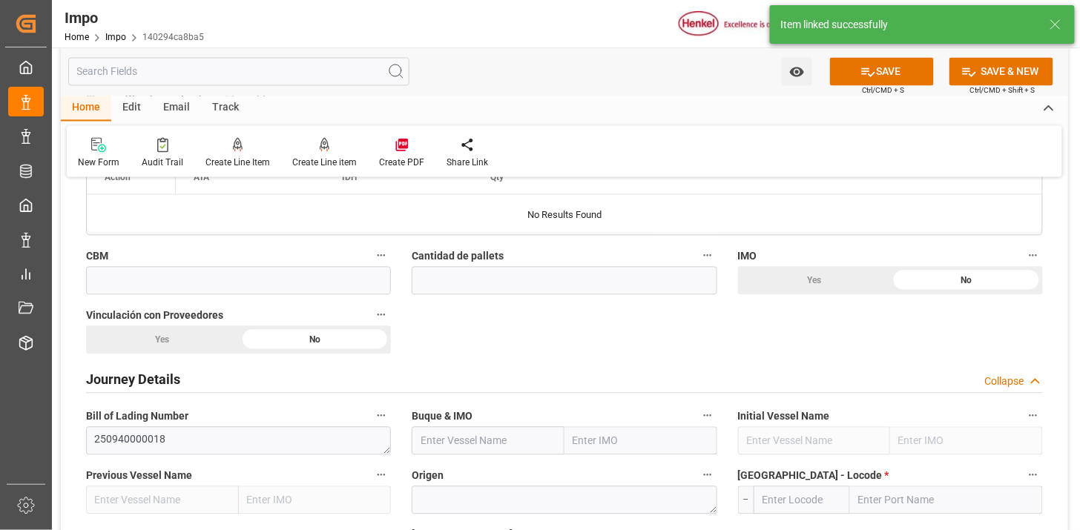
scroll to position [824, 0]
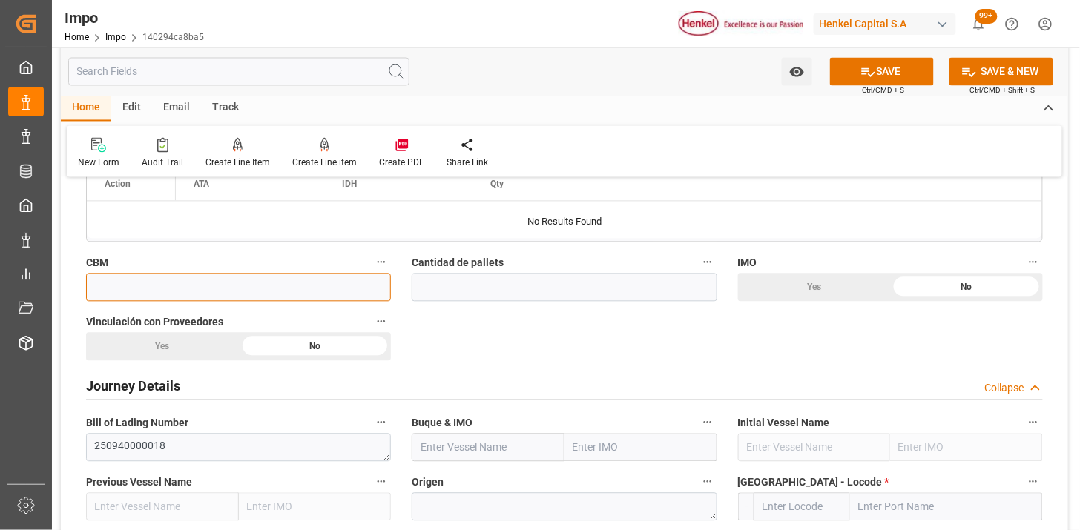
click at [247, 294] on input "text" at bounding box center [238, 288] width 305 height 28
type input "32.904"
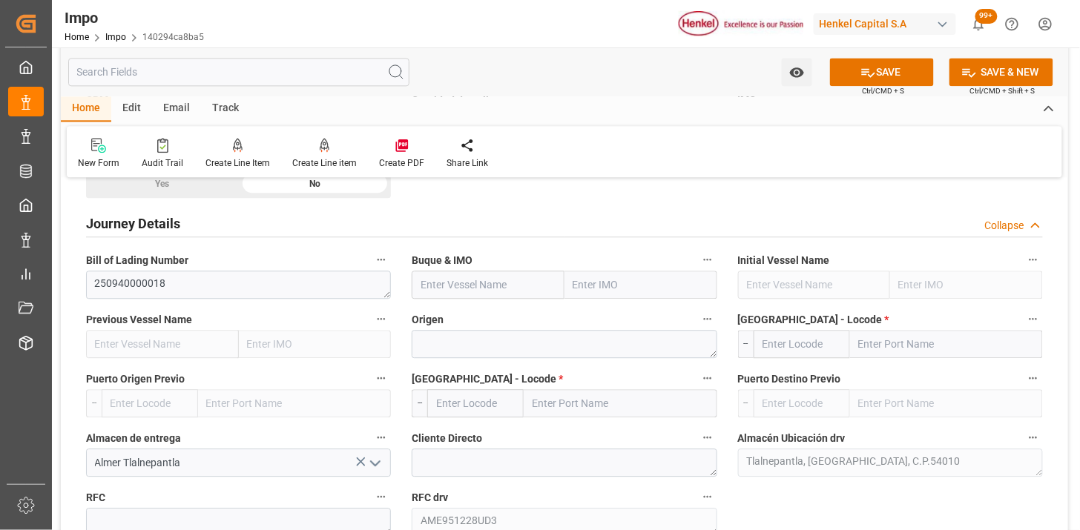
scroll to position [988, 0]
type input "20"
click at [469, 291] on input "text" at bounding box center [488, 283] width 153 height 28
paste input "DALIAN EXPRESS"
type input "DALIAN EXPRESS"
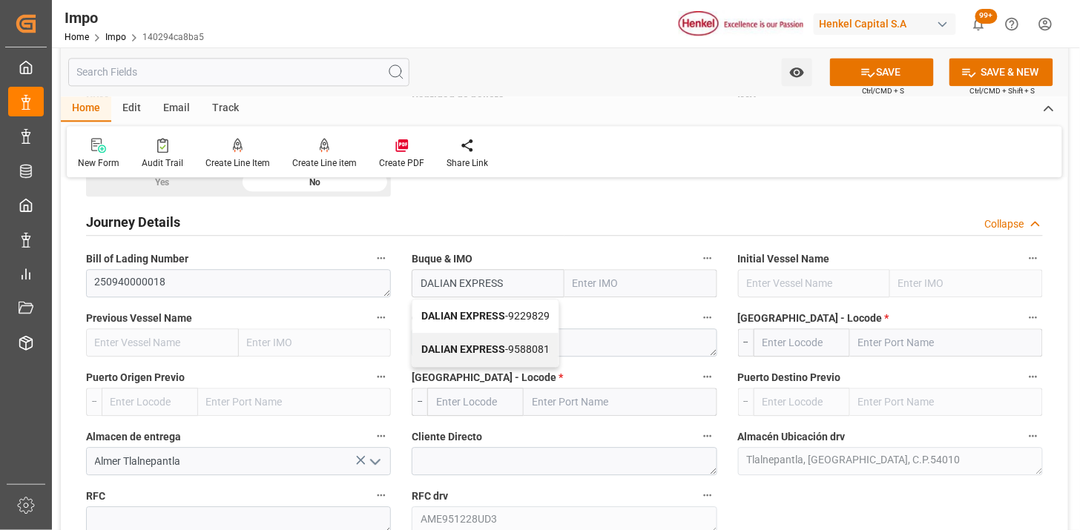
type input "9229829"
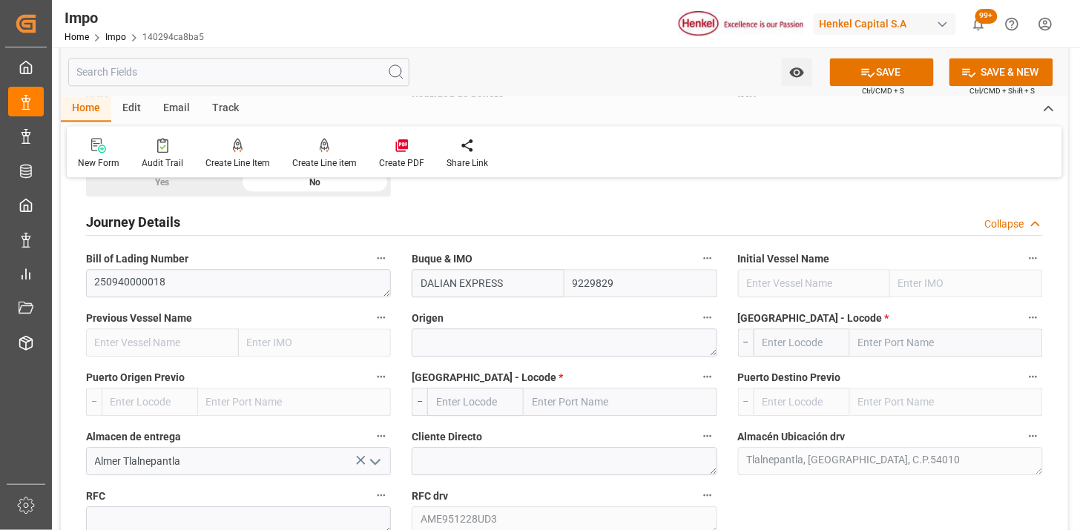
type input "DALIAN EXPRESS"
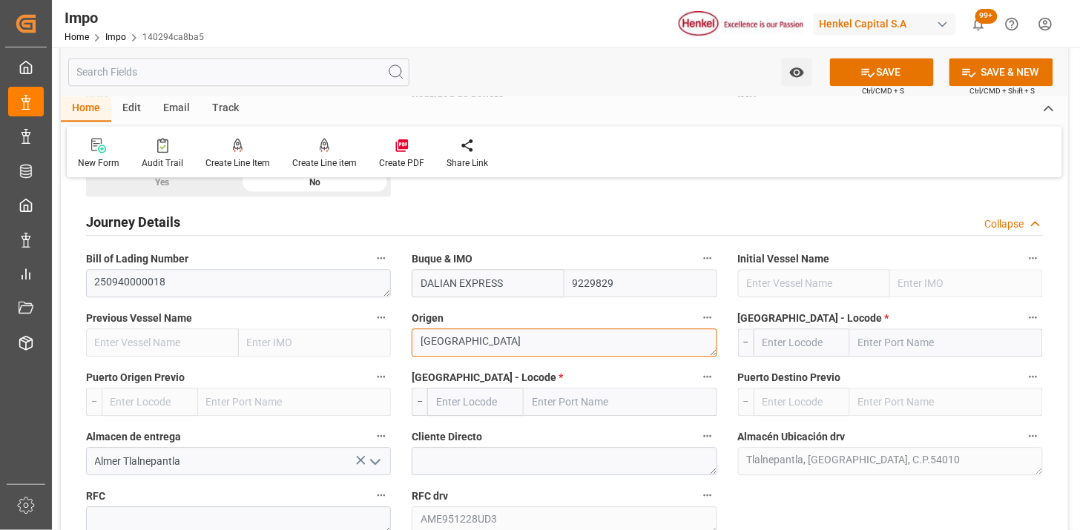
type textarea "[GEOGRAPHIC_DATA]"
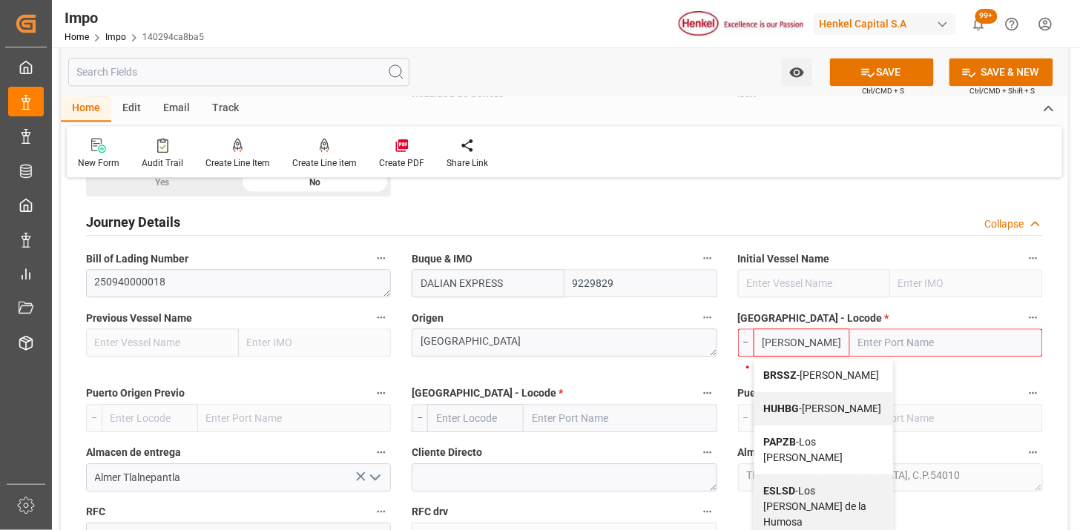
type input "BRSSZ"
type input "[PERSON_NAME]"
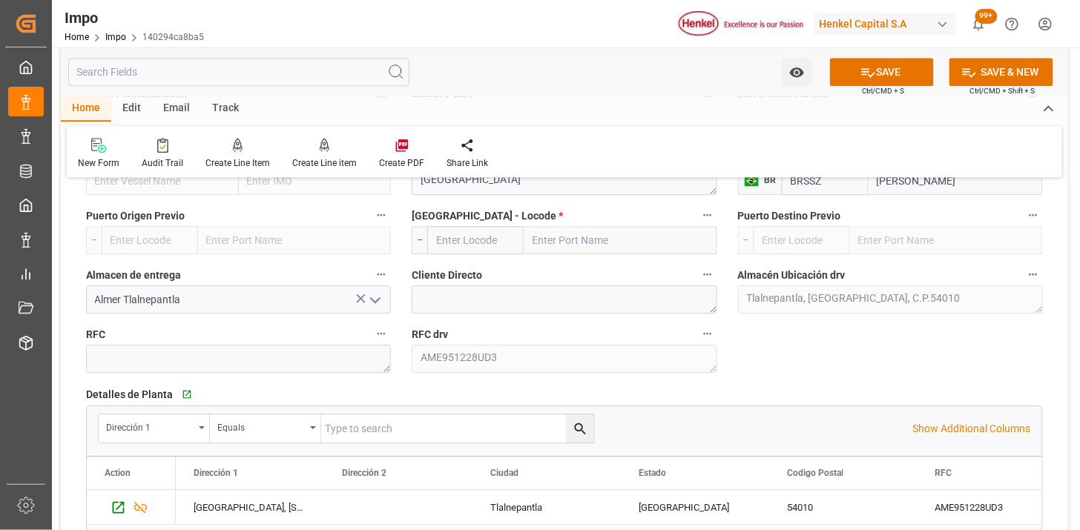
scroll to position [1153, 0]
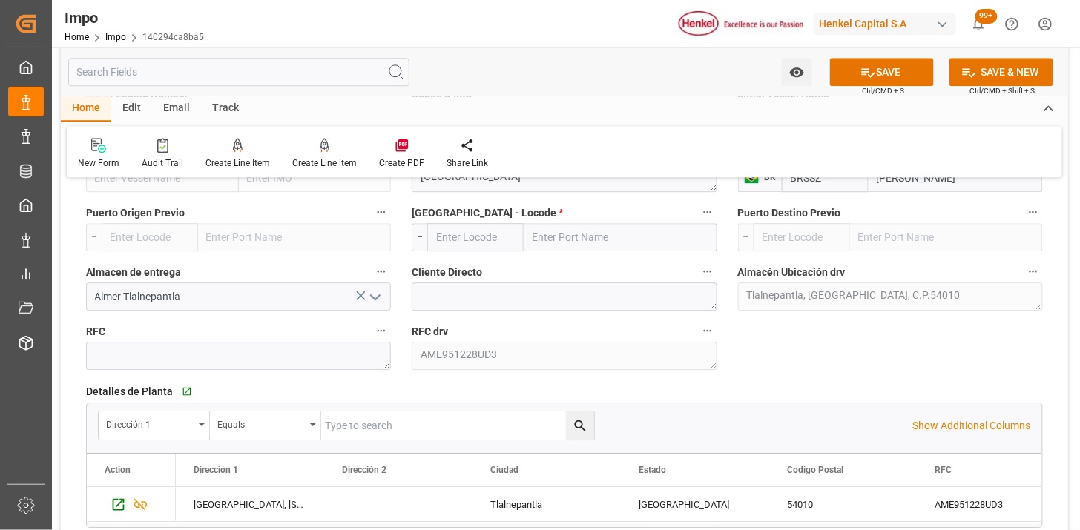
type input "BRSSZ"
click at [463, 239] on input "text" at bounding box center [475, 237] width 96 height 28
type input "MXVER"
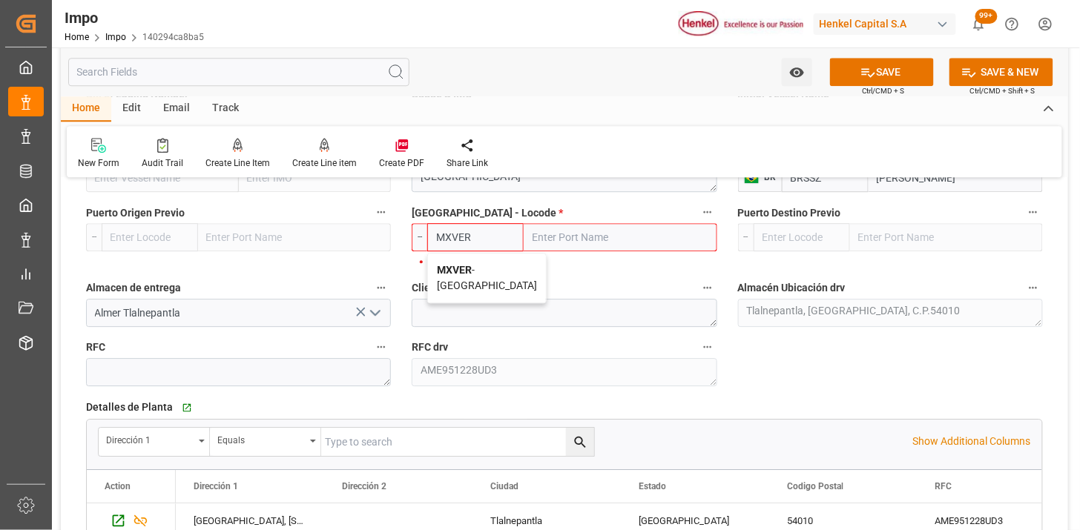
type input "[GEOGRAPHIC_DATA]"
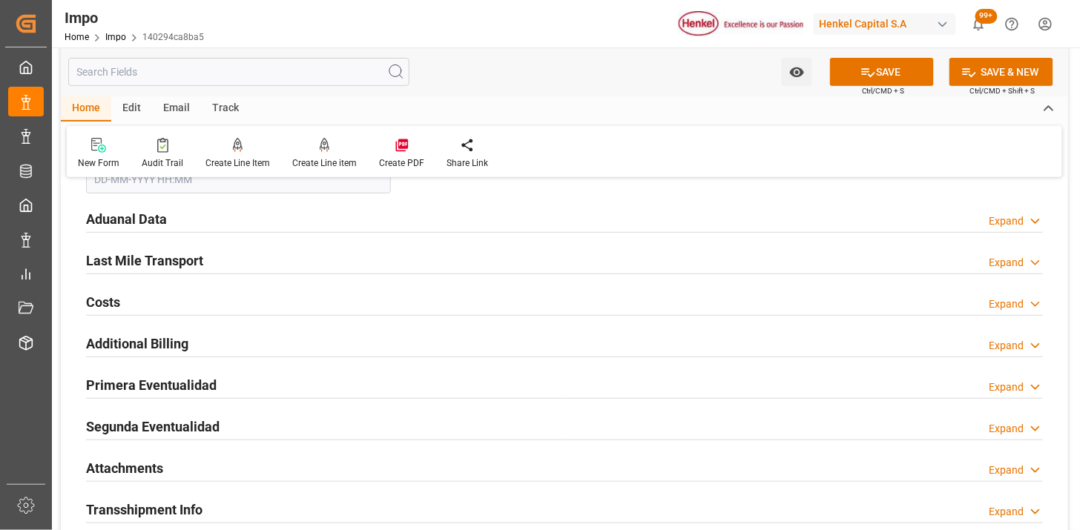
scroll to position [1812, 0]
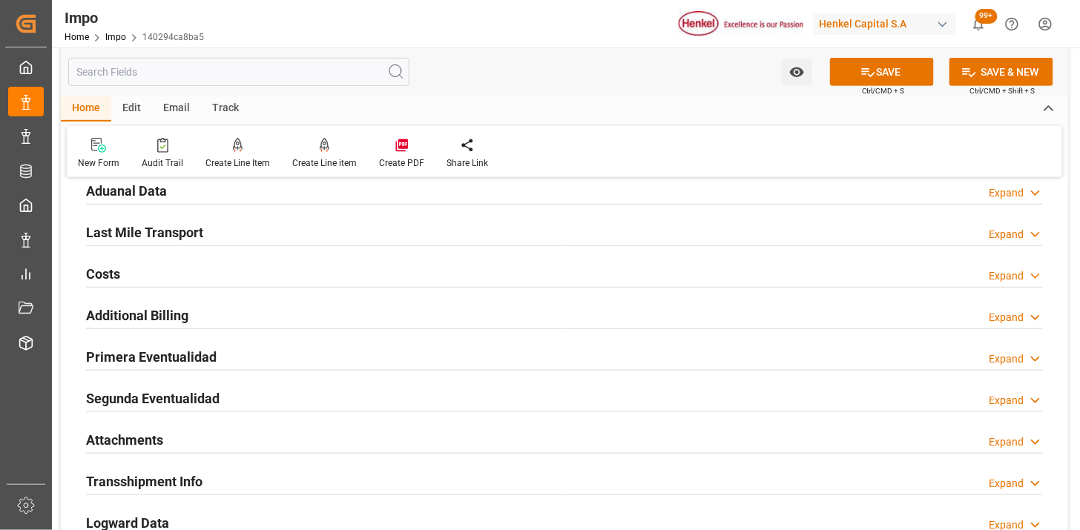
type input "MXVER"
click at [294, 188] on div "Aduanal Data Expand" at bounding box center [564, 190] width 956 height 28
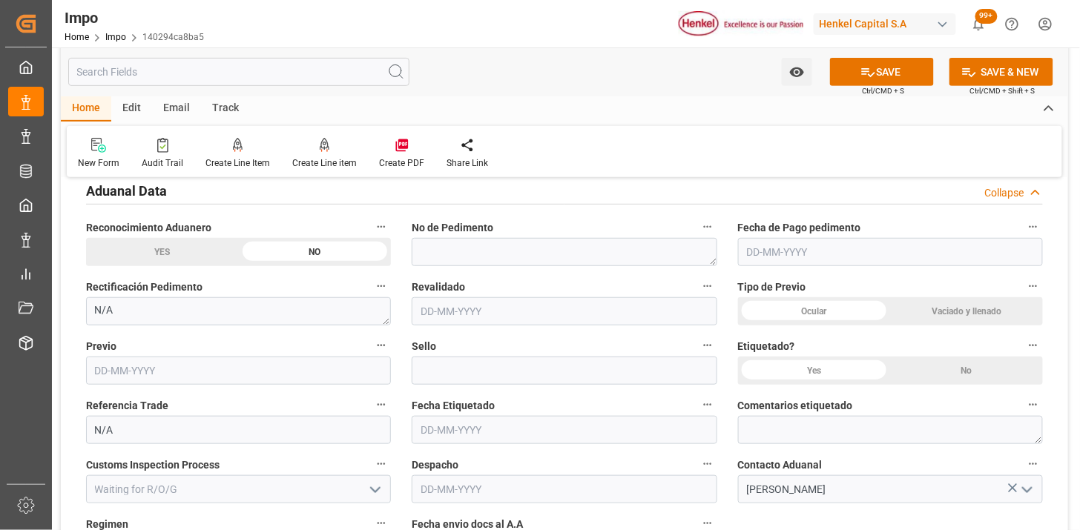
drag, startPoint x: 816, startPoint y: 314, endPoint x: 905, endPoint y: 364, distance: 101.3
click at [817, 314] on div "Ocular" at bounding box center [814, 311] width 153 height 28
click at [965, 380] on div "No" at bounding box center [966, 371] width 153 height 28
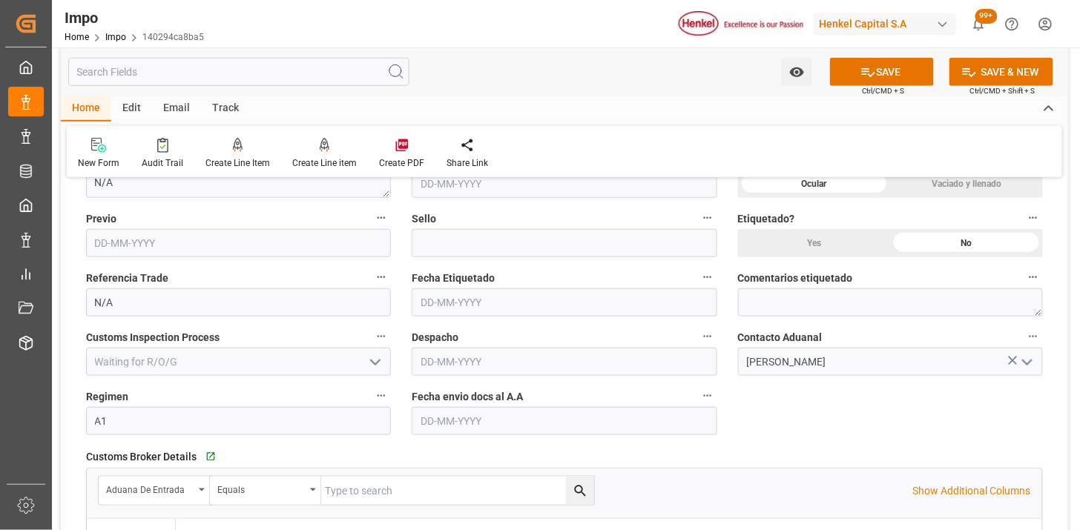
scroll to position [1977, 0]
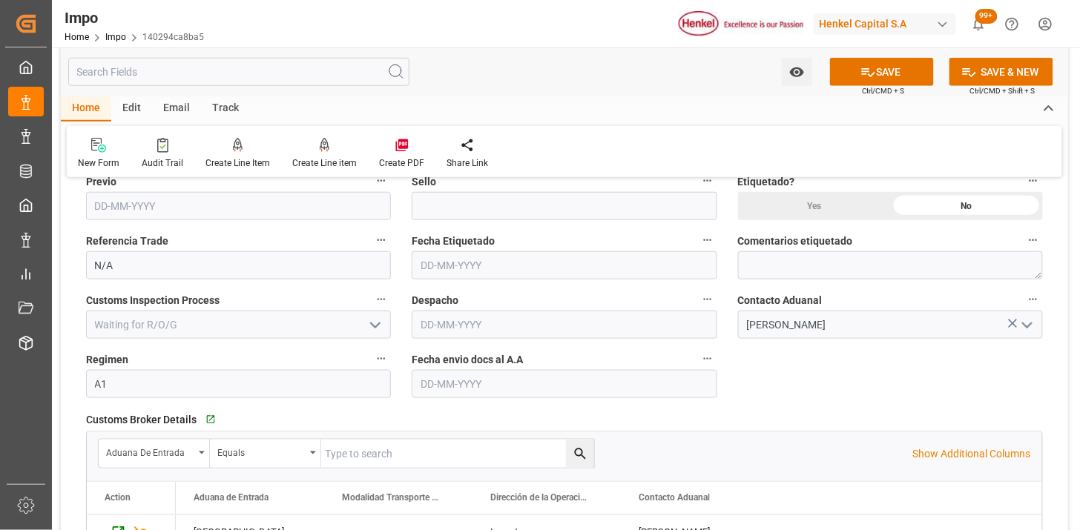
click at [448, 383] on input "text" at bounding box center [564, 384] width 305 height 28
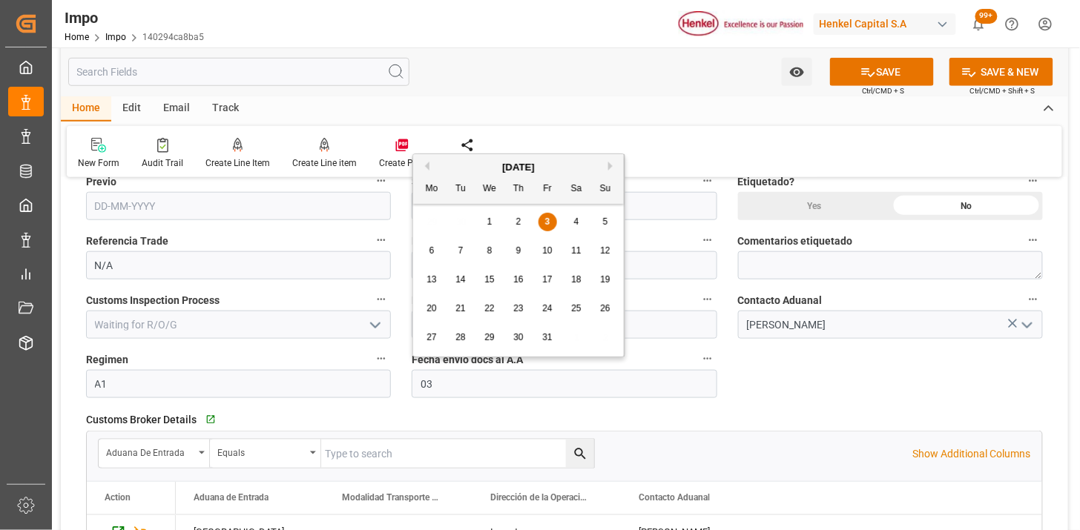
type input "[DATE]"
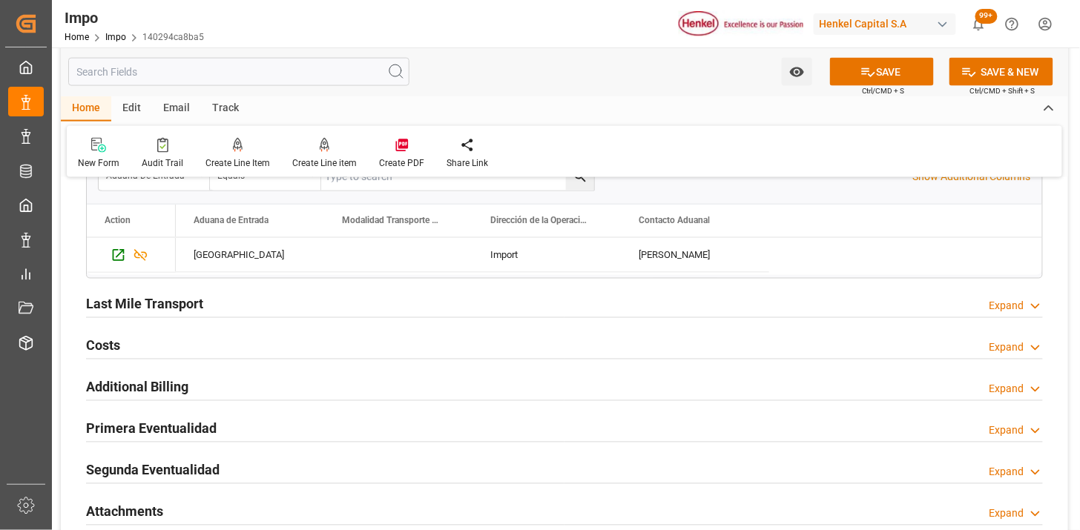
scroll to position [2389, 0]
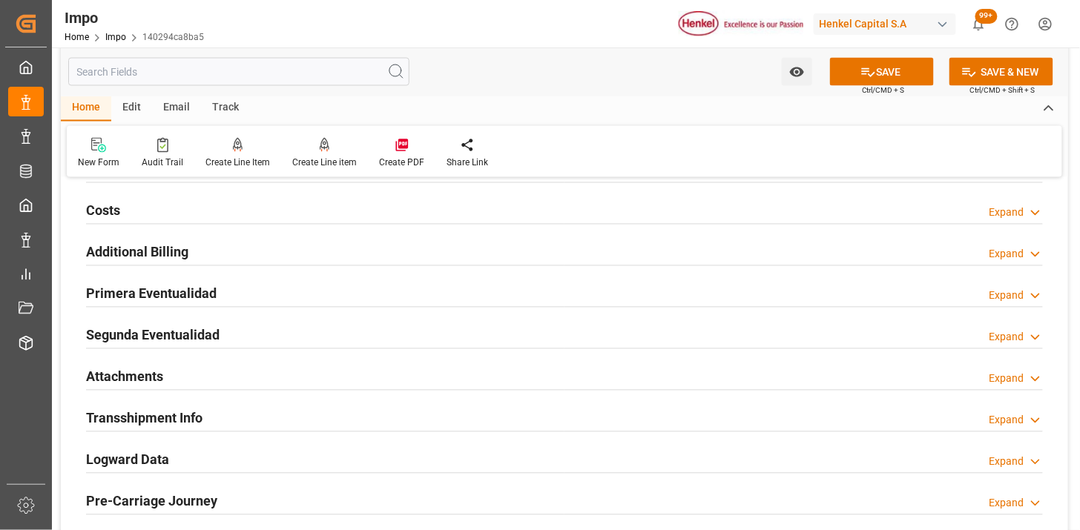
drag, startPoint x: 199, startPoint y: 372, endPoint x: 285, endPoint y: 423, distance: 100.1
click at [199, 373] on div "Attachments Expand" at bounding box center [564, 376] width 956 height 28
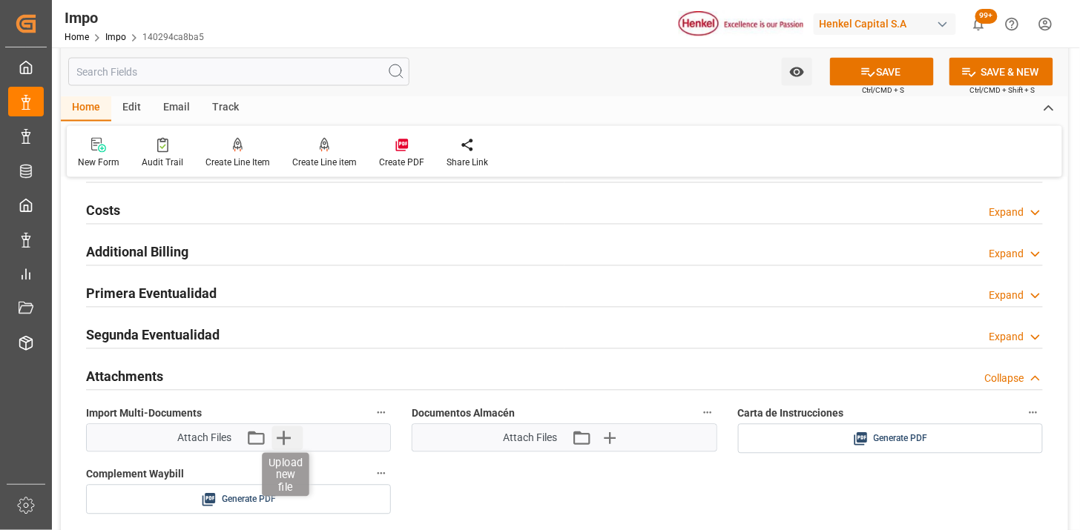
click at [280, 439] on icon "button" at bounding box center [284, 439] width 14 height 14
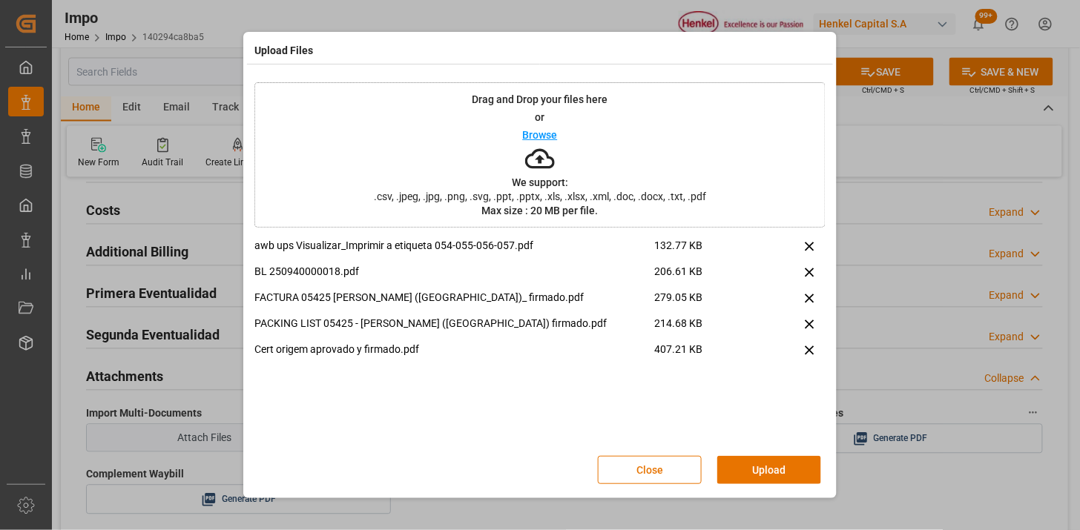
drag, startPoint x: 767, startPoint y: 464, endPoint x: 565, endPoint y: 423, distance: 205.9
click at [755, 471] on button "Upload" at bounding box center [769, 470] width 104 height 28
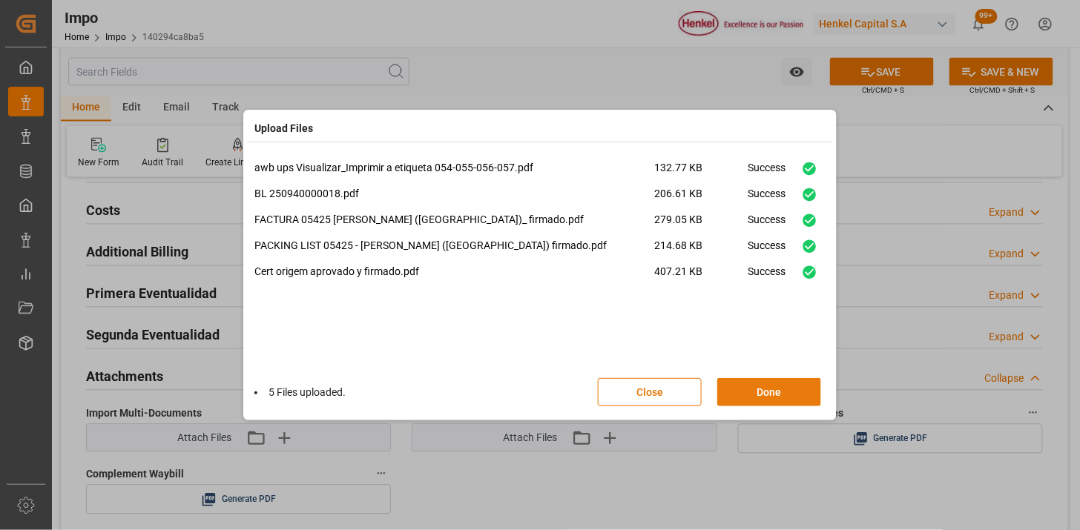
click at [781, 378] on div "5 Files uploaded. Close Done" at bounding box center [539, 392] width 571 height 49
click at [781, 389] on button "Done" at bounding box center [769, 392] width 104 height 28
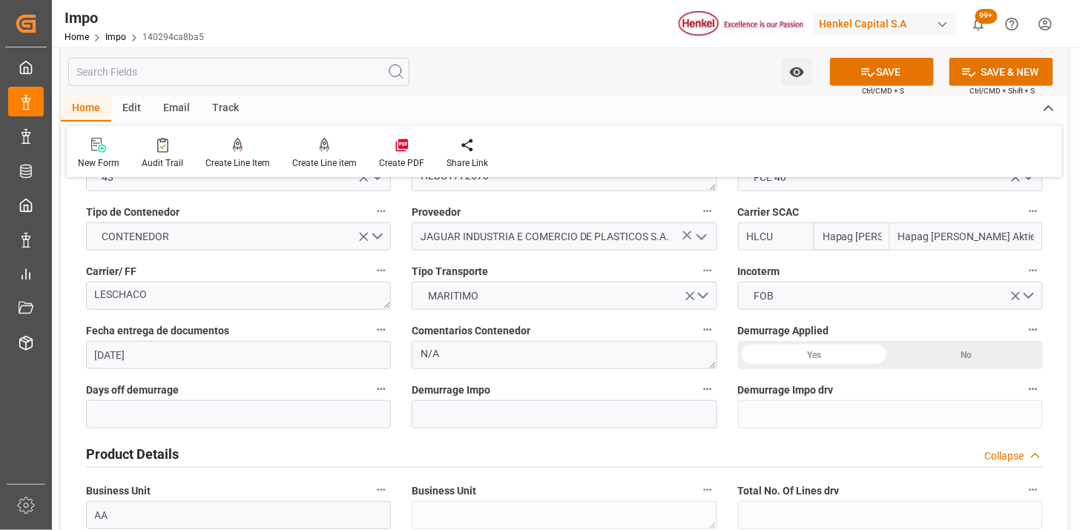
scroll to position [247, 0]
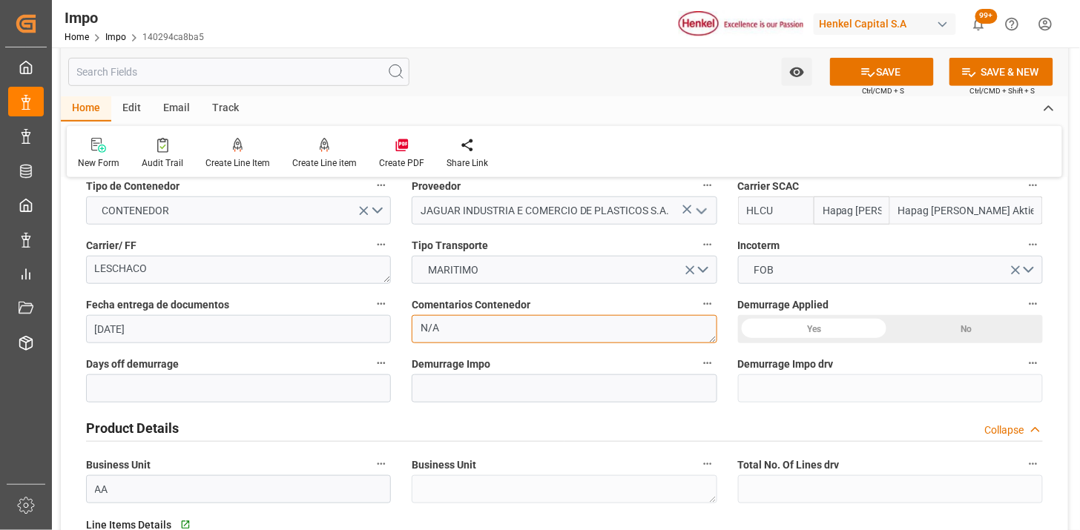
click at [503, 323] on textarea "N/A" at bounding box center [564, 329] width 305 height 28
type textarea "COA"
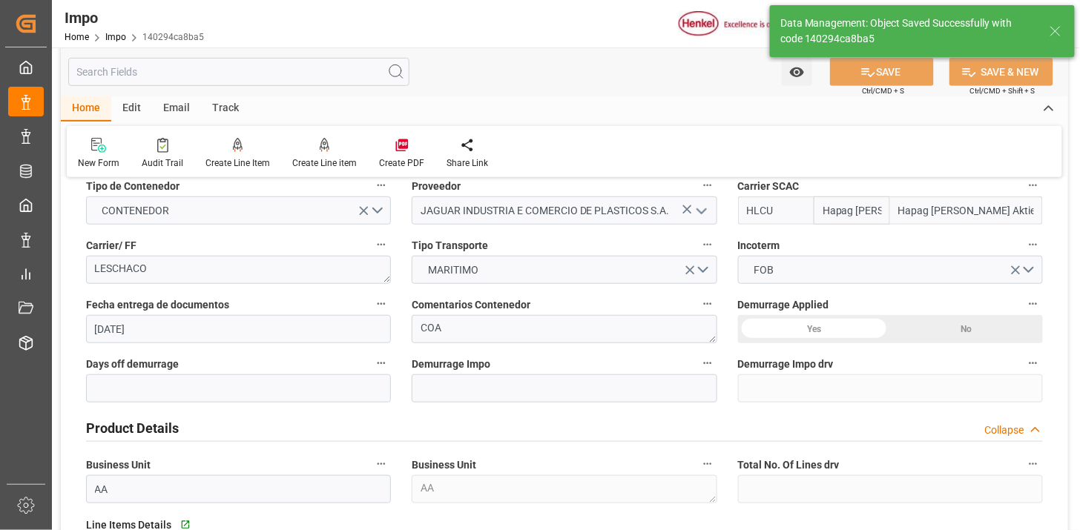
type textarea "AA"
type input "1"
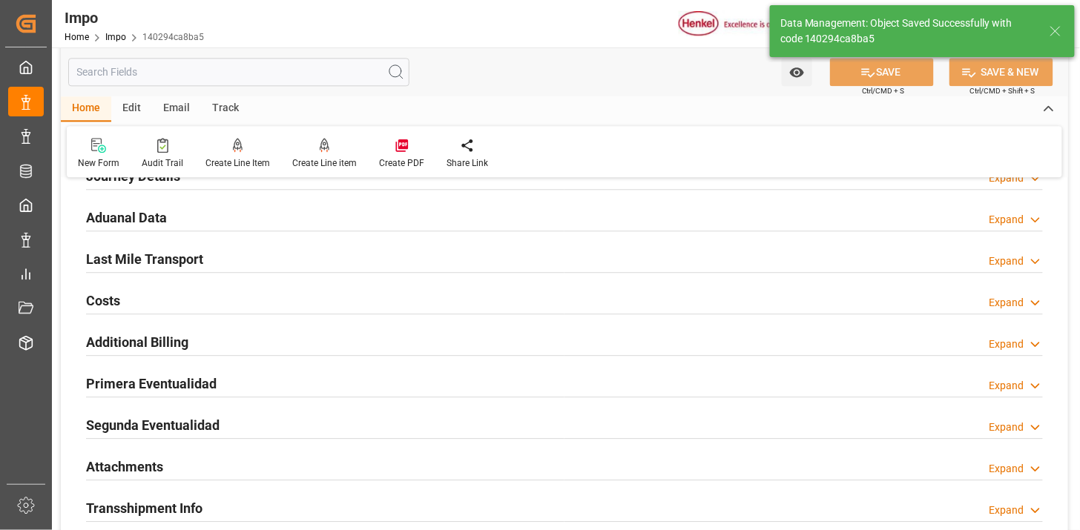
scroll to position [1235, 0]
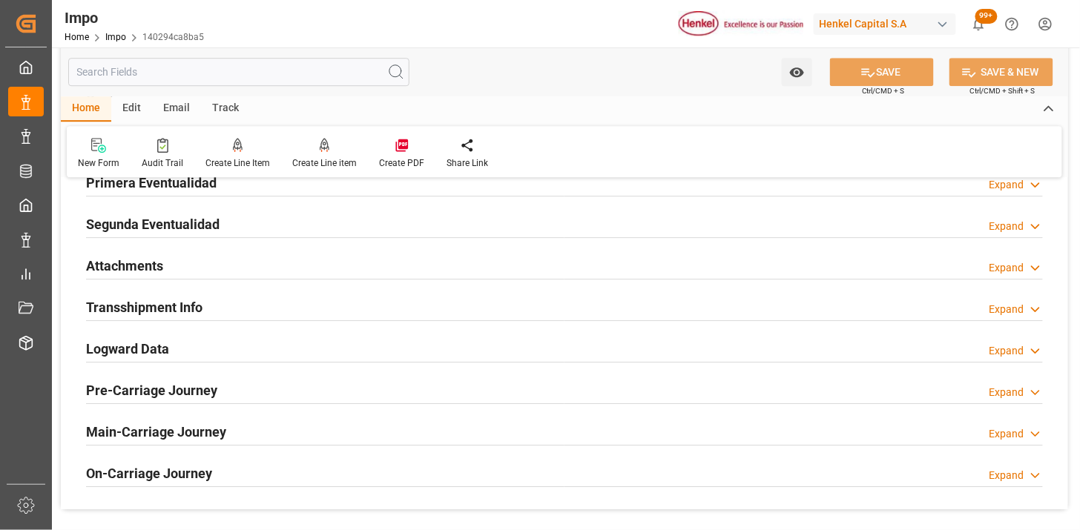
click at [191, 270] on div "Attachments Expand" at bounding box center [564, 265] width 956 height 28
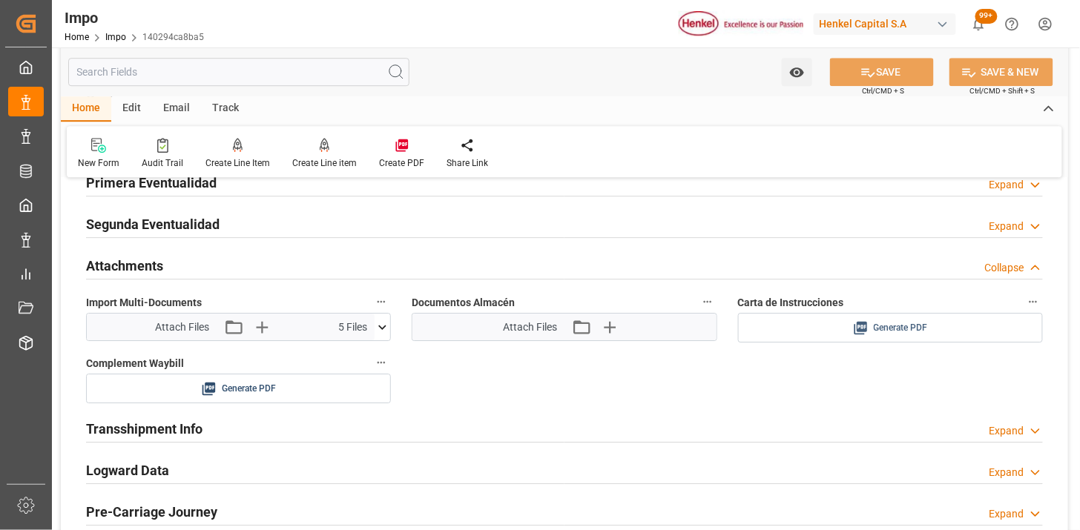
click at [890, 325] on span "Generate PDF" at bounding box center [900, 328] width 54 height 19
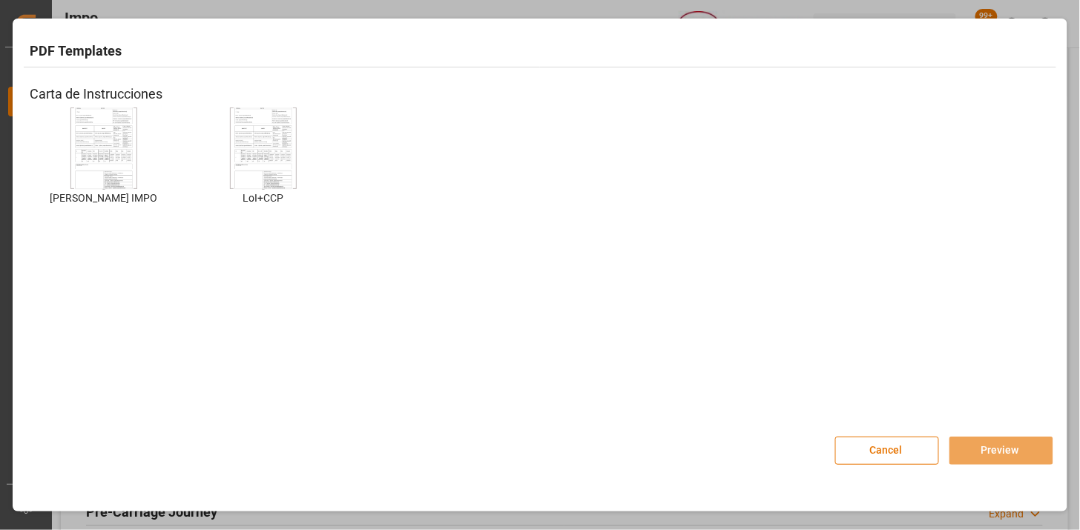
click at [126, 154] on img at bounding box center [103, 149] width 59 height 84
click at [976, 451] on button "Preview" at bounding box center [1001, 451] width 104 height 28
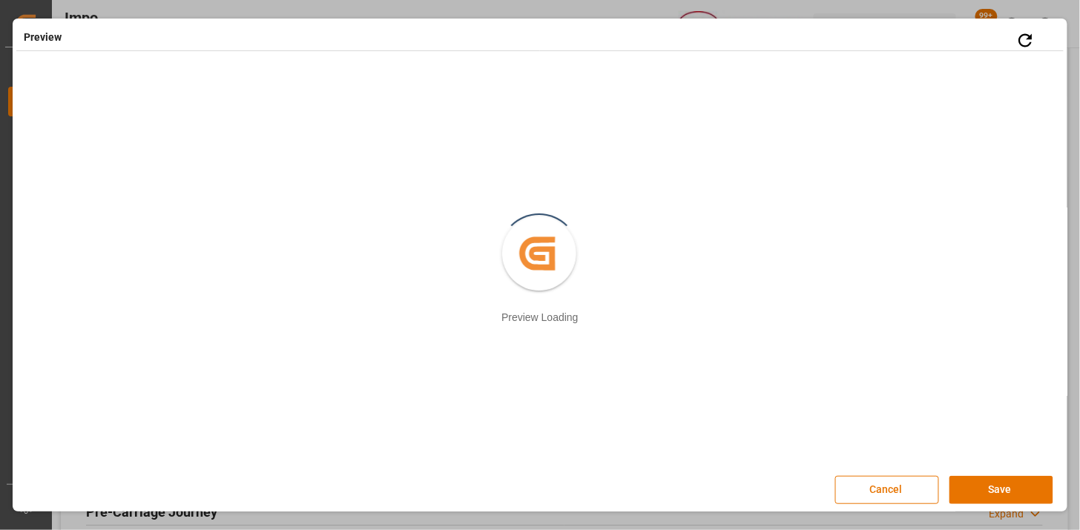
click at [972, 497] on button "Save" at bounding box center [1001, 490] width 104 height 28
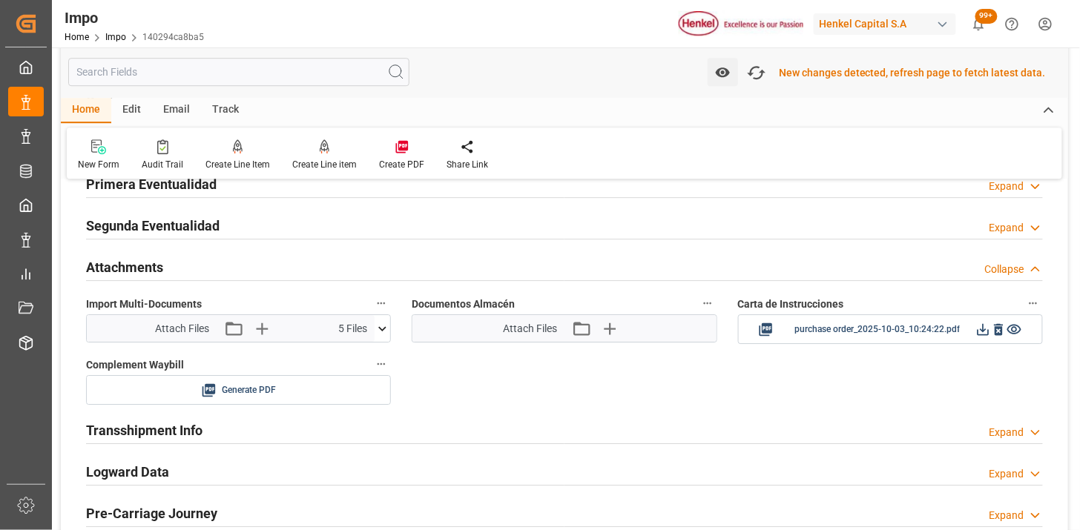
scroll to position [1237, 0]
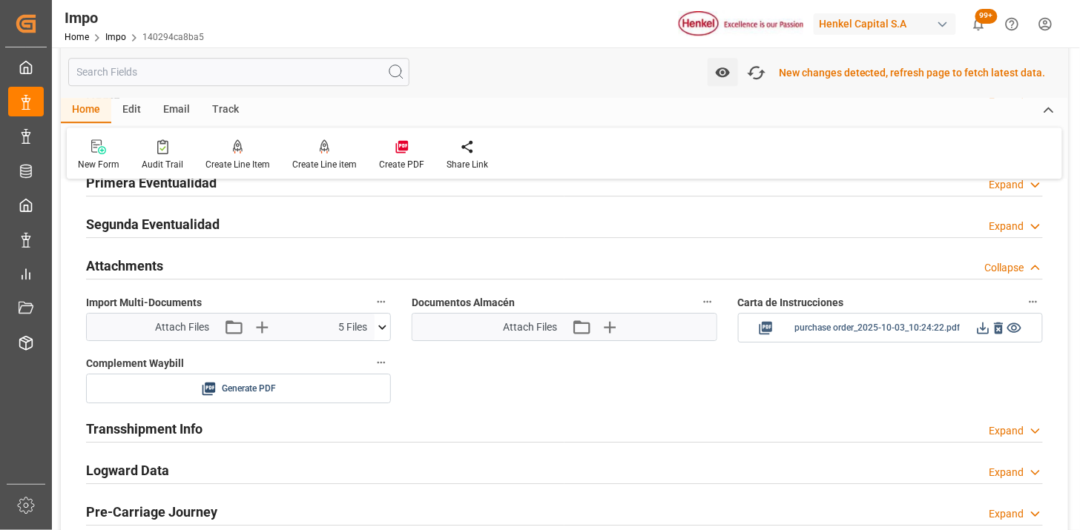
click at [981, 324] on icon at bounding box center [983, 328] width 16 height 16
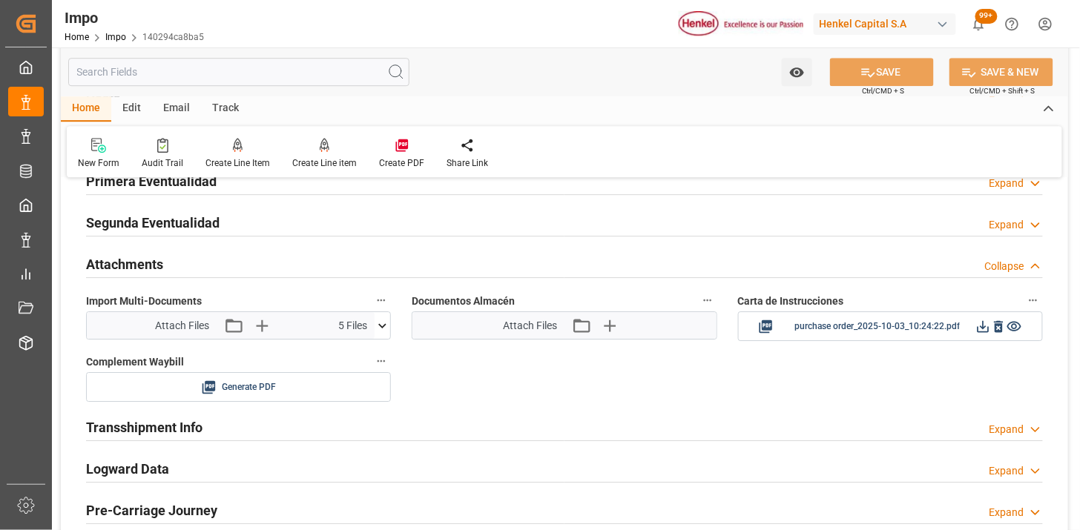
scroll to position [1235, 0]
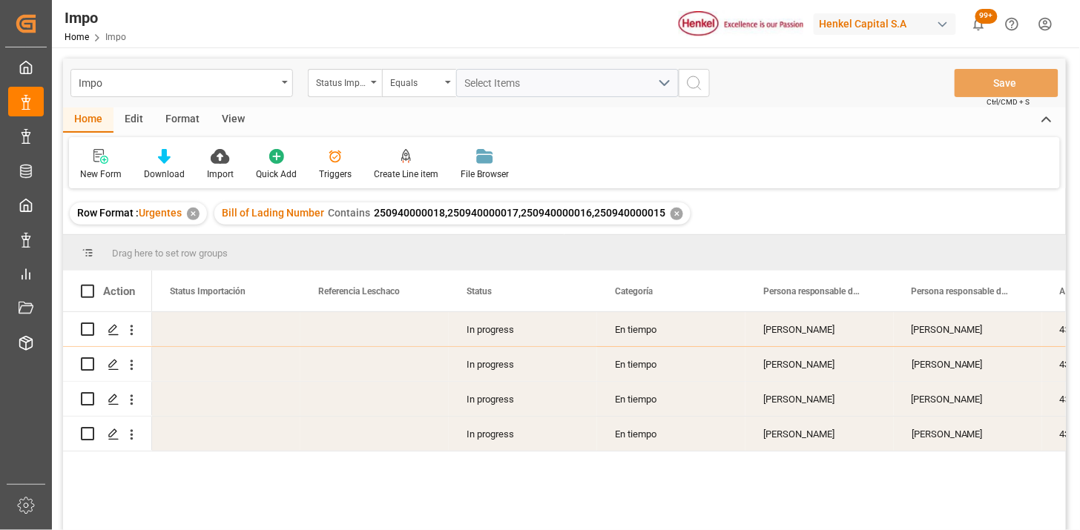
click at [234, 127] on div "View" at bounding box center [233, 120] width 45 height 25
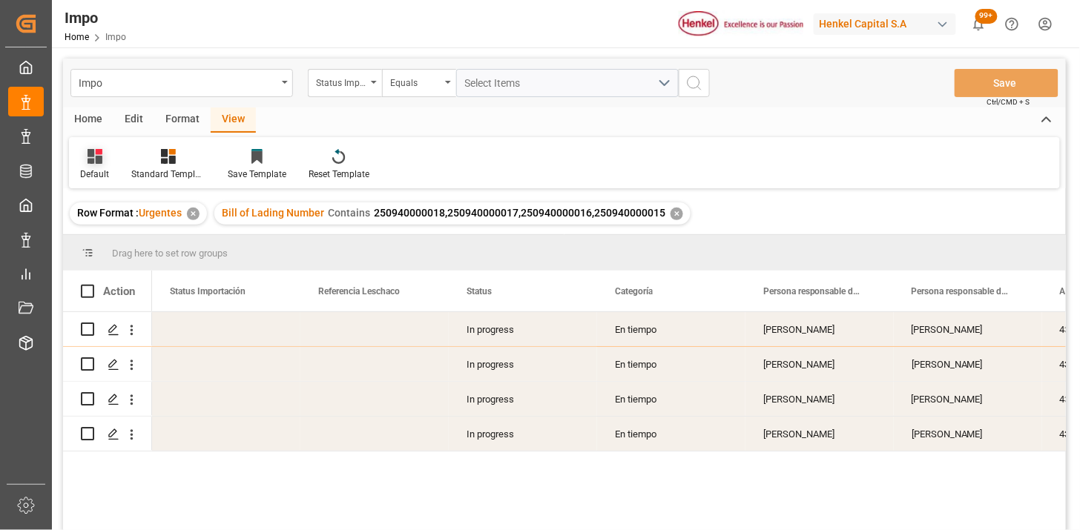
drag, startPoint x: 70, startPoint y: 167, endPoint x: 114, endPoint y: 164, distance: 44.6
click at [73, 166] on div "Default" at bounding box center [94, 164] width 51 height 33
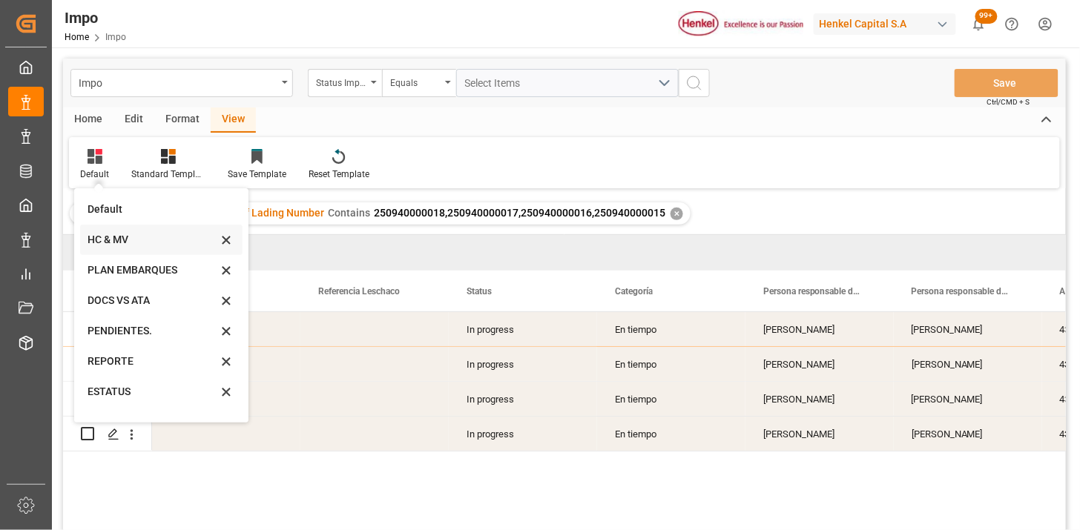
scroll to position [82, 0]
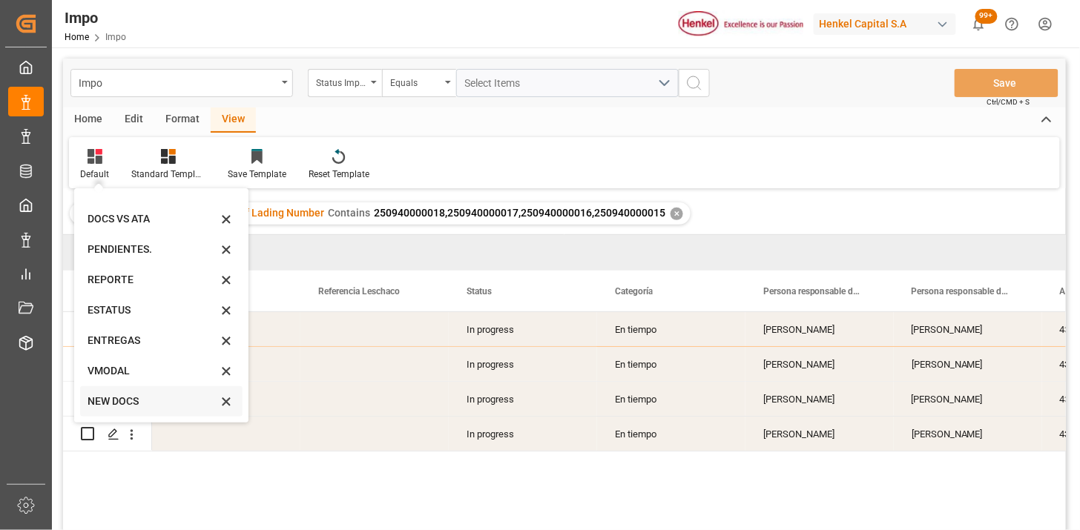
click at [119, 399] on div "NEW DOCS" at bounding box center [152, 402] width 130 height 16
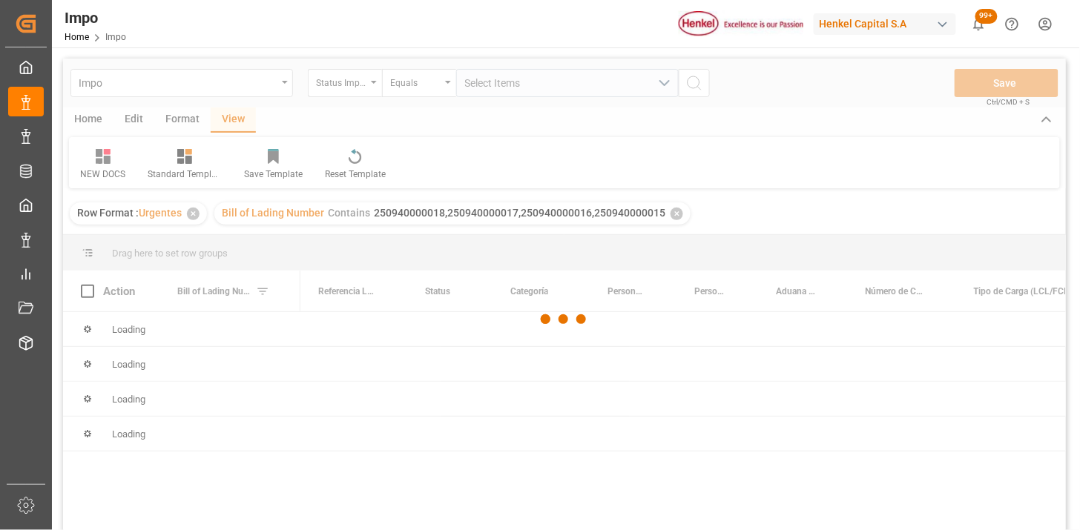
scroll to position [82, 0]
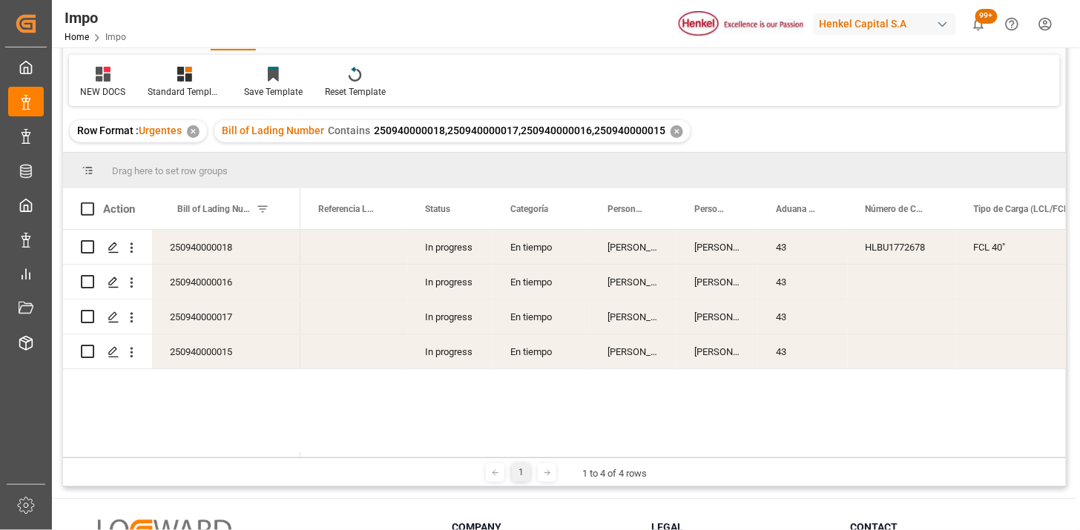
click at [460, 258] on div "In progress" at bounding box center [449, 247] width 85 height 34
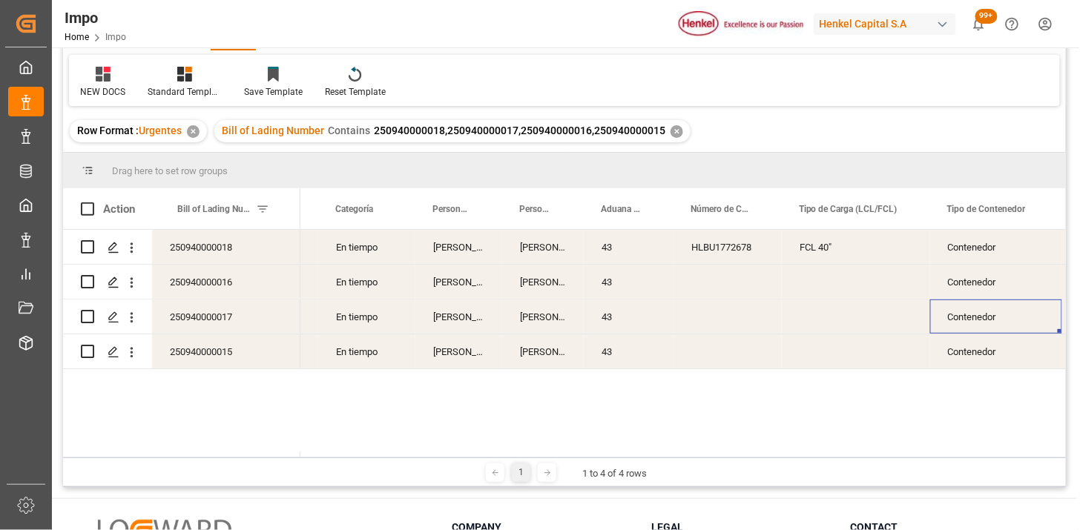
scroll to position [0, 323]
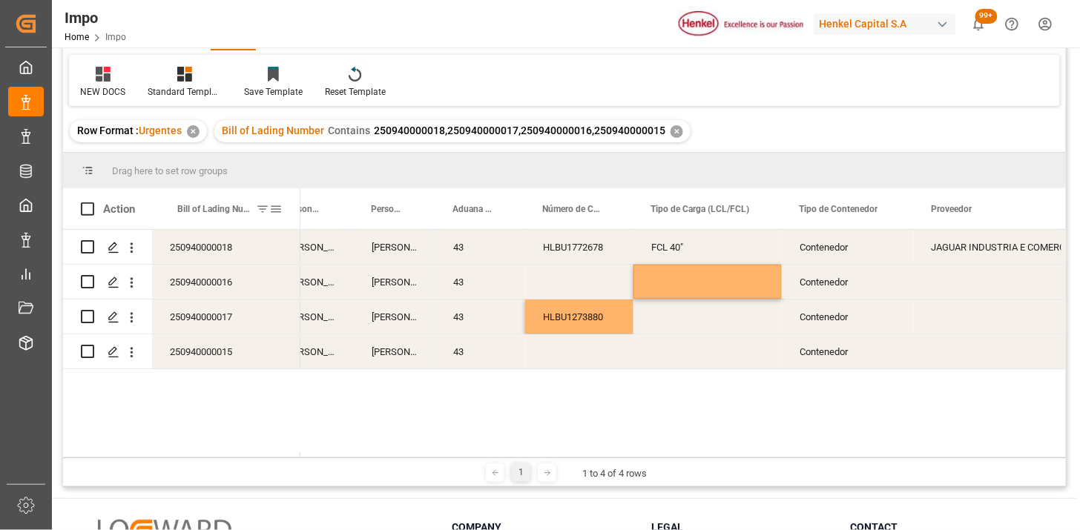
click at [197, 219] on div "Bill of Lading Number" at bounding box center [223, 208] width 92 height 41
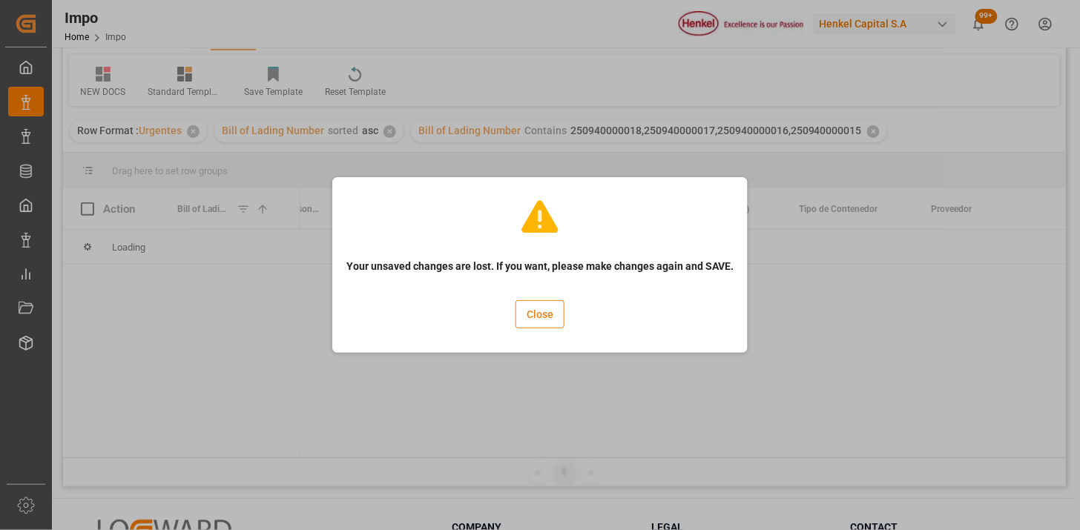
click at [545, 325] on button "Close" at bounding box center [539, 314] width 49 height 28
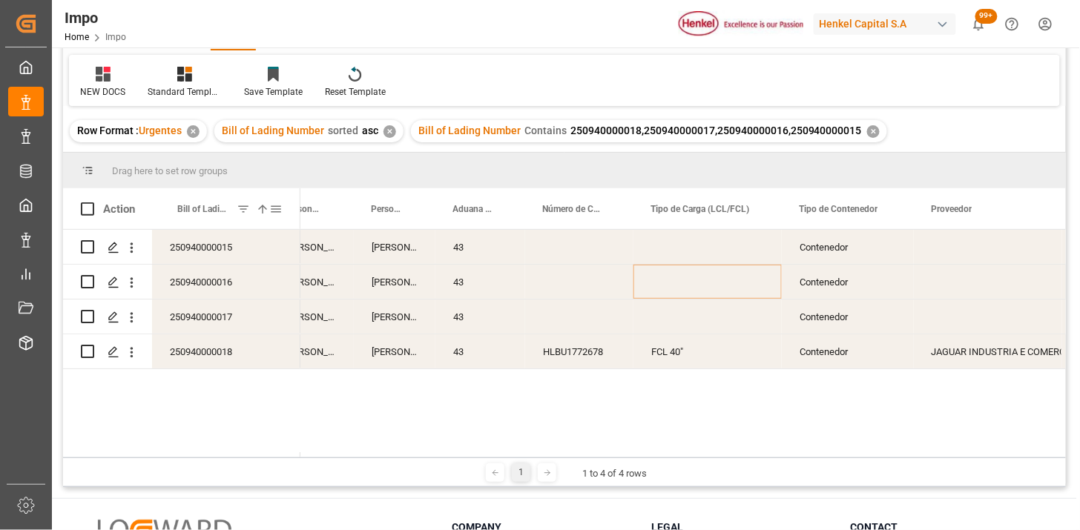
click at [206, 218] on div "Bill of Lading Number 1" at bounding box center [223, 208] width 92 height 41
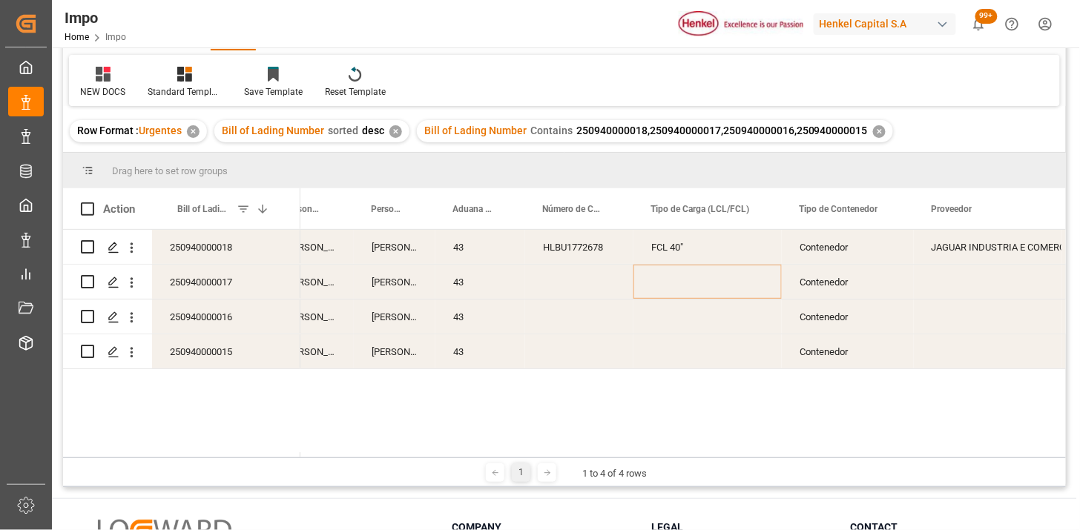
click at [562, 282] on div "Press SPACE to select this row." at bounding box center [579, 282] width 108 height 34
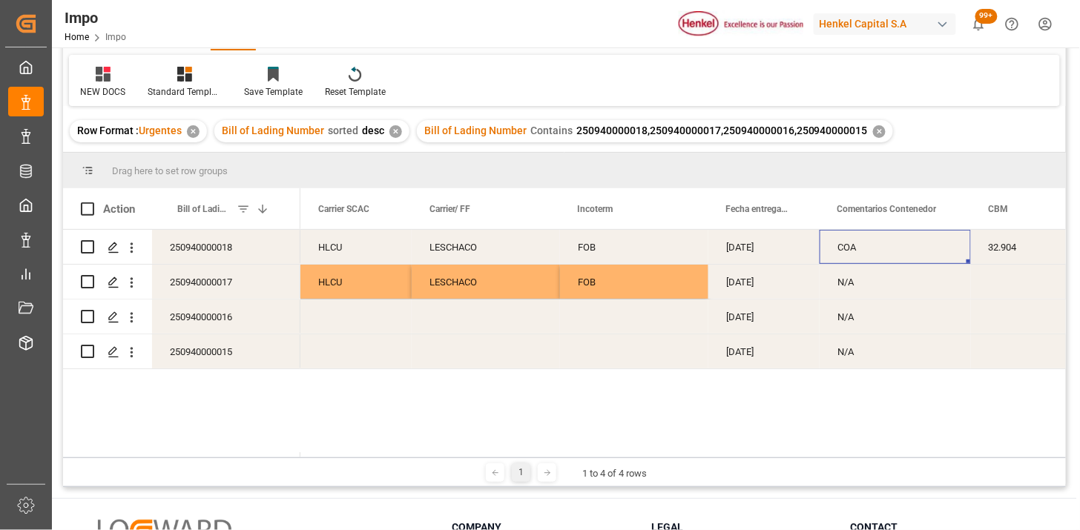
scroll to position [0, 1142]
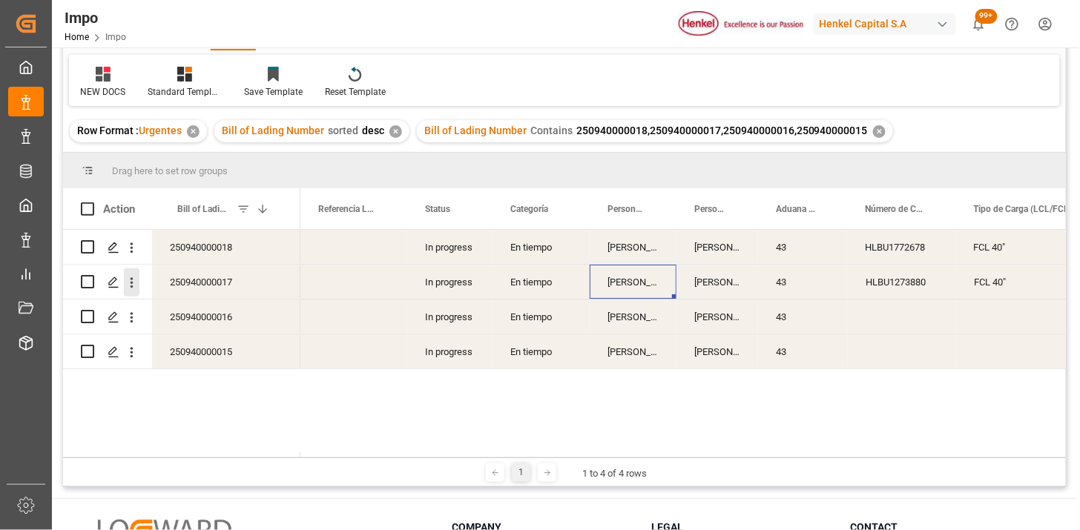
click at [131, 283] on icon "open menu" at bounding box center [131, 282] width 3 height 10
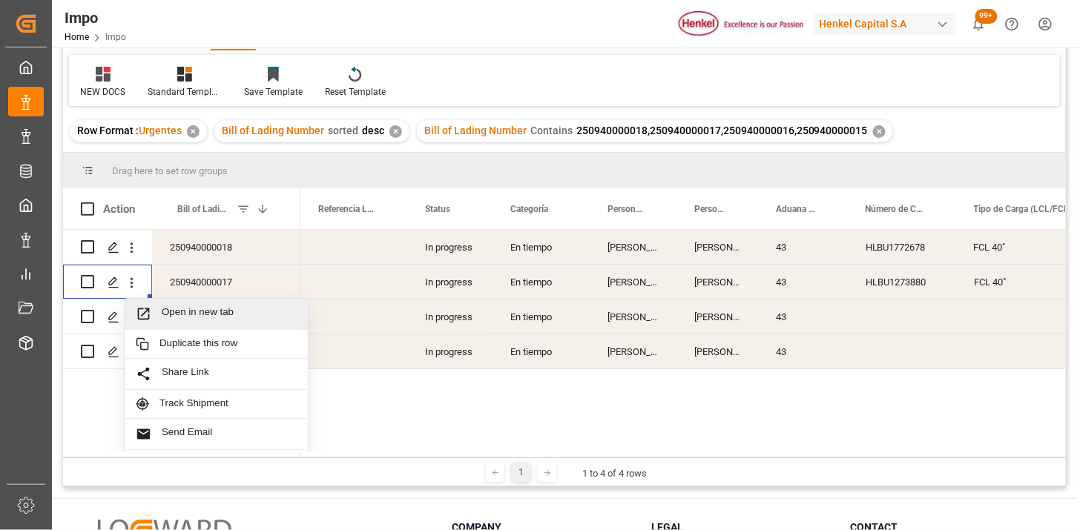
click at [191, 309] on span "Open in new tab" at bounding box center [229, 314] width 135 height 16
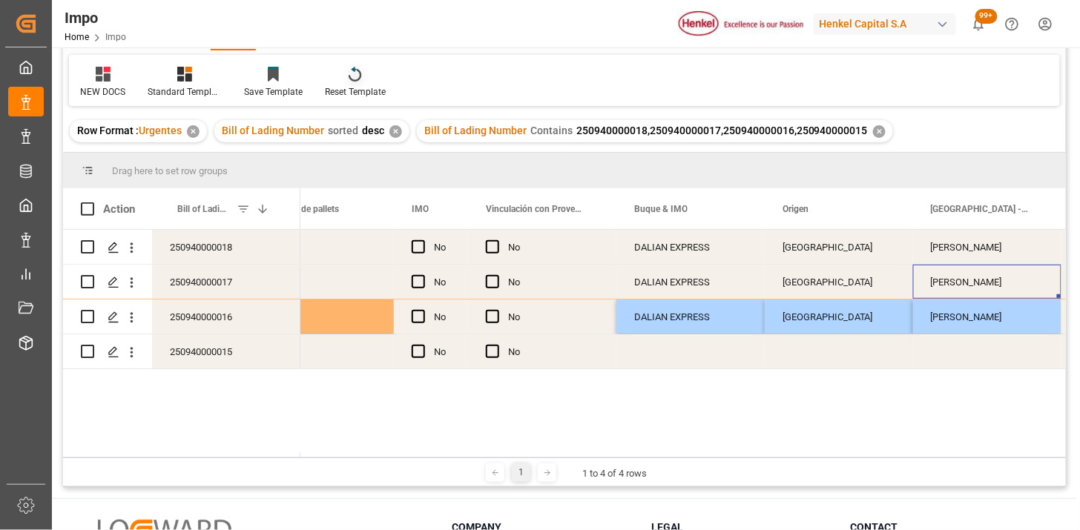
scroll to position [0, 2106]
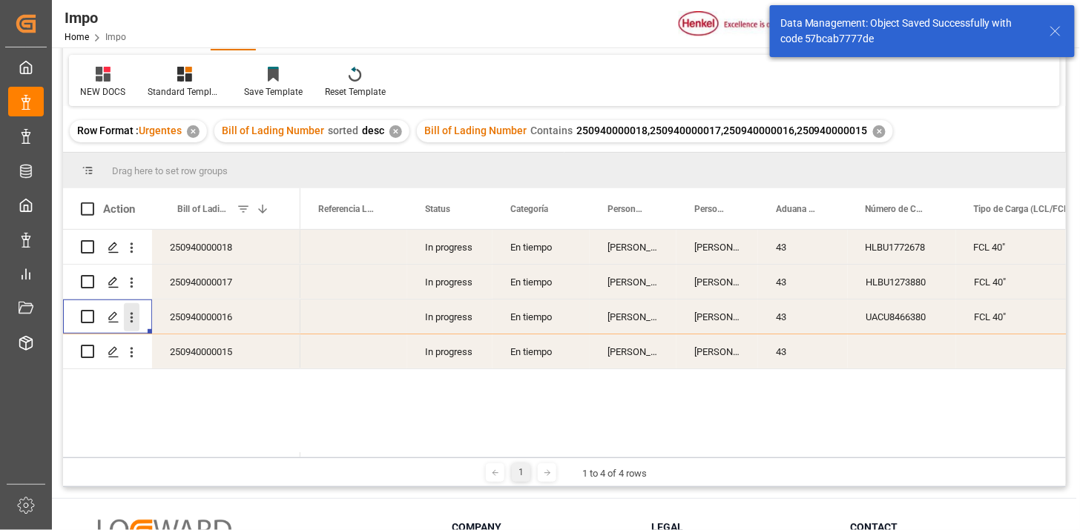
click at [131, 319] on icon "open menu" at bounding box center [132, 318] width 16 height 16
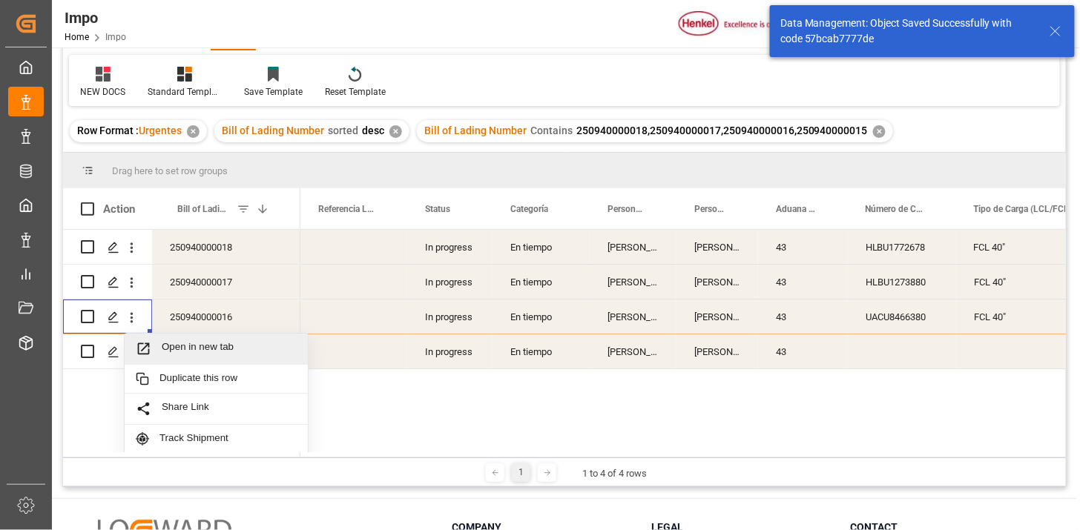
click at [197, 348] on span "Open in new tab" at bounding box center [229, 349] width 135 height 16
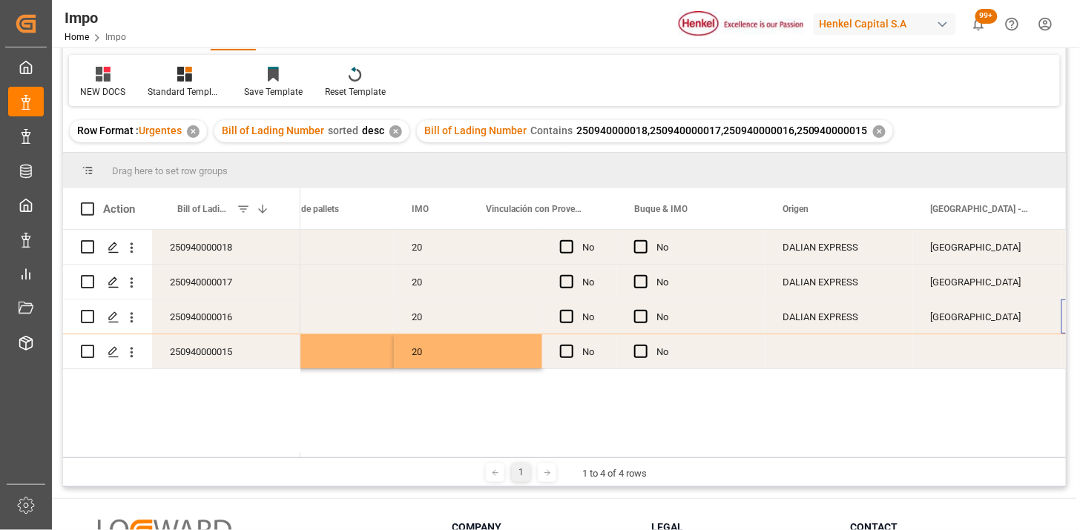
scroll to position [0, 1957]
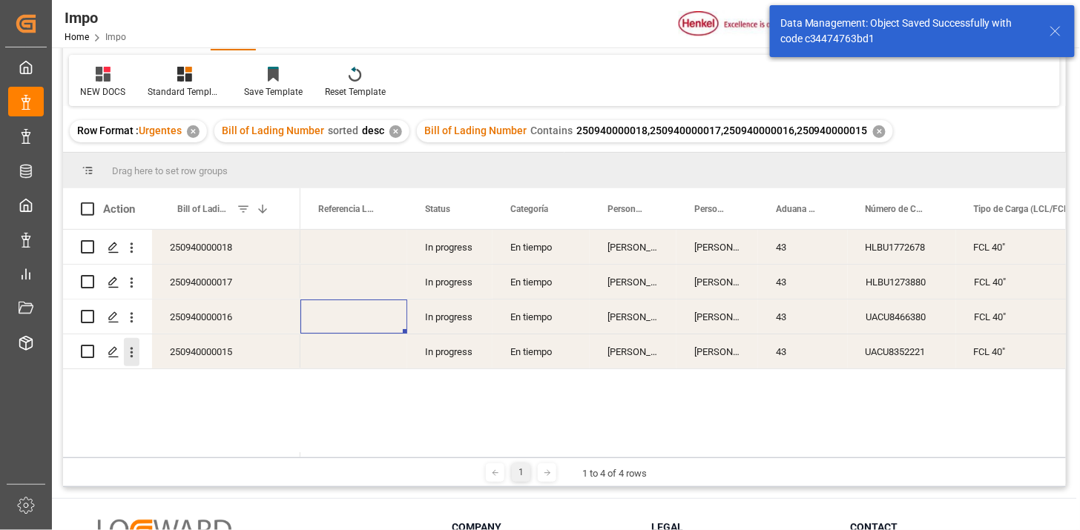
click at [139, 356] on icon "open menu" at bounding box center [132, 353] width 16 height 16
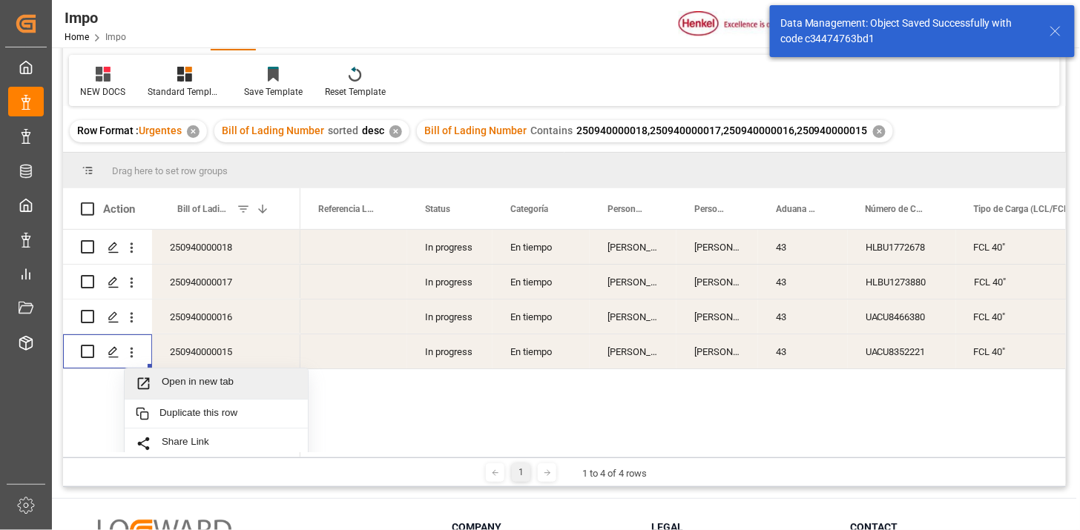
click at [173, 376] on span "Open in new tab" at bounding box center [229, 384] width 135 height 16
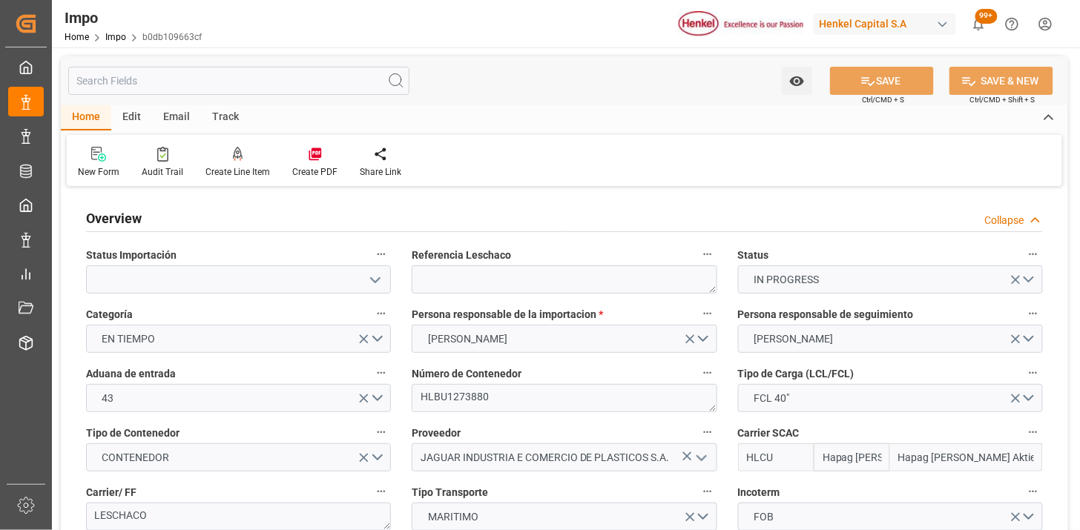
type input "Hapag [PERSON_NAME]"
type input "Hapag [PERSON_NAME] Aktiengesellschaft"
type input "32.904"
type input "20"
type input "[DATE]"
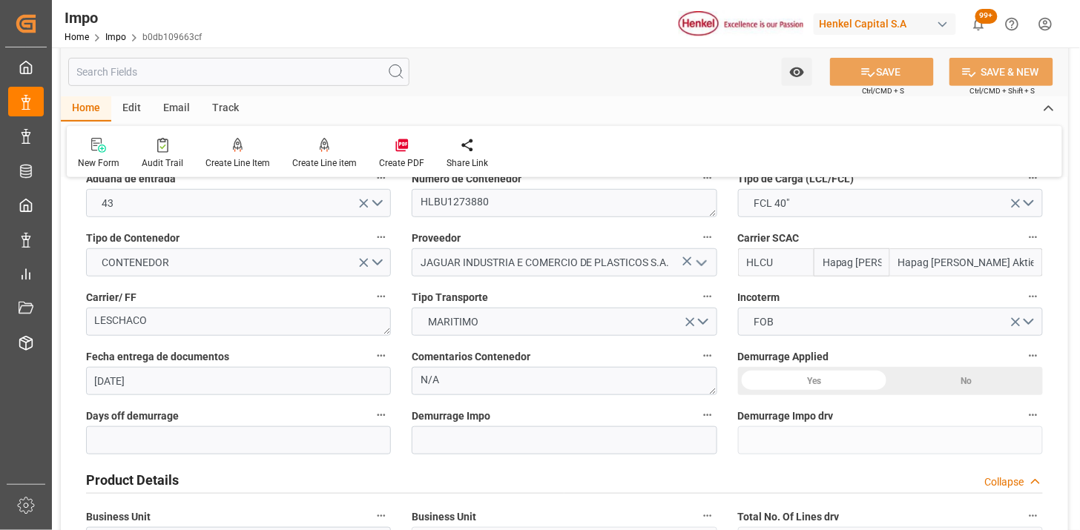
scroll to position [247, 0]
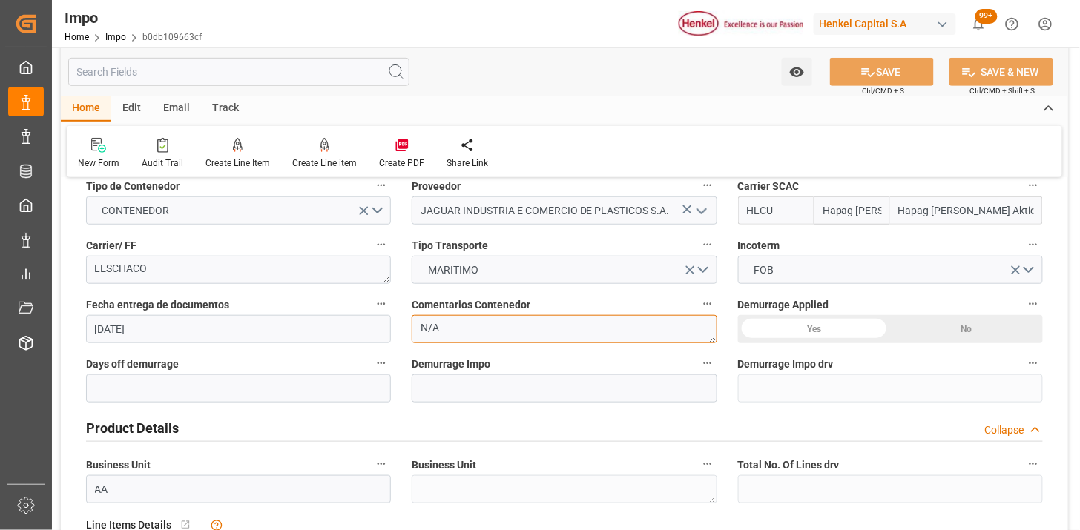
click at [515, 337] on textarea "N/A" at bounding box center [564, 329] width 305 height 28
type textarea "COA"
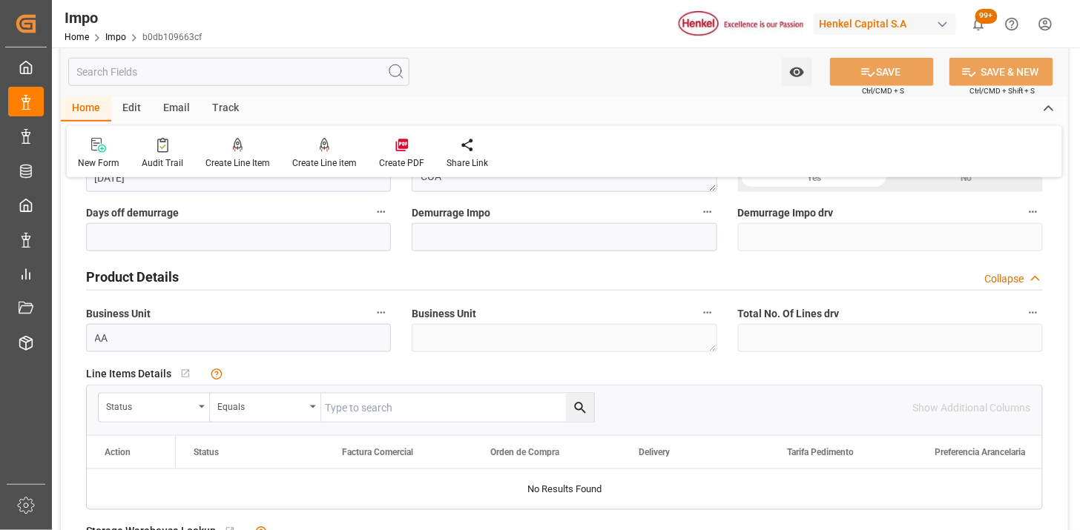
scroll to position [494, 0]
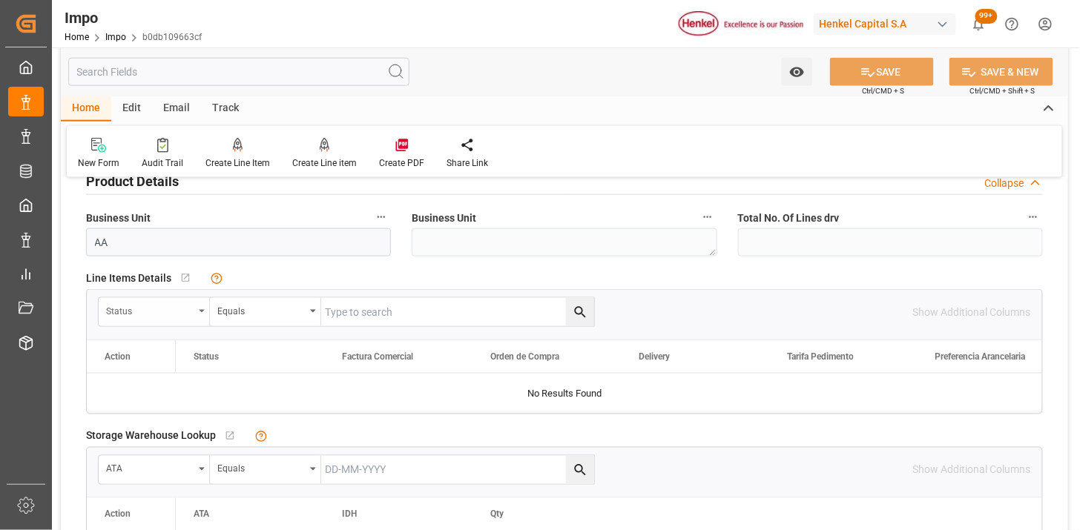
click at [171, 302] on div "Status" at bounding box center [149, 309] width 87 height 17
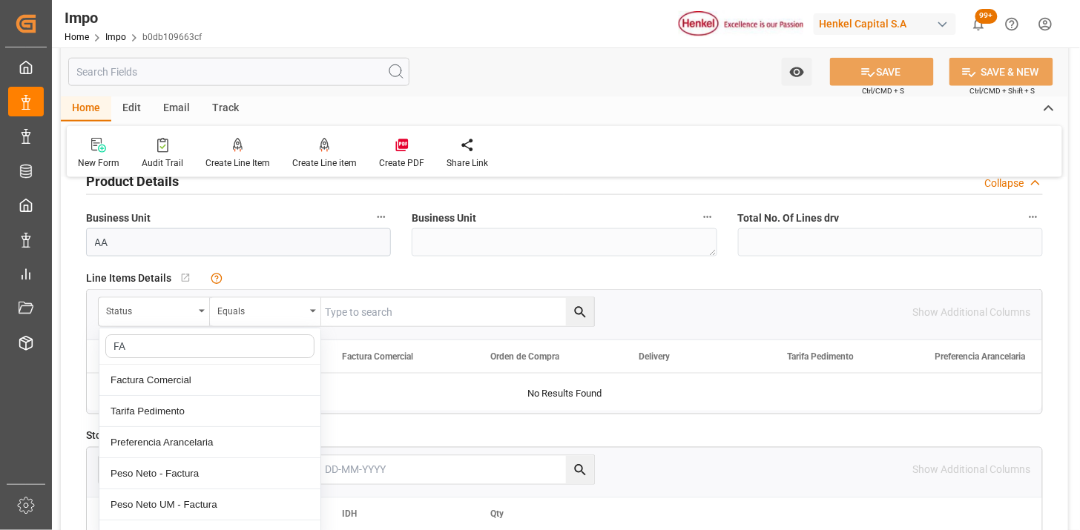
type input "FAC"
drag, startPoint x: 185, startPoint y: 377, endPoint x: 411, endPoint y: 305, distance: 236.4
click at [188, 377] on div "Factura Comercial" at bounding box center [209, 380] width 221 height 31
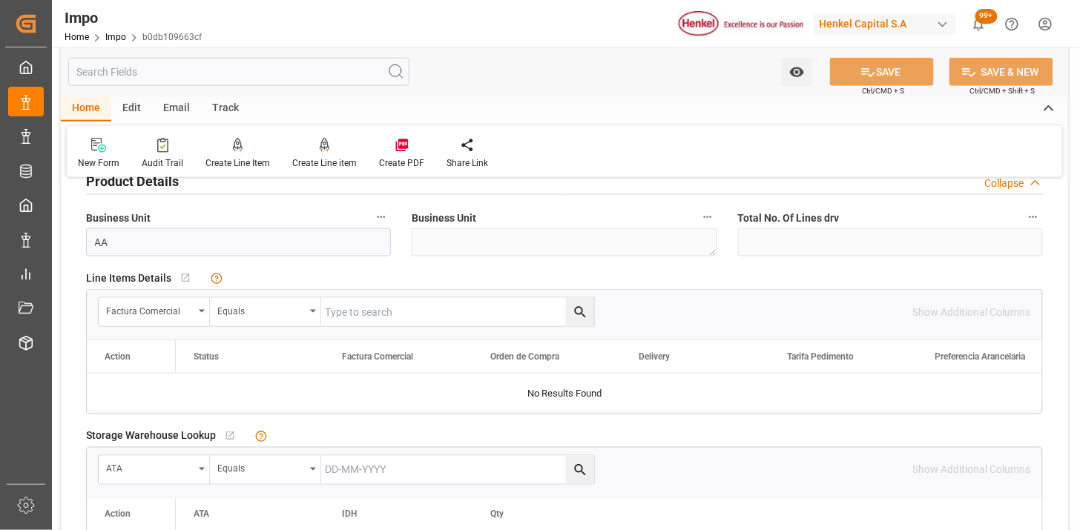
click at [419, 299] on input "text" at bounding box center [457, 312] width 273 height 28
paste input "055/25"
click at [420, 300] on input "055/25" at bounding box center [457, 312] width 273 height 28
paste input "055/25"
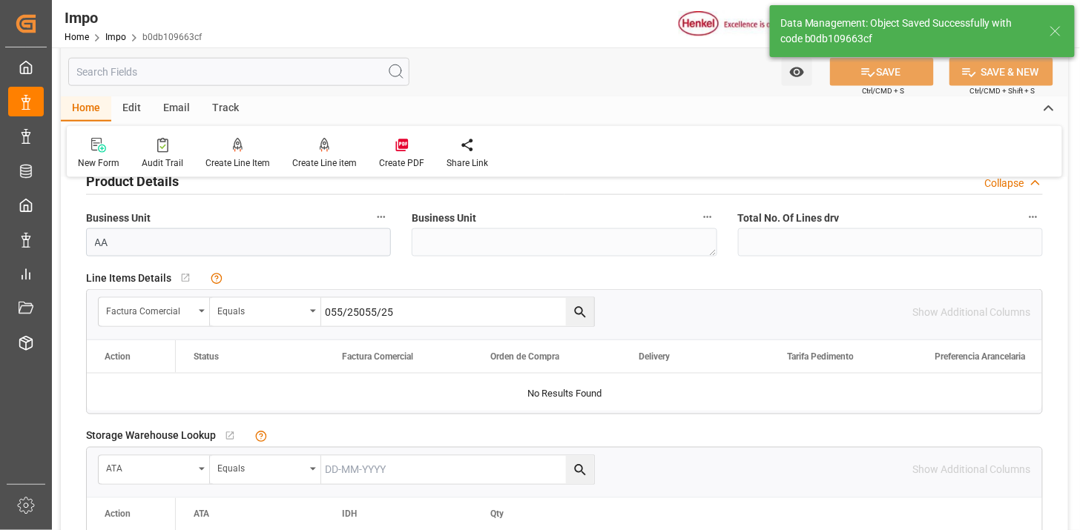
paste input "text"
type input "055/25"
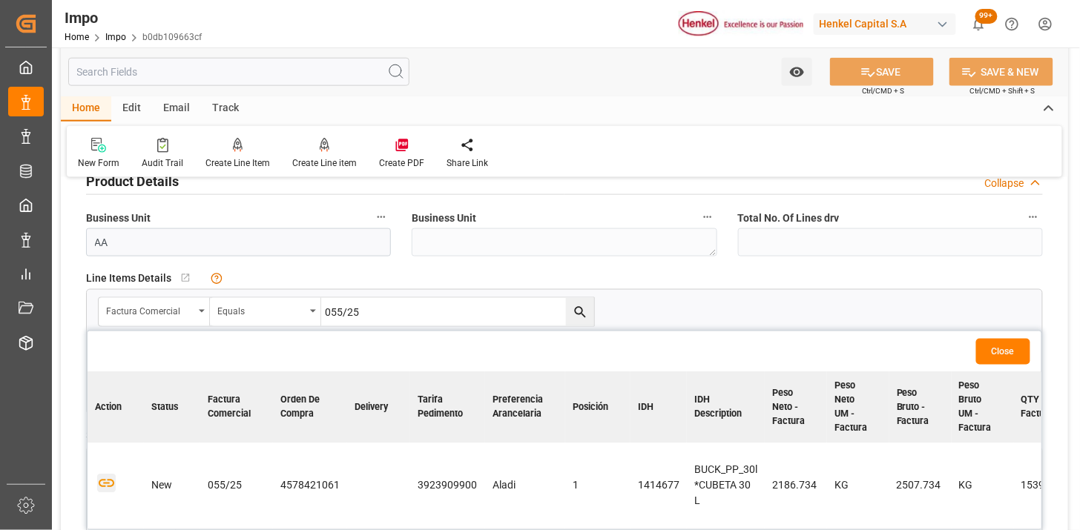
drag, startPoint x: 102, startPoint y: 483, endPoint x: 119, endPoint y: 486, distance: 17.3
click at [102, 484] on icon "button" at bounding box center [106, 484] width 19 height 19
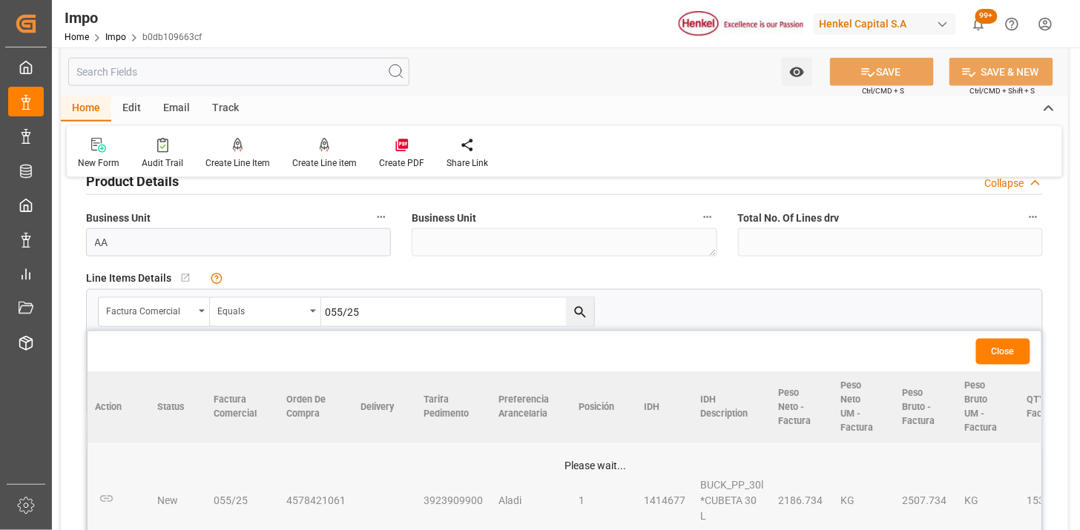
scroll to position [576, 0]
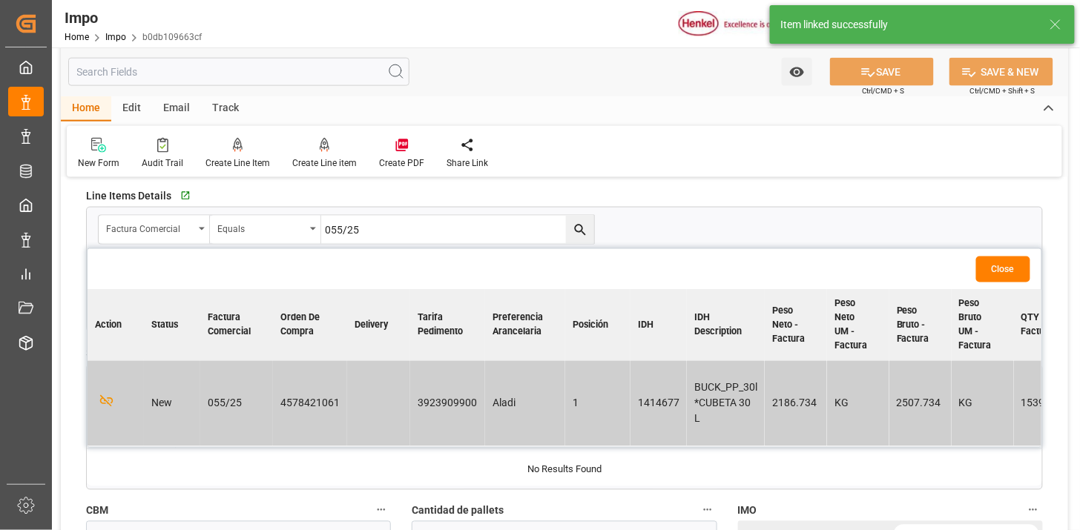
click at [999, 273] on button "Close" at bounding box center [1003, 270] width 54 height 26
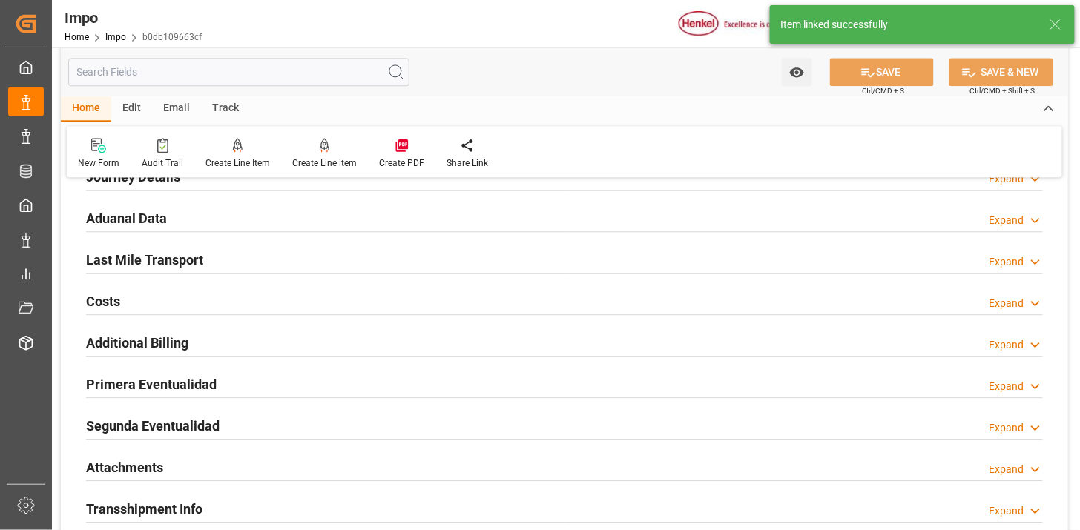
scroll to position [1071, 0]
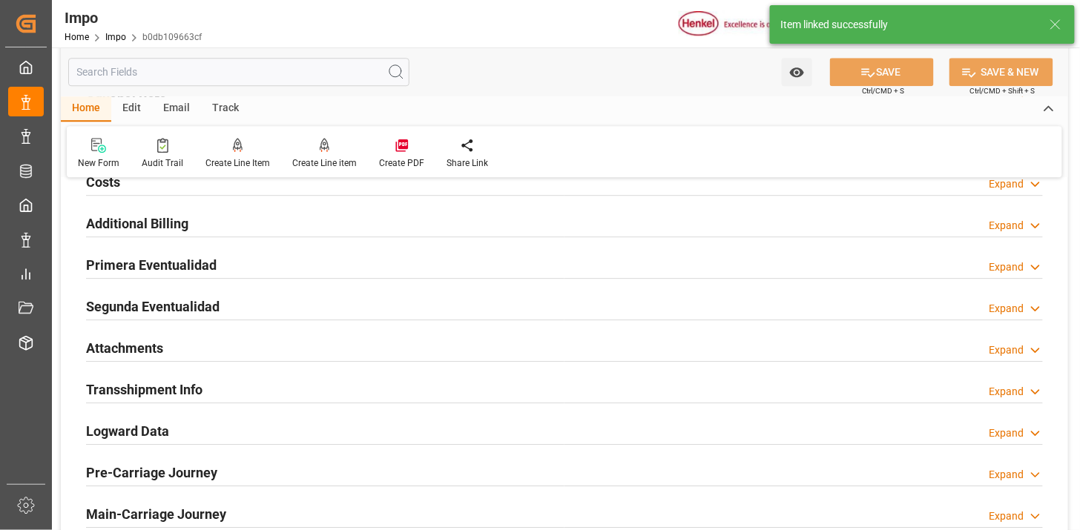
drag, startPoint x: 262, startPoint y: 343, endPoint x: 371, endPoint y: 312, distance: 113.2
click at [262, 343] on div "Attachments Expand" at bounding box center [564, 347] width 956 height 28
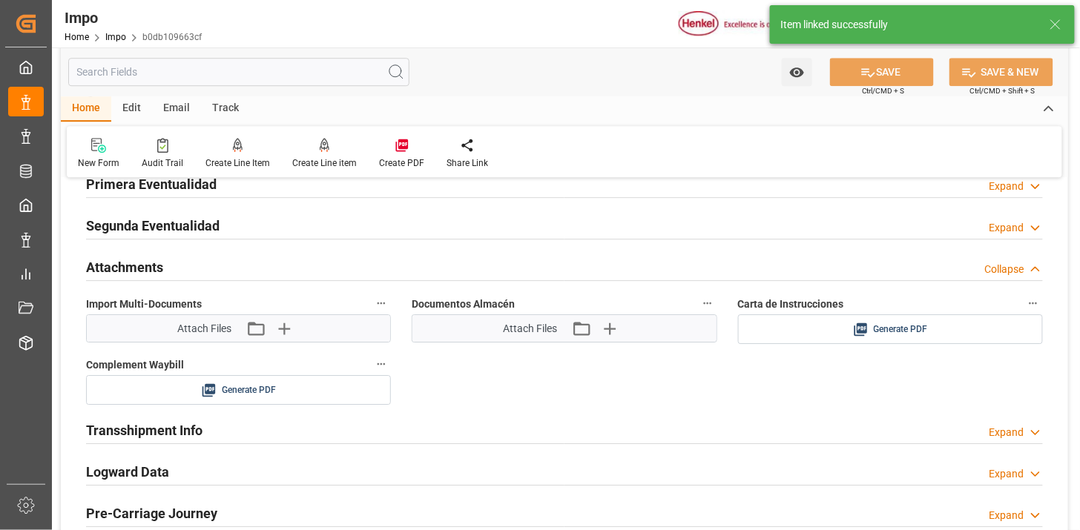
scroll to position [1235, 0]
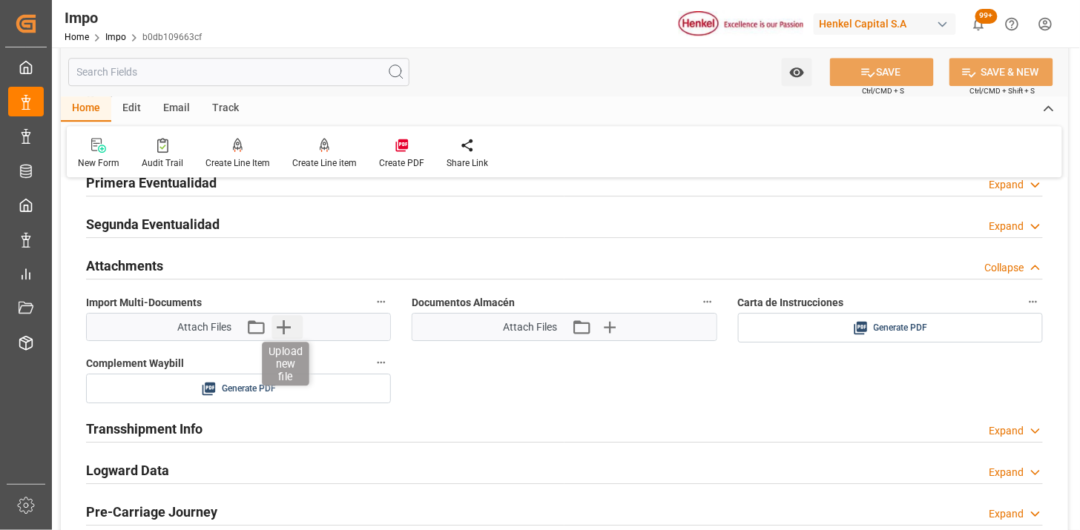
click at [288, 334] on icon "button" at bounding box center [283, 327] width 24 height 24
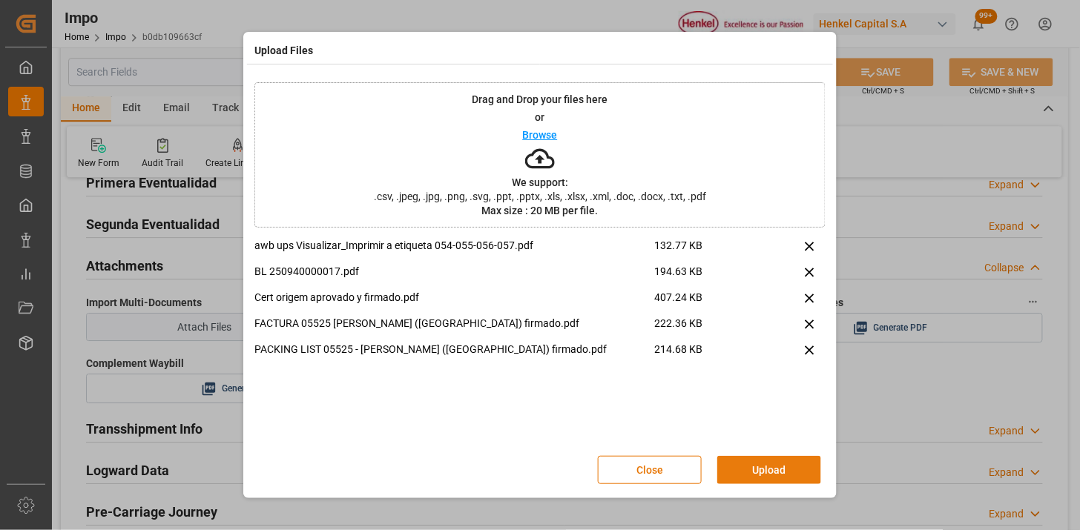
click at [767, 469] on button "Upload" at bounding box center [769, 470] width 104 height 28
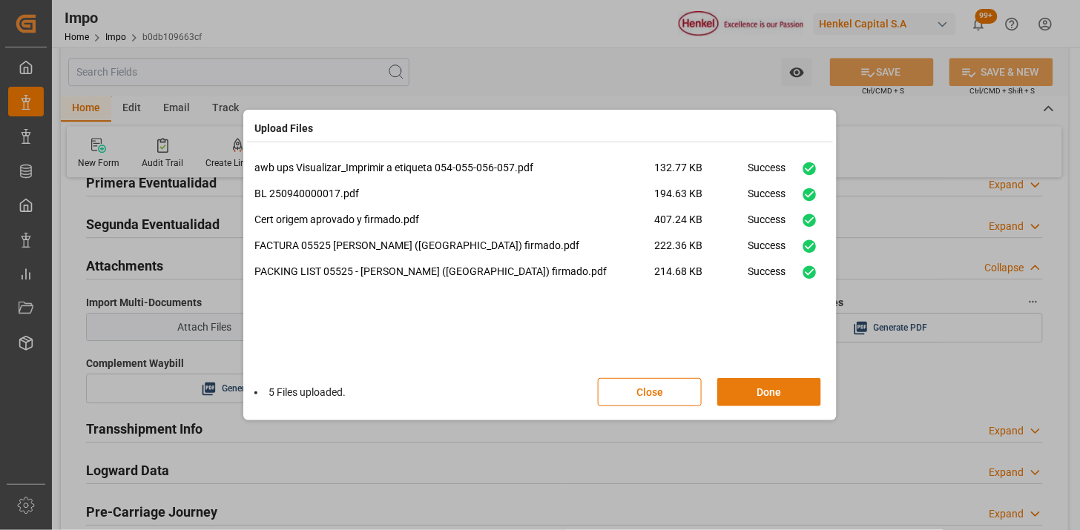
click at [777, 394] on button "Done" at bounding box center [769, 392] width 104 height 28
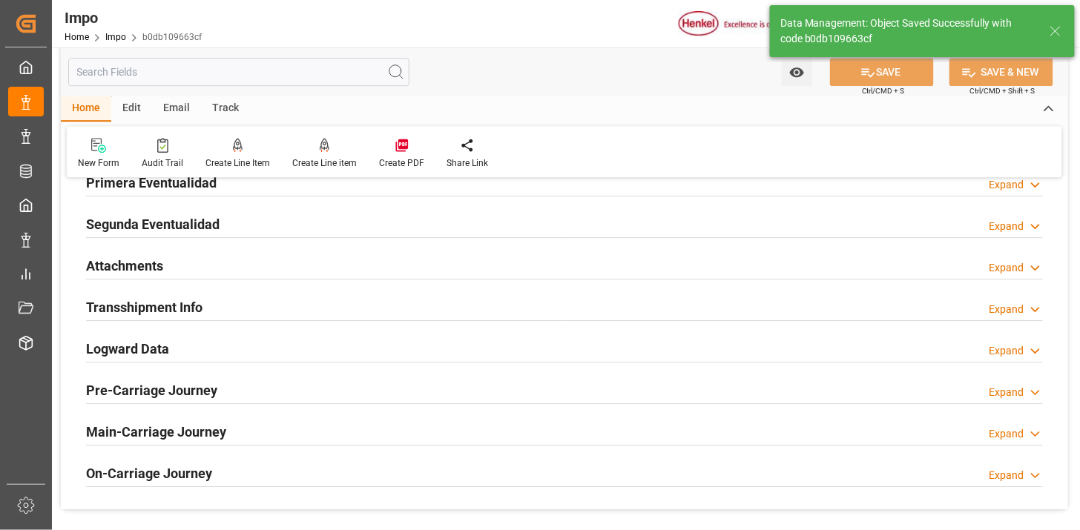
type textarea "AA"
type input "1"
drag, startPoint x: 239, startPoint y: 263, endPoint x: 783, endPoint y: 329, distance: 547.5
click at [239, 264] on div "Attachments Expand" at bounding box center [564, 265] width 956 height 28
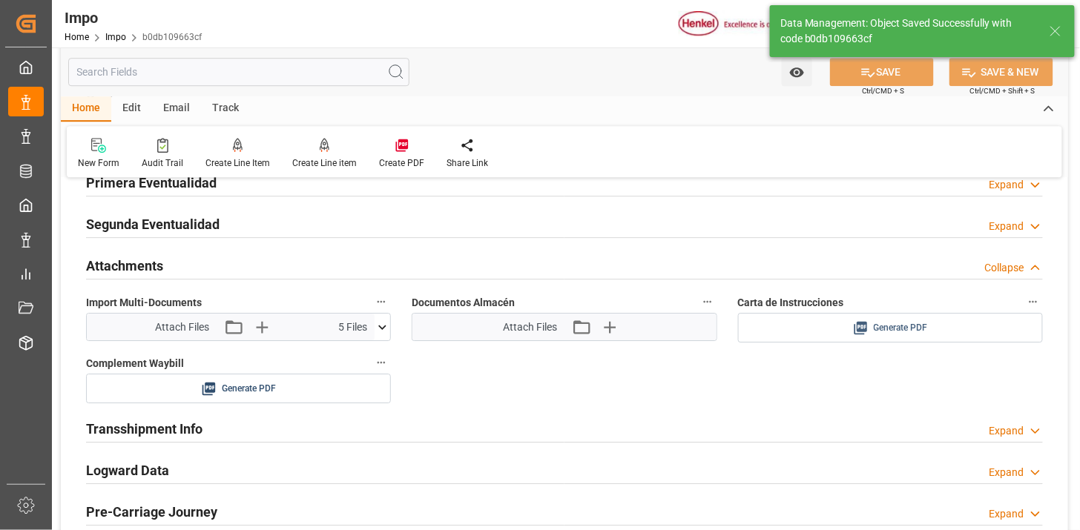
click at [899, 337] on button "Generate PDF" at bounding box center [889, 328] width 303 height 28
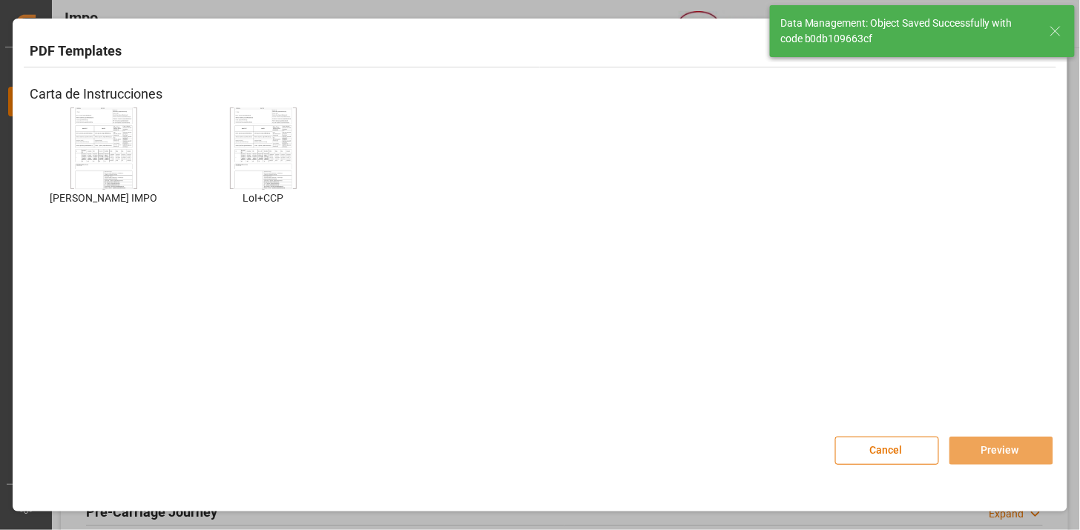
click at [115, 142] on img at bounding box center [103, 149] width 59 height 84
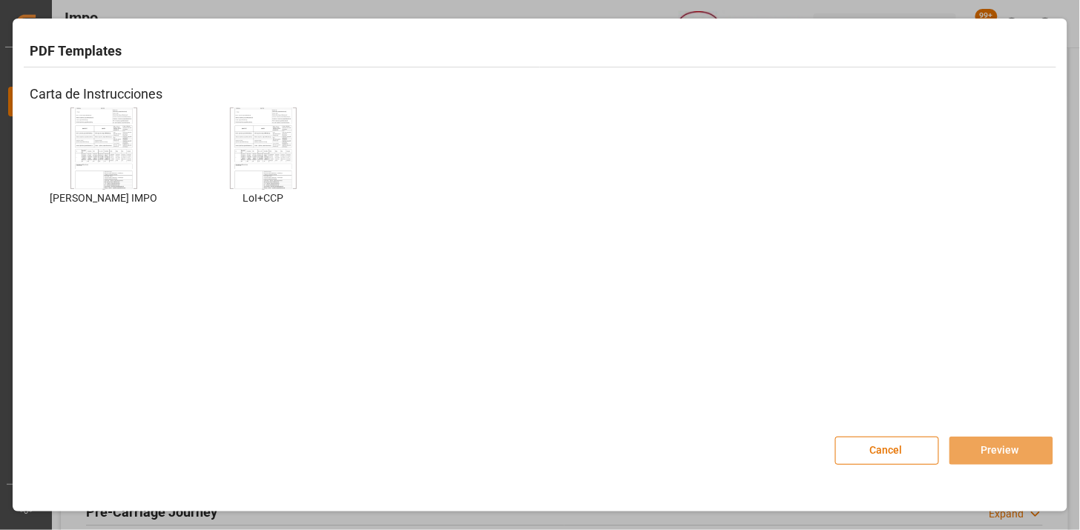
click at [113, 142] on img at bounding box center [103, 149] width 59 height 84
click at [1005, 435] on div "Cancel Preview" at bounding box center [944, 443] width 218 height 44
click at [1007, 440] on button "Preview" at bounding box center [1001, 451] width 104 height 28
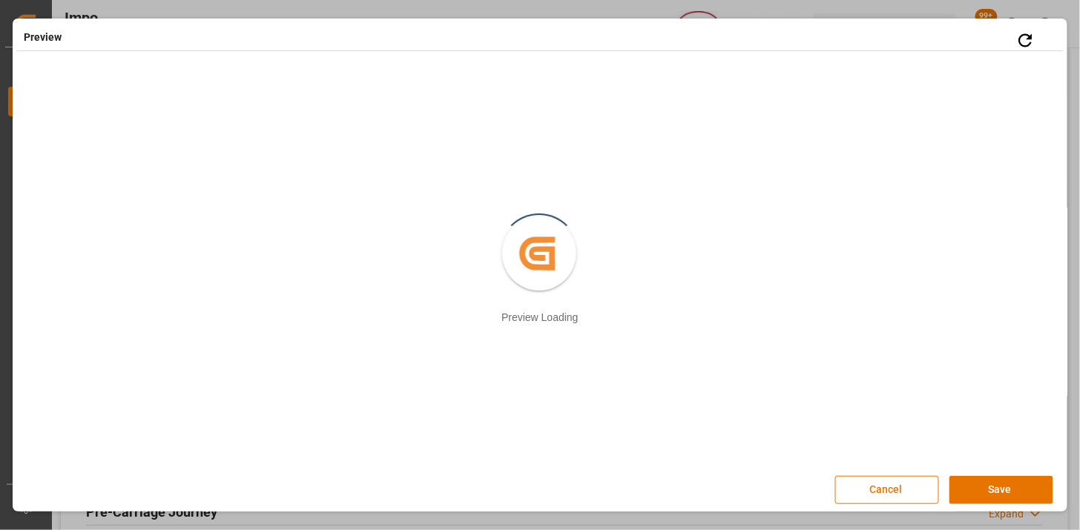
drag, startPoint x: 1006, startPoint y: 484, endPoint x: 997, endPoint y: 490, distance: 11.3
click at [1007, 484] on button "Save" at bounding box center [1001, 490] width 104 height 28
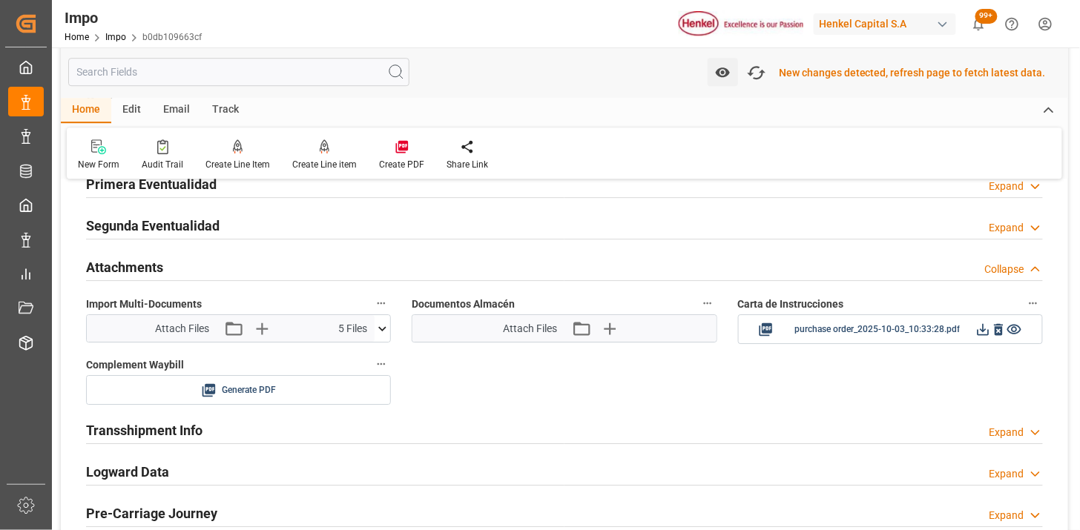
scroll to position [1237, 0]
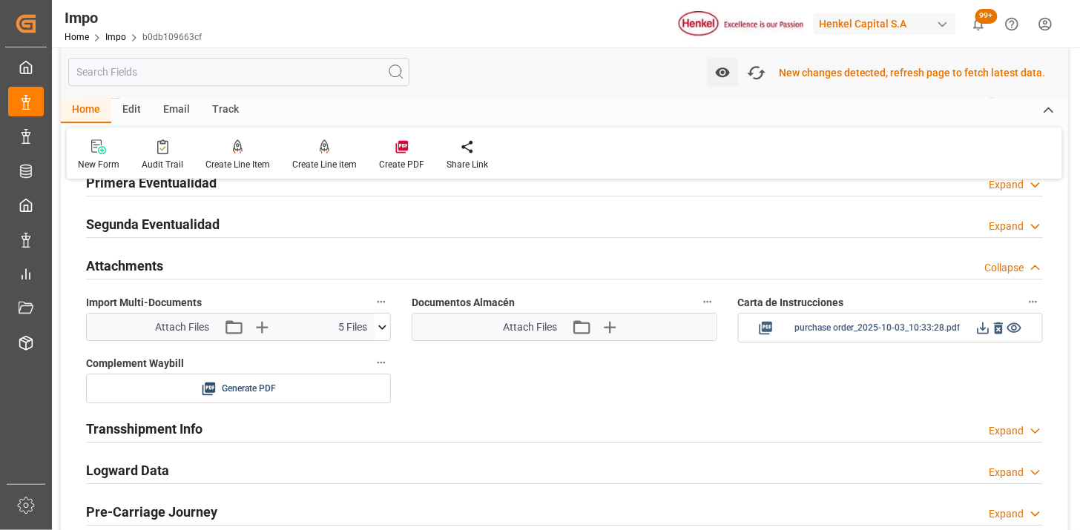
click at [981, 332] on icon at bounding box center [983, 329] width 12 height 12
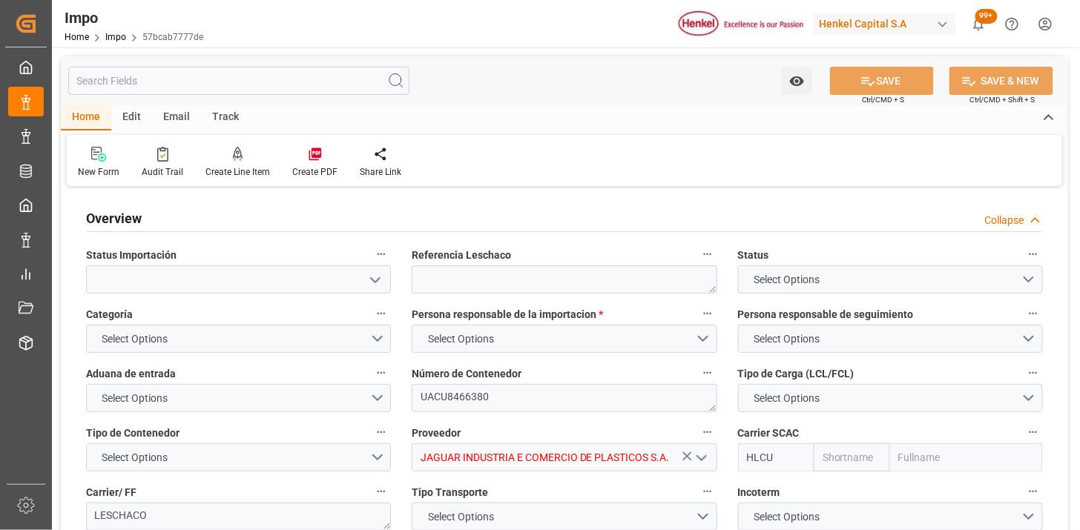
type input "Hapag [PERSON_NAME]"
type input "Hapag [PERSON_NAME] Aktiengesellschaft"
type input "32.904"
type input "20"
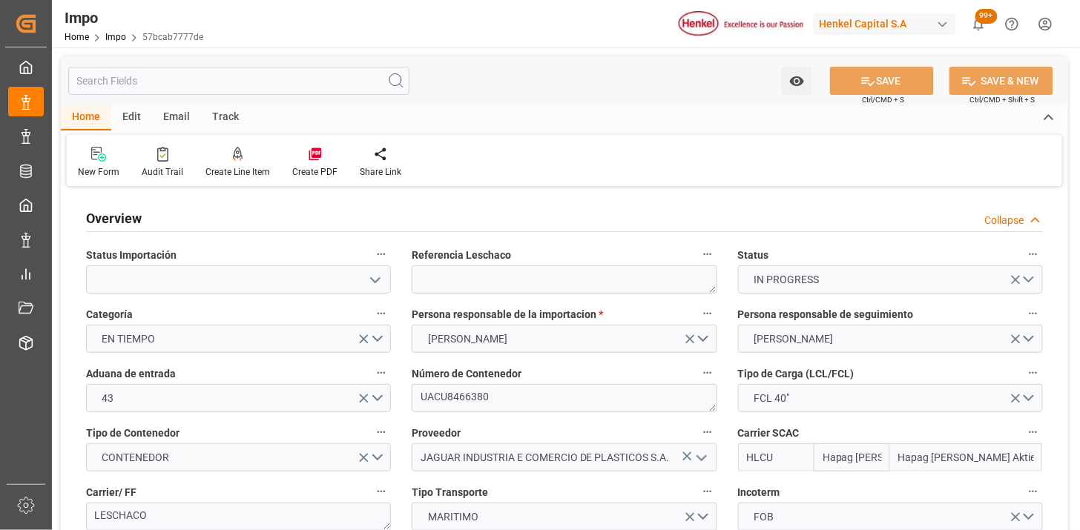
type input "[DATE]"
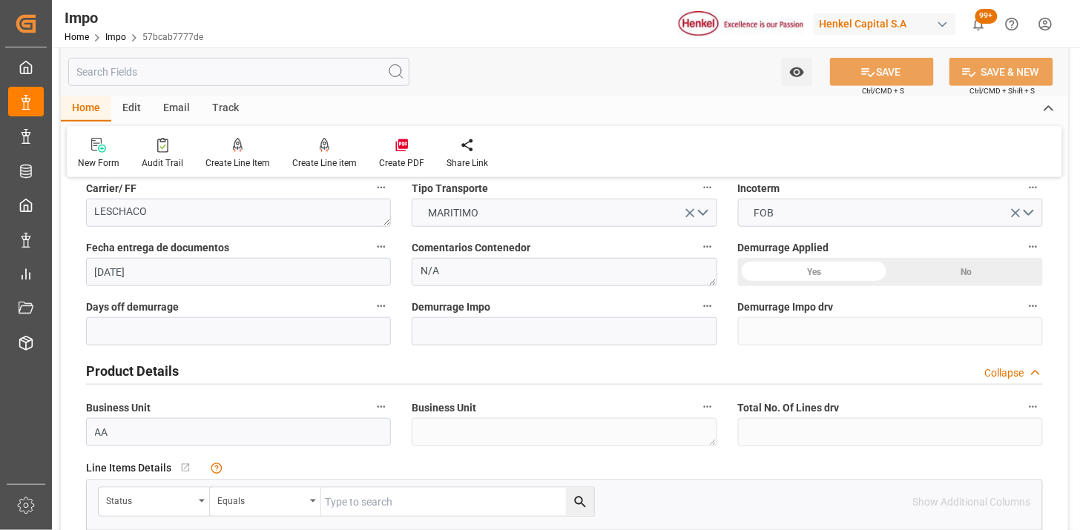
scroll to position [329, 0]
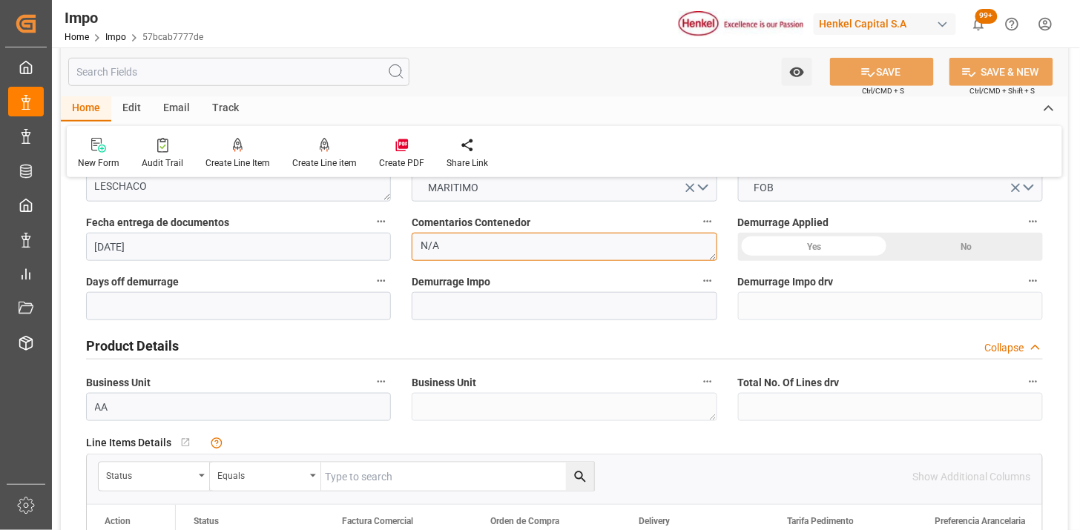
click at [483, 248] on textarea "N/A" at bounding box center [564, 247] width 305 height 28
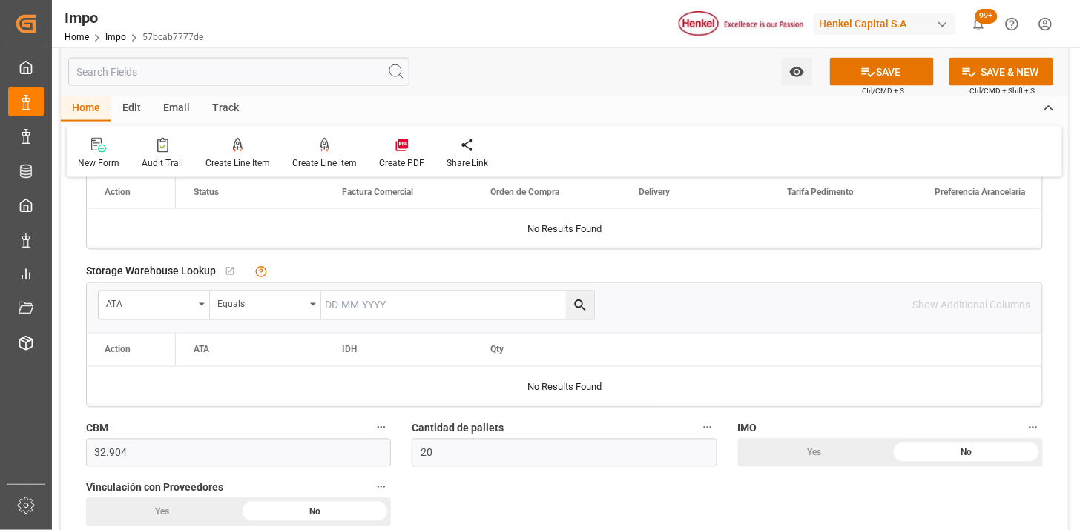
scroll to position [576, 0]
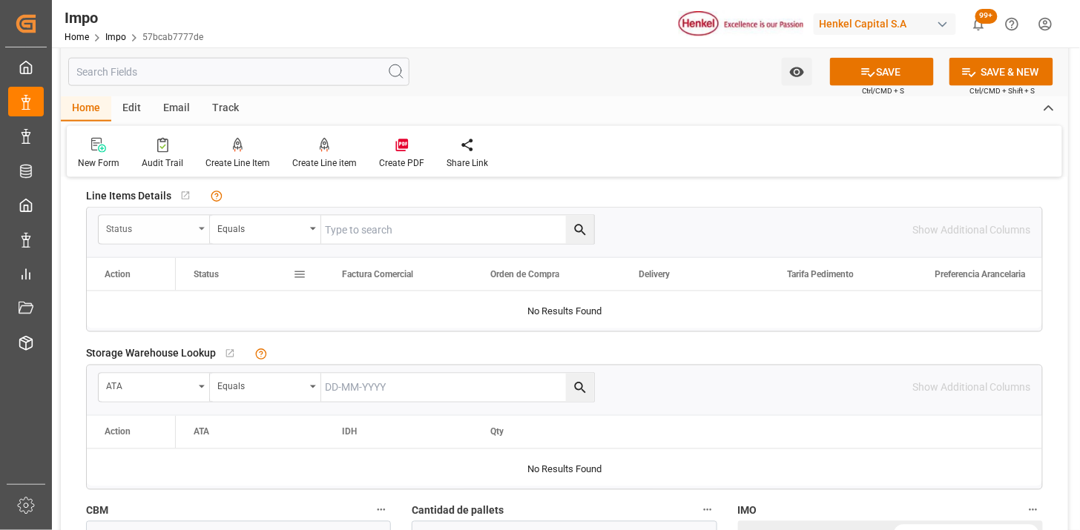
type textarea "COA"
click at [163, 228] on div "Status" at bounding box center [149, 227] width 87 height 17
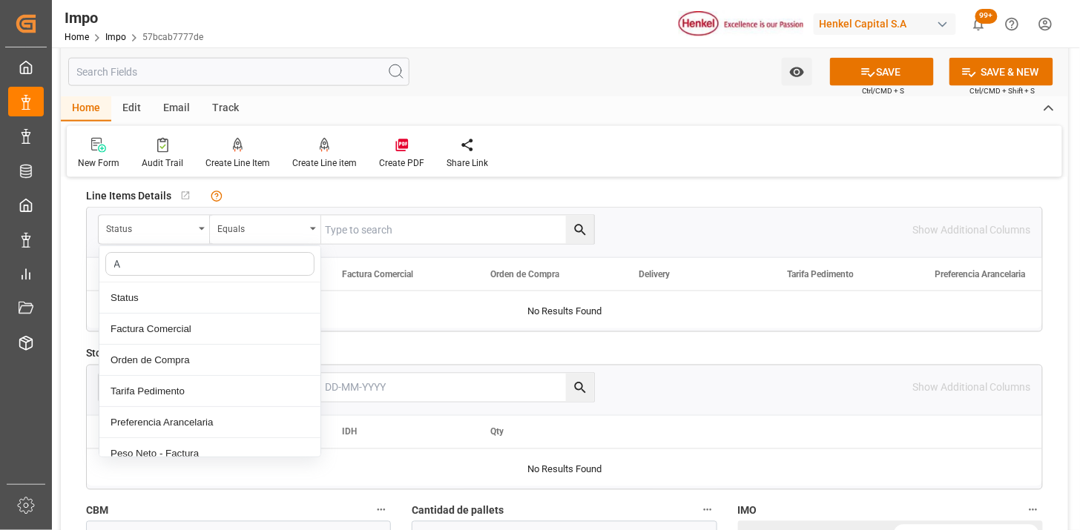
type input "AC"
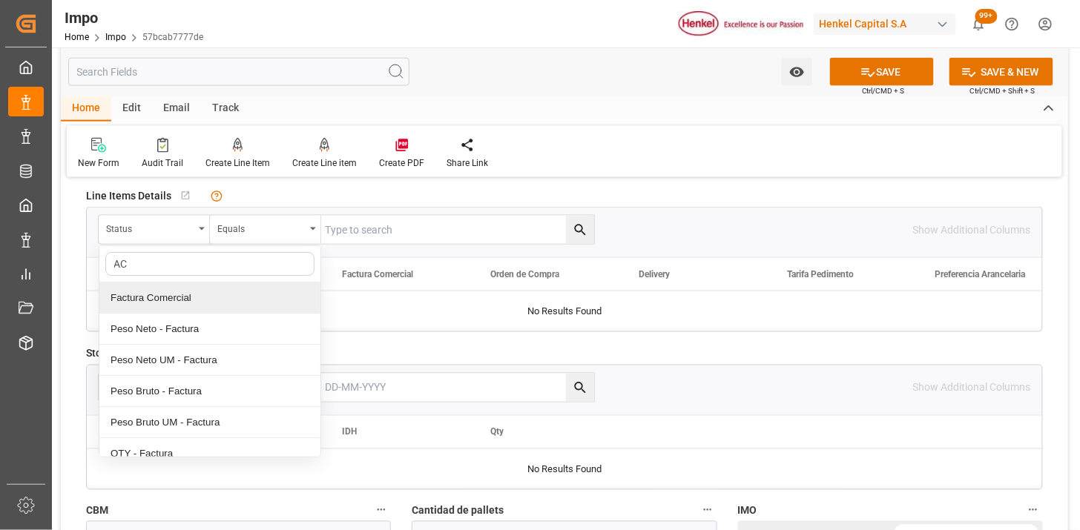
click at [182, 301] on div "Factura Comercial" at bounding box center [209, 297] width 221 height 31
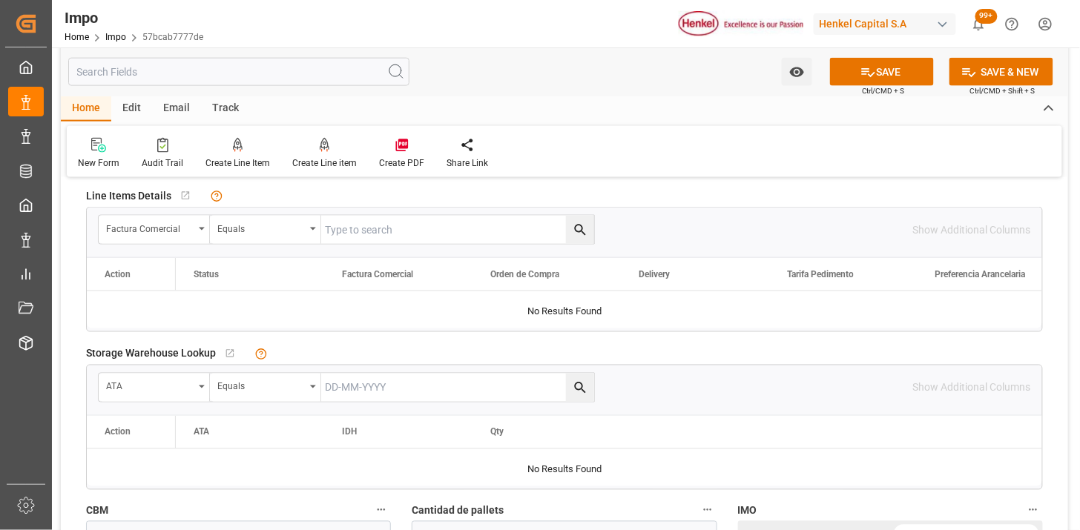
click at [457, 234] on input "text" at bounding box center [457, 230] width 273 height 28
paste input "056/25"
type input "056/25"
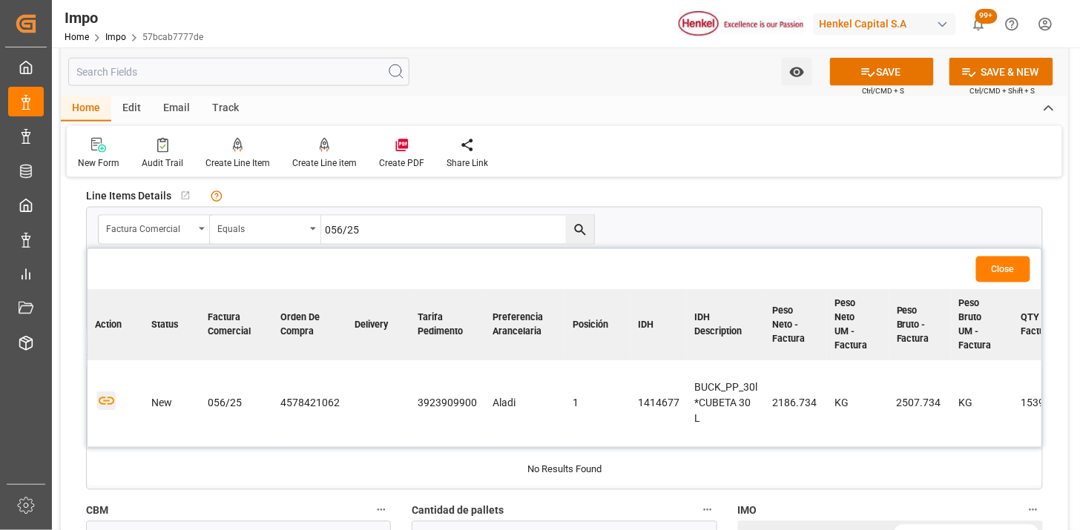
click at [108, 397] on icon "button" at bounding box center [107, 401] width 16 height 8
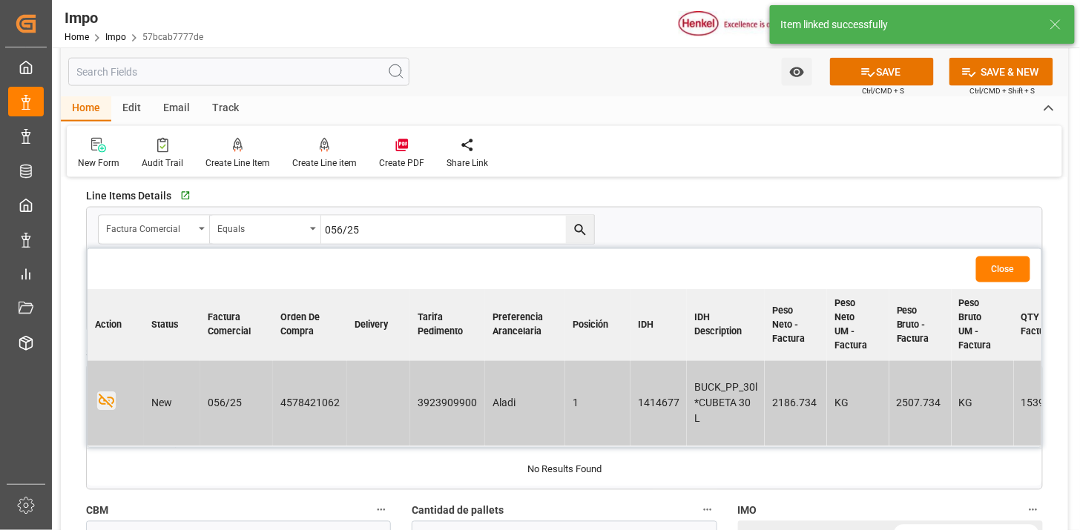
drag, startPoint x: 1004, startPoint y: 265, endPoint x: 551, endPoint y: 271, distance: 453.1
click at [1003, 265] on button "Close" at bounding box center [1003, 270] width 54 height 26
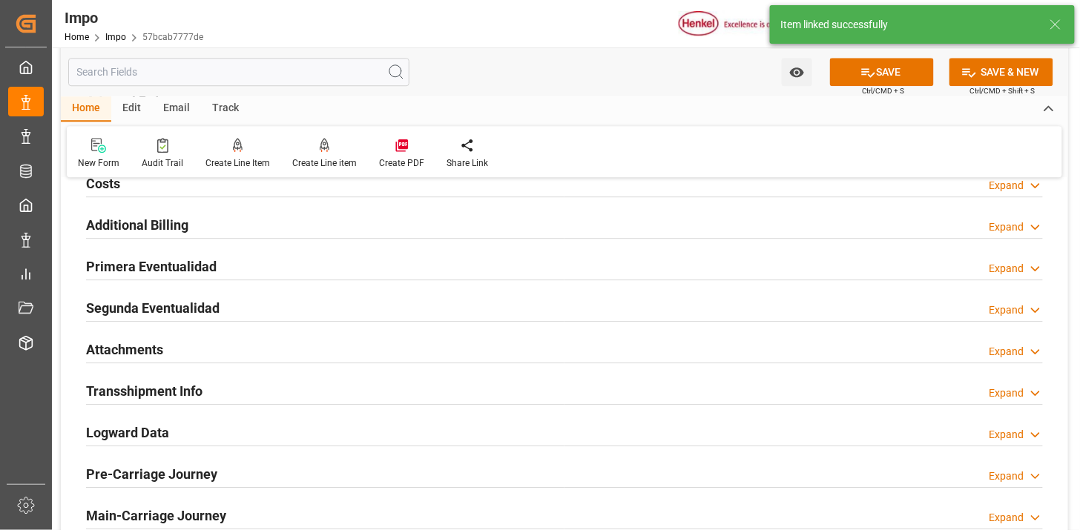
scroll to position [1153, 0]
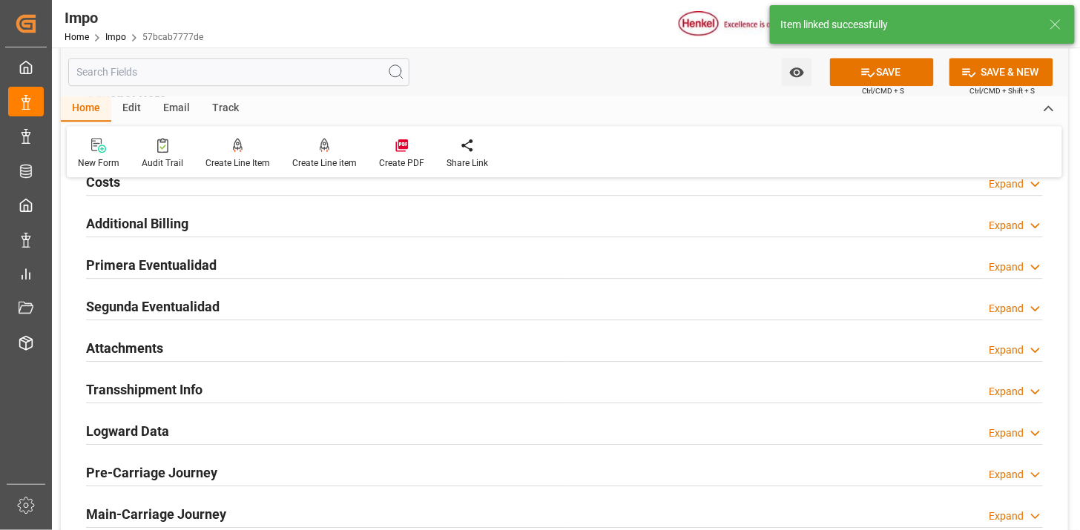
click at [218, 357] on div "Attachments Expand" at bounding box center [564, 347] width 956 height 28
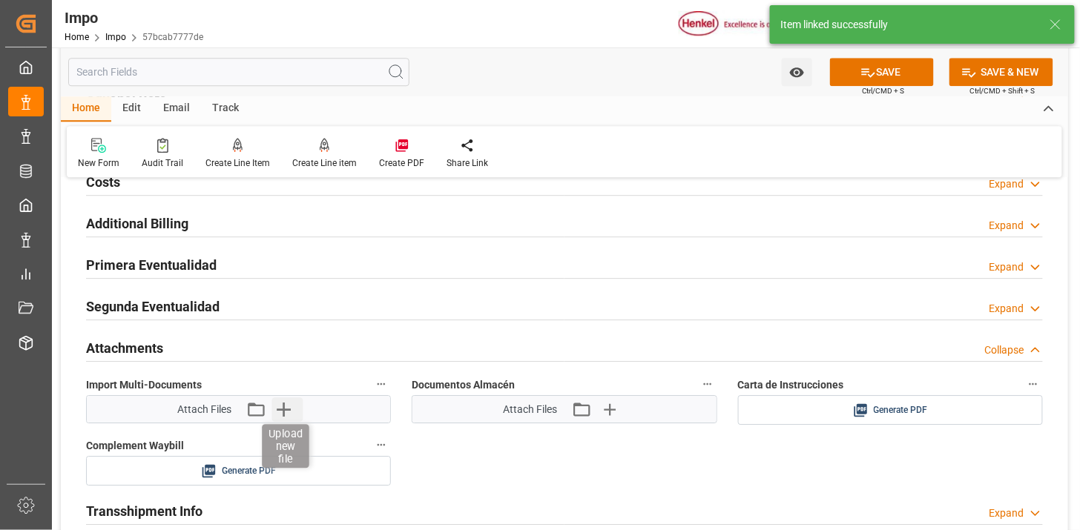
click at [289, 409] on icon "button" at bounding box center [284, 410] width 14 height 14
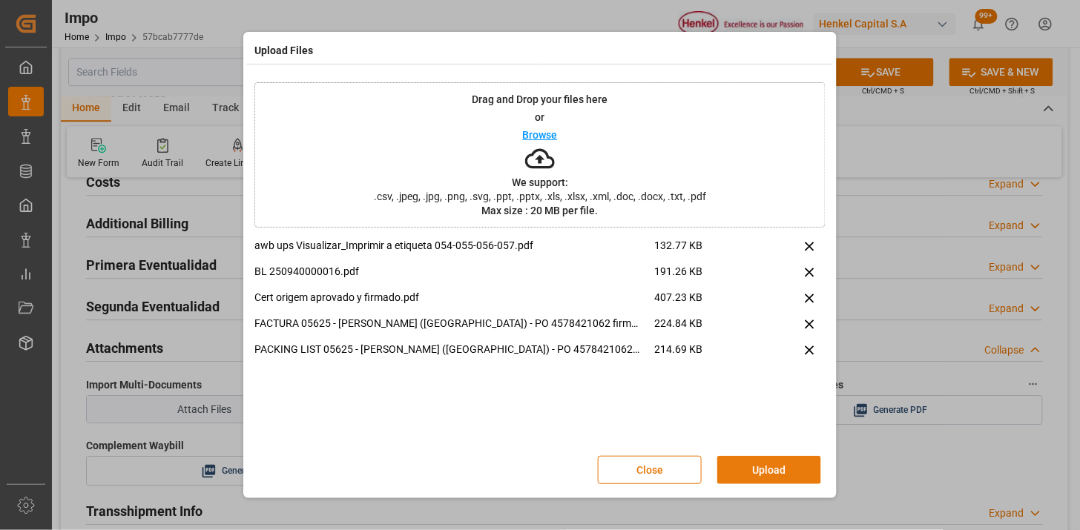
drag, startPoint x: 786, startPoint y: 480, endPoint x: 713, endPoint y: 488, distance: 73.1
click at [786, 480] on button "Upload" at bounding box center [769, 470] width 104 height 28
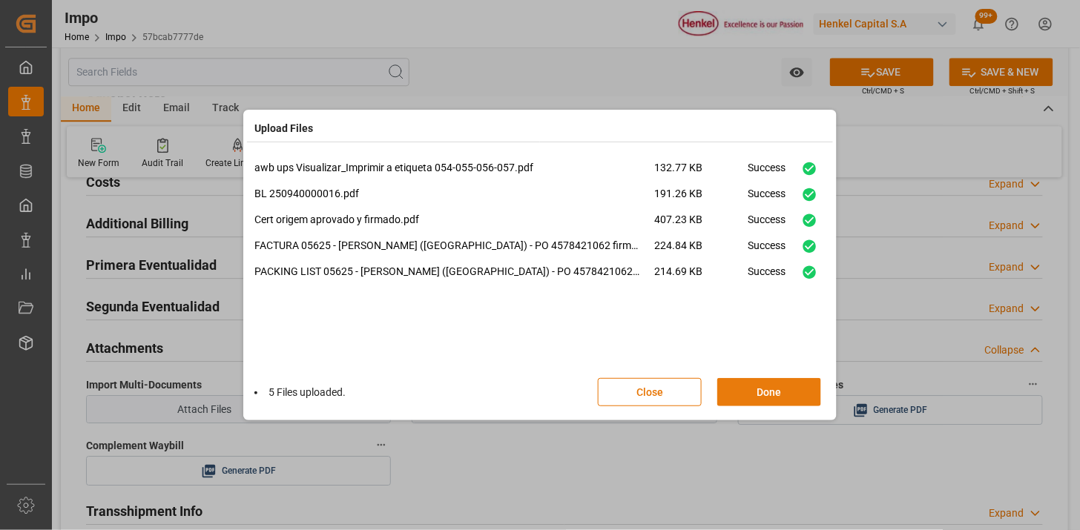
click at [787, 394] on button "Done" at bounding box center [769, 392] width 104 height 28
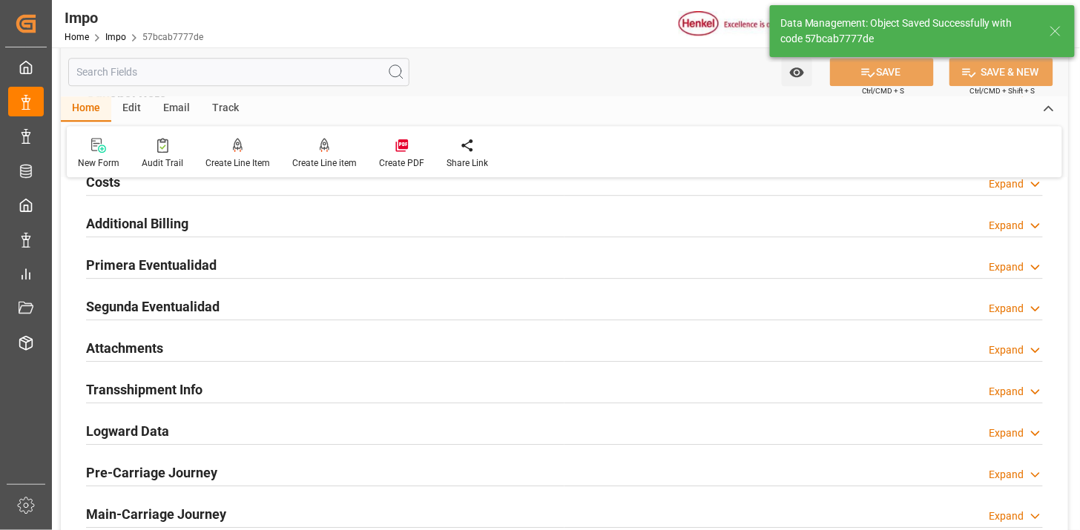
type textarea "AA"
type input "1"
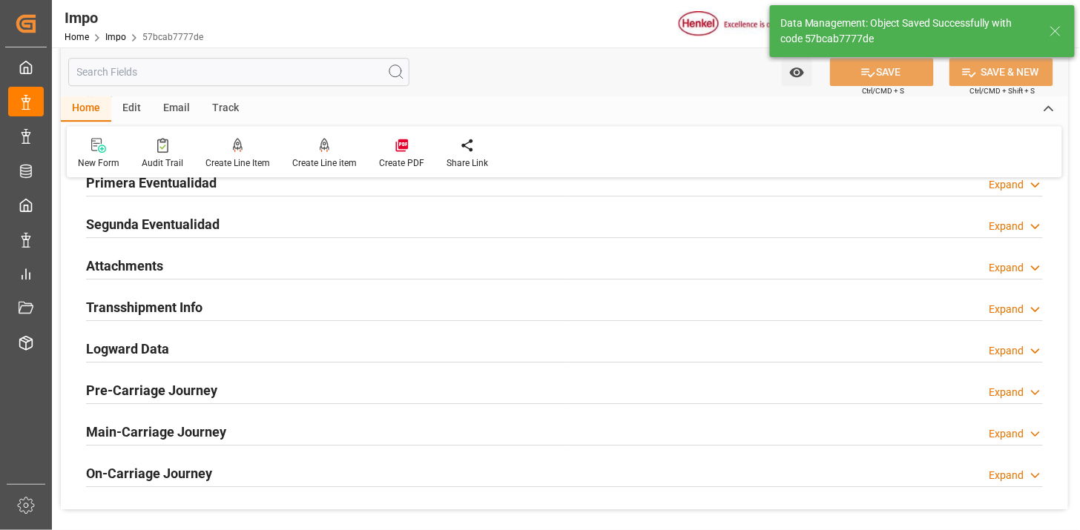
click at [205, 274] on div "Attachments Expand" at bounding box center [564, 265] width 956 height 28
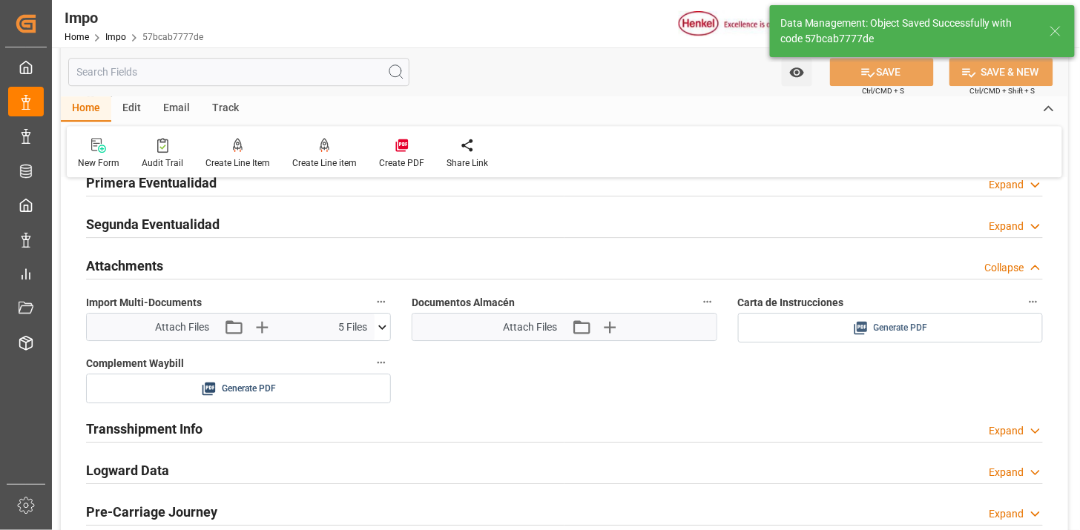
click at [917, 334] on span "Generate PDF" at bounding box center [900, 328] width 54 height 19
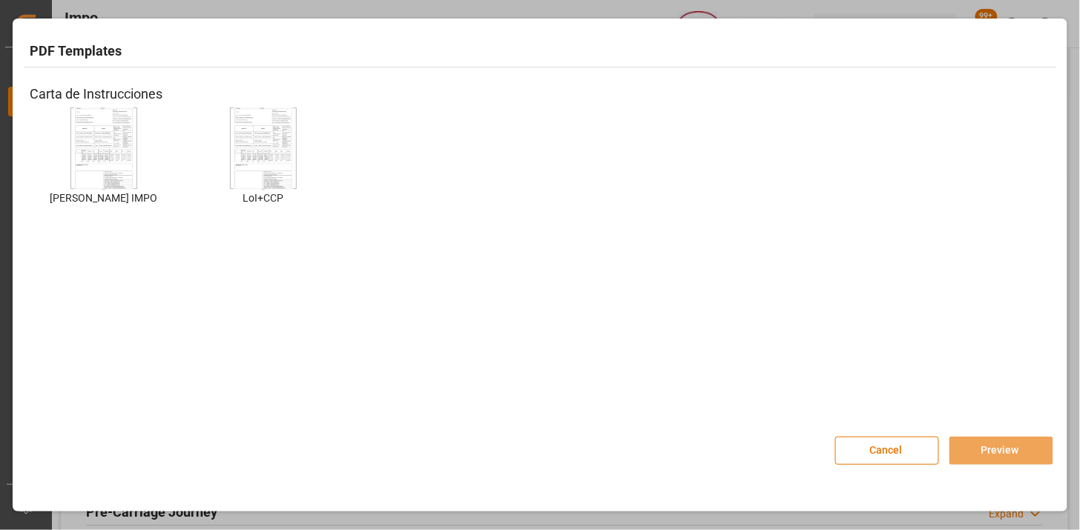
click at [82, 156] on img at bounding box center [103, 149] width 59 height 84
click at [962, 449] on button "Preview" at bounding box center [1001, 451] width 104 height 28
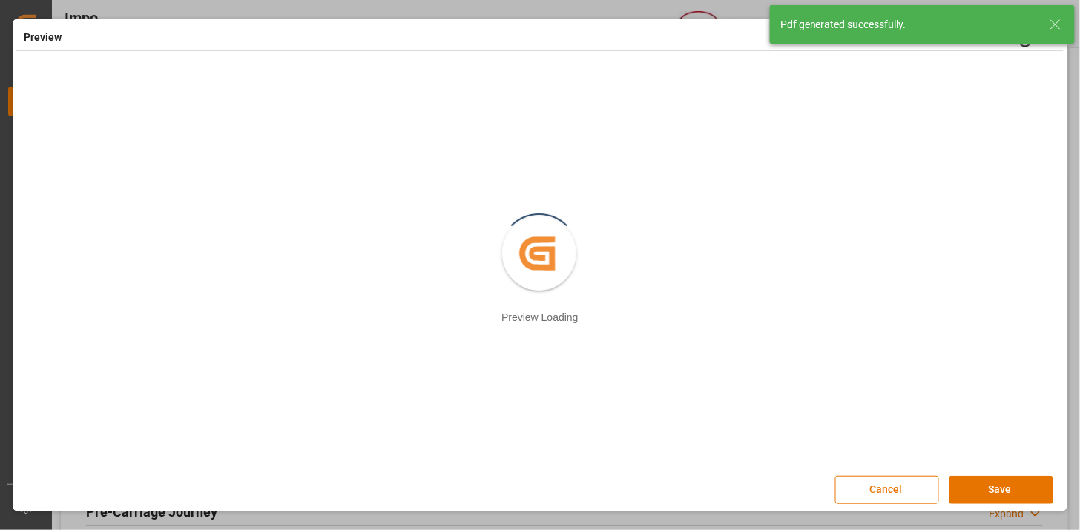
scroll to position [2, 0]
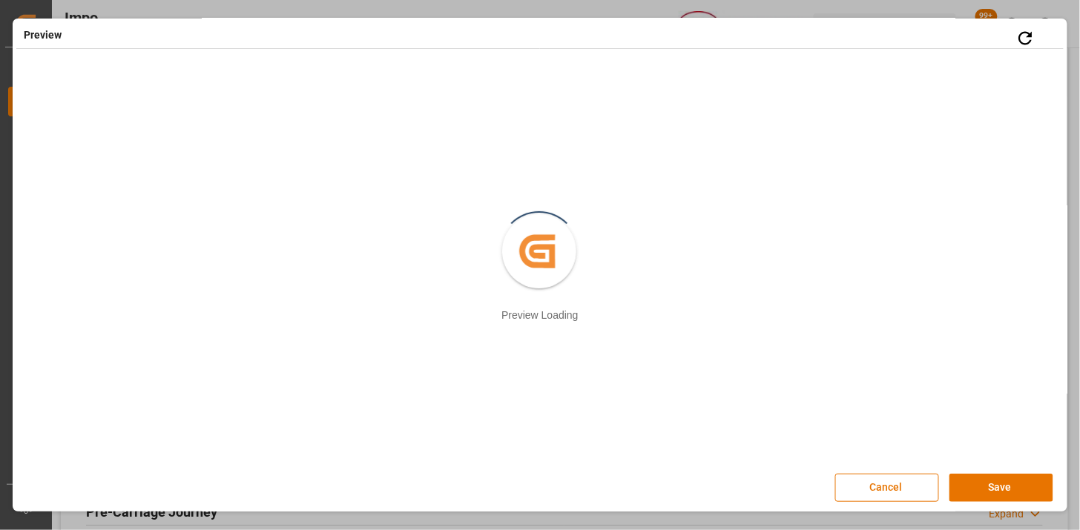
drag, startPoint x: 1032, startPoint y: 491, endPoint x: 984, endPoint y: 493, distance: 48.2
click at [1032, 490] on button "Save" at bounding box center [1001, 488] width 104 height 28
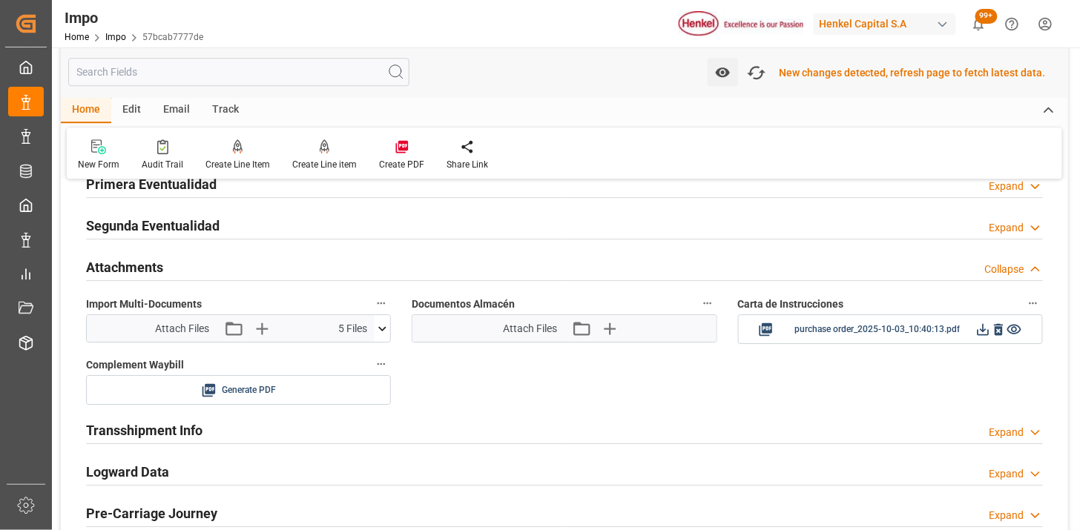
scroll to position [1237, 0]
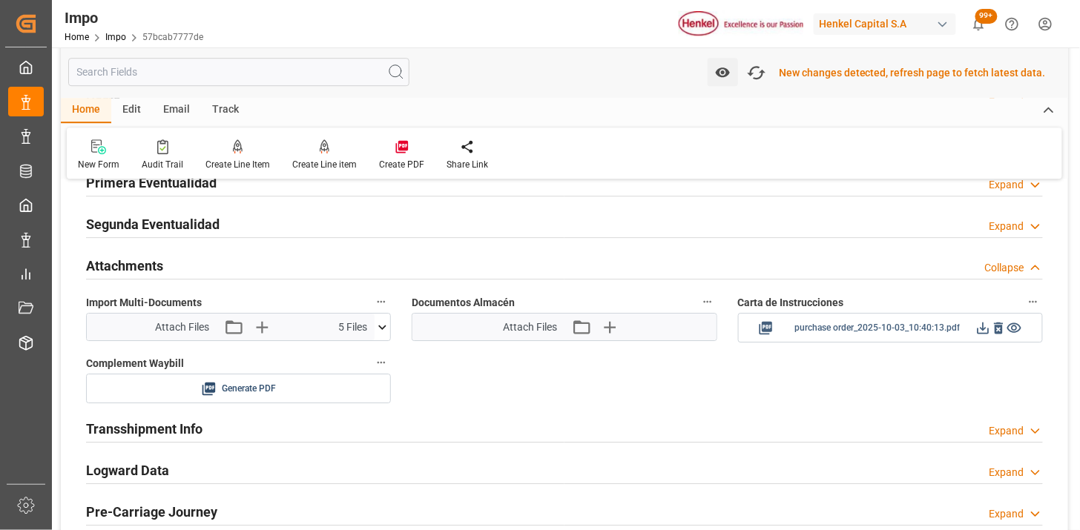
click at [984, 330] on icon at bounding box center [983, 328] width 16 height 16
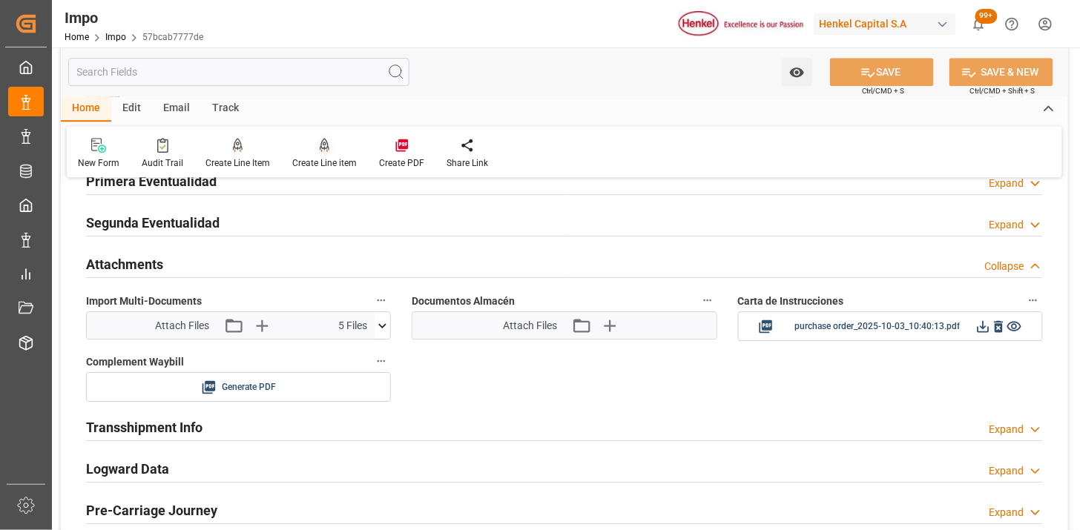
scroll to position [1235, 0]
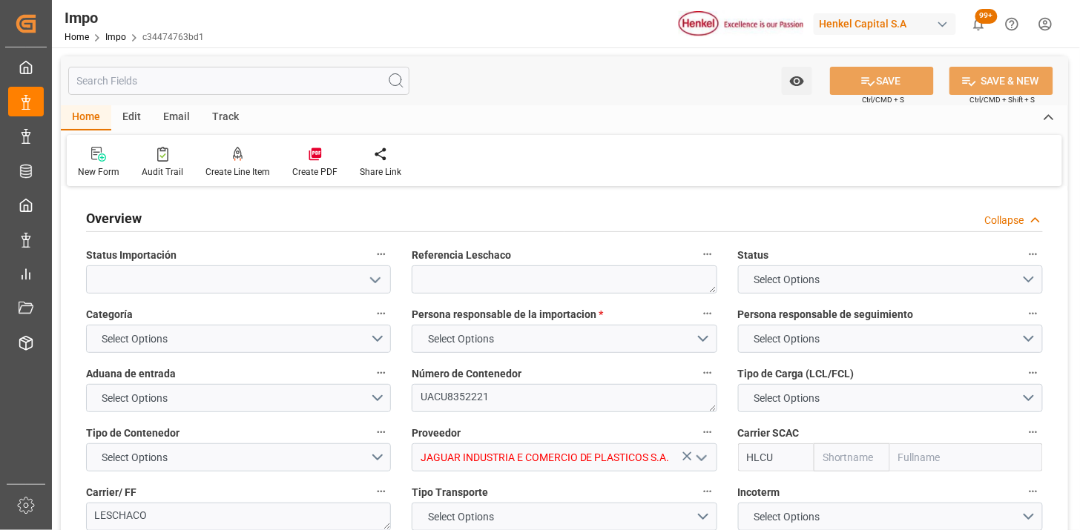
type input "Hapag [PERSON_NAME]"
type input "Hapag [PERSON_NAME] Aktiengesellschaft"
type input "32.904"
type input "20"
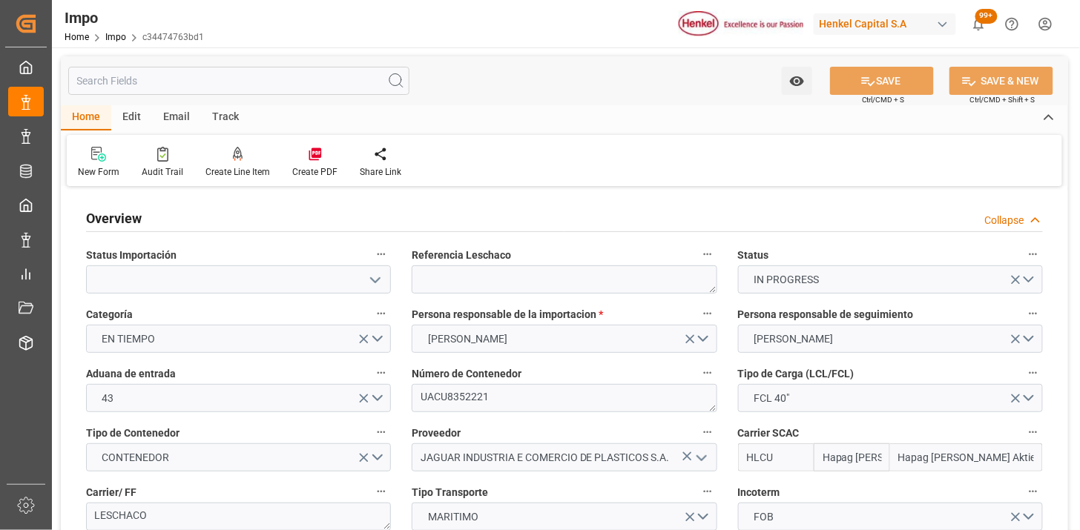
type input "[DATE]"
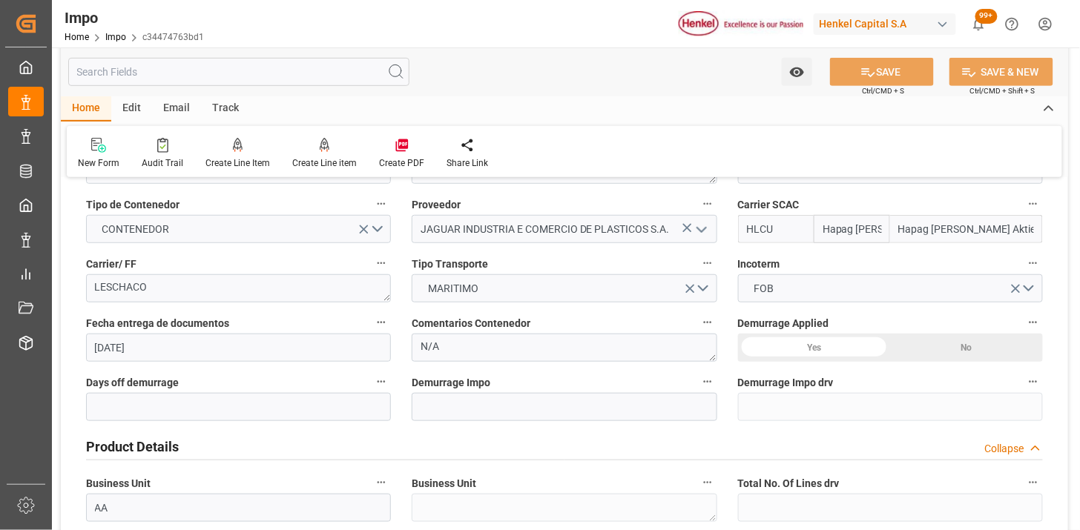
scroll to position [247, 0]
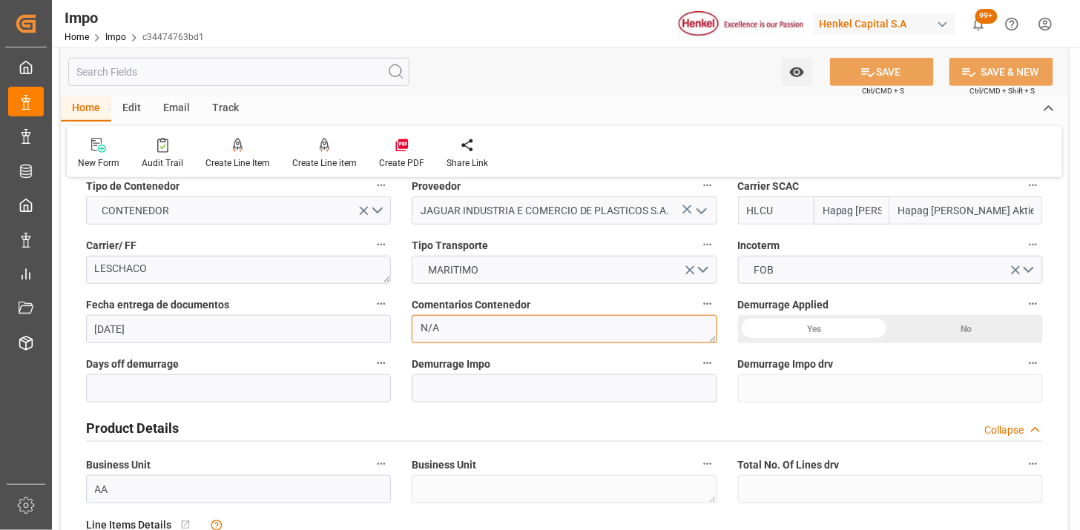
click at [492, 334] on textarea "N/A" at bounding box center [564, 329] width 305 height 28
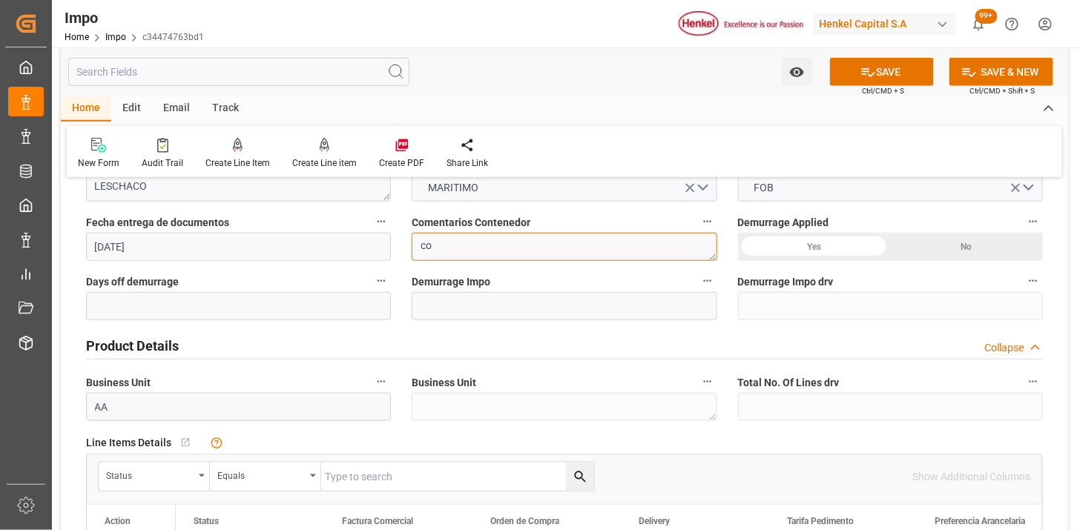
type textarea "c"
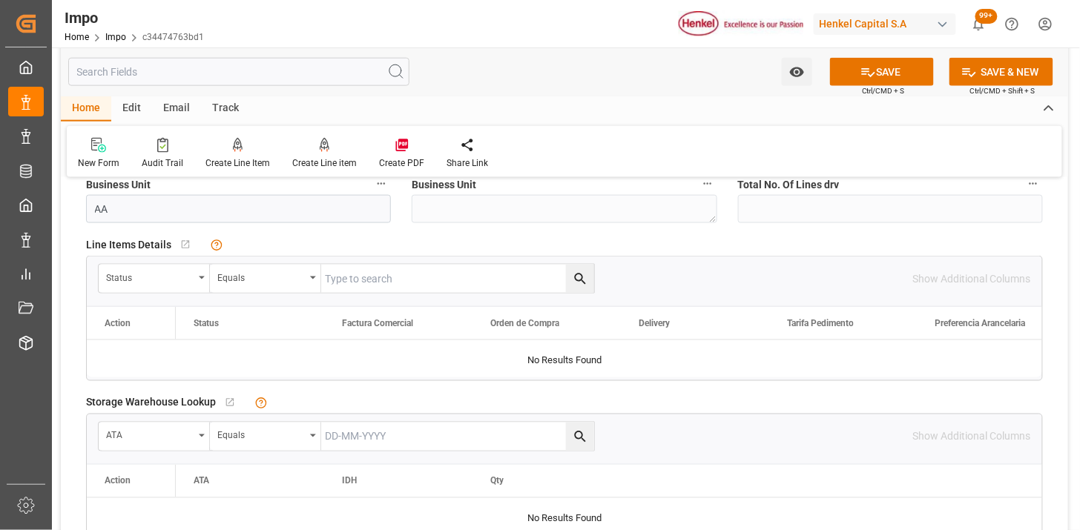
scroll to position [576, 0]
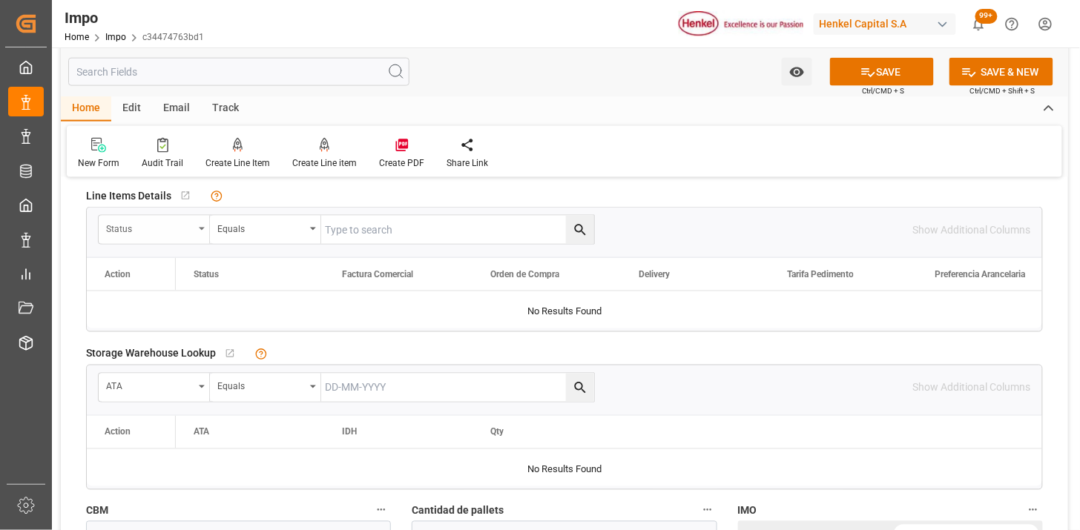
type textarea "COA"
click at [197, 242] on div "Status" at bounding box center [154, 230] width 111 height 28
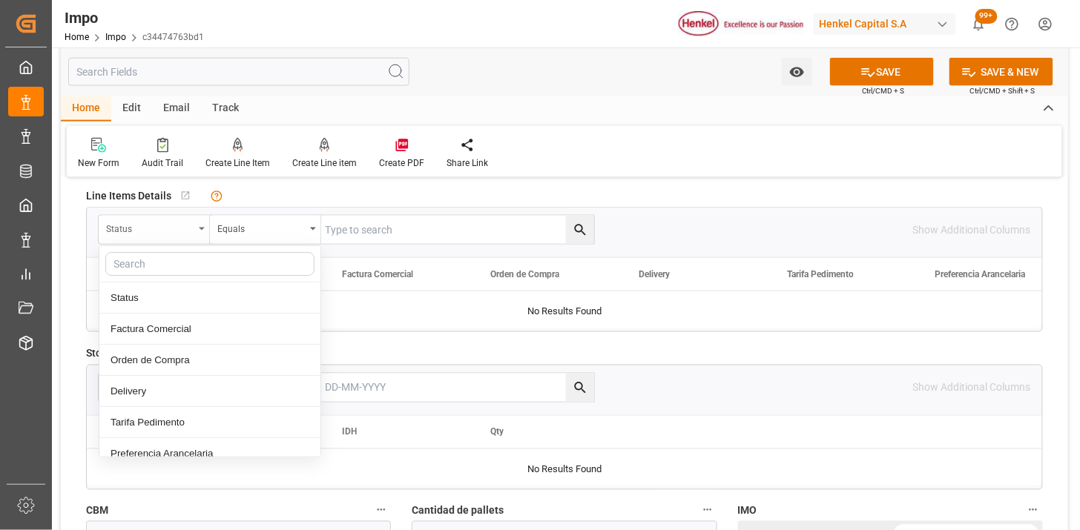
click at [191, 234] on div "Status" at bounding box center [149, 227] width 87 height 17
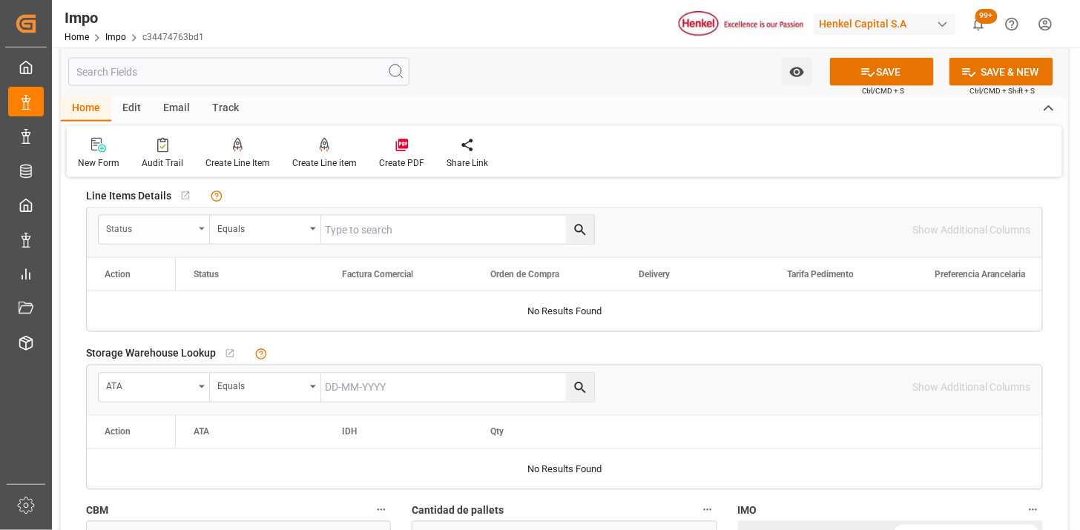
click at [191, 235] on div "Status" at bounding box center [154, 230] width 111 height 28
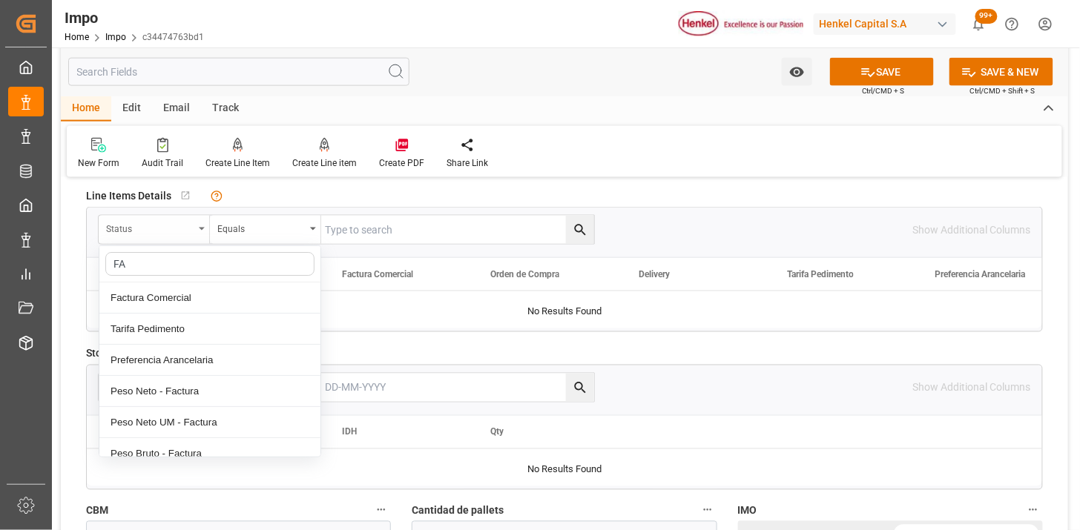
type input "FAC"
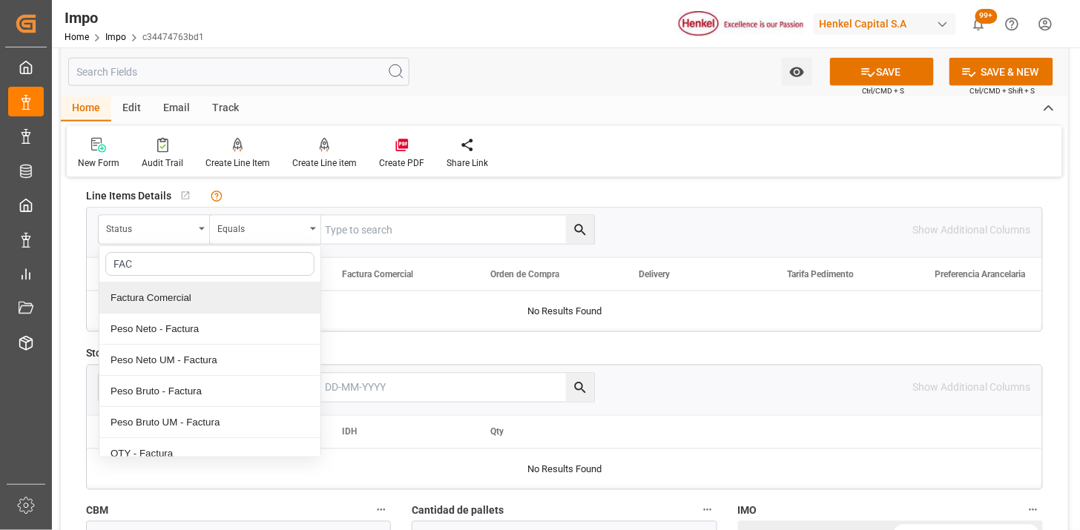
click at [188, 297] on div "Factura Comercial" at bounding box center [209, 297] width 221 height 31
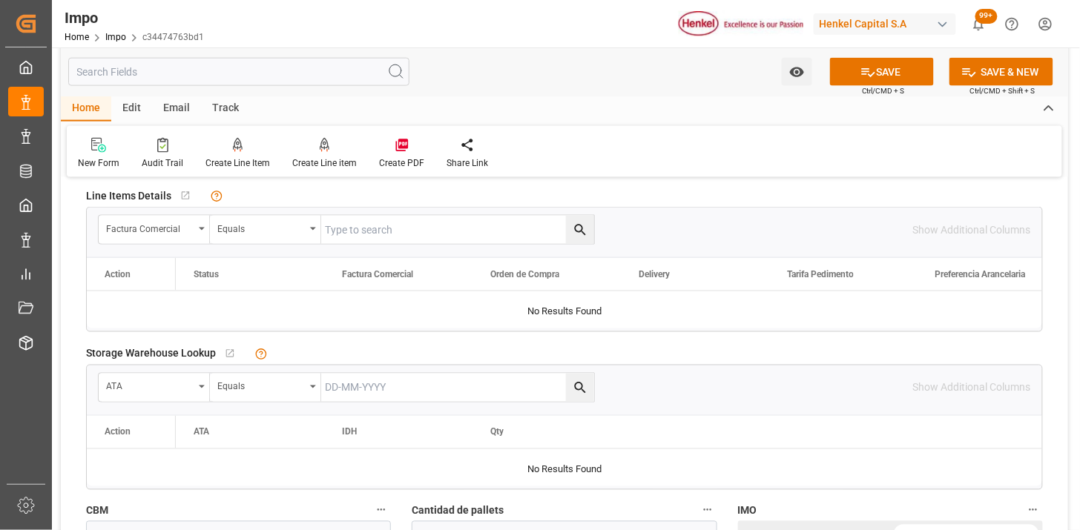
click at [405, 225] on input "text" at bounding box center [457, 230] width 273 height 28
paste input "057/25"
type input "057/25"
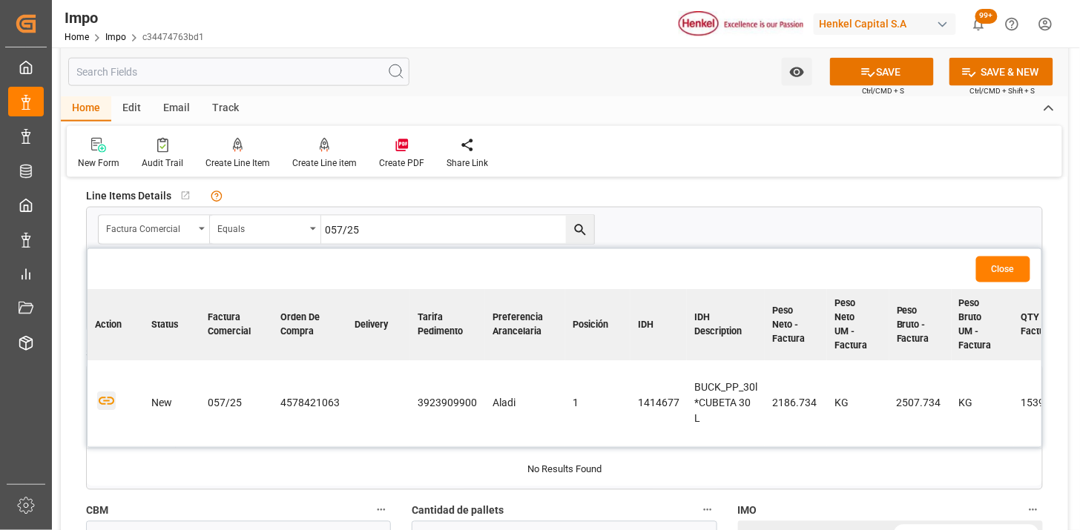
click at [110, 402] on icon "button" at bounding box center [106, 401] width 19 height 19
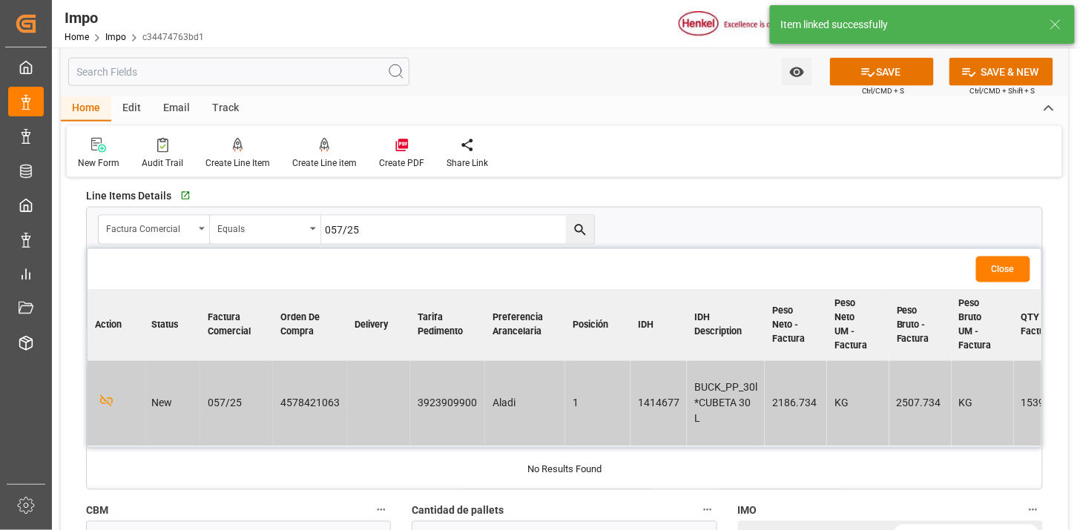
click at [998, 260] on button "Close" at bounding box center [1003, 270] width 54 height 26
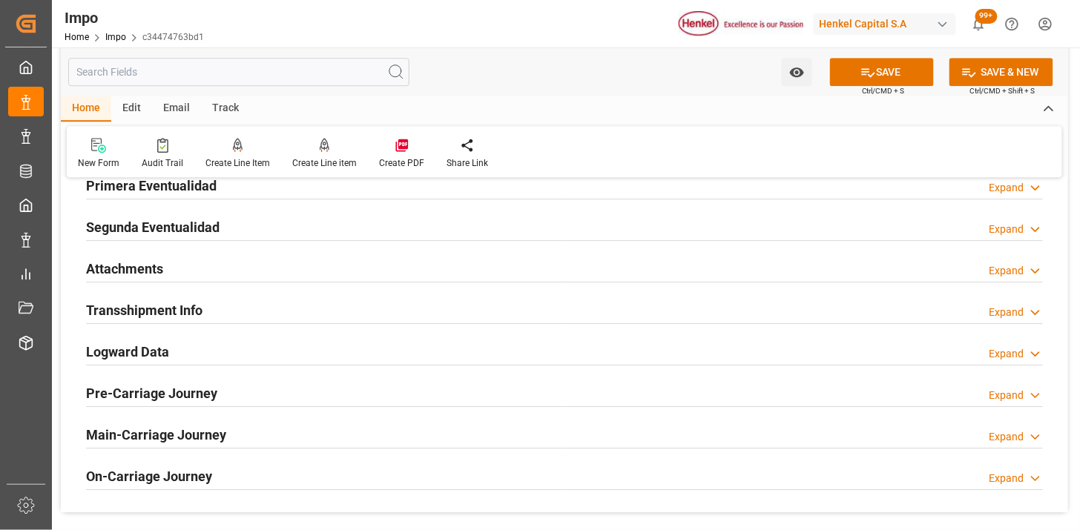
scroll to position [1235, 0]
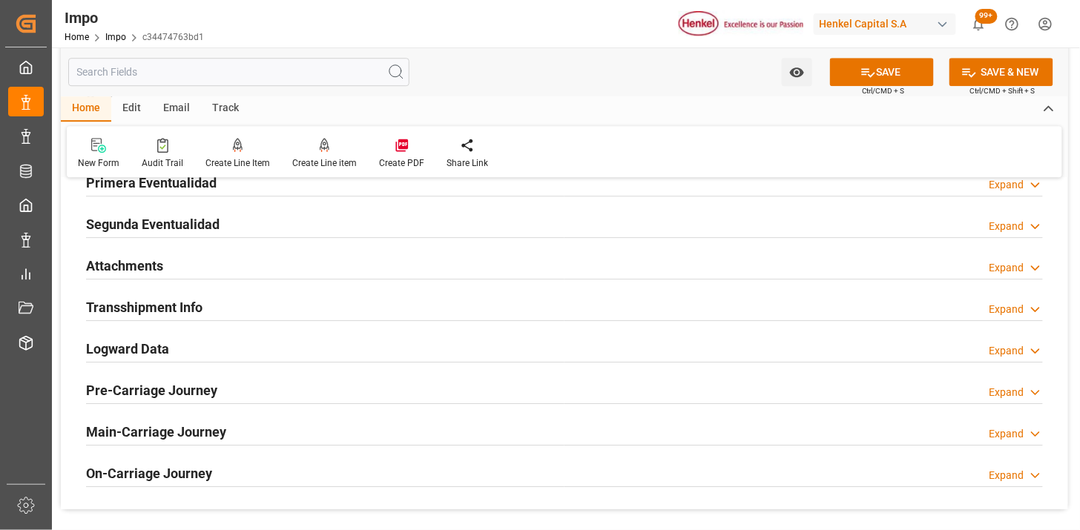
click at [203, 262] on div "Attachments Expand" at bounding box center [564, 265] width 956 height 28
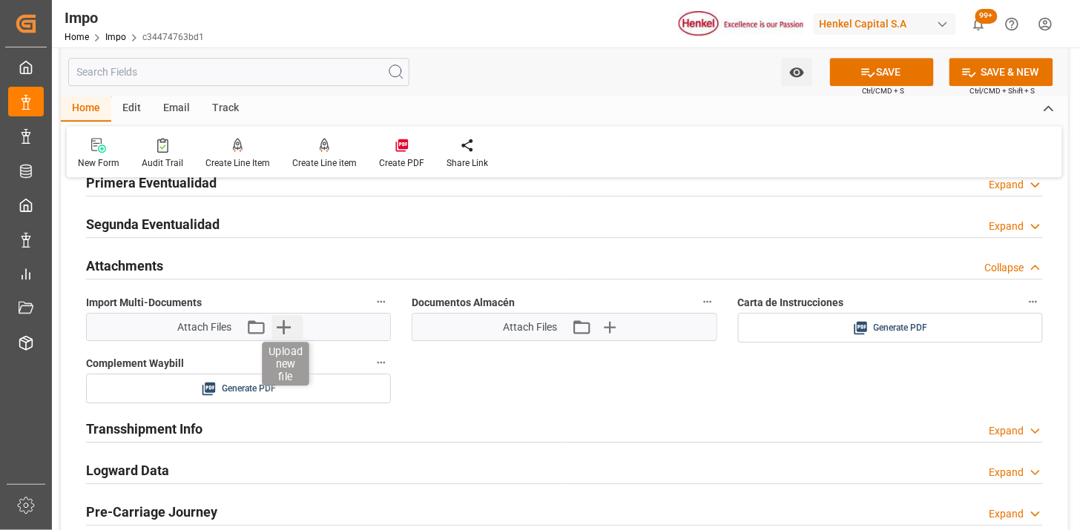
click at [280, 331] on icon "button" at bounding box center [283, 327] width 24 height 24
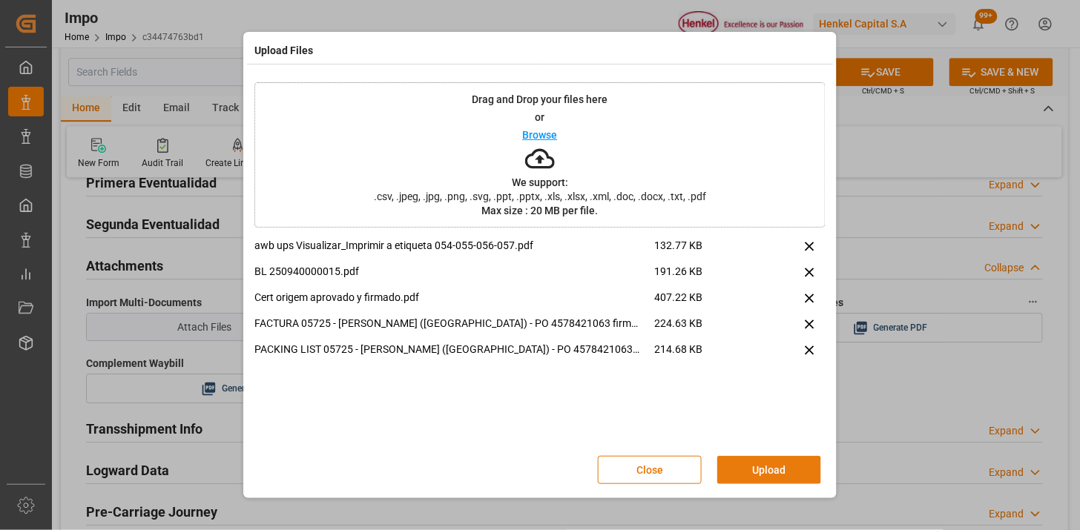
click at [765, 485] on div "Close Upload" at bounding box center [539, 470] width 571 height 49
click at [773, 472] on button "Upload" at bounding box center [769, 470] width 104 height 28
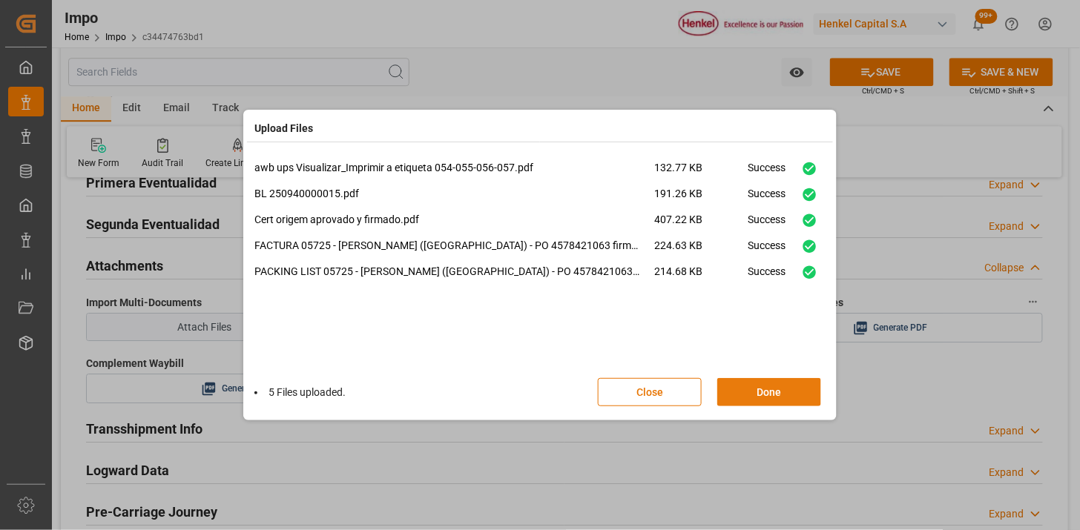
click at [750, 394] on button "Done" at bounding box center [769, 392] width 104 height 28
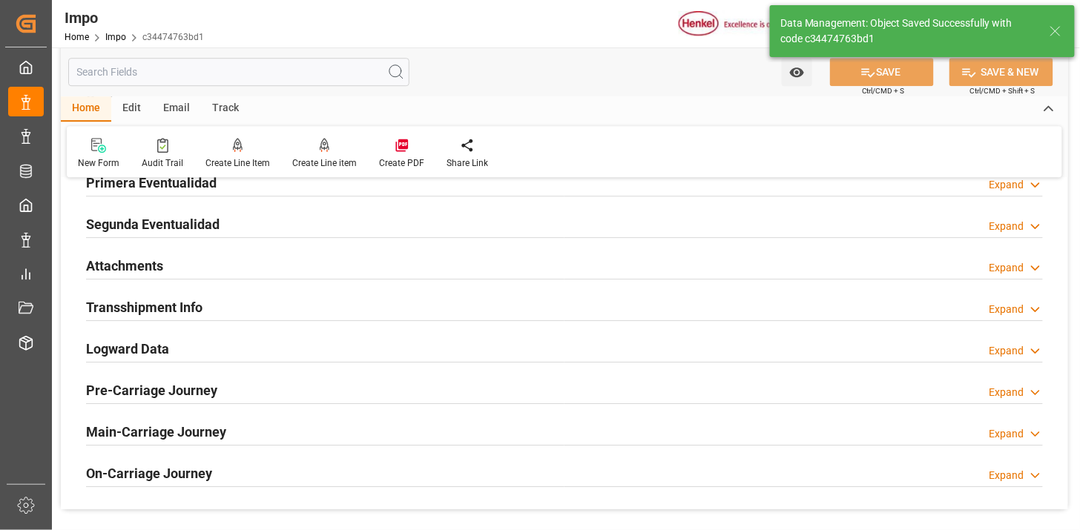
type textarea "AA"
type input "1"
click at [274, 265] on div "Attachments Expand" at bounding box center [564, 265] width 956 height 28
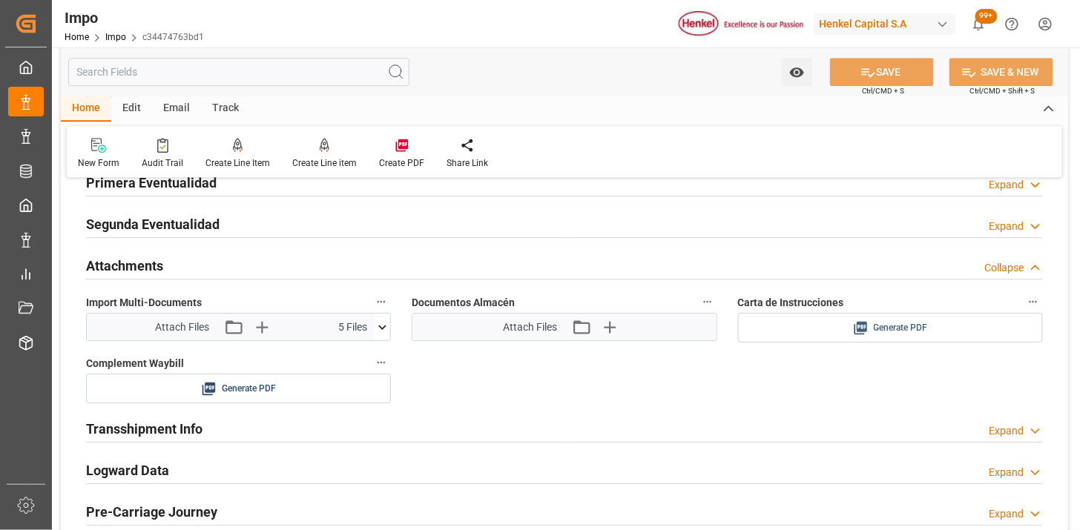
click at [890, 326] on span "Generate PDF" at bounding box center [900, 328] width 54 height 19
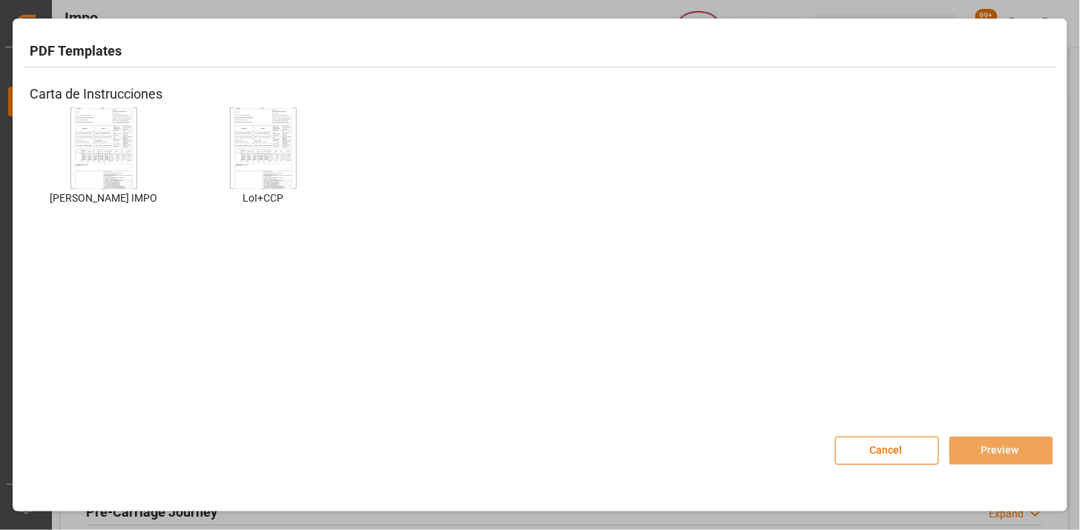
click at [114, 164] on img at bounding box center [103, 149] width 59 height 84
click at [990, 449] on button "Preview" at bounding box center [1001, 451] width 104 height 28
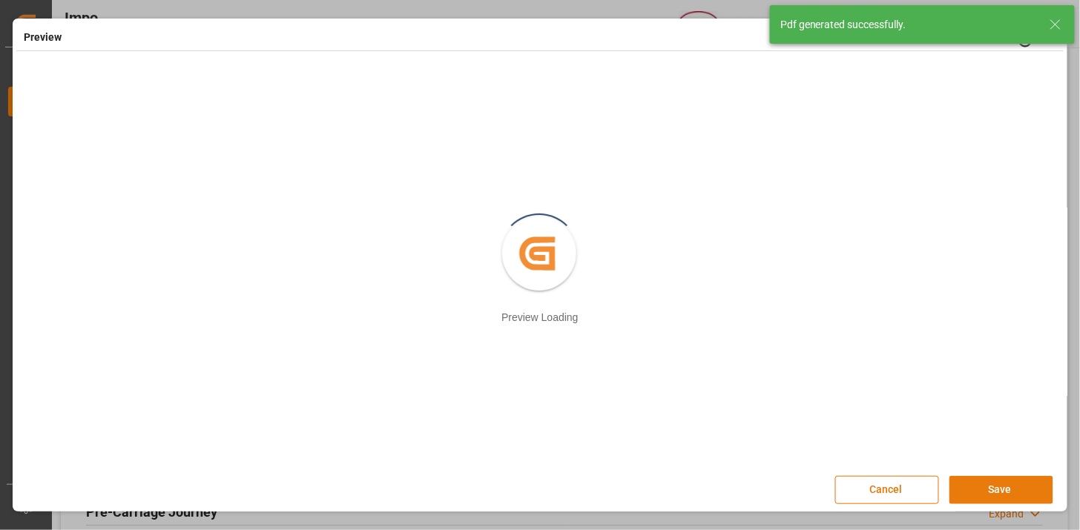
click at [965, 486] on button "Save" at bounding box center [1001, 490] width 104 height 28
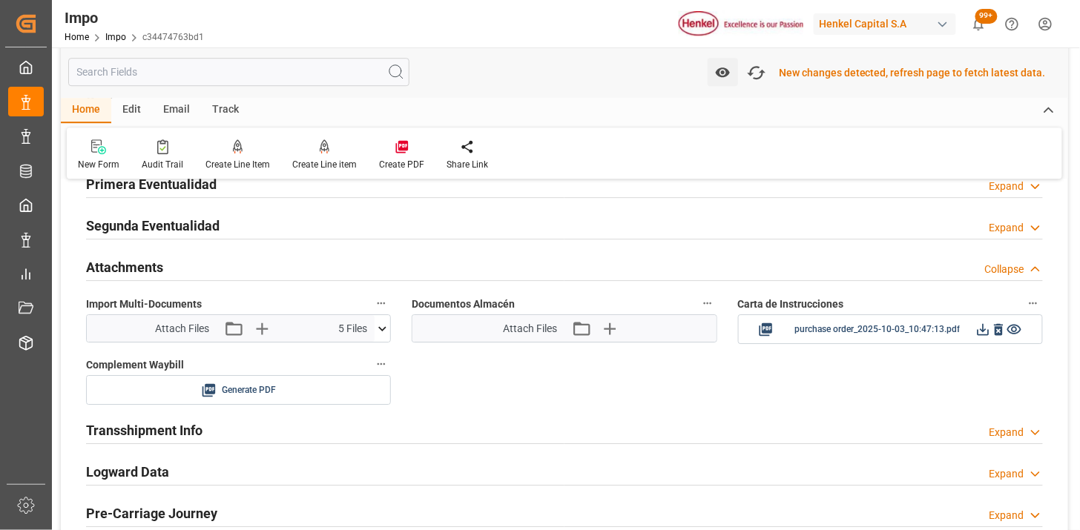
scroll to position [1237, 0]
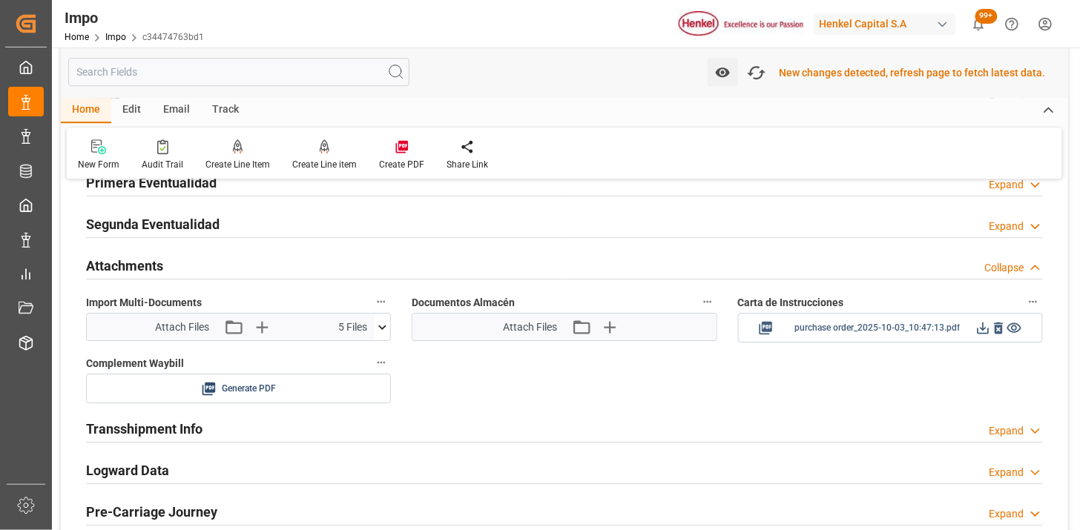
click at [977, 330] on icon at bounding box center [983, 329] width 12 height 12
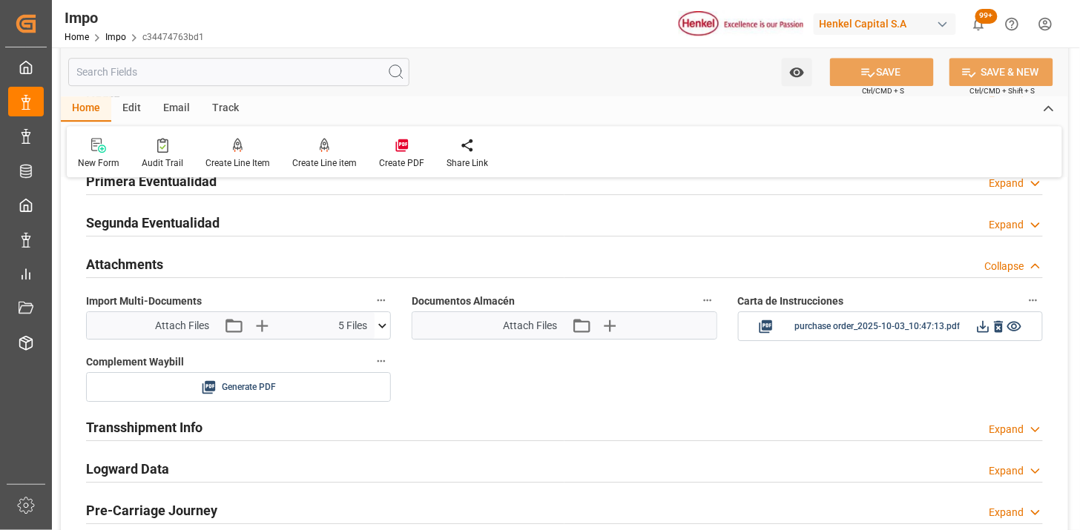
scroll to position [1235, 0]
